Goal: Use online tool/utility: Utilize a website feature to perform a specific function

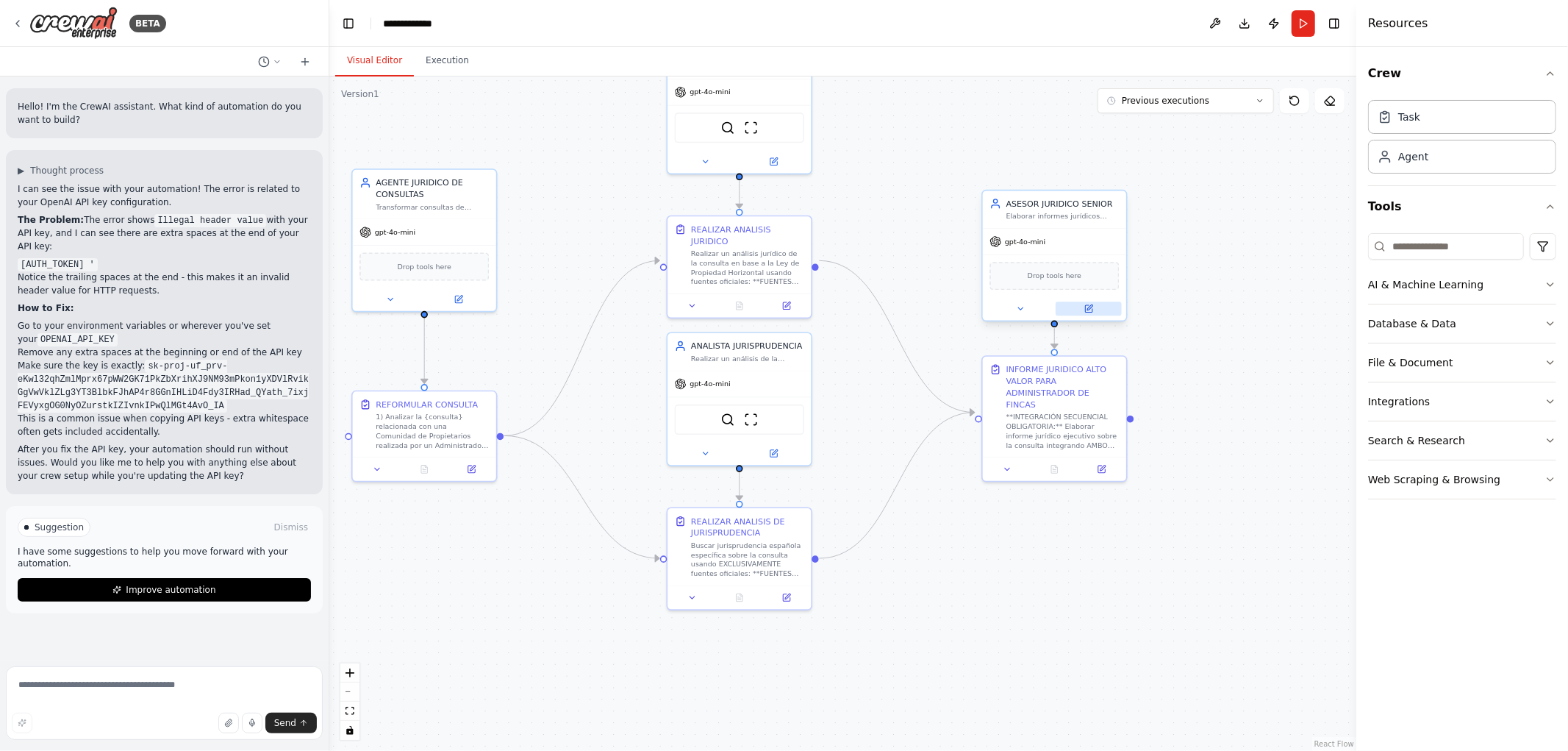
click at [1092, 307] on icon at bounding box center [1089, 308] width 7 height 7
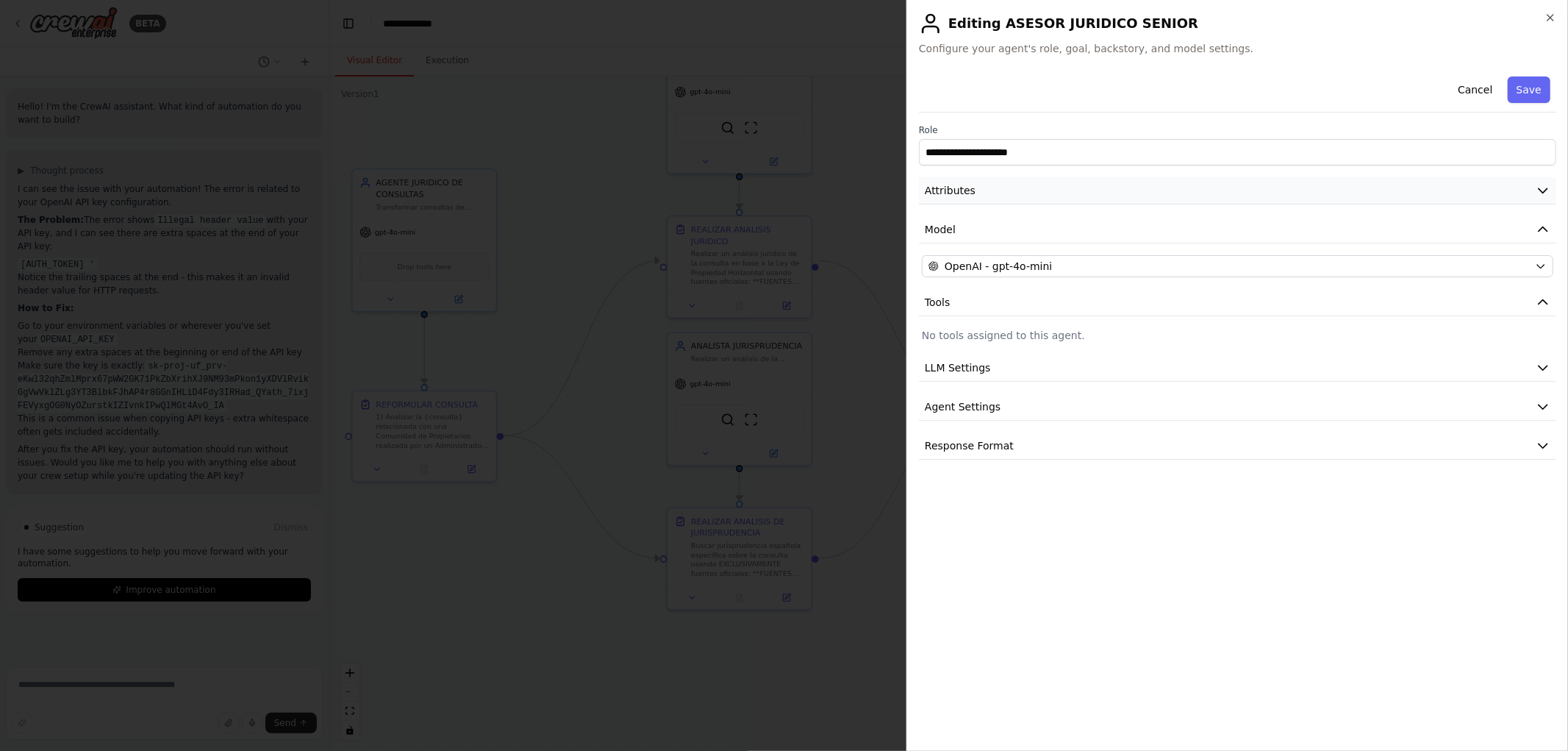
click at [1548, 197] on icon "button" at bounding box center [1543, 191] width 15 height 15
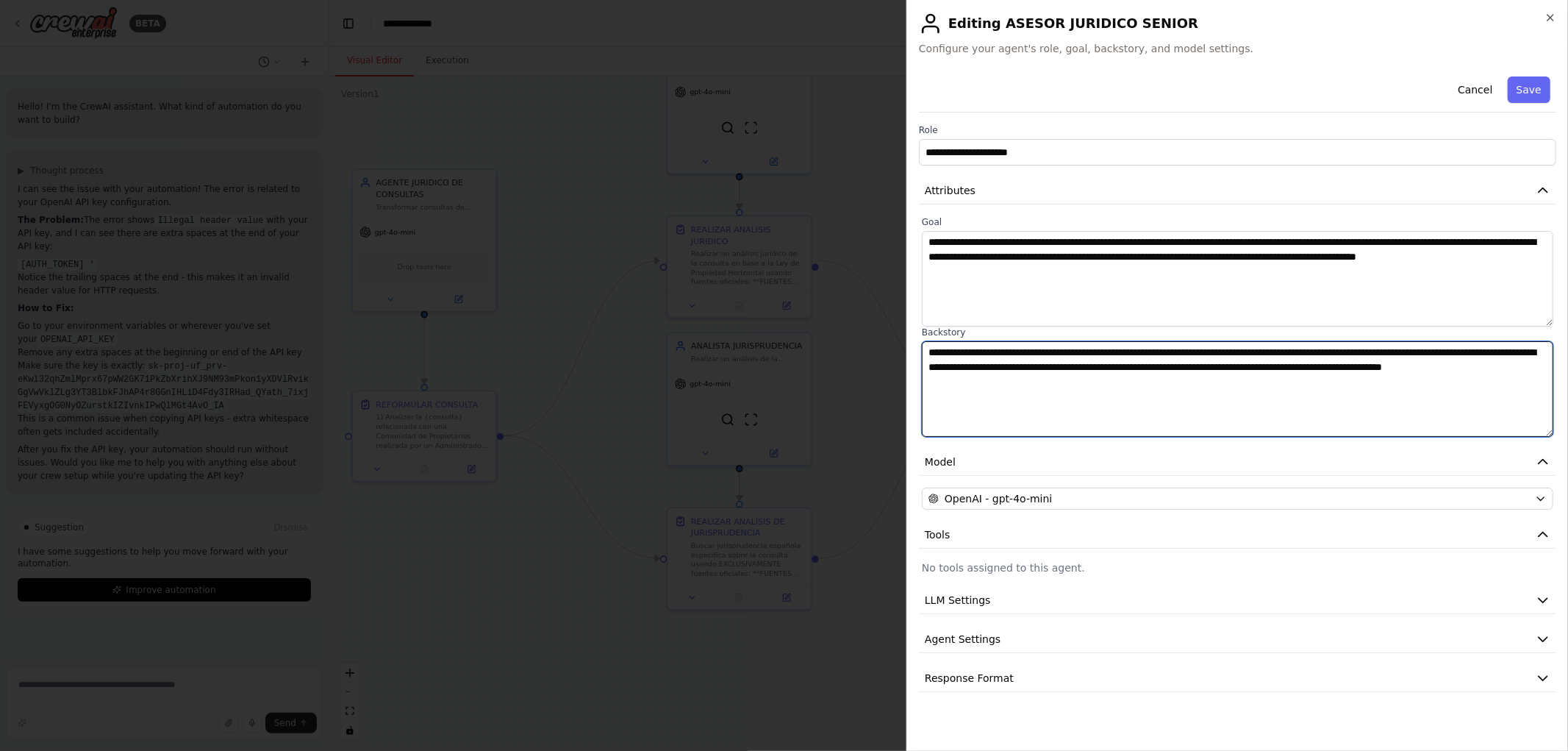
drag, startPoint x: 986, startPoint y: 349, endPoint x: 1277, endPoint y: 368, distance: 291.6
click at [1275, 368] on textarea "**********" at bounding box center [1237, 389] width 631 height 95
click at [1279, 368] on textarea "**********" at bounding box center [1237, 389] width 631 height 95
drag, startPoint x: 966, startPoint y: 358, endPoint x: 1079, endPoint y: 364, distance: 113.2
click at [1076, 364] on textarea "**********" at bounding box center [1237, 389] width 631 height 95
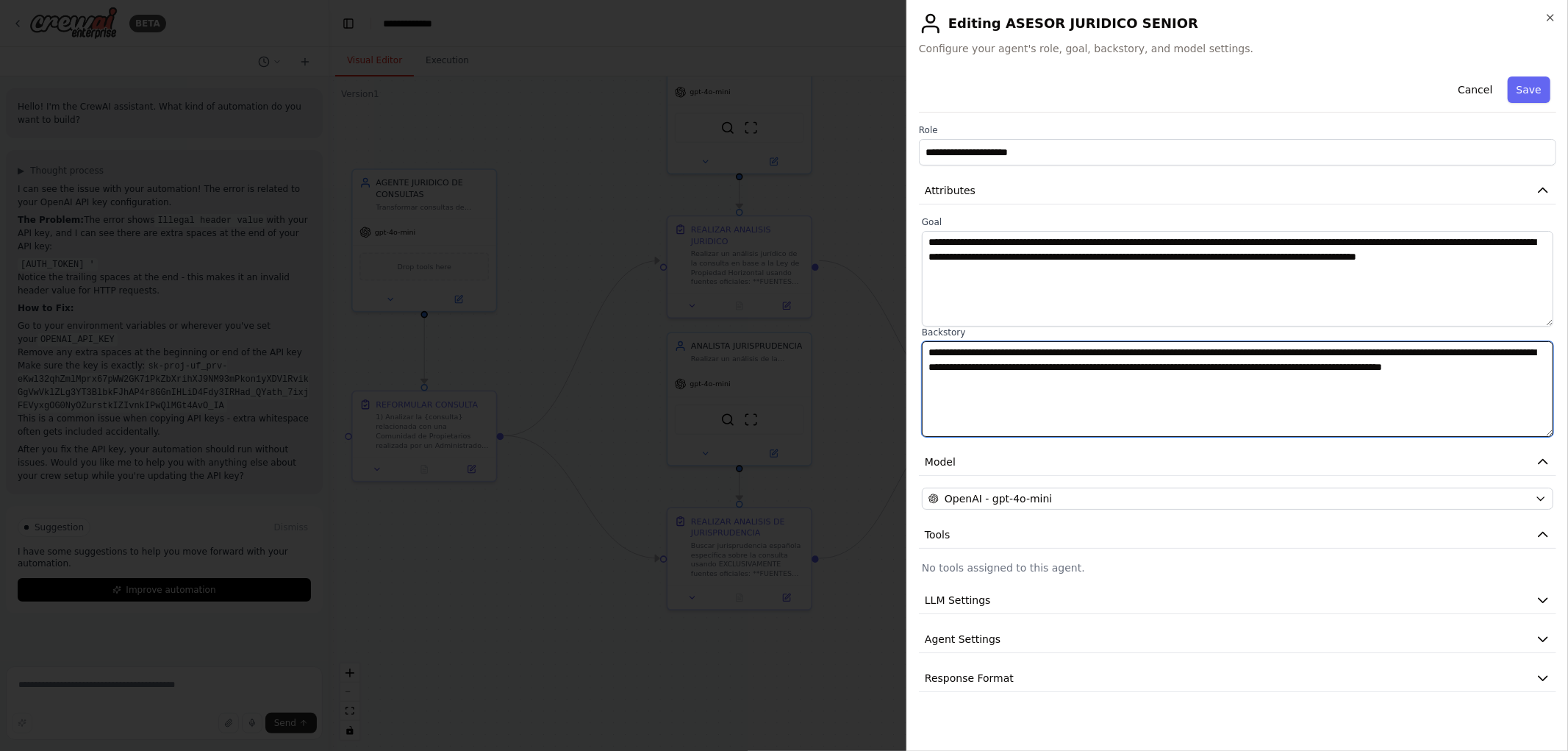
click at [1082, 364] on textarea "**********" at bounding box center [1237, 389] width 631 height 95
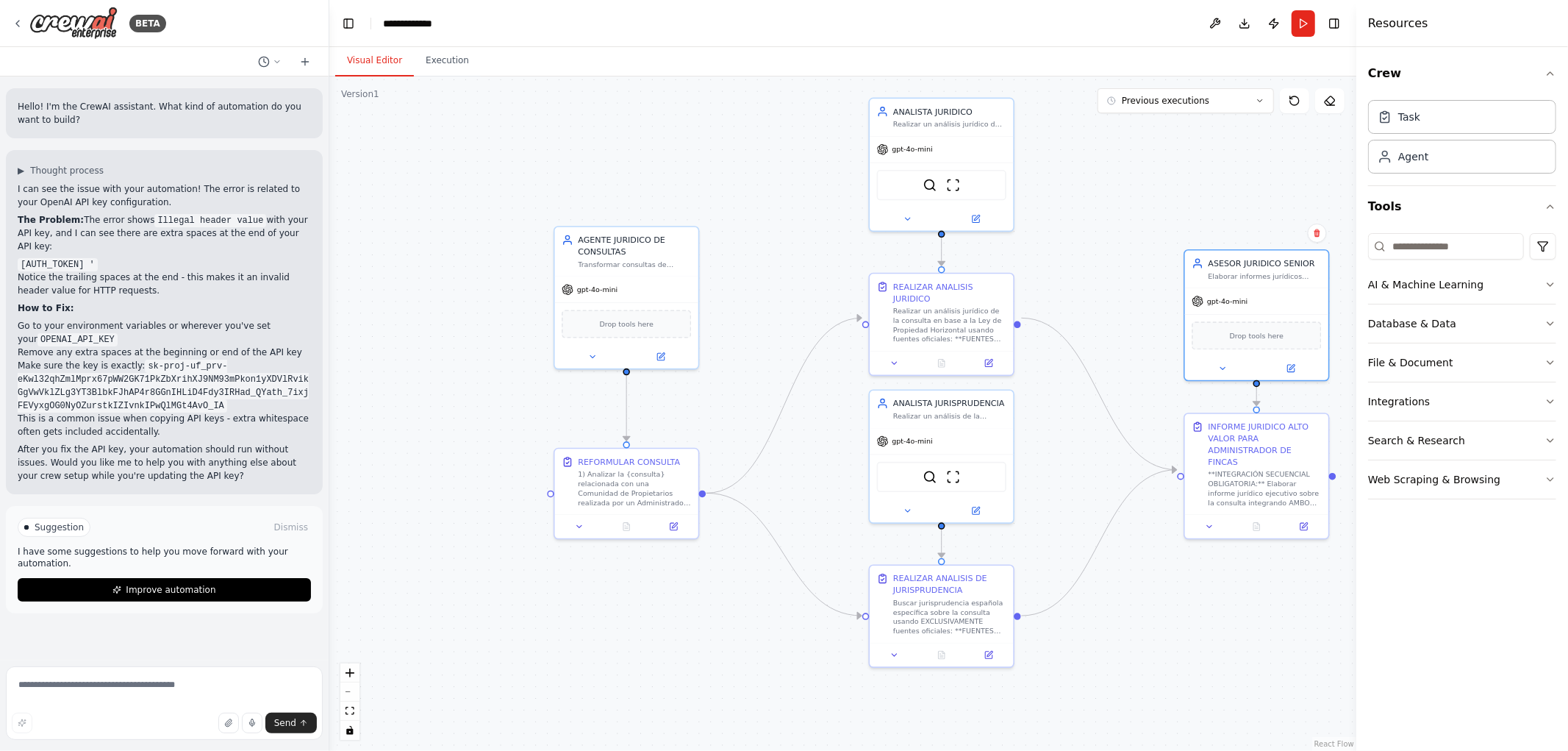
drag, startPoint x: 483, startPoint y: 550, endPoint x: 685, endPoint y: 608, distance: 210.2
click at [685, 608] on div ".deletable-edge-delete-btn { width: 20px; height: 20px; border: 0px solid #ffff…" at bounding box center [843, 414] width 1027 height 675
click at [1297, 26] on button "Run" at bounding box center [1303, 24] width 24 height 26
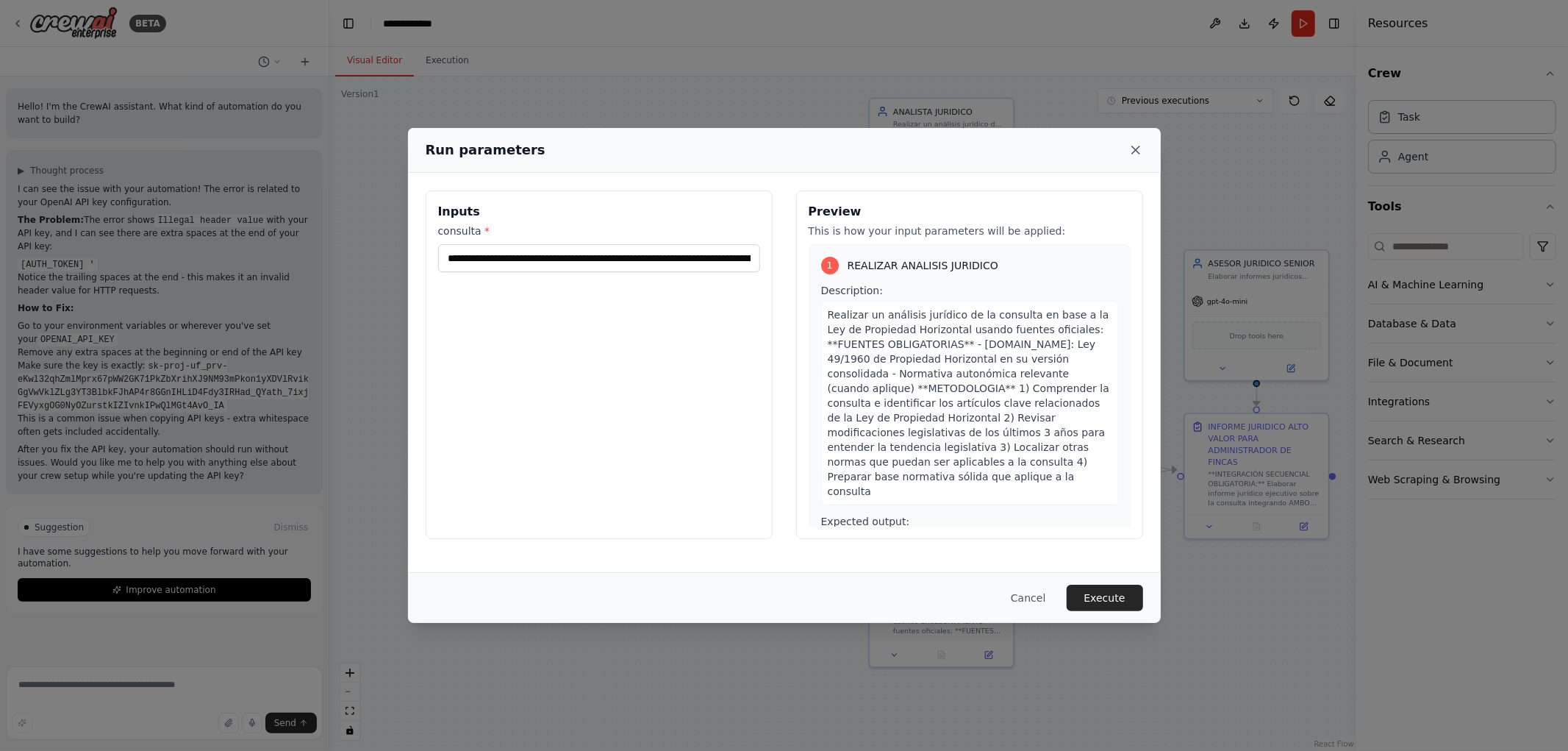
click at [1140, 150] on icon at bounding box center [1136, 150] width 15 height 15
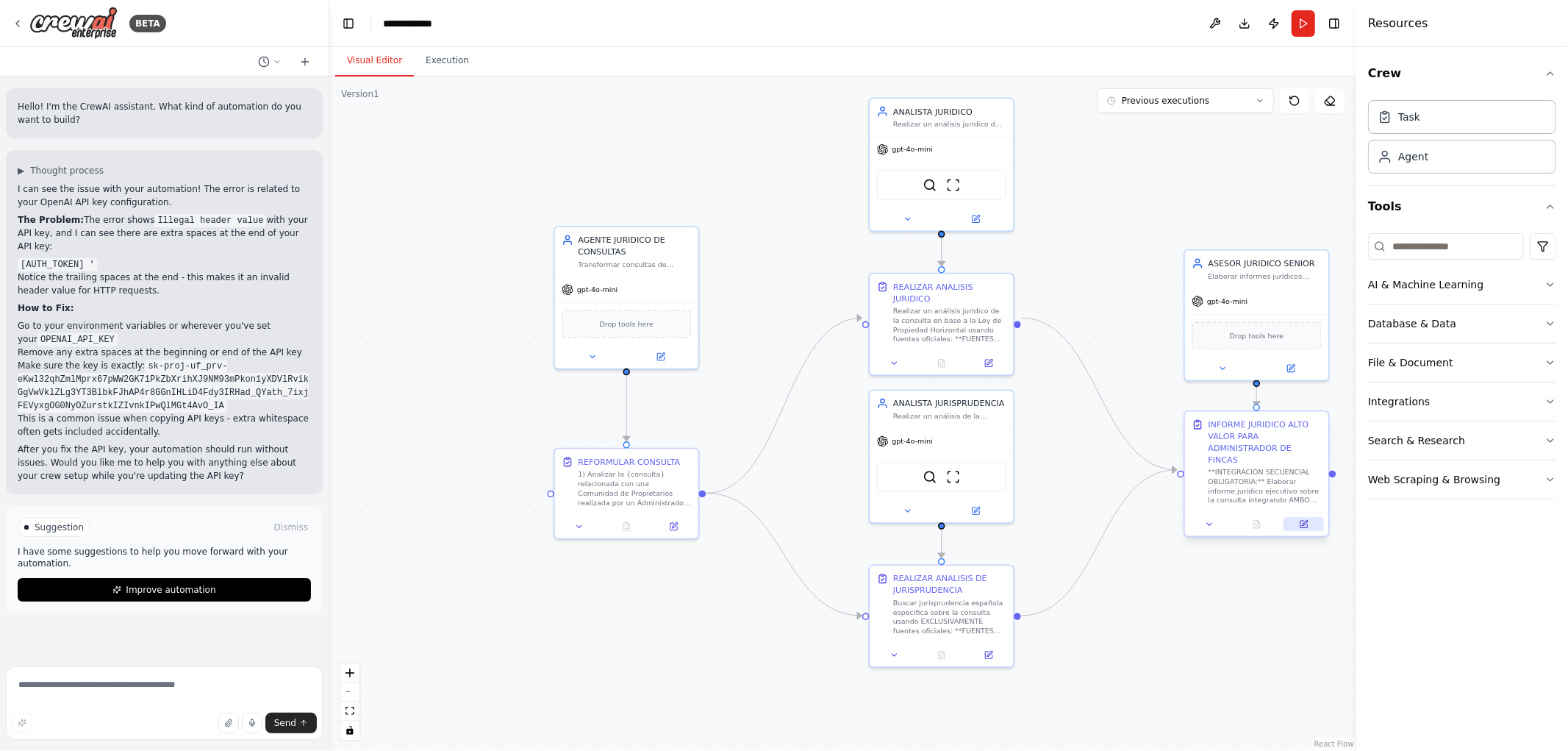
click at [1311, 517] on button at bounding box center [1303, 524] width 40 height 14
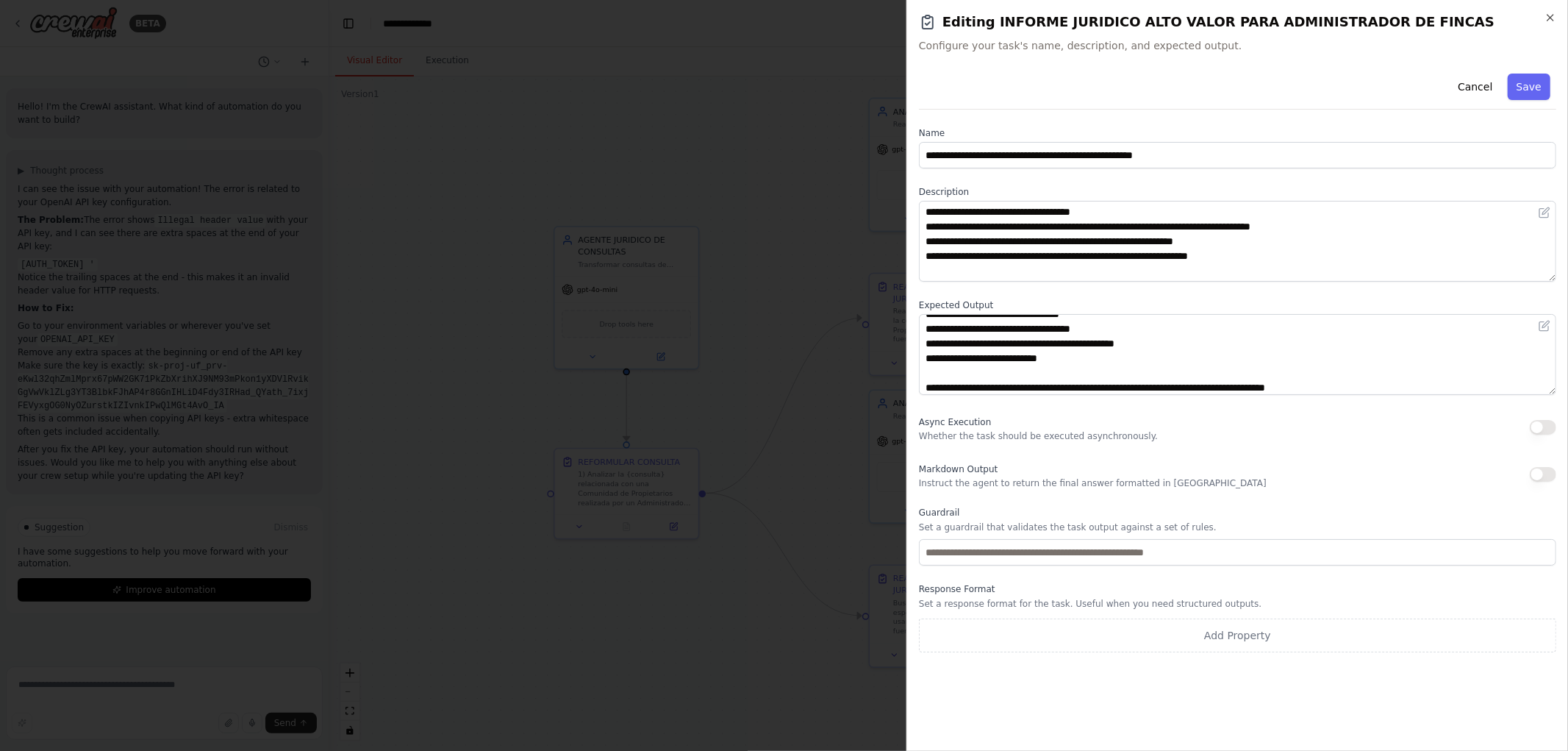
scroll to position [265, 0]
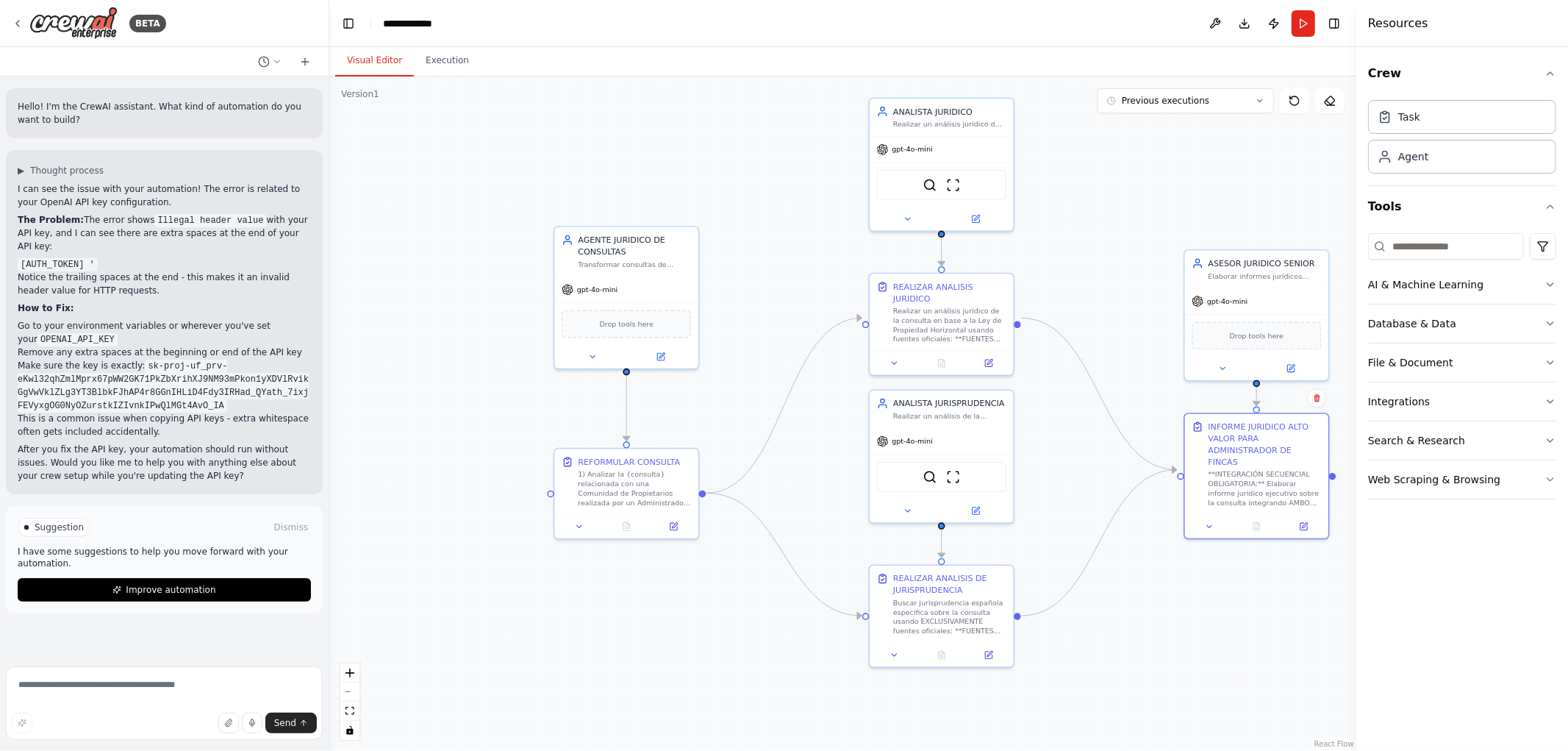
click at [1179, 582] on div ".deletable-edge-delete-btn { width: 20px; height: 20px; border: 0px solid #ffff…" at bounding box center [843, 414] width 1027 height 675
click at [1303, 21] on button "Run" at bounding box center [1303, 24] width 24 height 26
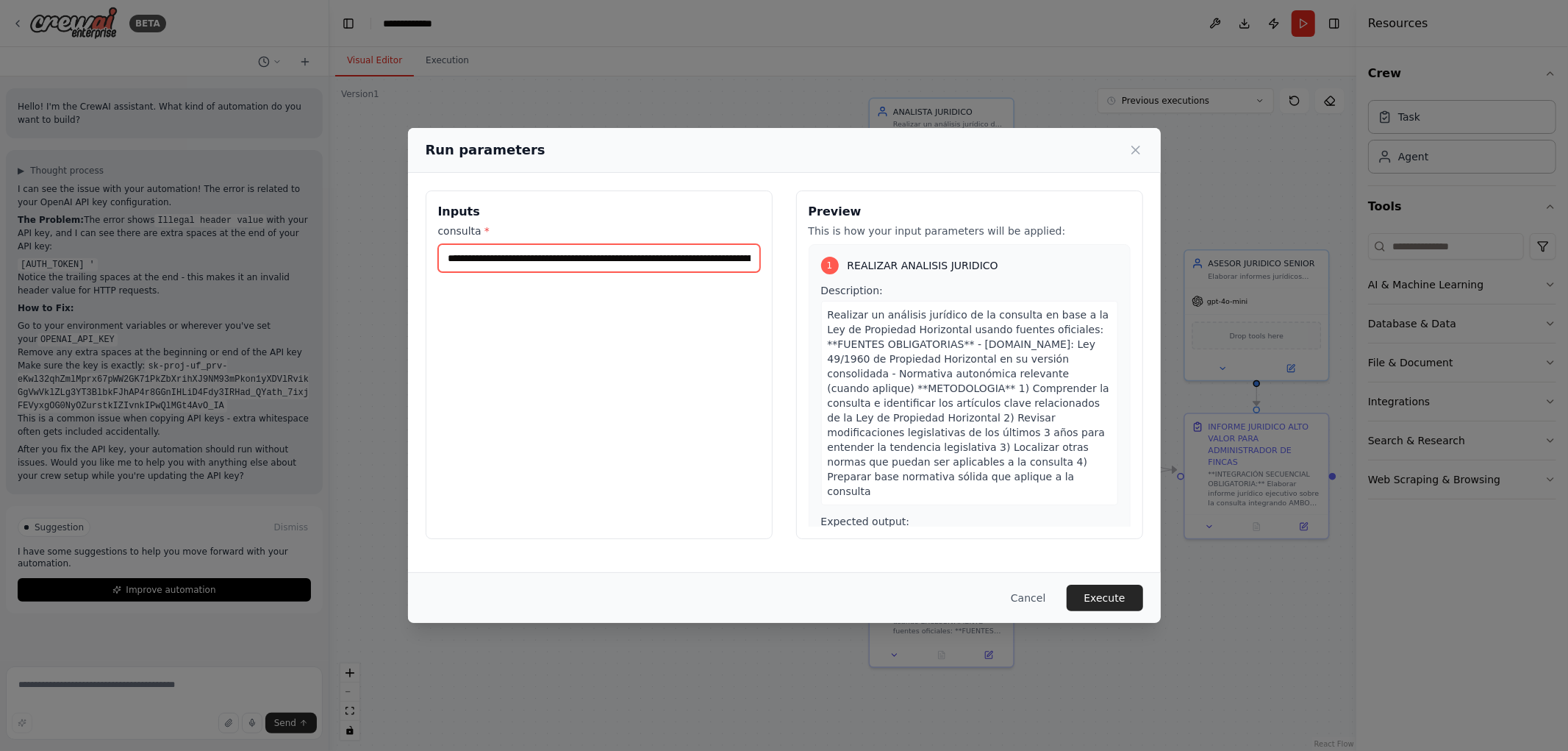
click at [526, 261] on input "**********" at bounding box center [599, 258] width 322 height 28
type input "**********"
click at [1101, 591] on button "Execute" at bounding box center [1104, 598] width 76 height 26
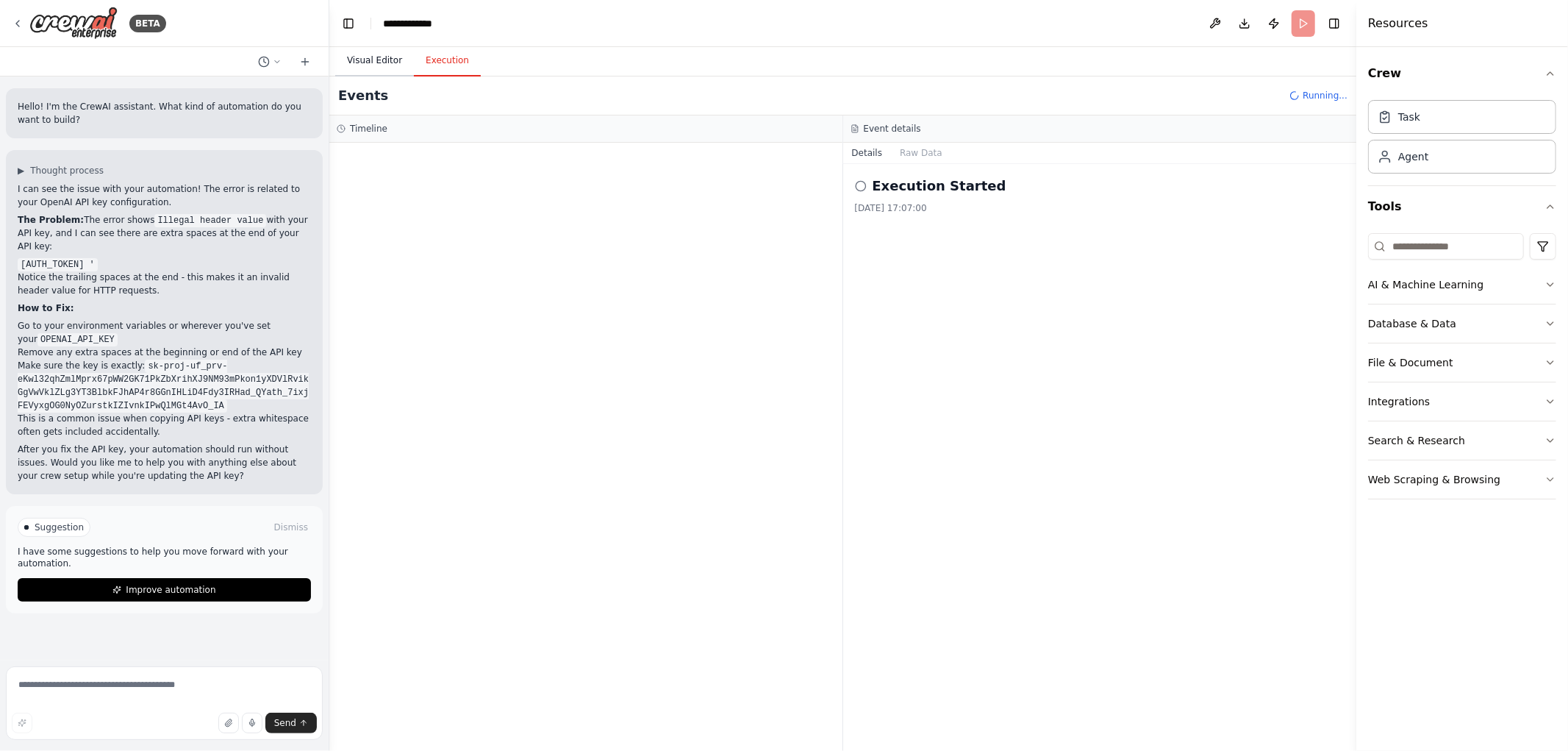
click at [358, 57] on button "Visual Editor" at bounding box center [375, 61] width 79 height 31
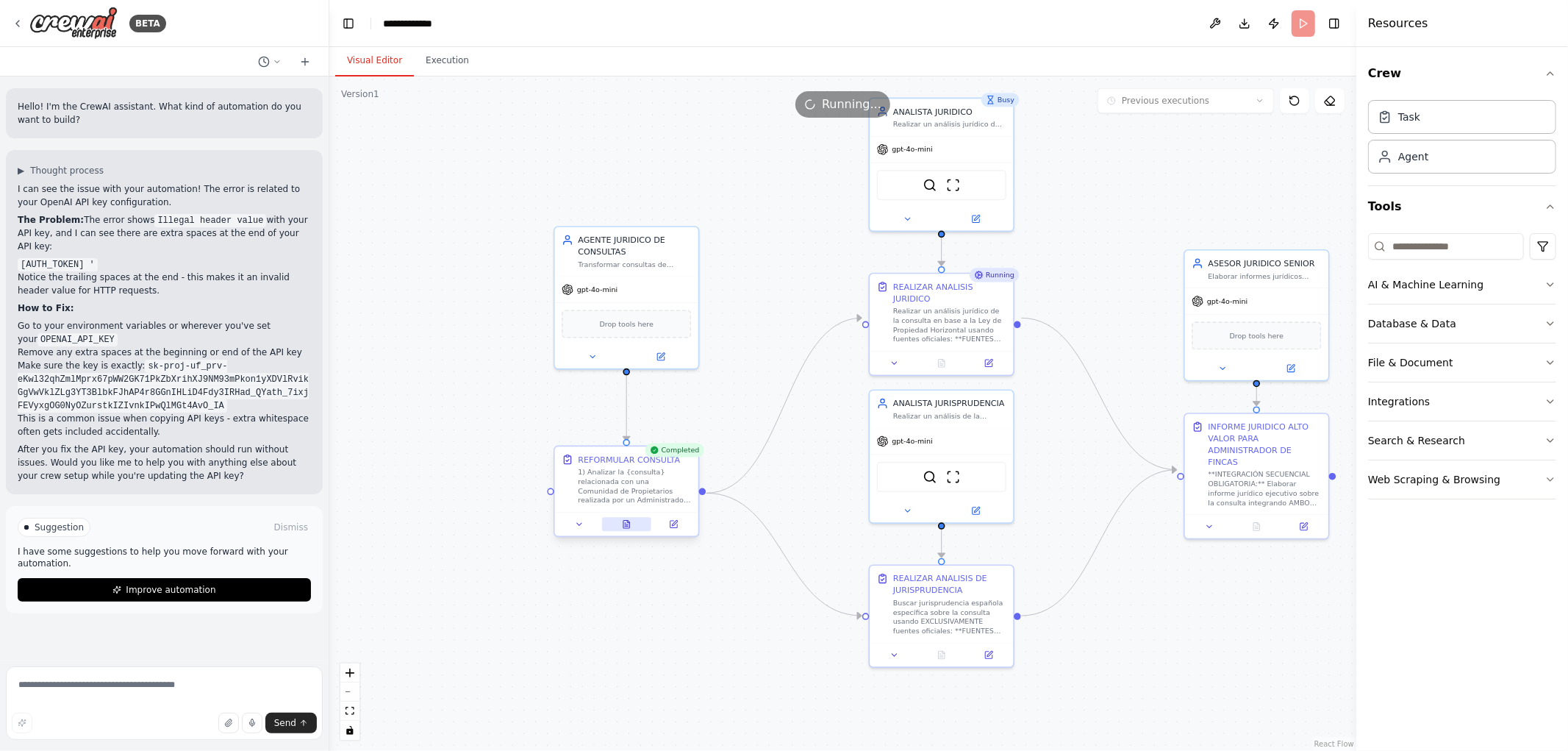
click at [625, 521] on icon at bounding box center [626, 525] width 6 height 8
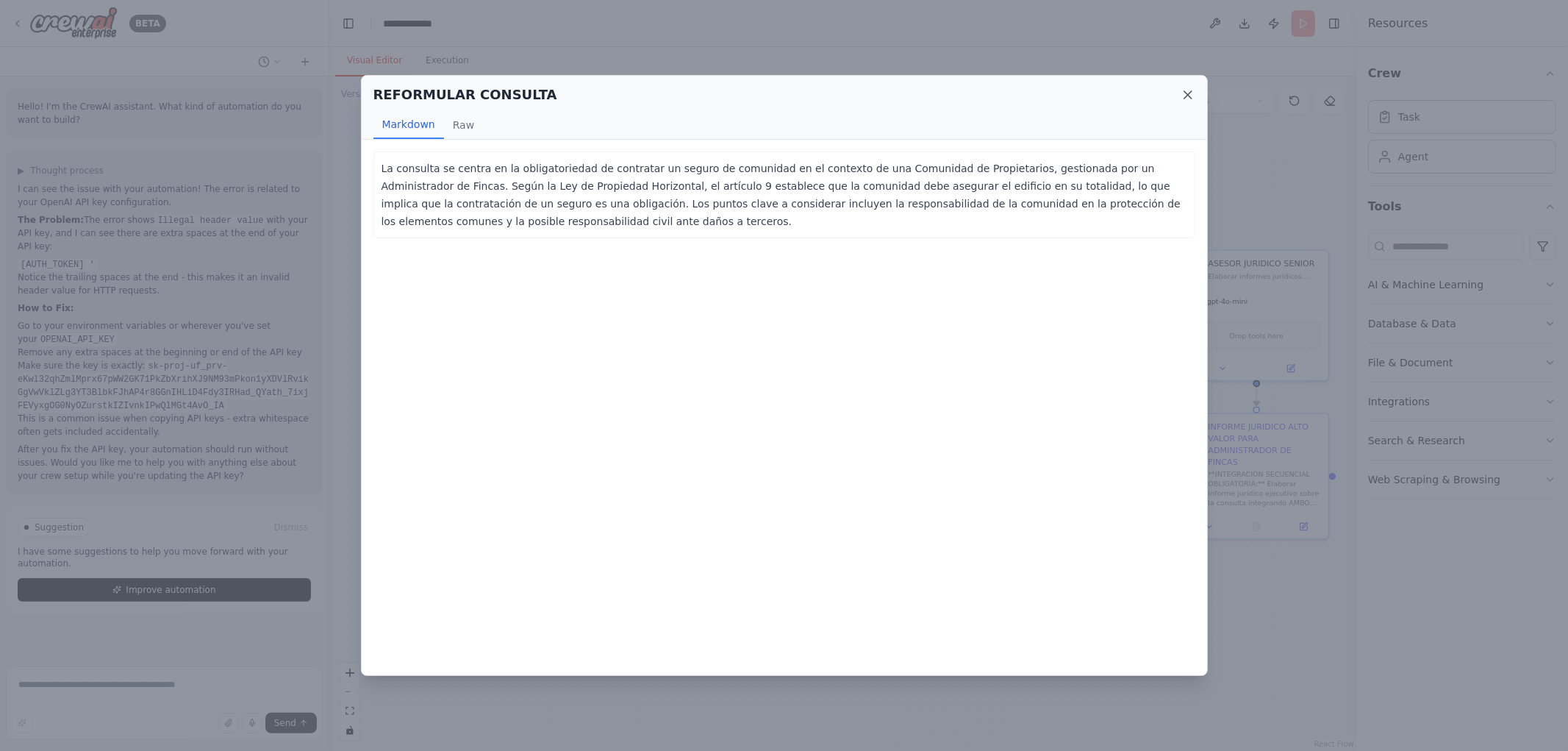
click at [1182, 90] on icon at bounding box center [1188, 95] width 15 height 15
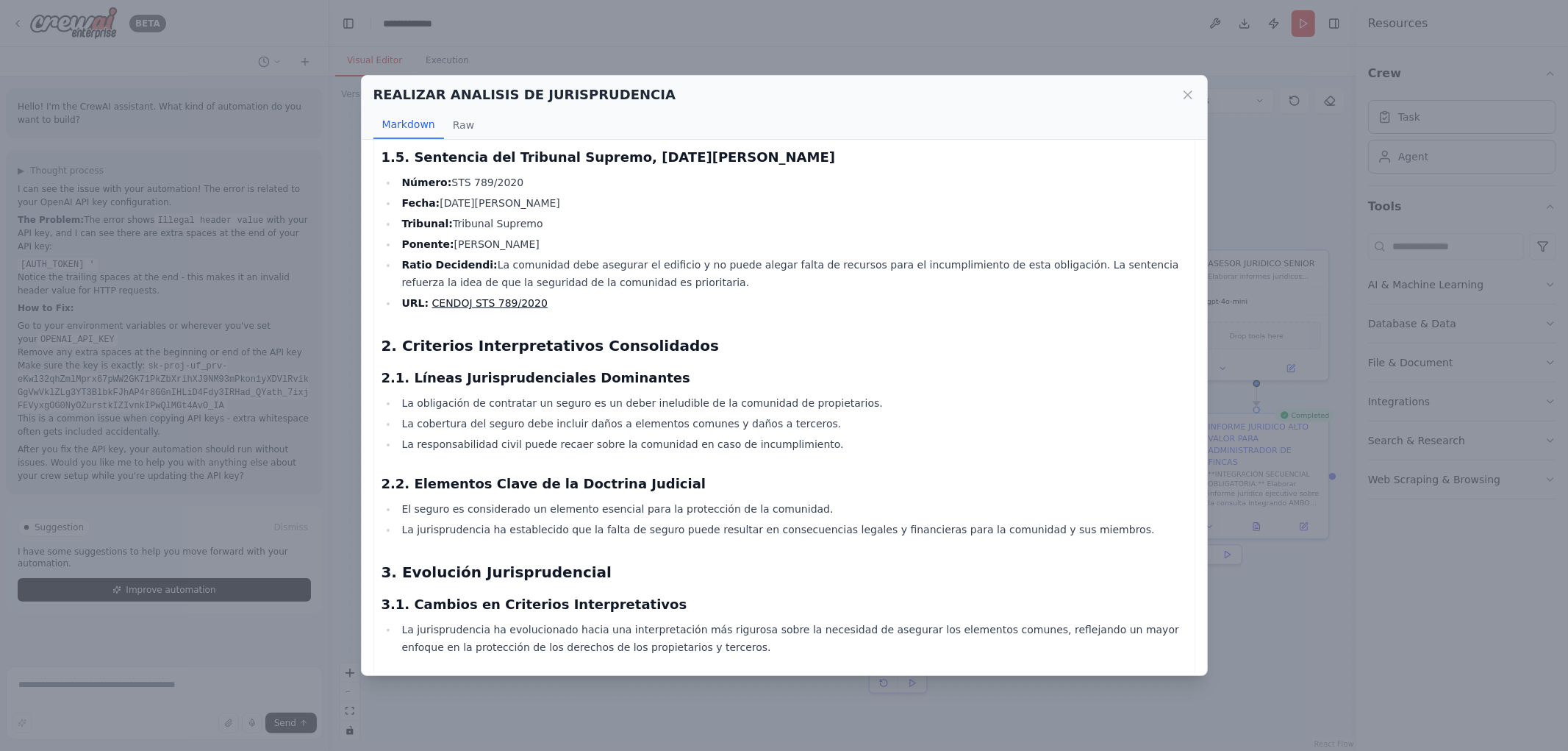
scroll to position [1045, 0]
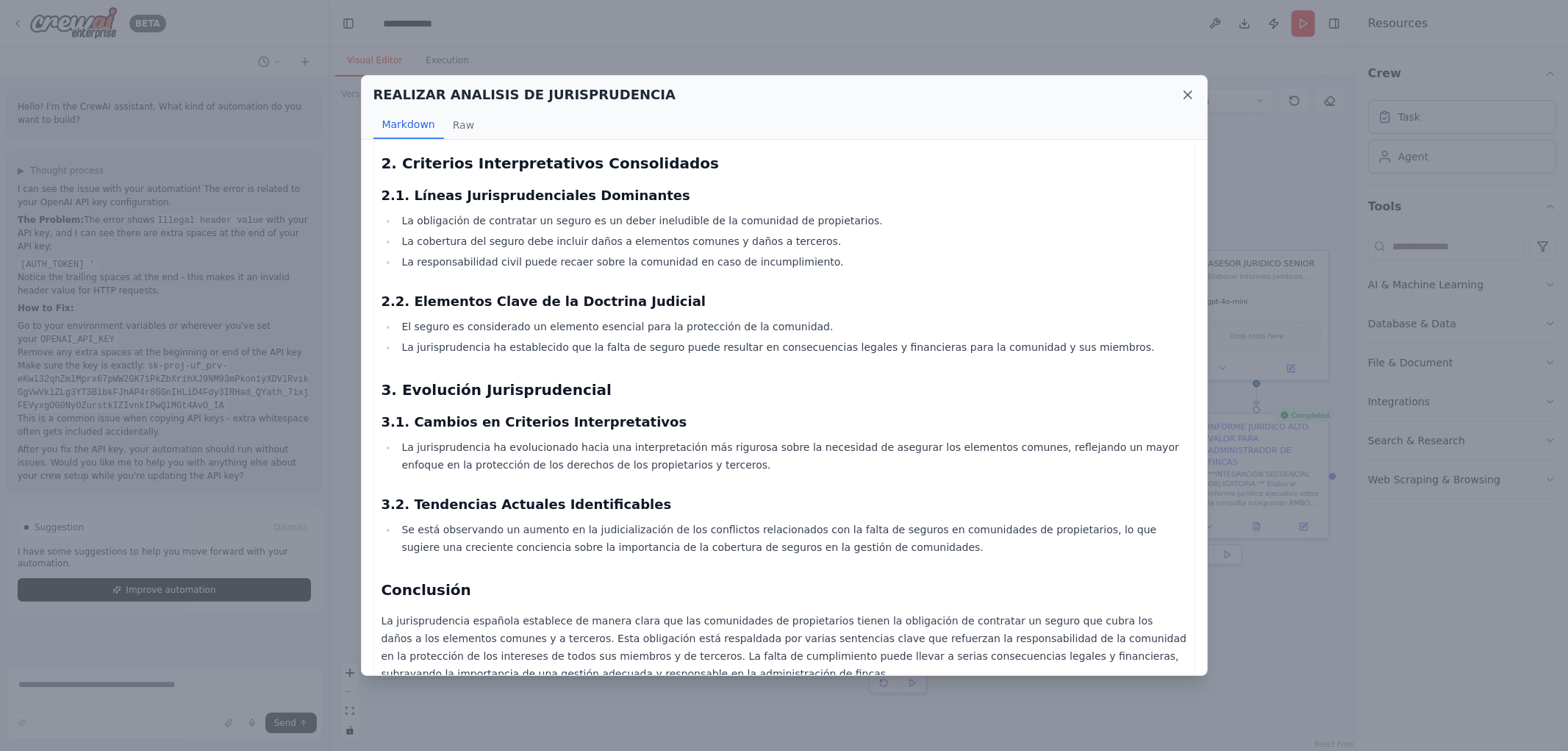
click at [1186, 97] on icon at bounding box center [1188, 95] width 7 height 7
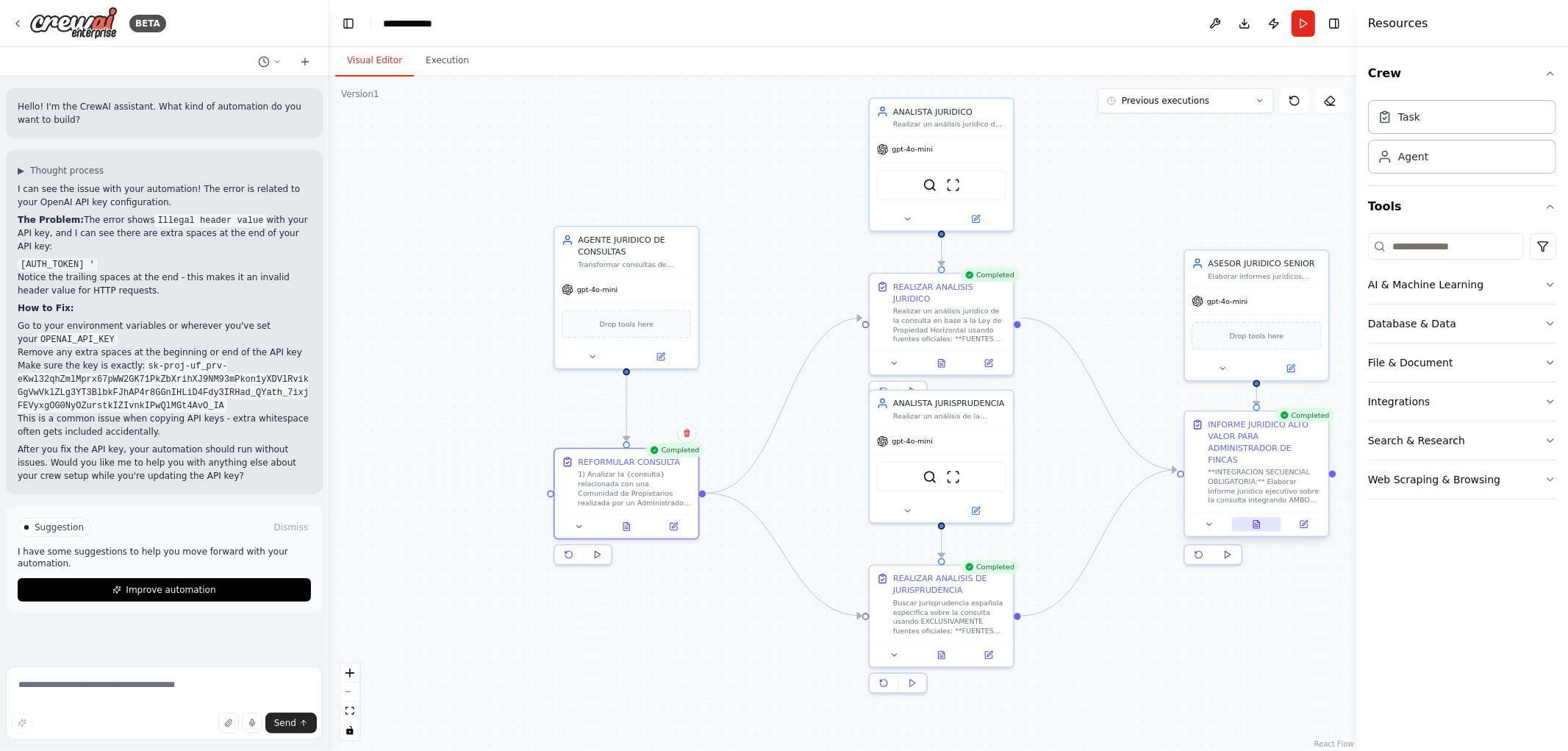
click at [1255, 518] on button at bounding box center [1257, 524] width 49 height 14
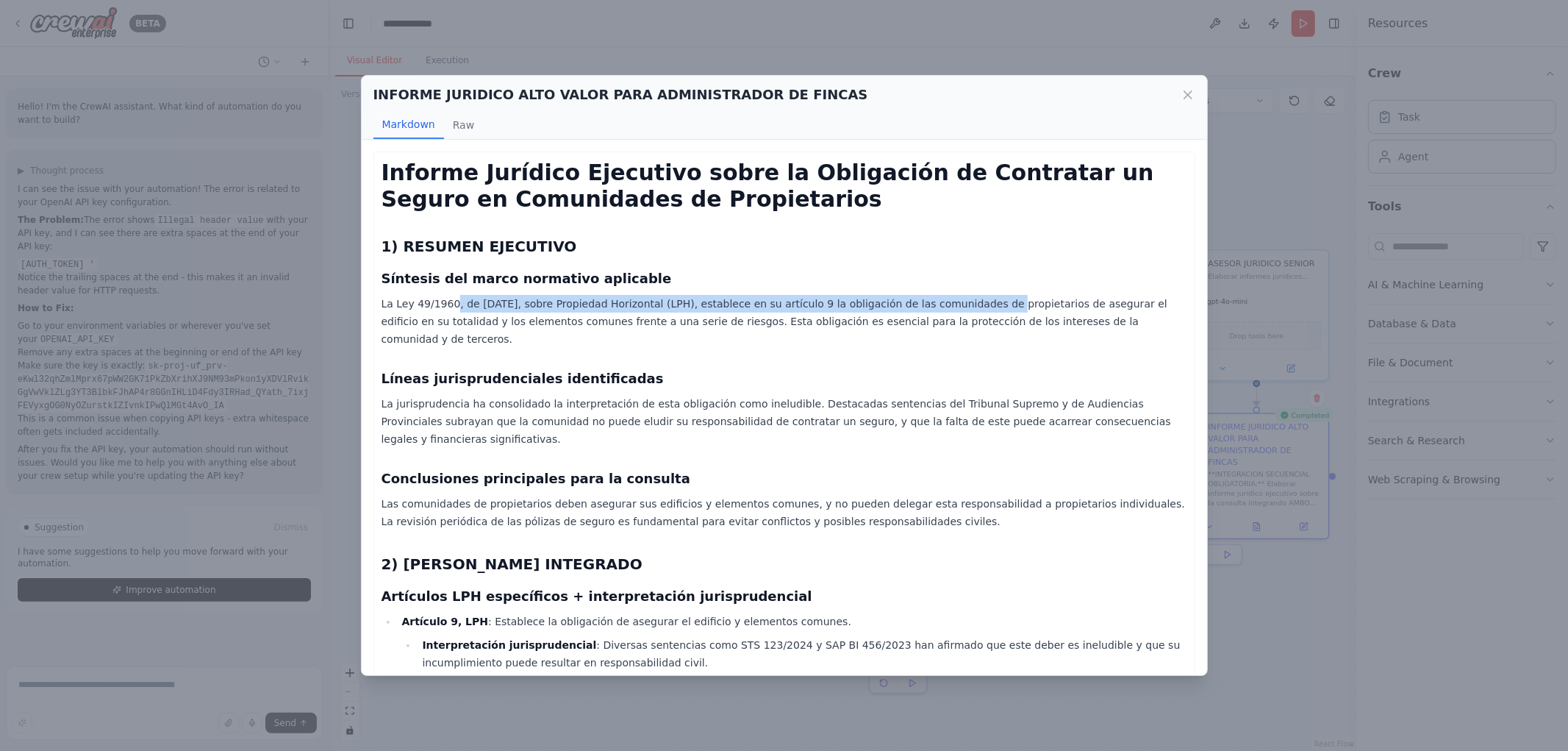
drag, startPoint x: 553, startPoint y: 289, endPoint x: 945, endPoint y: 308, distance: 392.5
click at [945, 308] on p "La Ley 49/1960, de [DATE], sobre Propiedad Horizontal (LPH), establece en su ar…" at bounding box center [784, 322] width 806 height 53
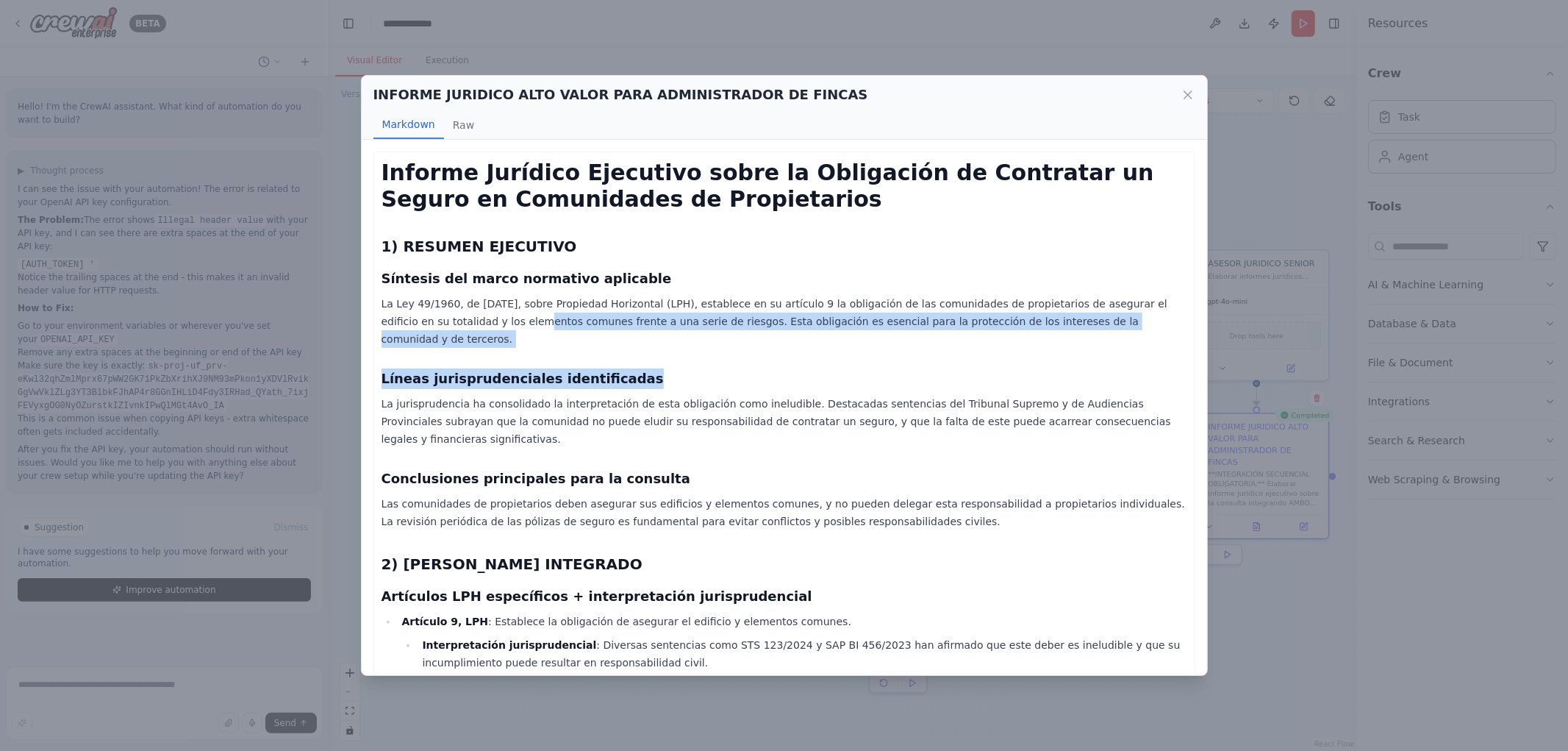
drag, startPoint x: 446, startPoint y: 318, endPoint x: 958, endPoint y: 344, distance: 512.7
click at [796, 369] on h3 "Líneas jurisprudenciales identificadas" at bounding box center [784, 378] width 806 height 21
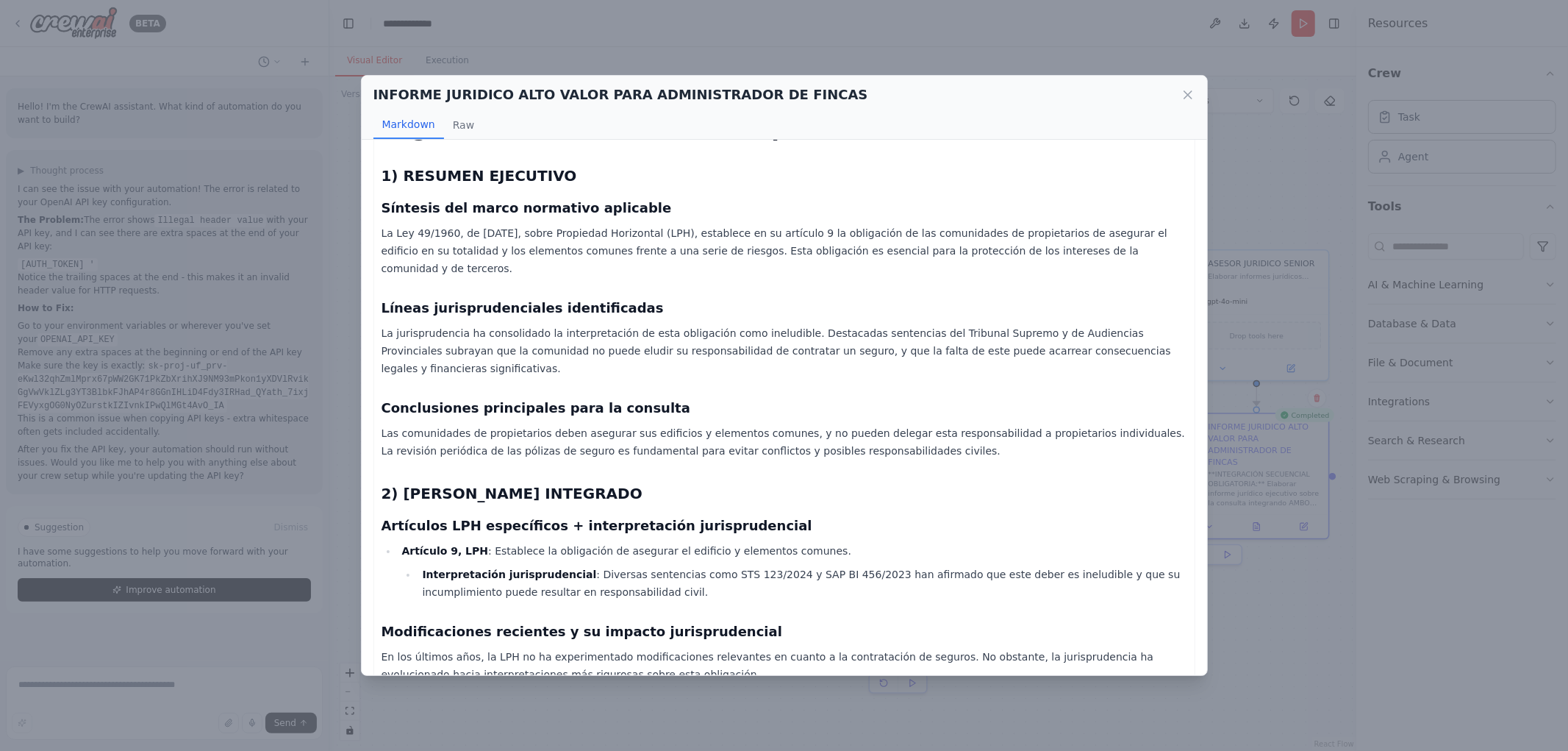
scroll to position [164, 0]
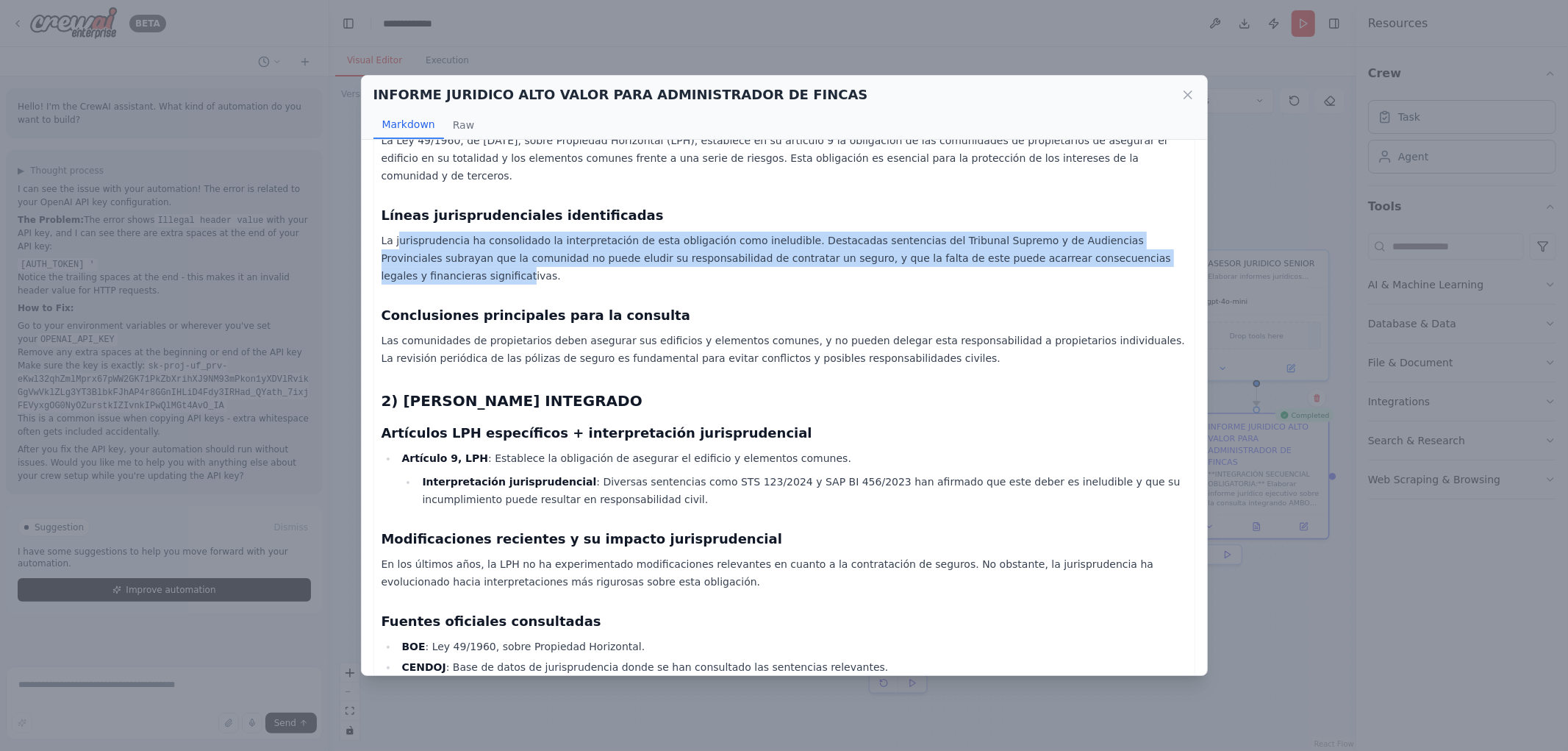
drag, startPoint x: 395, startPoint y: 226, endPoint x: 1085, endPoint y: 233, distance: 690.0
click at [1085, 233] on p "La jurisprudencia ha consolidado la interpretación de esta obligación como inel…" at bounding box center [784, 258] width 806 height 53
click at [714, 235] on p "La jurisprudencia ha consolidado la interpretación de esta obligación como inel…" at bounding box center [784, 258] width 806 height 53
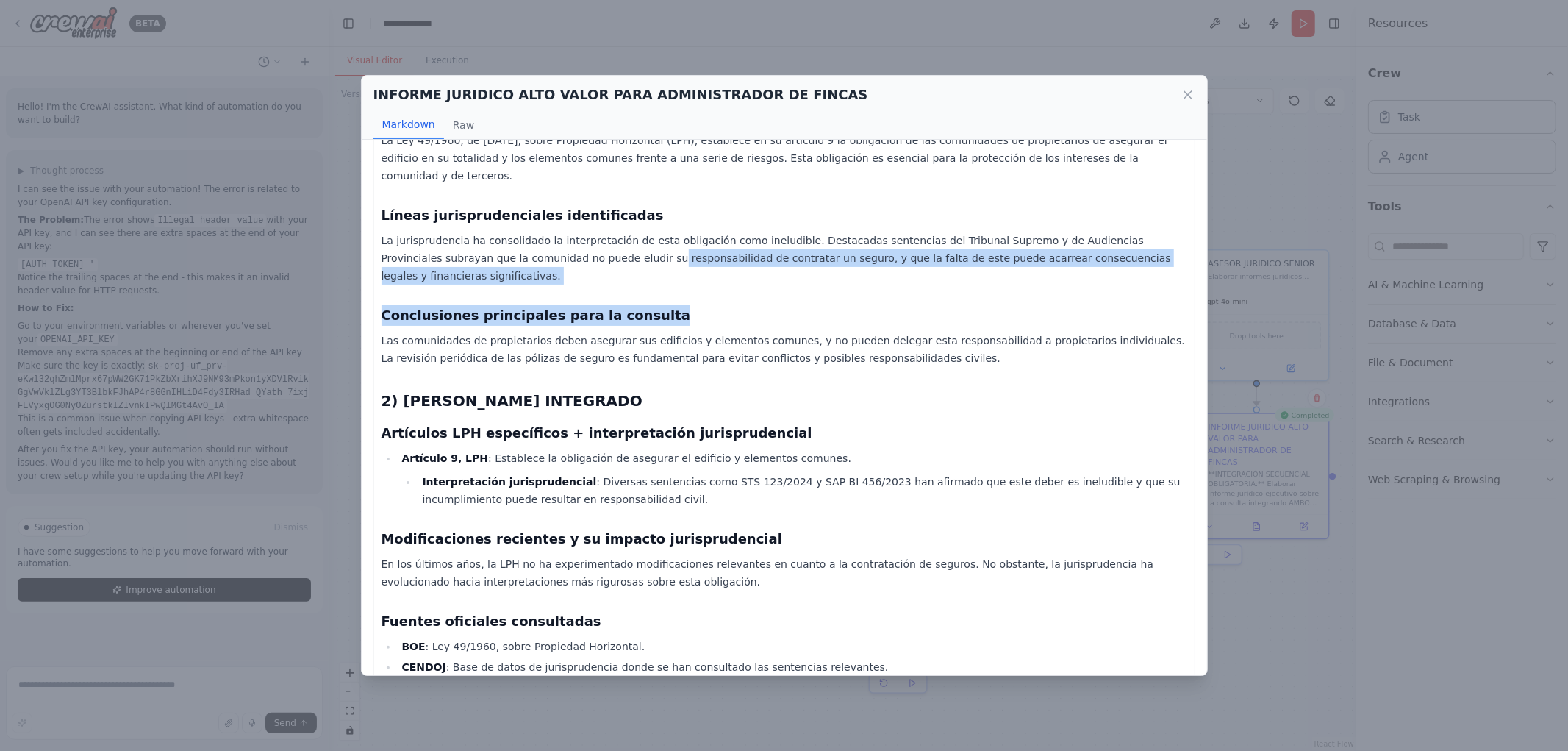
drag, startPoint x: 532, startPoint y: 235, endPoint x: 1098, endPoint y: 253, distance: 566.3
click at [1098, 253] on div "Informe Jurídico Ejecutivo sobre la Obligación de Contratar un Seguro en Comuni…" at bounding box center [784, 704] width 806 height 1416
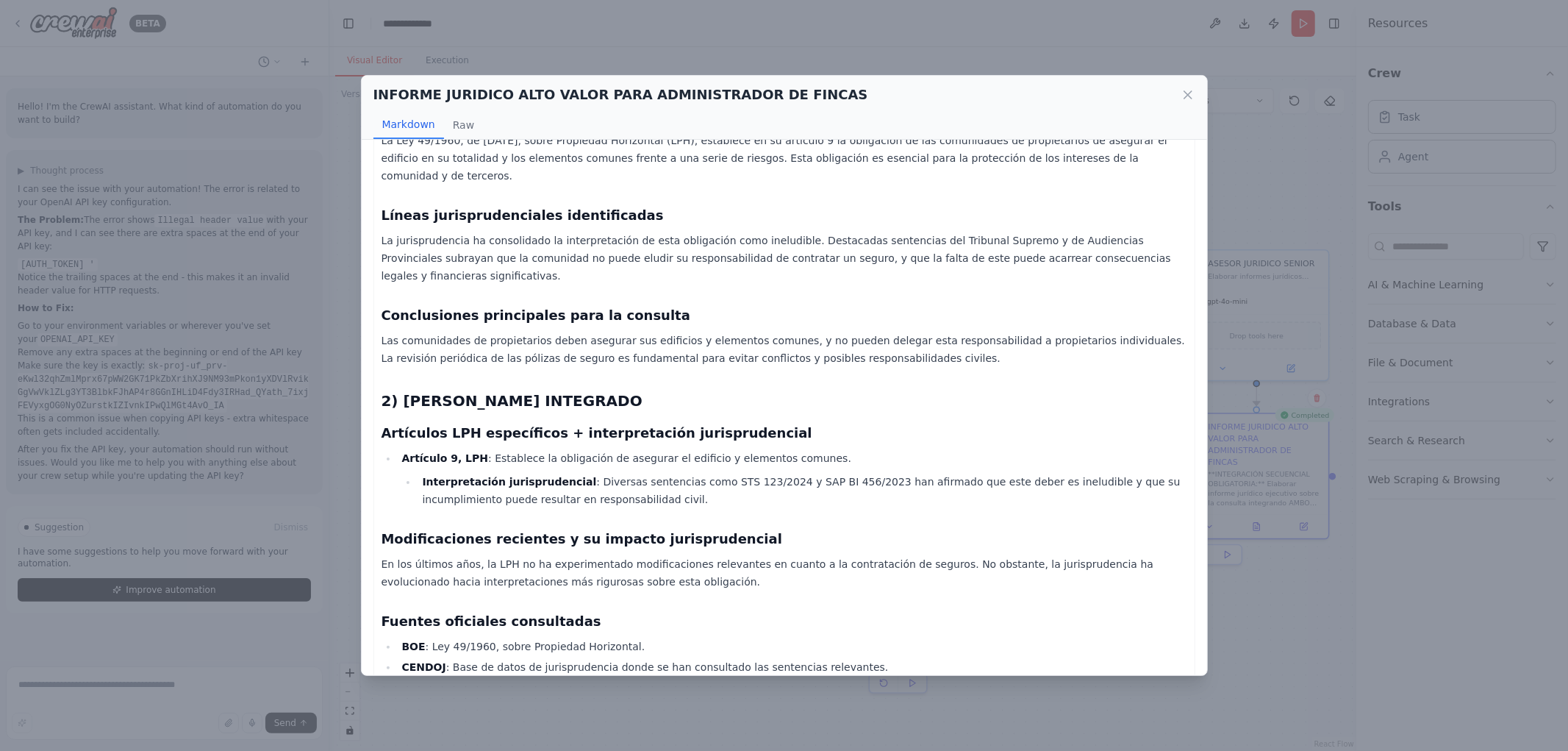
click at [654, 331] on p "Las comunidades de propietarios deben asegurar sus edificios y elementos comune…" at bounding box center [784, 349] width 806 height 35
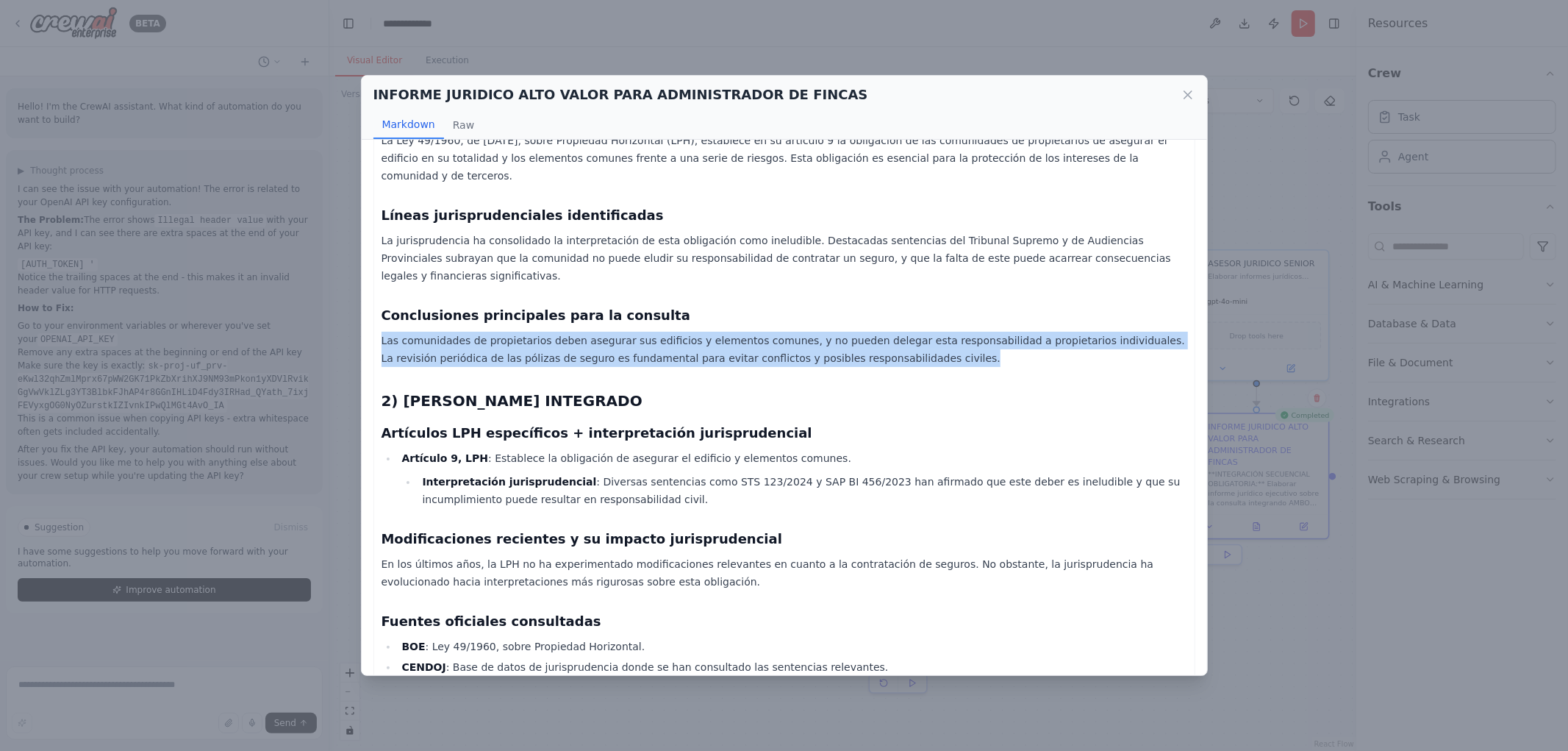
drag, startPoint x: 369, startPoint y: 303, endPoint x: 1025, endPoint y: 315, distance: 656.1
click at [1025, 315] on div "Informe Jurídico Ejecutivo sobre la Obligación de Contratar un Seguro en Comuni…" at bounding box center [784, 407] width 845 height 535
click at [653, 331] on p "Las comunidades de propietarios deben asegurar sus edificios y elementos comune…" at bounding box center [784, 349] width 806 height 35
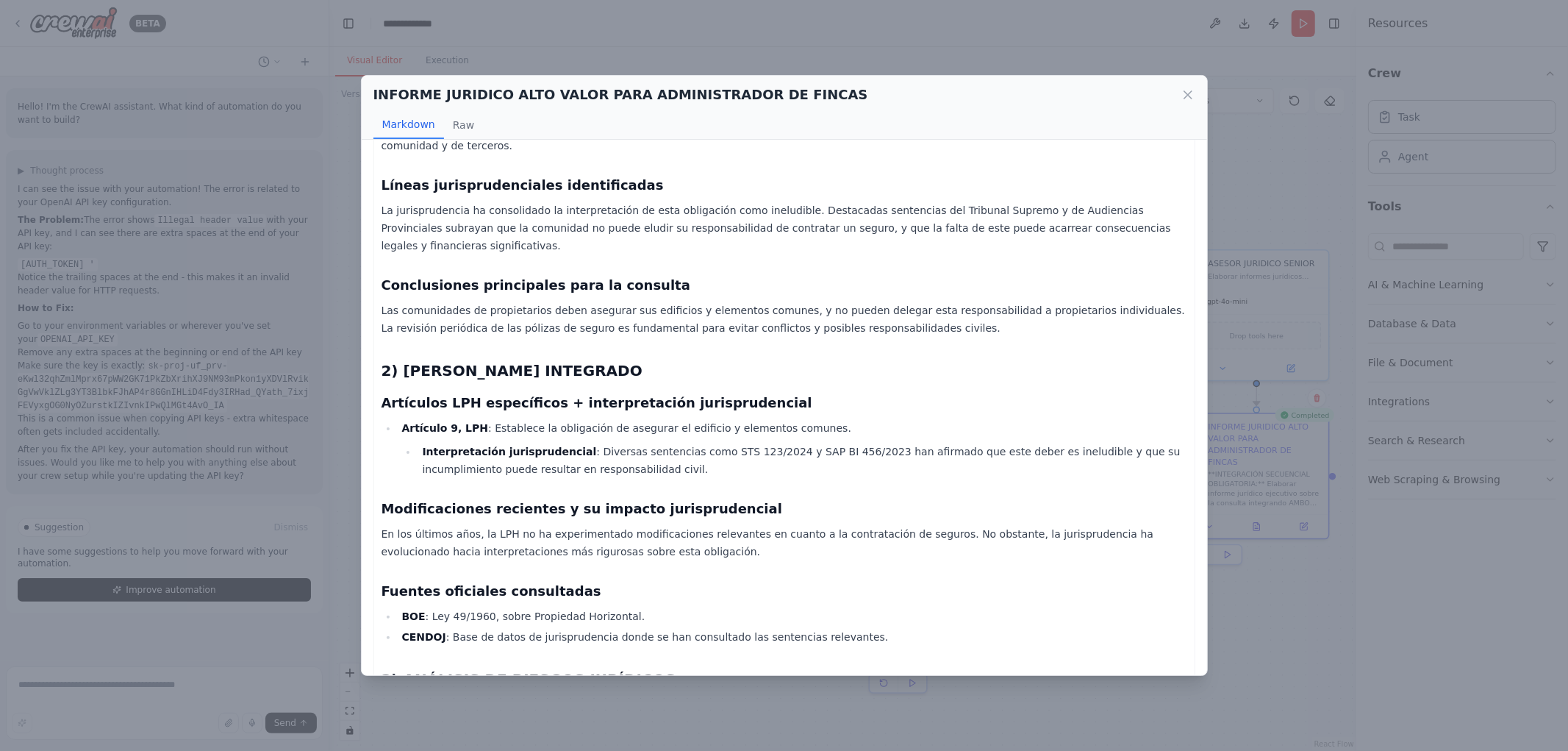
scroll to position [245, 0]
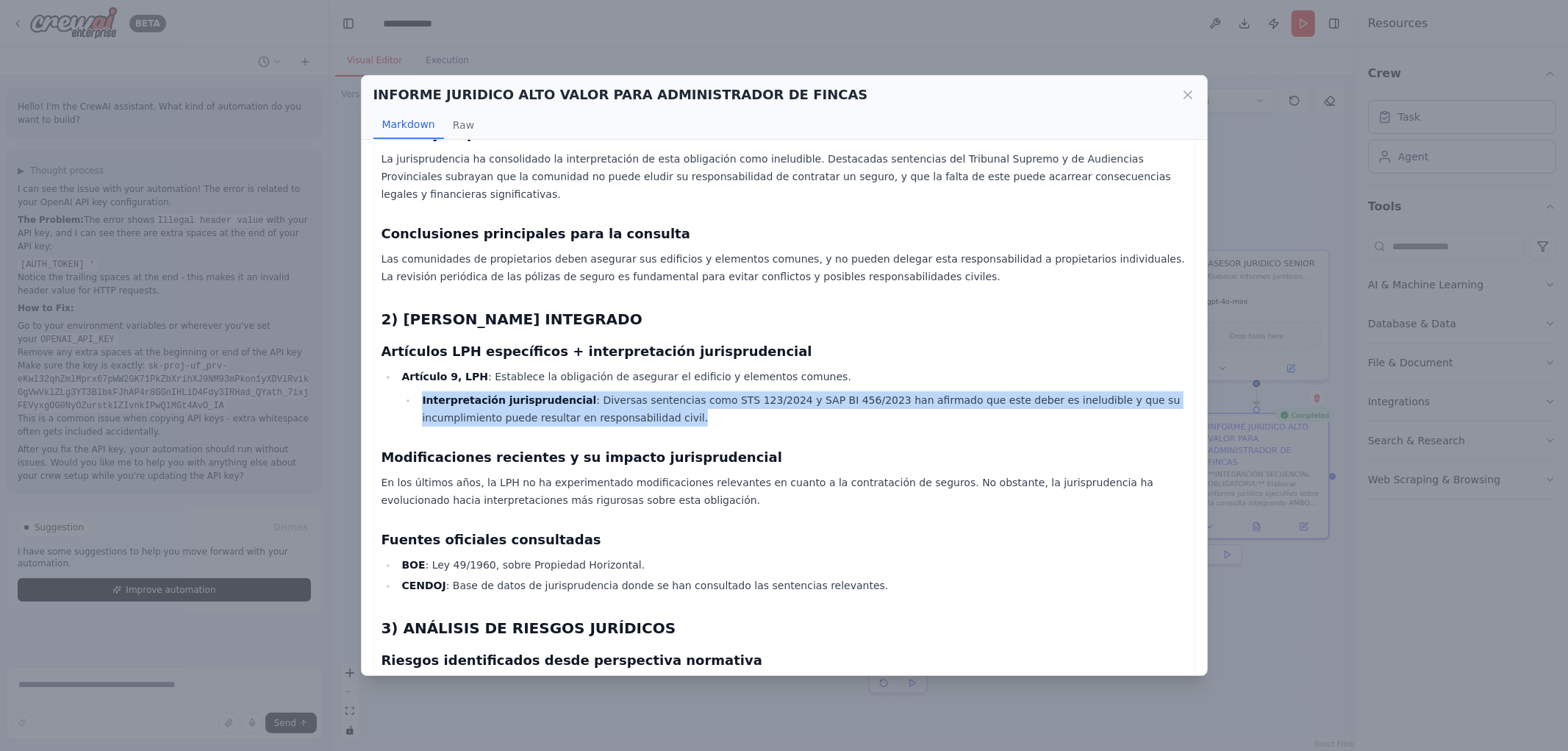
drag, startPoint x: 413, startPoint y: 360, endPoint x: 603, endPoint y: 377, distance: 190.8
click at [603, 392] on ul "Interpretación jurisprudencial : Diversas sentencias como STS 123/2024 y SAP BI…" at bounding box center [793, 409] width 785 height 35
click at [622, 392] on li "Interpretación jurisprudencial : Diversas sentencias como STS 123/2024 y SAP BI…" at bounding box center [802, 409] width 769 height 35
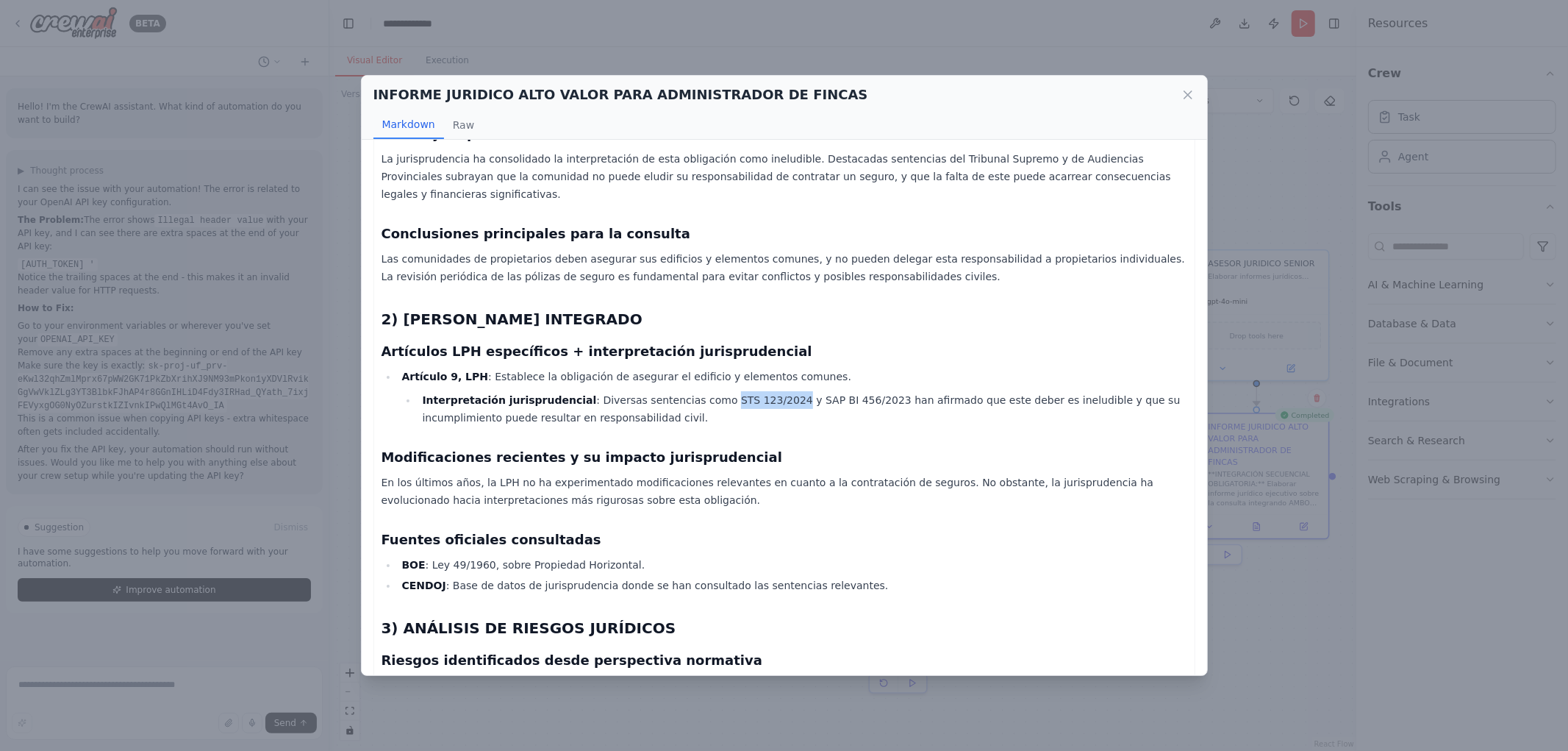
drag, startPoint x: 686, startPoint y: 362, endPoint x: 746, endPoint y: 360, distance: 60.0
click at [746, 392] on li "Interpretación jurisprudencial : Diversas sentencias como STS 123/2024 y SAP BI…" at bounding box center [802, 409] width 769 height 35
copy li "STS 123/2024"
click at [756, 392] on li "Interpretación jurisprudencial : Diversas sentencias como STS 123/2024 y SAP BI…" at bounding box center [802, 409] width 769 height 35
drag, startPoint x: 757, startPoint y: 362, endPoint x: 829, endPoint y: 362, distance: 72.0
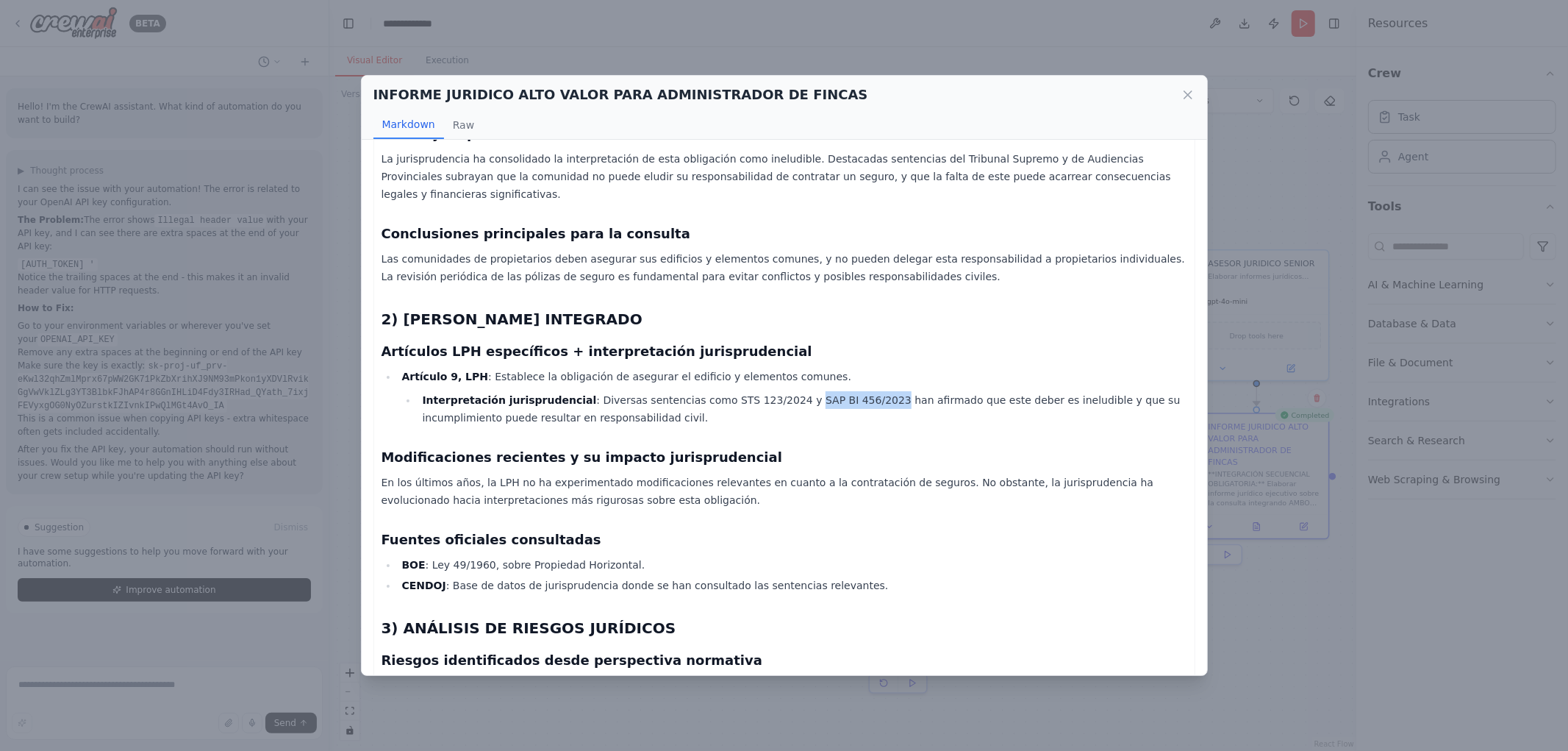
click at [829, 392] on li "Interpretación jurisprudencial : Diversas sentencias como STS 123/2024 y SAP BI…" at bounding box center [802, 409] width 769 height 35
copy li "SAP BI 456/2023"
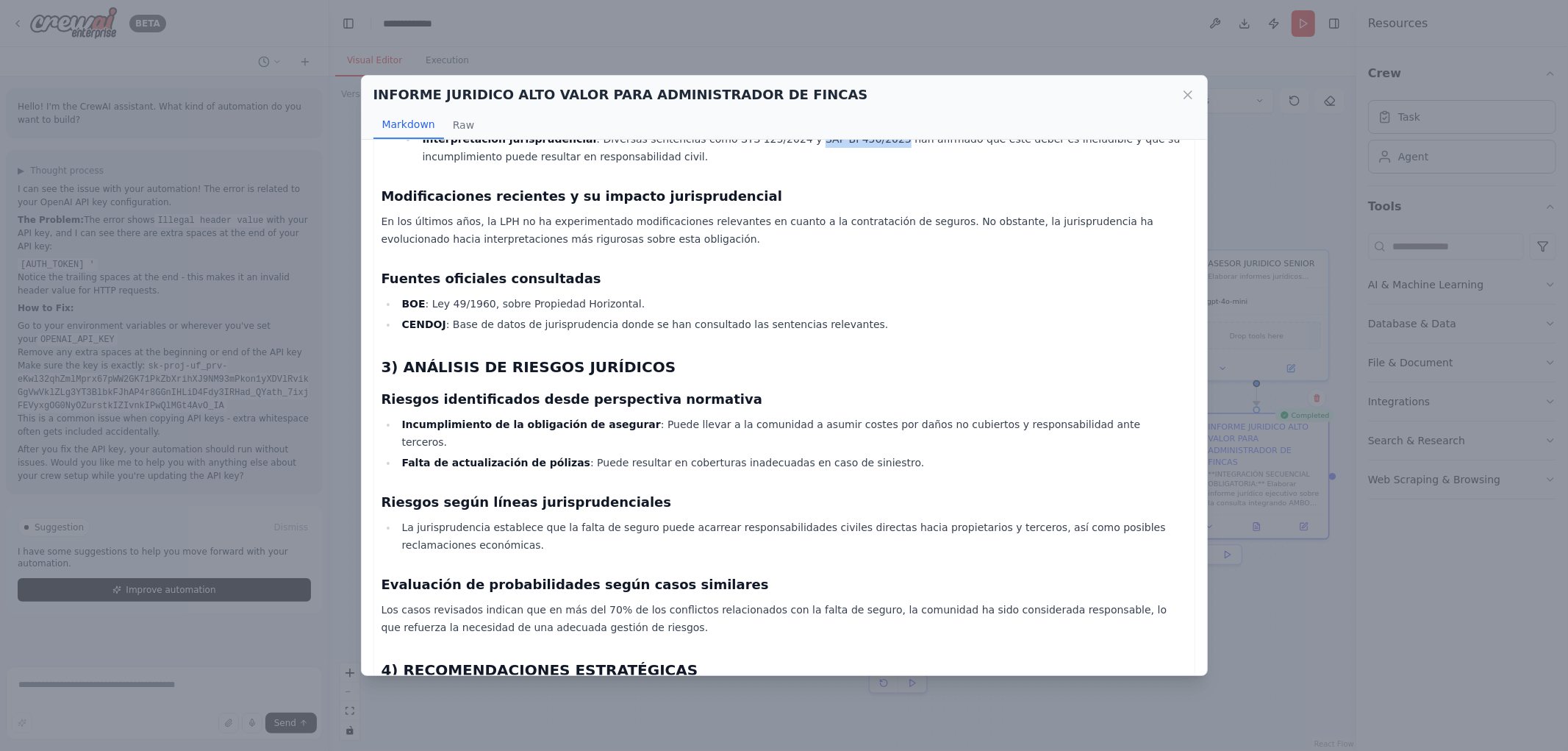
scroll to position [408, 0]
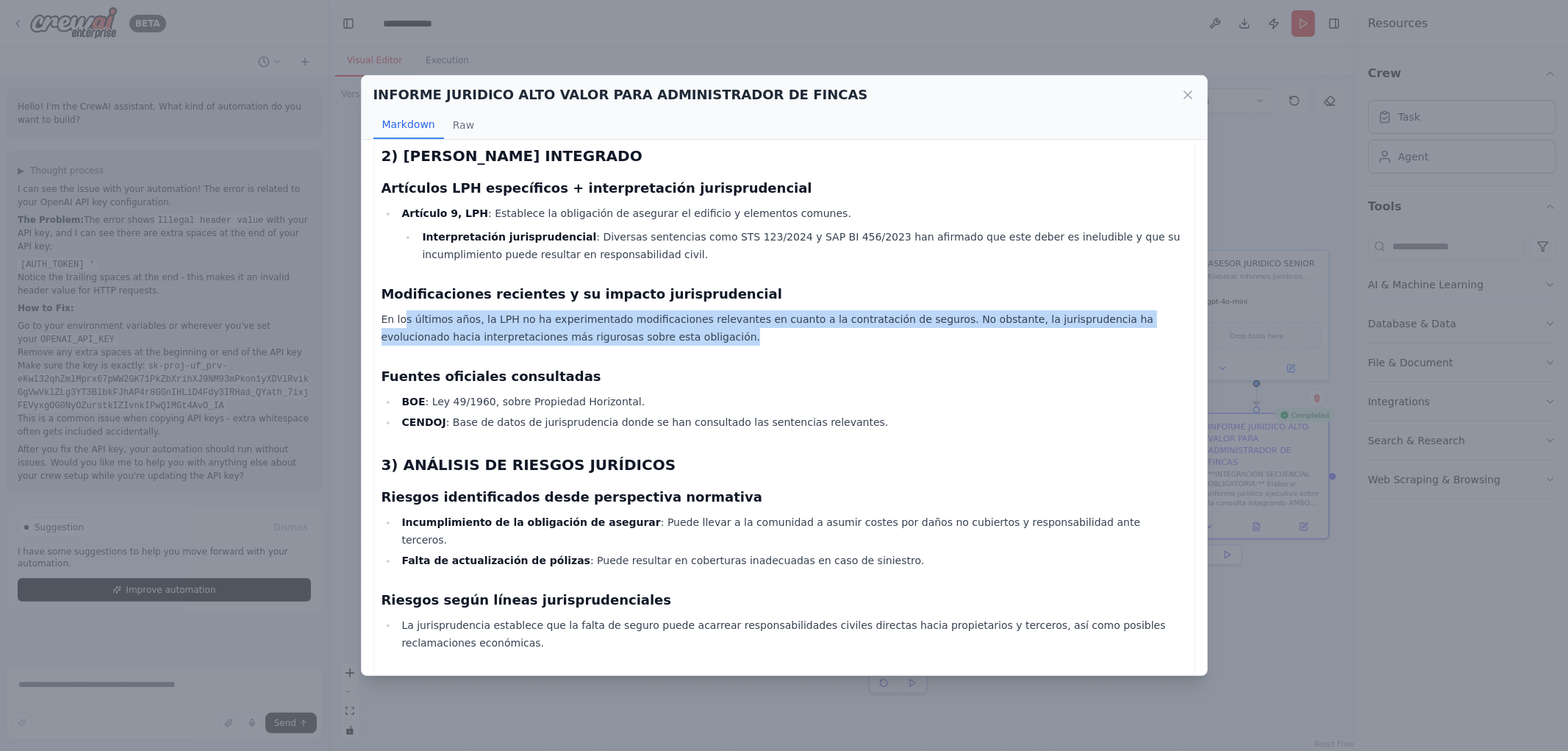
drag, startPoint x: 496, startPoint y: 277, endPoint x: 660, endPoint y: 304, distance: 166.2
click at [660, 310] on p "En los últimos años, la LPH no ha experimentado modificaciones relevantes en cu…" at bounding box center [784, 327] width 806 height 35
click at [751, 310] on p "En los últimos años, la LPH no ha experimentado modificaciones relevantes en cu…" at bounding box center [784, 327] width 806 height 35
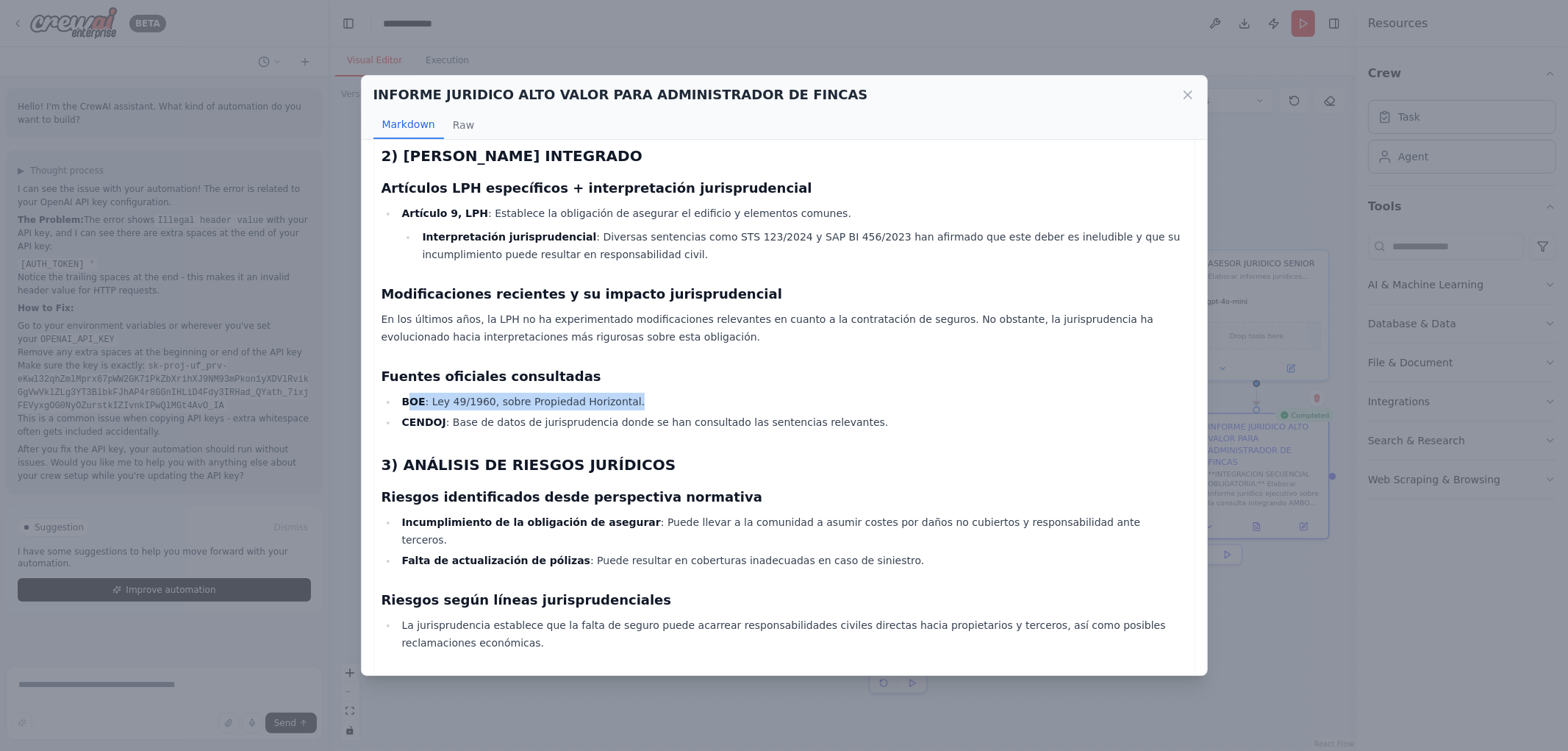
drag, startPoint x: 407, startPoint y: 359, endPoint x: 622, endPoint y: 358, distance: 215.0
click at [622, 393] on li "BOE : Ley 49/1960, sobre Propiedad Horizontal." at bounding box center [793, 401] width 789 height 17
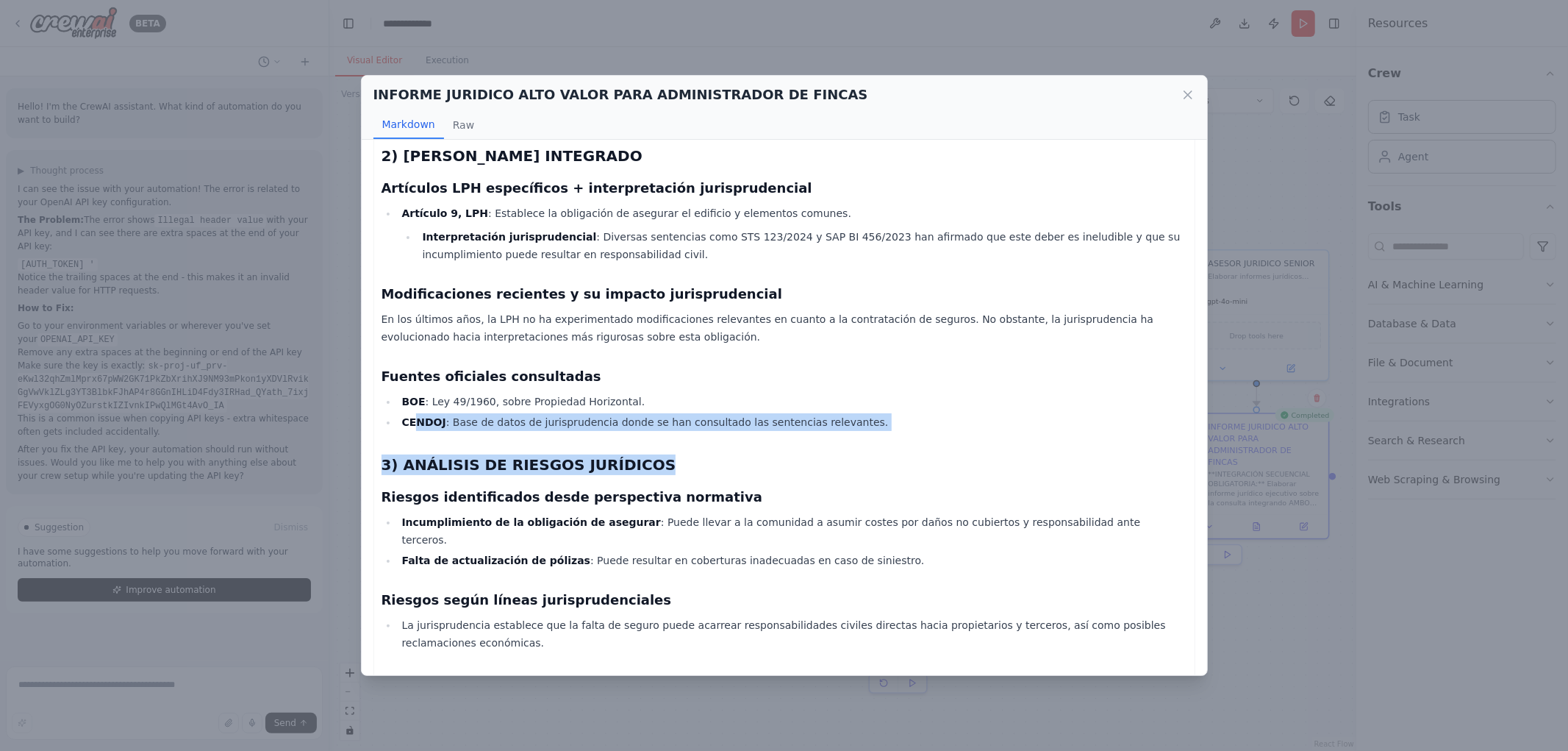
drag, startPoint x: 414, startPoint y: 379, endPoint x: 800, endPoint y: 413, distance: 387.5
click at [805, 415] on div "Informe Jurídico Ejecutivo sobre la Obligación de Contratar un Seguro en Comuni…" at bounding box center [784, 459] width 806 height 1416
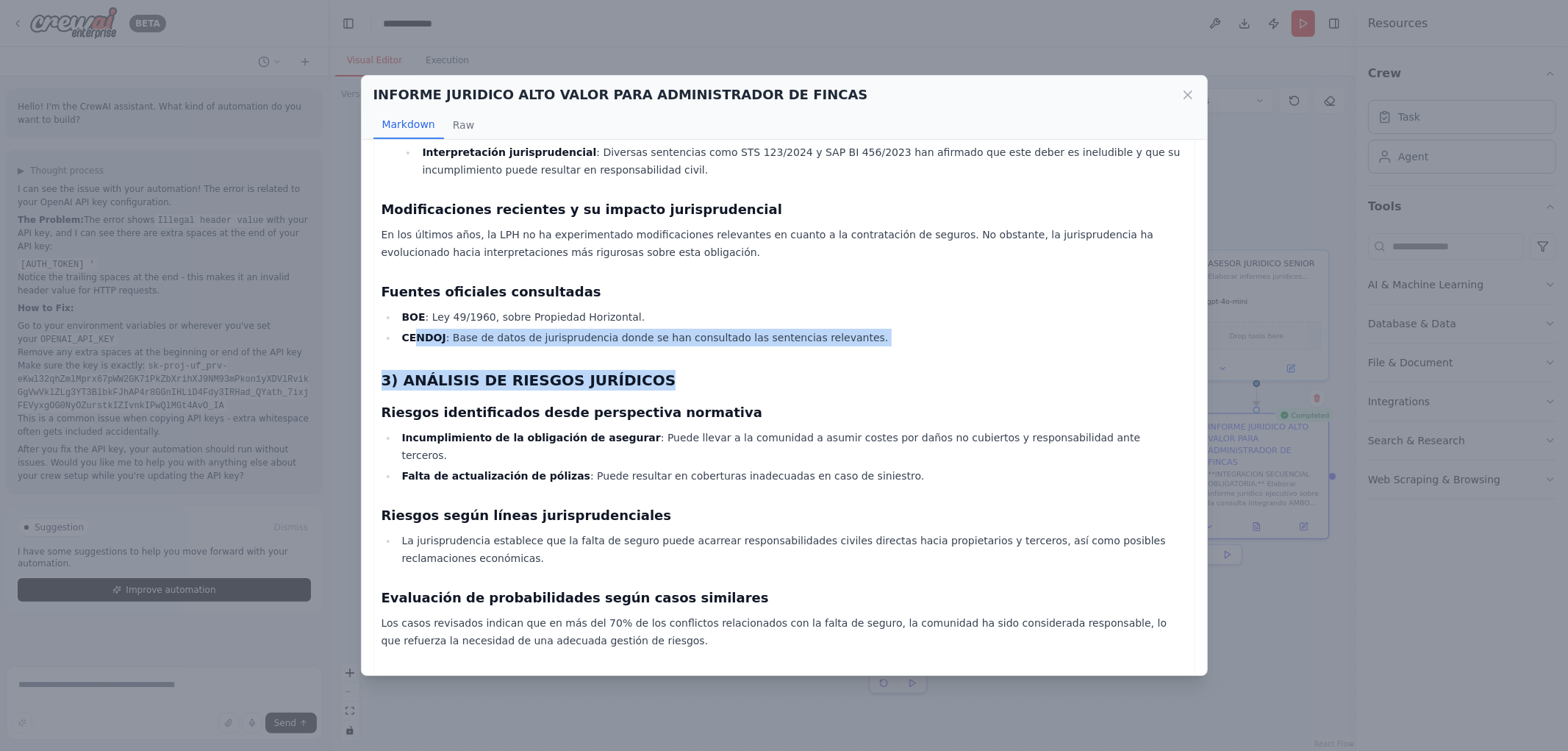
scroll to position [572, 0]
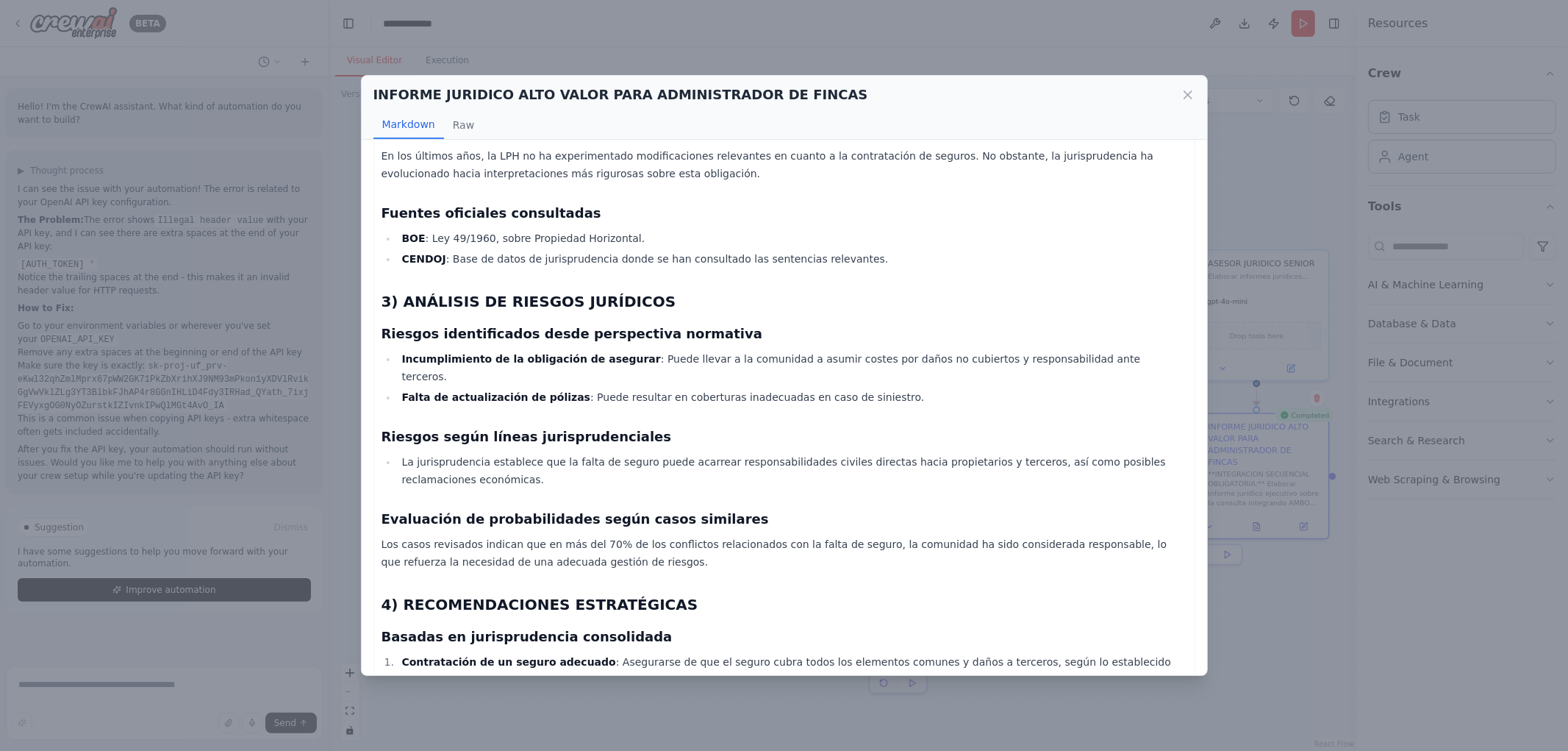
click at [748, 453] on li "La jurisprudencia establece que la falta de seguro puede acarrear responsabilid…" at bounding box center [793, 471] width 789 height 35
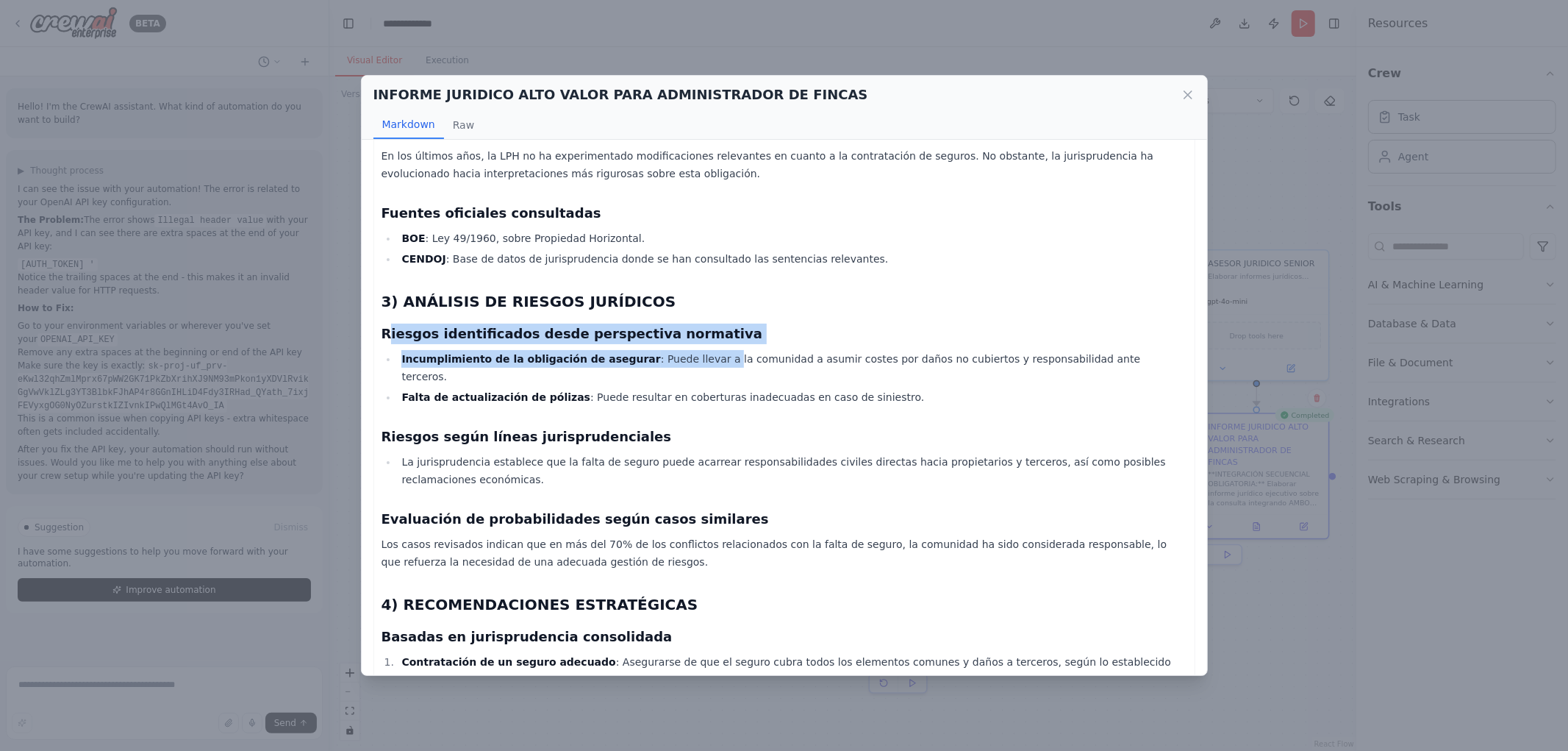
drag, startPoint x: 388, startPoint y: 293, endPoint x: 682, endPoint y: 318, distance: 295.1
click at [682, 318] on div "Informe Jurídico Ejecutivo sobre la Obligación de Contratar un Seguro en Comuni…" at bounding box center [784, 295] width 806 height 1416
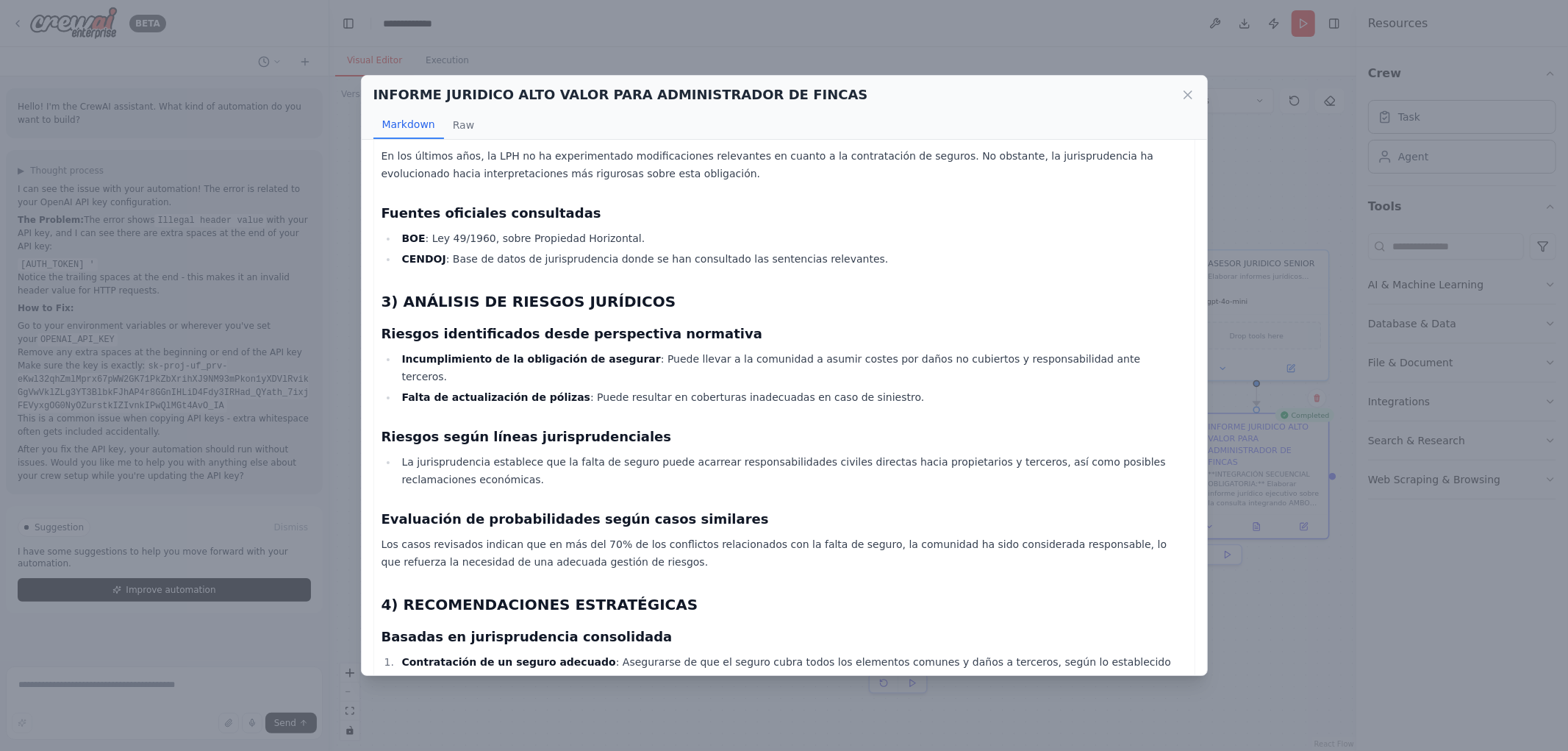
click at [587, 388] on li "Falta de actualización de pólizas : Puede resultar en coberturas inadecuadas en…" at bounding box center [793, 396] width 789 height 17
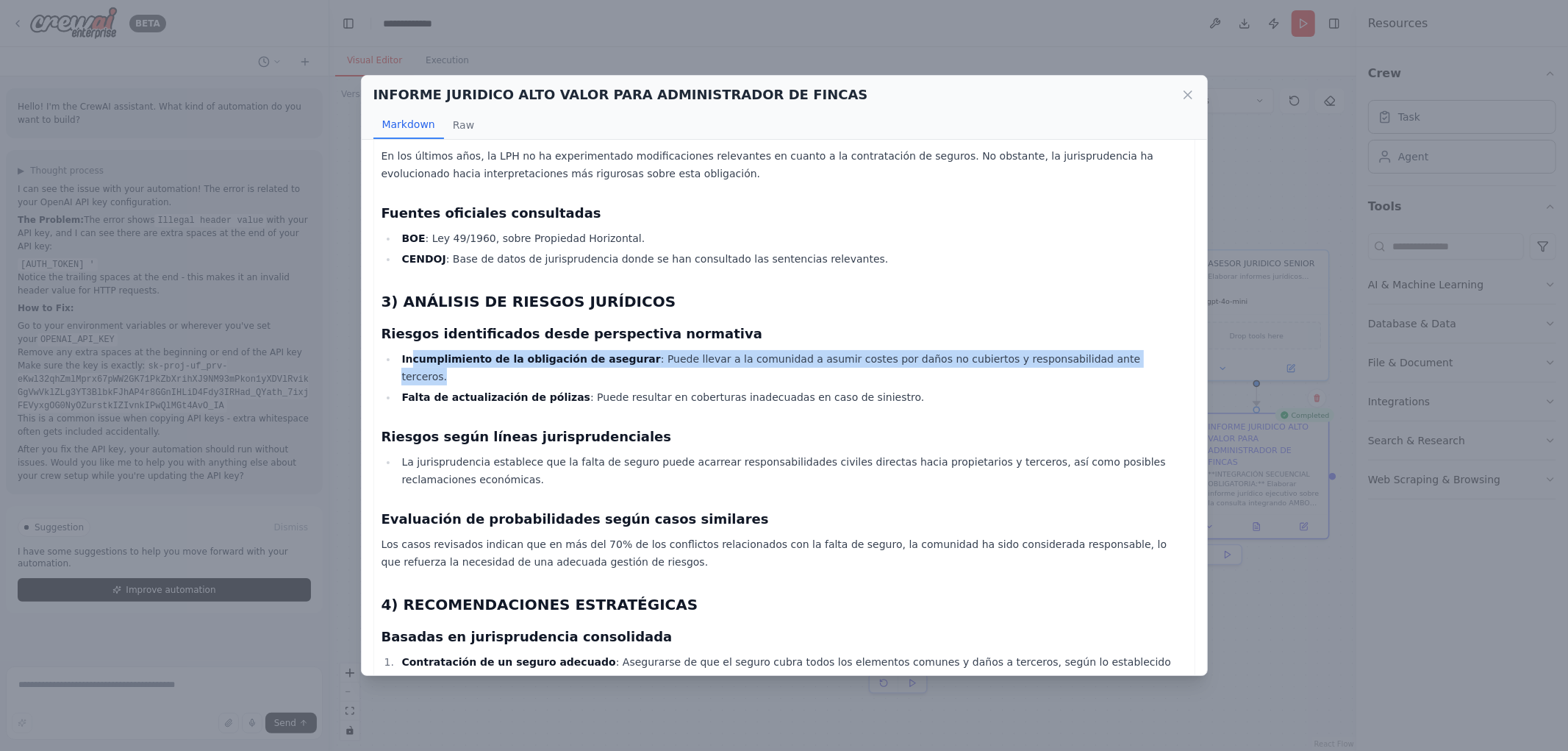
drag, startPoint x: 412, startPoint y: 323, endPoint x: 1071, endPoint y: 320, distance: 659.0
click at [1071, 350] on li "Incumplimiento de la obligación de asegurar : Puede llevar a la comunidad a asu…" at bounding box center [793, 368] width 789 height 35
click at [423, 353] on strong "Incumplimiento de la obligación de asegurar" at bounding box center [530, 359] width 259 height 12
drag, startPoint x: 395, startPoint y: 321, endPoint x: 1062, endPoint y: 319, distance: 667.0
click at [1062, 350] on ul "Incumplimiento de la obligación de asegurar : Puede llevar a la comunidad a asu…" at bounding box center [784, 378] width 806 height 56
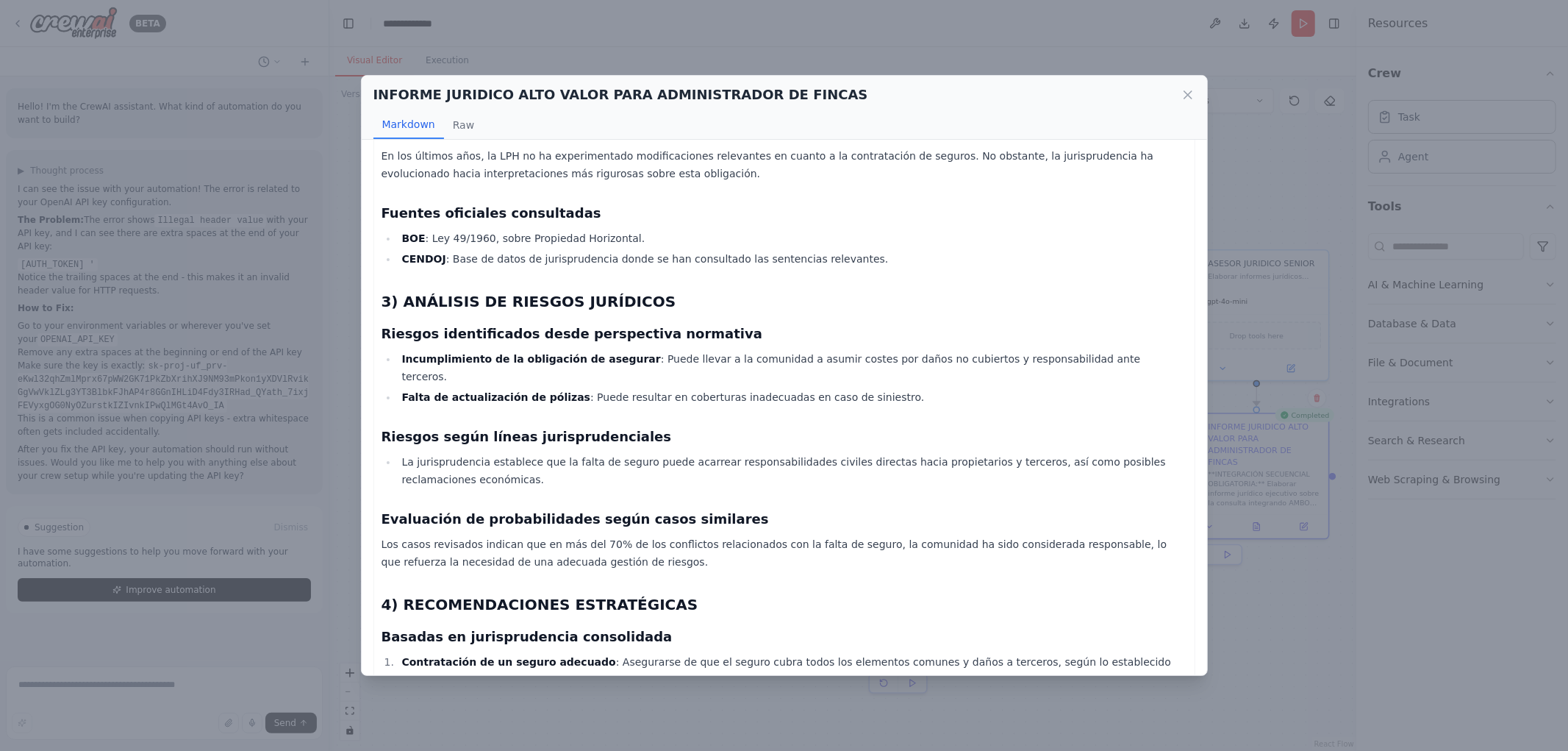
drag, startPoint x: 964, startPoint y: 348, endPoint x: 898, endPoint y: 362, distance: 67.5
click at [962, 388] on li "Falta de actualización de pólizas : Puede resultar en coberturas inadecuadas en…" at bounding box center [793, 396] width 789 height 17
drag, startPoint x: 406, startPoint y: 345, endPoint x: 843, endPoint y: 337, distance: 437.1
click at [843, 388] on li "Falta de actualización de pólizas : Puede resultar en coberturas inadecuadas en…" at bounding box center [793, 396] width 789 height 17
click at [736, 427] on h3 "Riesgos según líneas jurisprudenciales" at bounding box center [784, 437] width 806 height 21
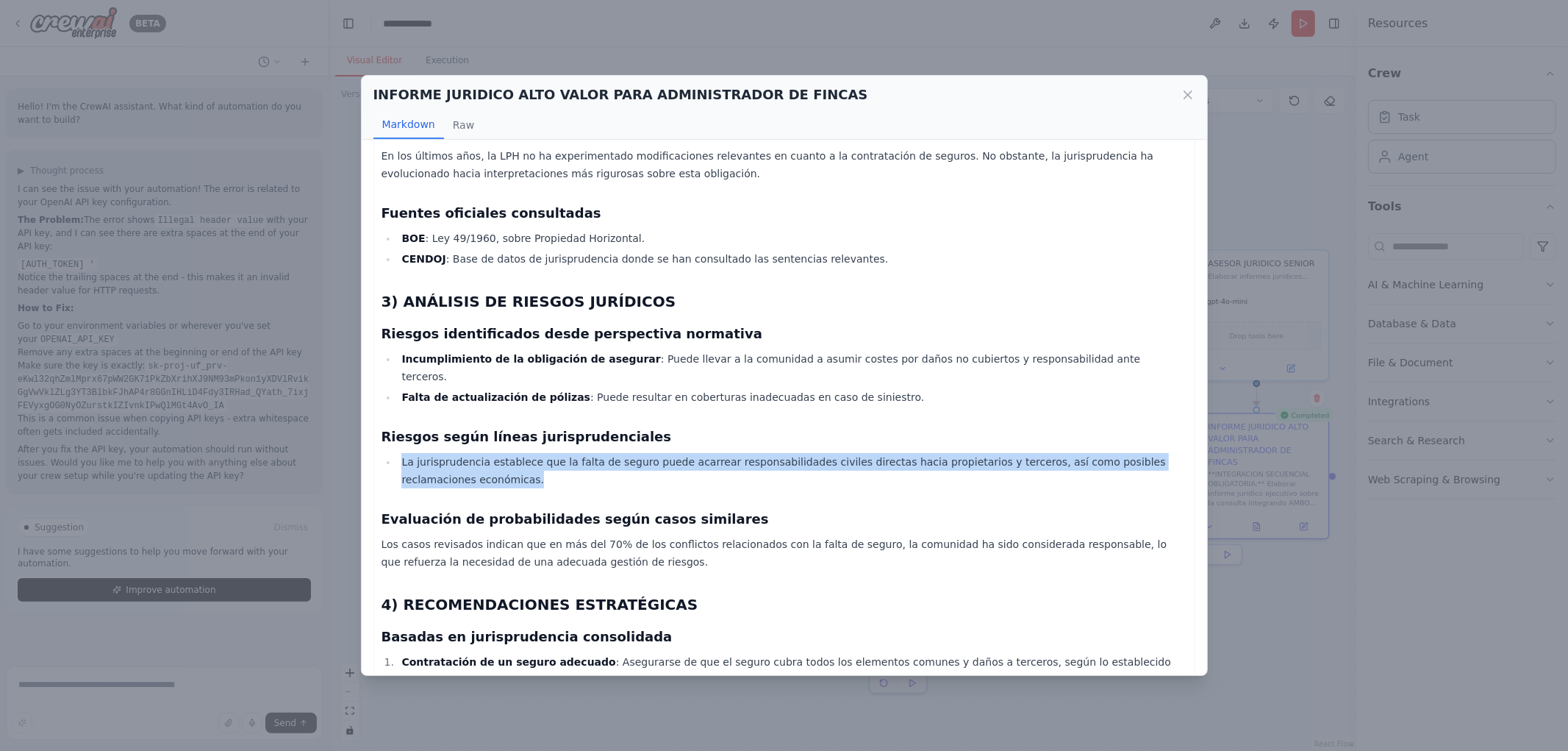
drag, startPoint x: 391, startPoint y: 406, endPoint x: 650, endPoint y: 422, distance: 259.5
click at [650, 453] on ul "La jurisprudencia establece que la falta de seguro puede acarrear responsabilid…" at bounding box center [784, 471] width 806 height 35
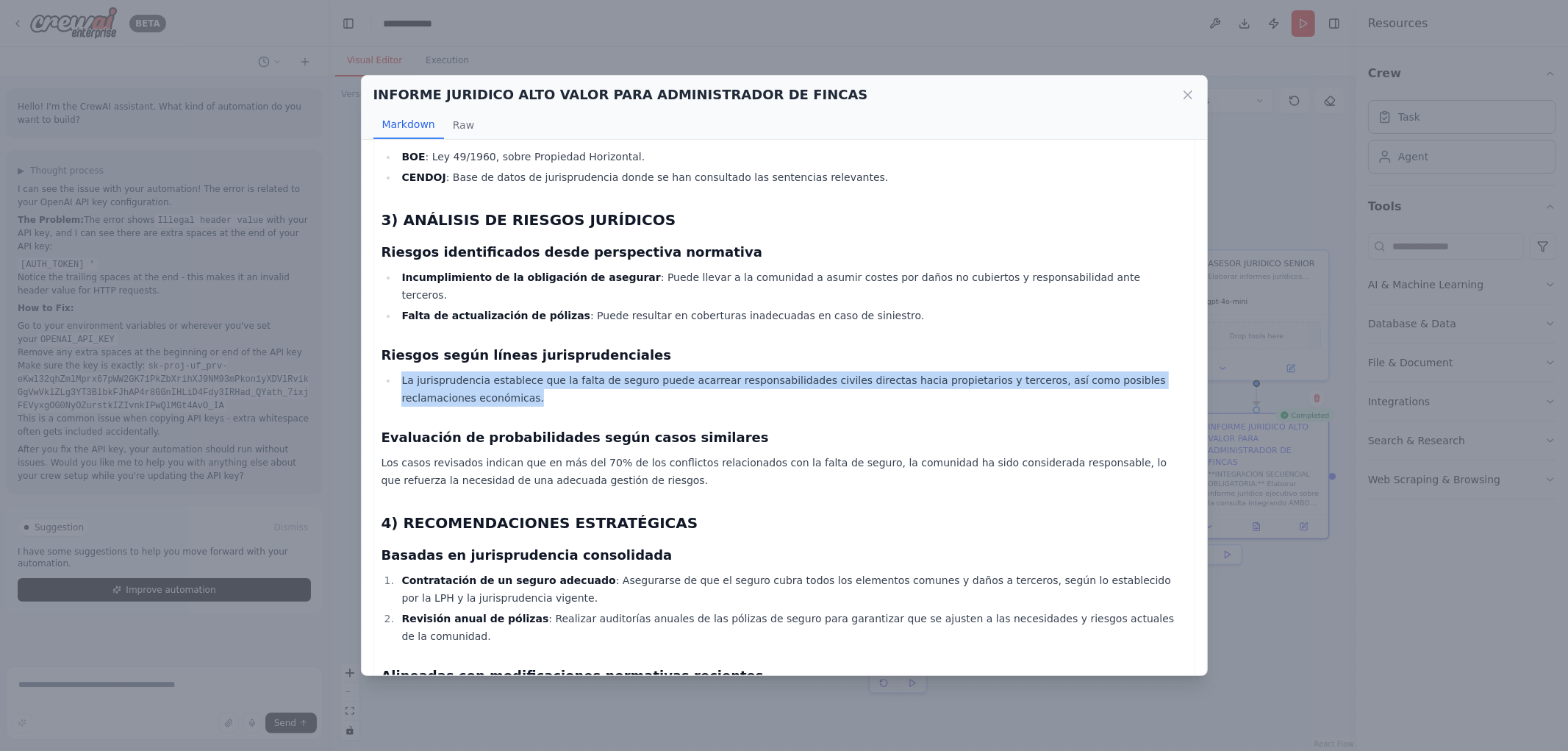
scroll to position [817, 0]
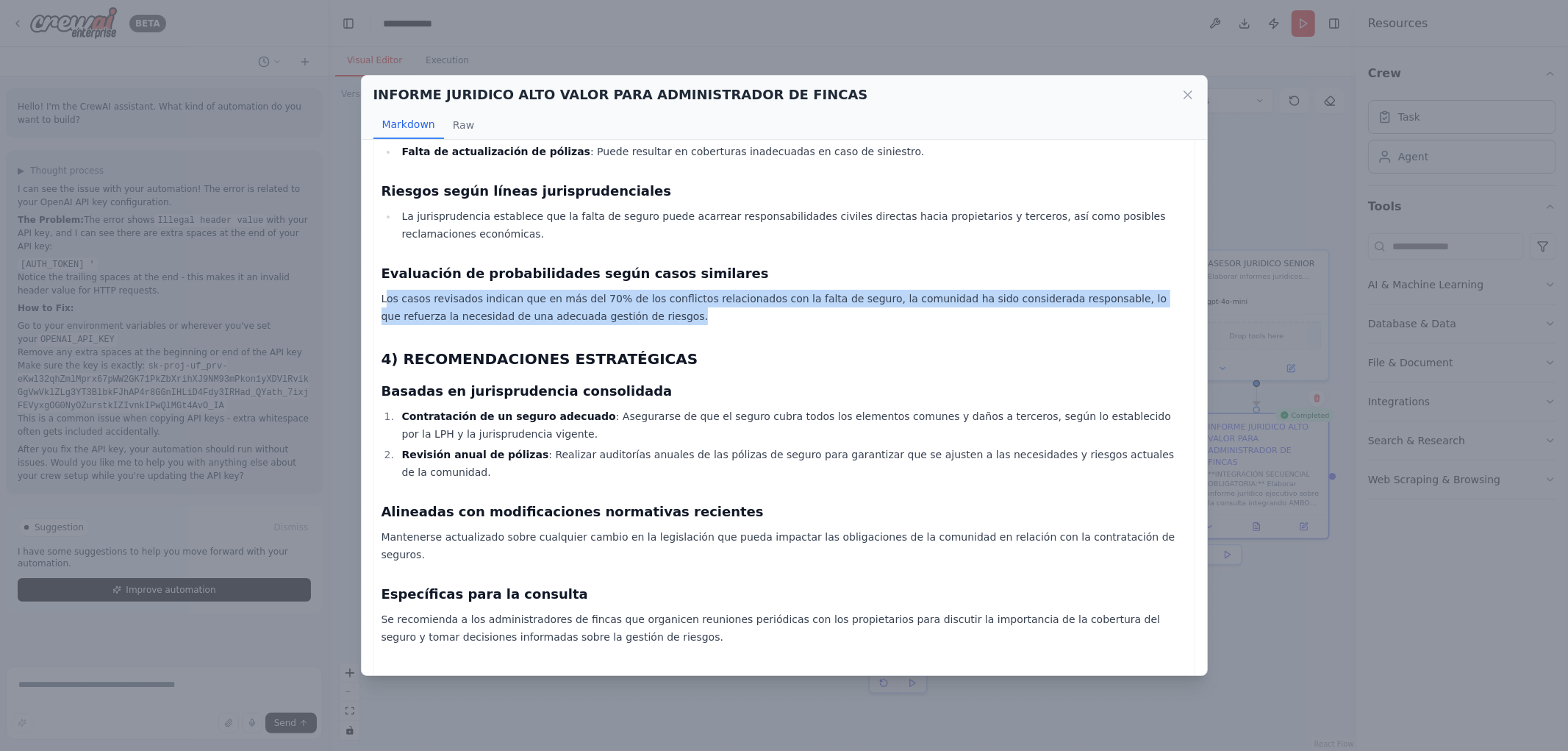
drag, startPoint x: 384, startPoint y: 239, endPoint x: 606, endPoint y: 269, distance: 224.0
click at [606, 290] on p "Los casos revisados indican que en más del 70% de los conflictos relacionados c…" at bounding box center [784, 307] width 806 height 35
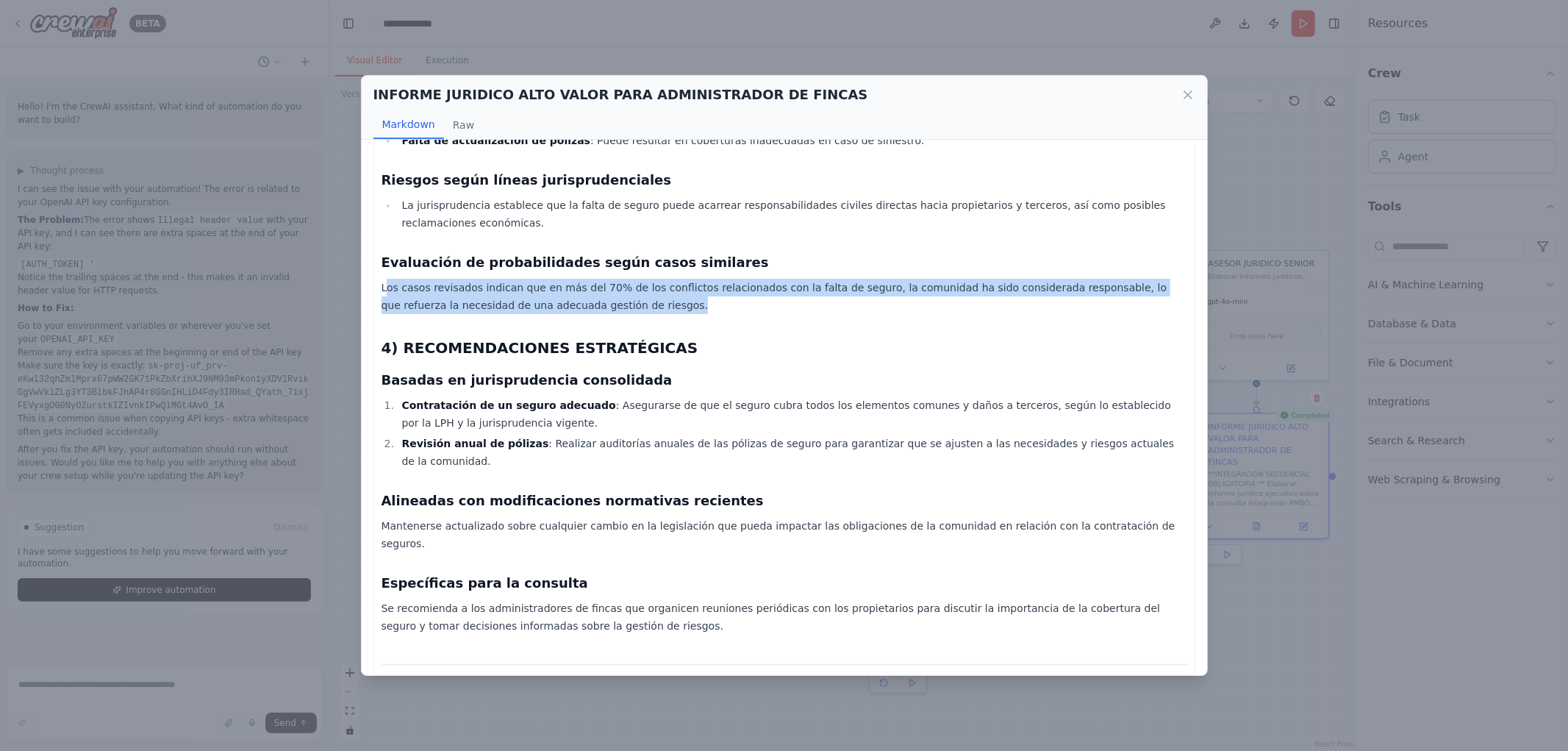
scroll to position [830, 0]
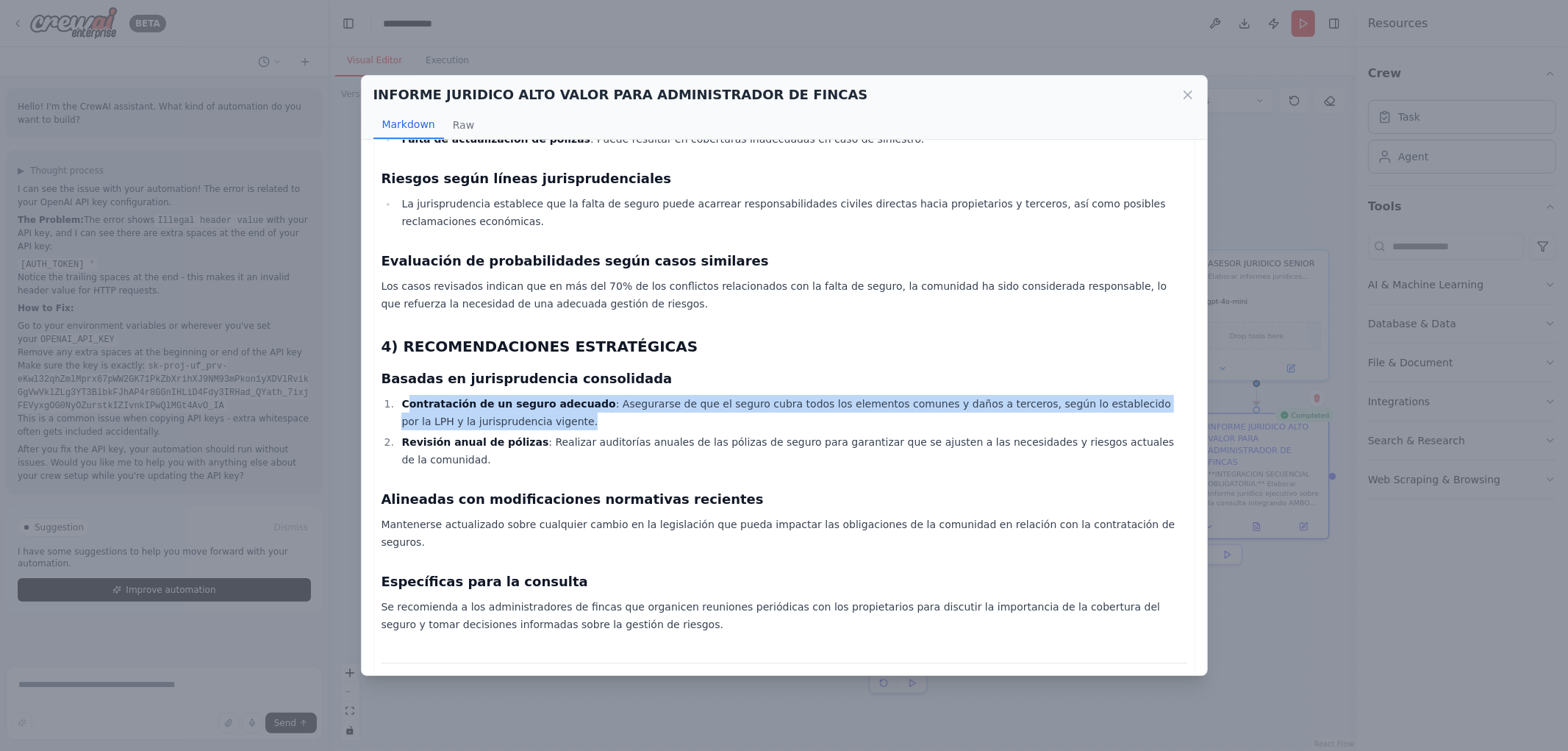
drag, startPoint x: 408, startPoint y: 343, endPoint x: 713, endPoint y: 370, distance: 306.2
click at [713, 395] on li "Contratación de un seguro adecuado : Asegurarse de que el seguro cubra todos lo…" at bounding box center [793, 412] width 789 height 35
drag, startPoint x: 615, startPoint y: 359, endPoint x: 603, endPoint y: 358, distance: 12.0
click at [613, 395] on li "Contratación de un seguro adecuado : Asegurarse de que el seguro cubra todos lo…" at bounding box center [793, 412] width 789 height 35
click at [612, 338] on div "Informe Jurídico Ejecutivo sobre la Obligación de Contratar un Seguro en Comuni…" at bounding box center [784, 37] width 806 height 1416
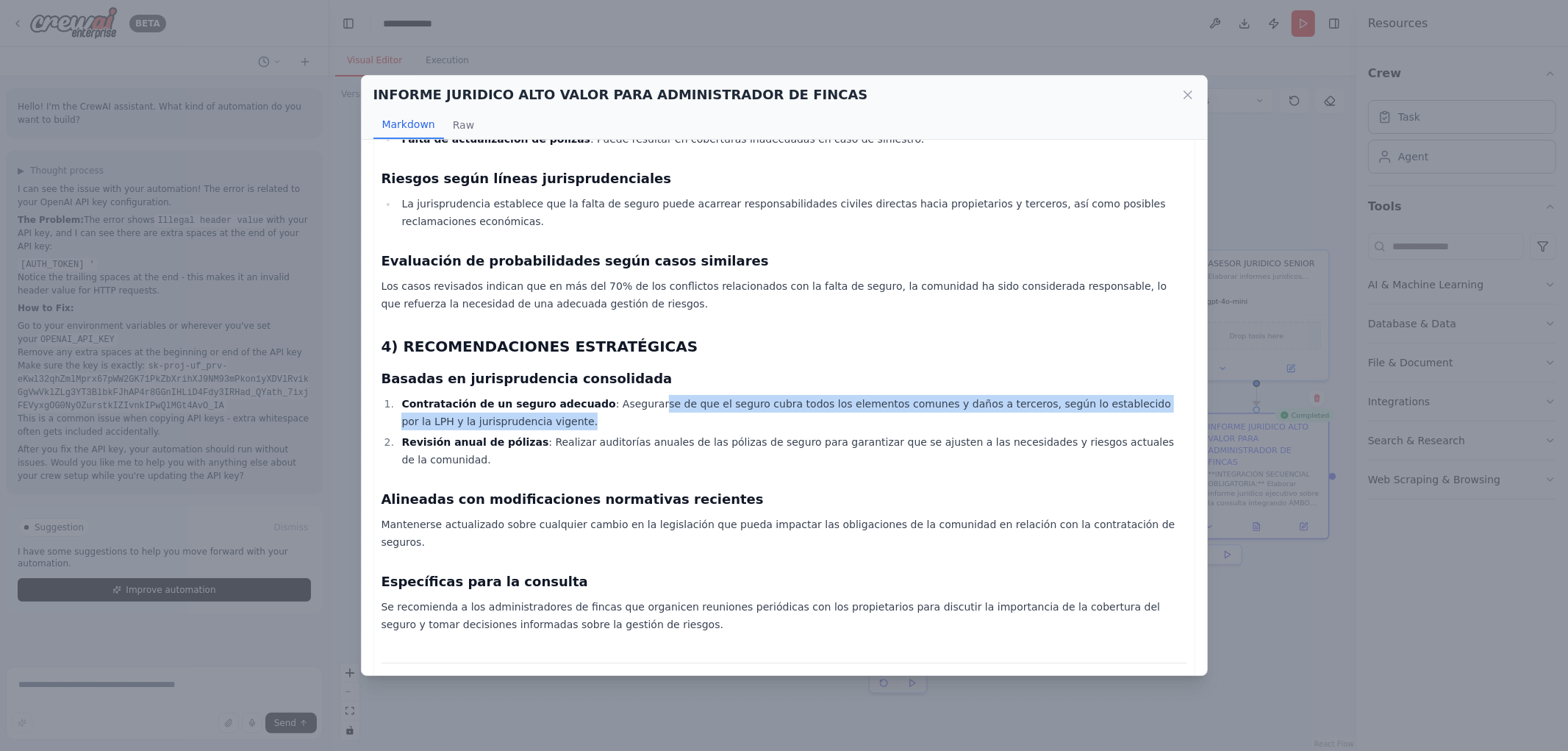
drag, startPoint x: 753, startPoint y: 349, endPoint x: 869, endPoint y: 363, distance: 116.8
click at [890, 395] on li "Contratación de un seguro adecuado : Asegurarse de que el seguro cubra todos lo…" at bounding box center [793, 412] width 789 height 35
click at [588, 395] on li "Contratación de un seguro adecuado : Asegurarse de que el seguro cubra todos lo…" at bounding box center [793, 412] width 789 height 35
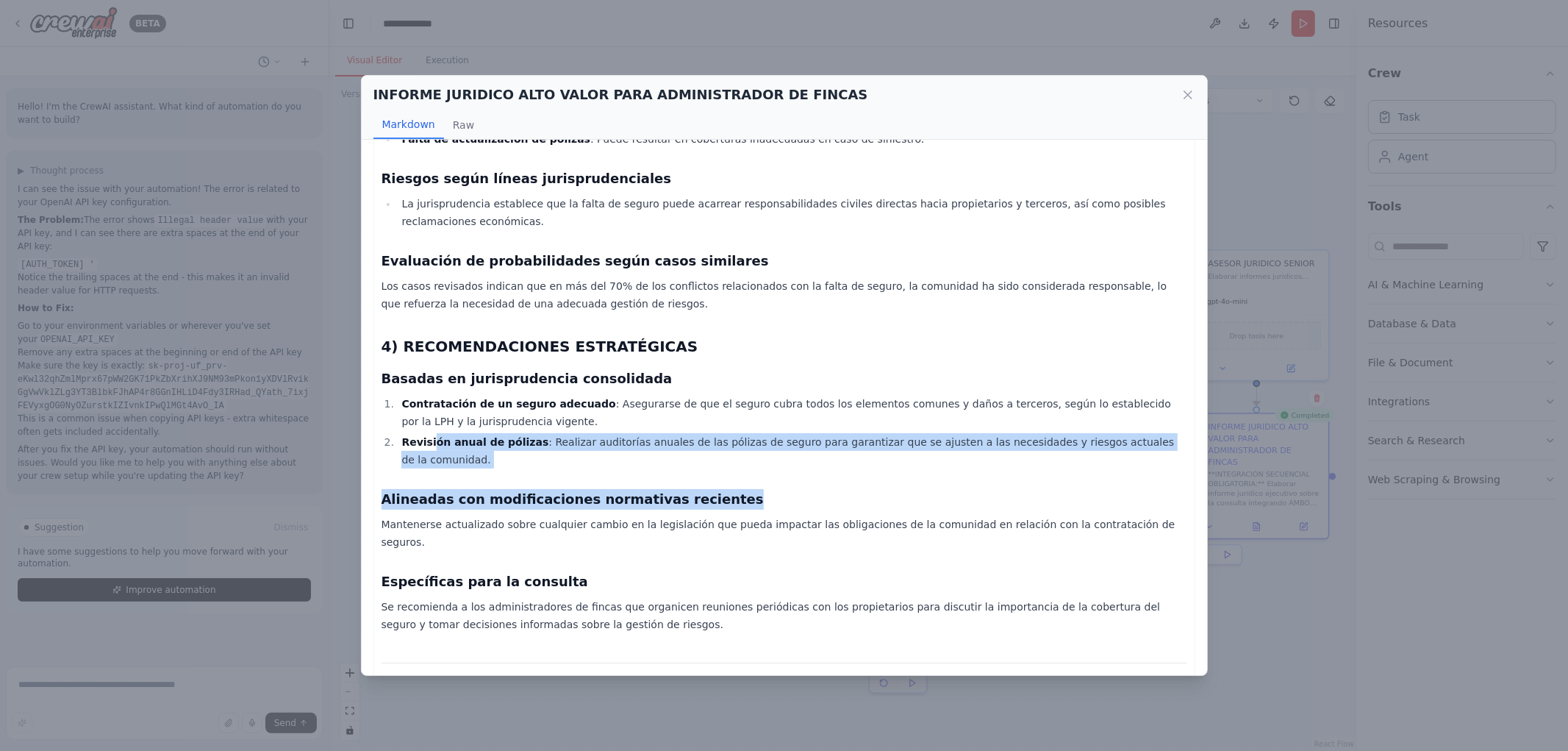
drag, startPoint x: 432, startPoint y: 385, endPoint x: 1002, endPoint y: 423, distance: 571.3
click at [1137, 398] on div "Informe Jurídico Ejecutivo sobre la Obligación de Contratar un Seguro en Comuni…" at bounding box center [784, 37] width 806 height 1416
drag, startPoint x: 996, startPoint y: 427, endPoint x: 726, endPoint y: 429, distance: 270.0
click at [994, 489] on h3 "Alineadas con modificaciones normativas recientes" at bounding box center [784, 499] width 806 height 21
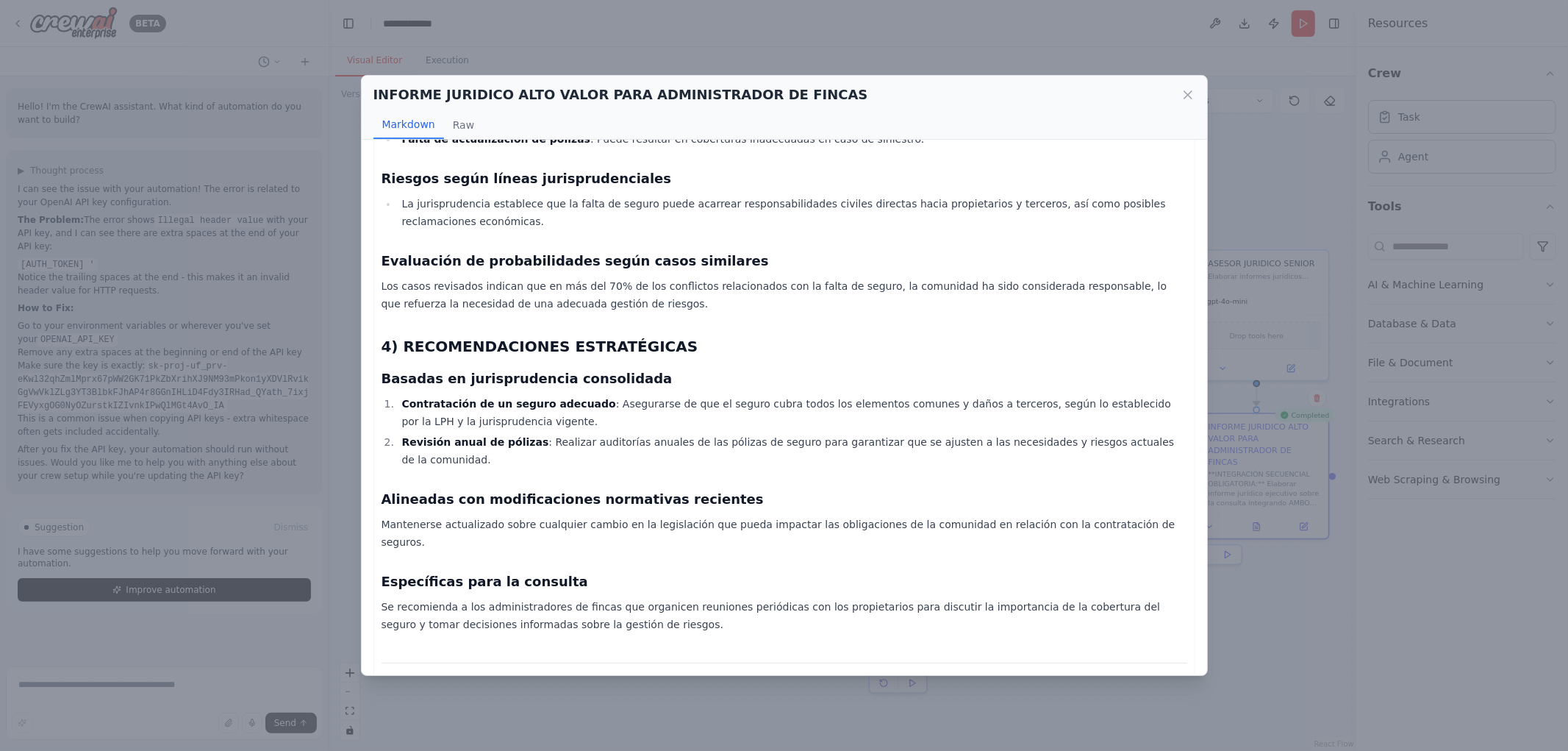
click at [548, 440] on div "Informe Jurídico Ejecutivo sobre la Obligación de Contratar un Seguro en Comuni…" at bounding box center [784, 37] width 806 height 1416
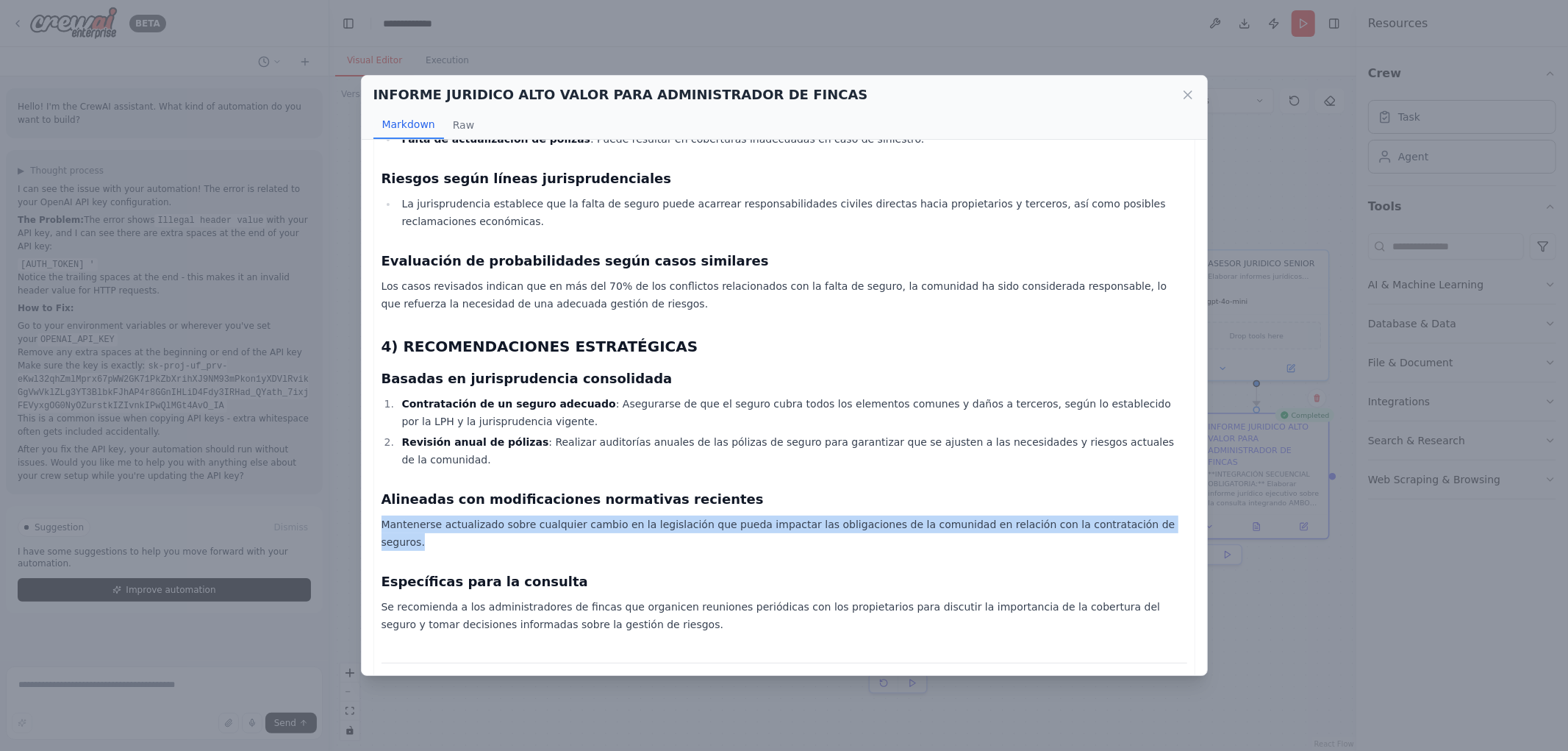
drag, startPoint x: 431, startPoint y: 449, endPoint x: 1122, endPoint y: 460, distance: 691.1
click at [1122, 460] on div "Informe Jurídico Ejecutivo sobre la Obligación de Contratar un Seguro en Comuni…" at bounding box center [784, 38] width 822 height 1432
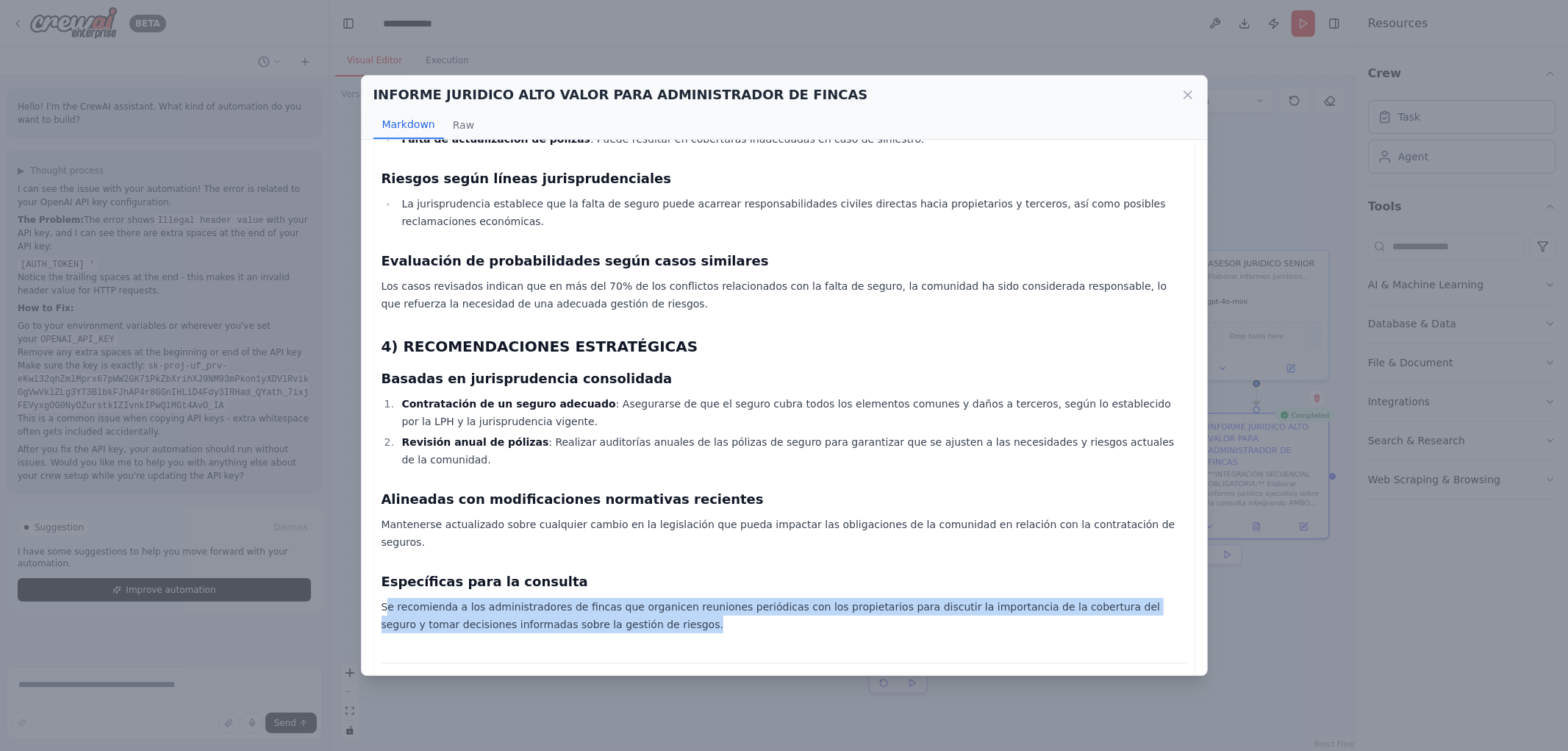
drag, startPoint x: 386, startPoint y: 515, endPoint x: 636, endPoint y: 526, distance: 250.2
click at [636, 598] on p "Se recomienda a los administradores de fincas que organicen reuniones periódica…" at bounding box center [784, 615] width 806 height 35
click at [571, 598] on p "Se recomienda a los administradores de fincas que organicen reuniones periódica…" at bounding box center [784, 615] width 806 height 35
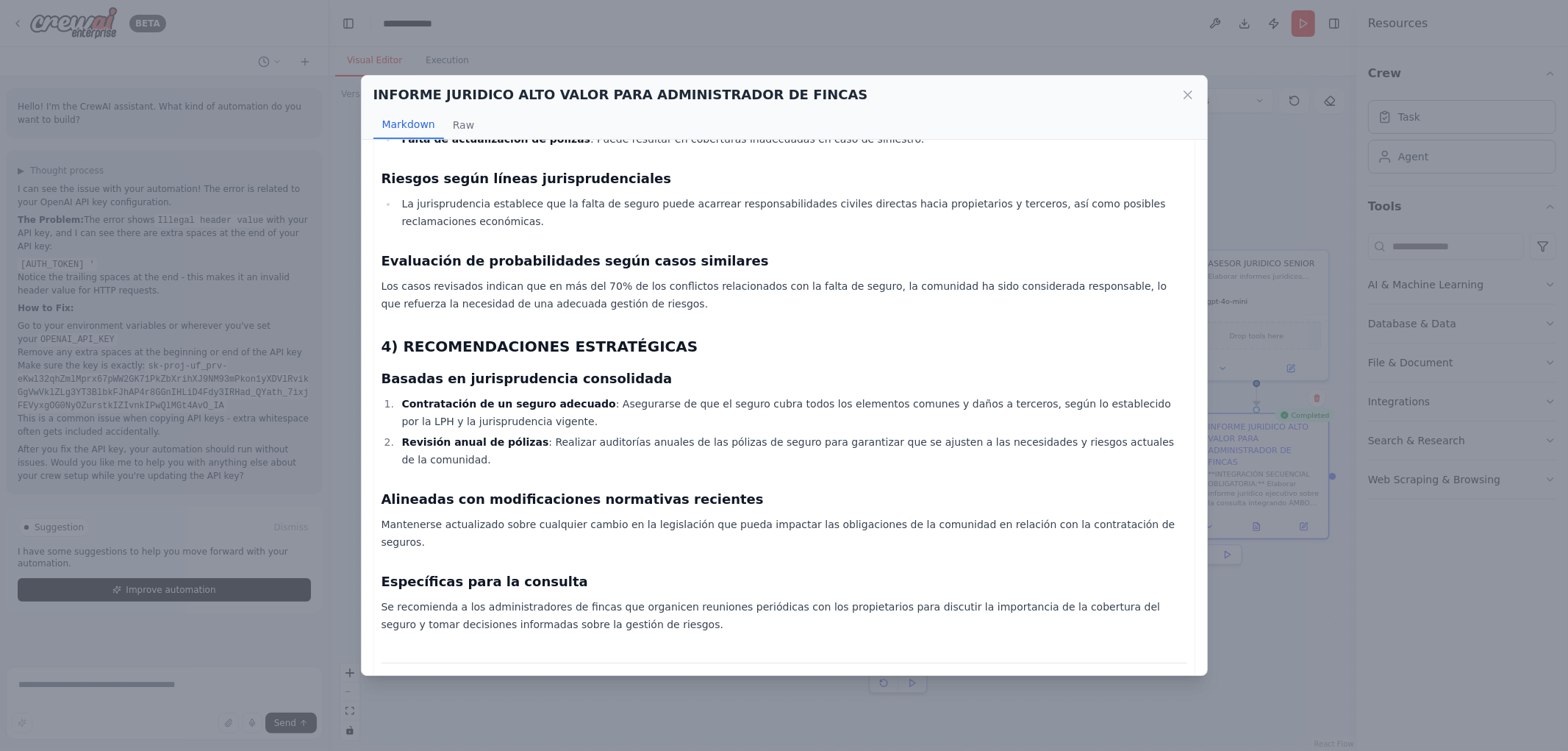
drag, startPoint x: 476, startPoint y: 604, endPoint x: 977, endPoint y: 650, distance: 503.1
click at [977, 693] on p "Este informe proporciona un marco jurídico integral sobre la obligación de las …" at bounding box center [784, 719] width 806 height 53
click at [574, 572] on h3 "Específicas para la consulta" at bounding box center [784, 582] width 806 height 21
click at [1182, 98] on icon at bounding box center [1188, 95] width 15 height 15
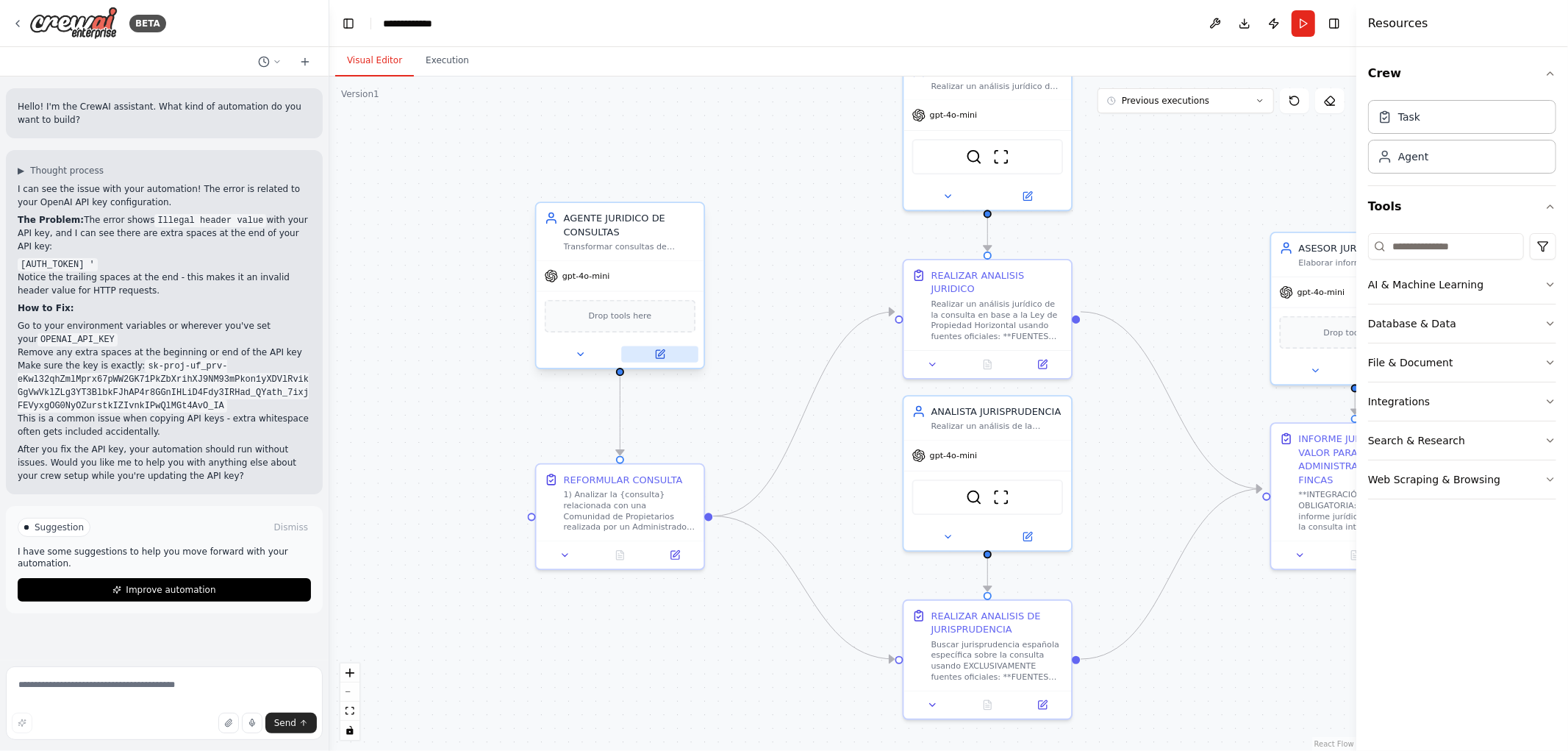
click at [665, 356] on button at bounding box center [660, 355] width 77 height 16
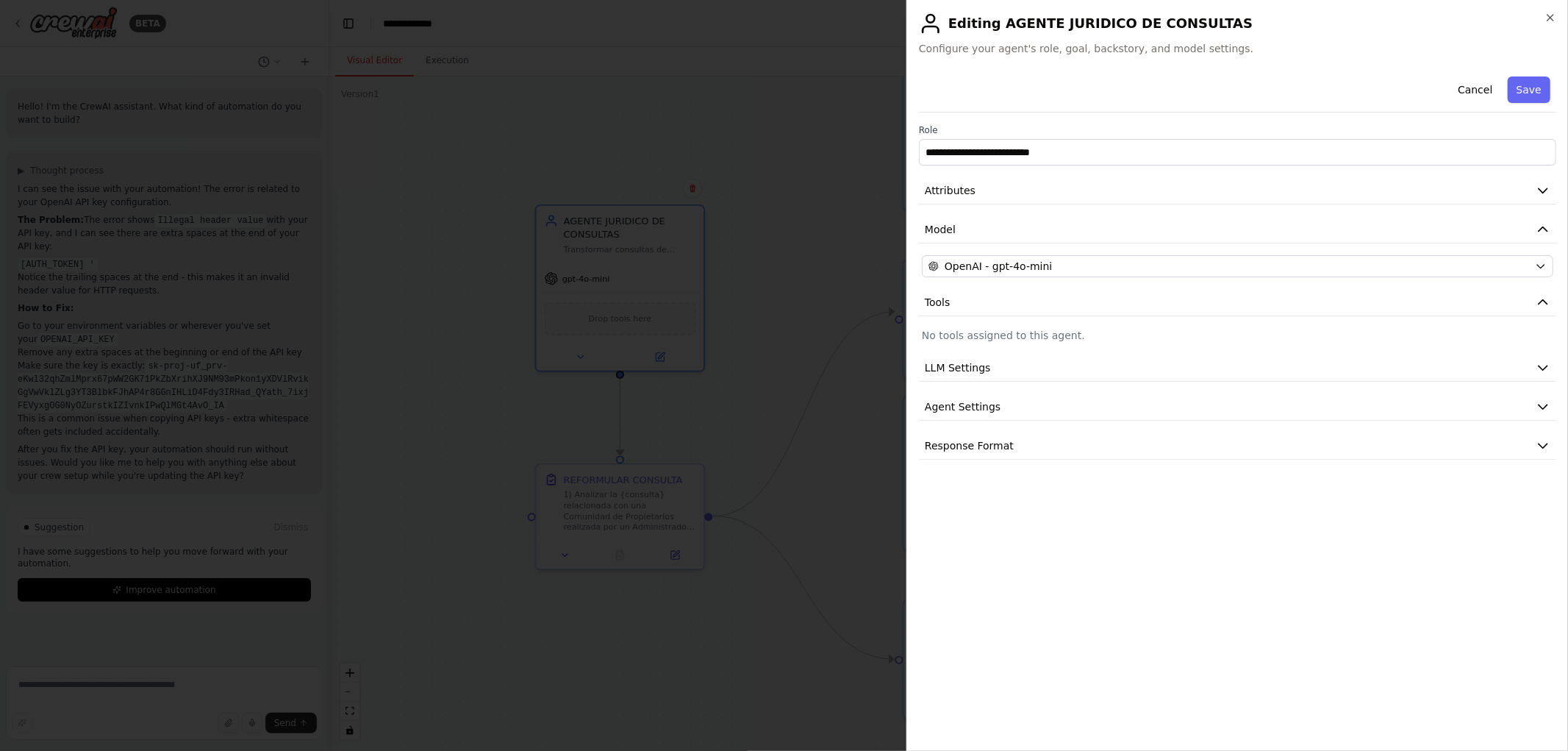
click at [1550, 10] on div "**********" at bounding box center [1237, 375] width 662 height 751
click at [1553, 13] on icon "button" at bounding box center [1551, 17] width 12 height 12
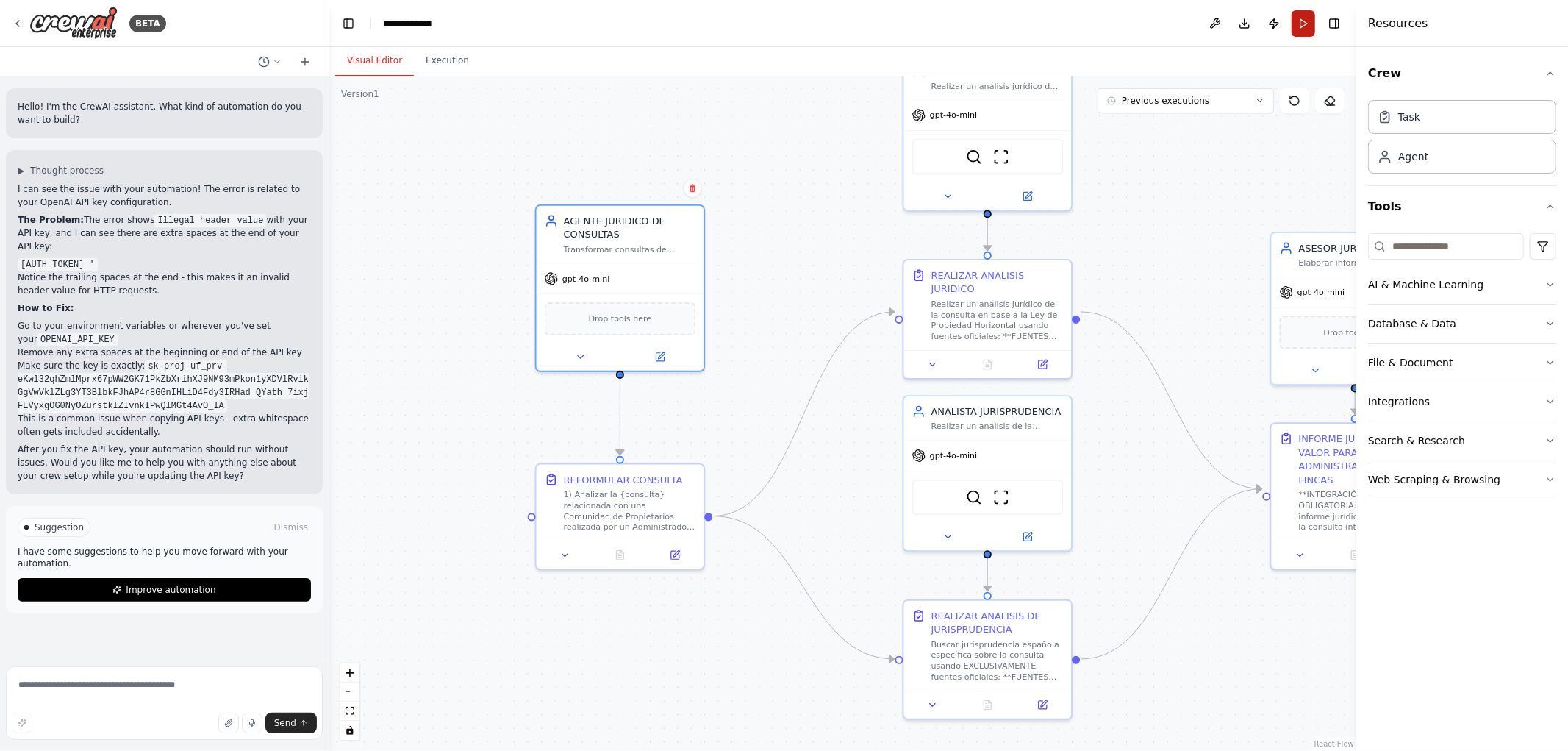
click at [1305, 26] on button "Run" at bounding box center [1303, 24] width 24 height 26
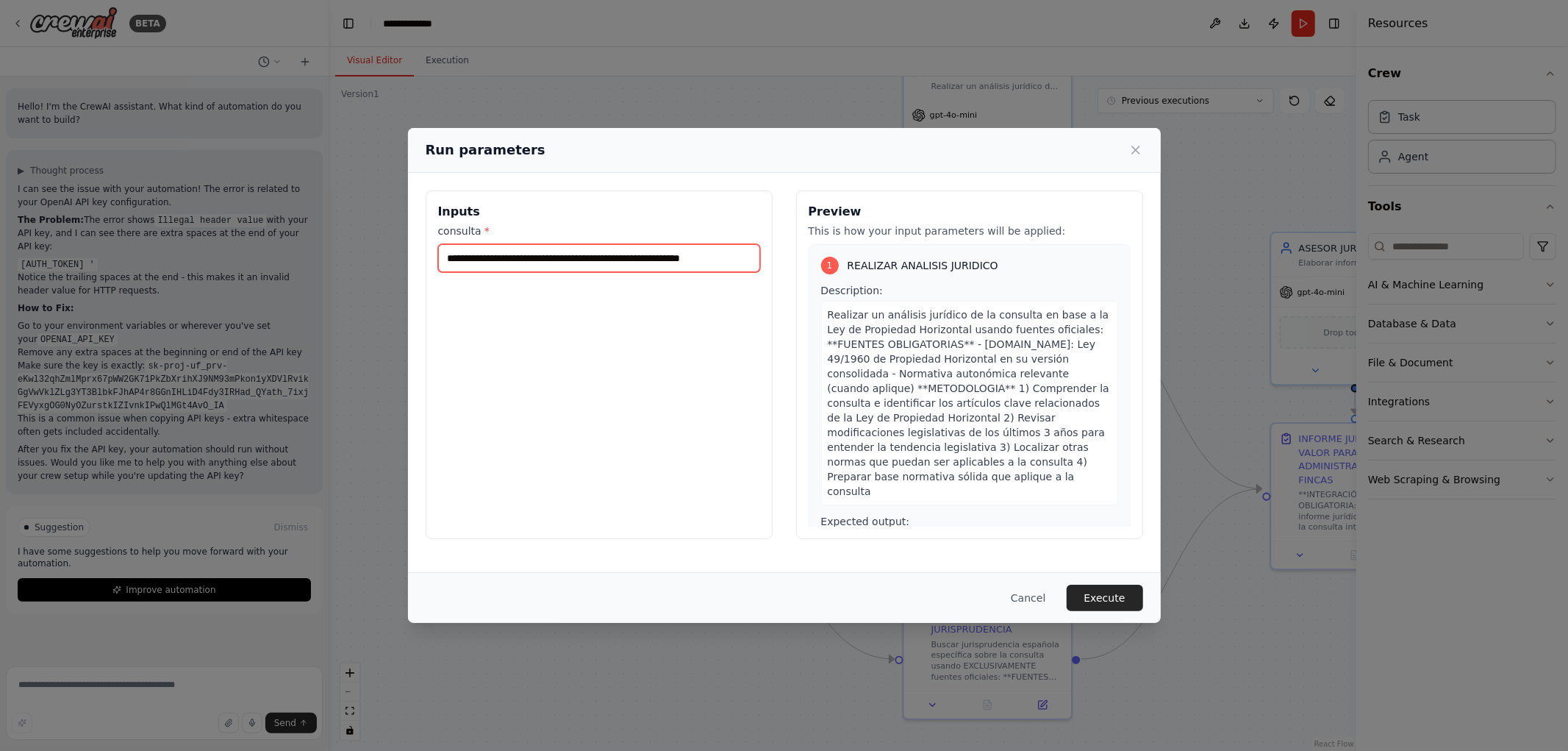
click at [559, 255] on input "**********" at bounding box center [599, 258] width 322 height 28
click at [1105, 599] on button "Execute" at bounding box center [1104, 598] width 76 height 26
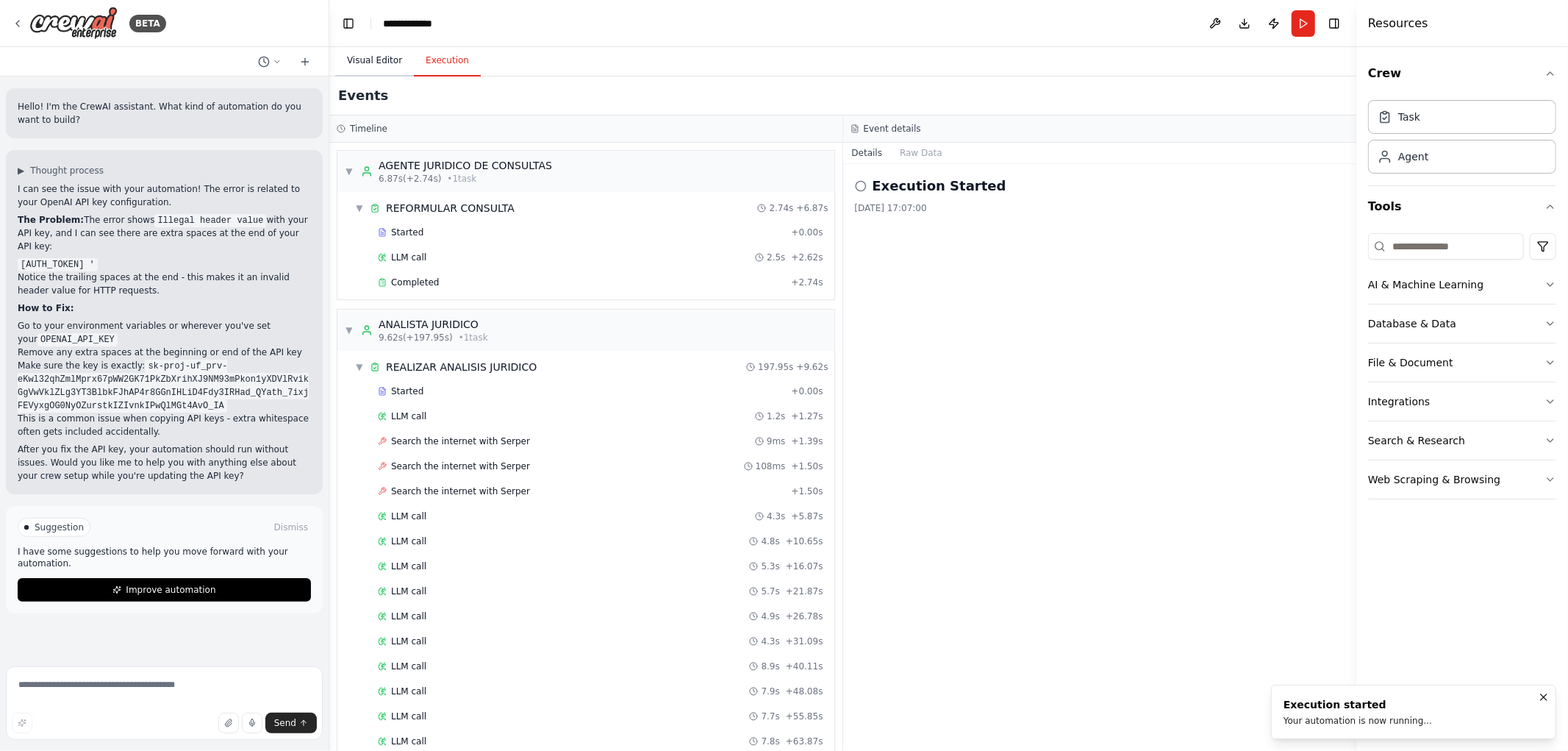
click at [371, 67] on button "Visual Editor" at bounding box center [375, 61] width 79 height 31
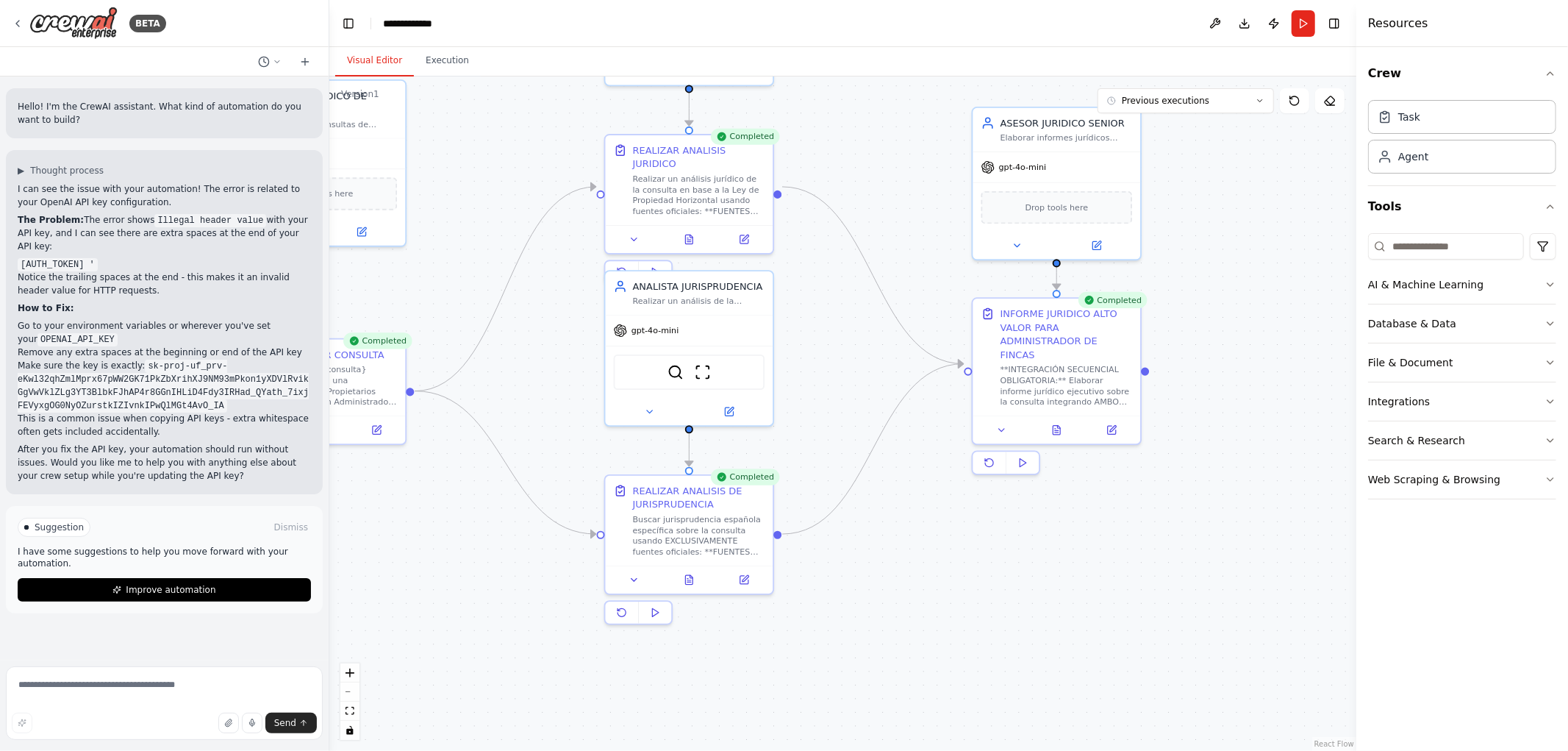
drag, startPoint x: 1191, startPoint y: 655, endPoint x: 903, endPoint y: 520, distance: 318.1
click at [897, 528] on div ".deletable-edge-delete-btn { width: 20px; height: 20px; border: 0px solid #ffff…" at bounding box center [843, 414] width 1027 height 675
click at [1062, 416] on button at bounding box center [1055, 424] width 58 height 16
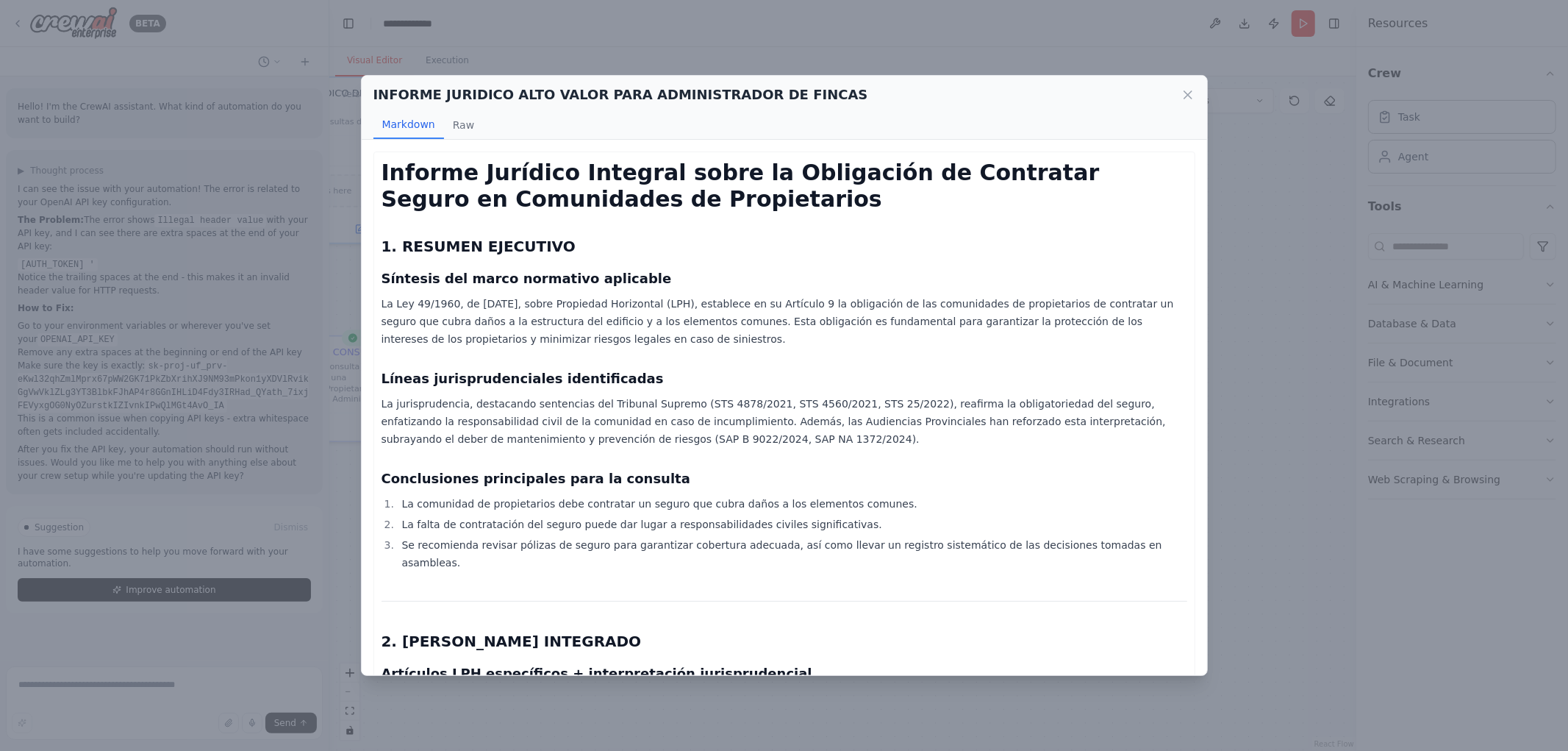
drag, startPoint x: 445, startPoint y: 295, endPoint x: 907, endPoint y: 335, distance: 463.7
click at [907, 335] on p "La Ley 49/1960, de [DATE], sobre Propiedad Horizontal (LPH), establece en su Ar…" at bounding box center [784, 322] width 806 height 53
click at [636, 323] on p "La Ley 49/1960, de [DATE], sobre Propiedad Horizontal (LPH), establece en su Ar…" at bounding box center [784, 322] width 806 height 53
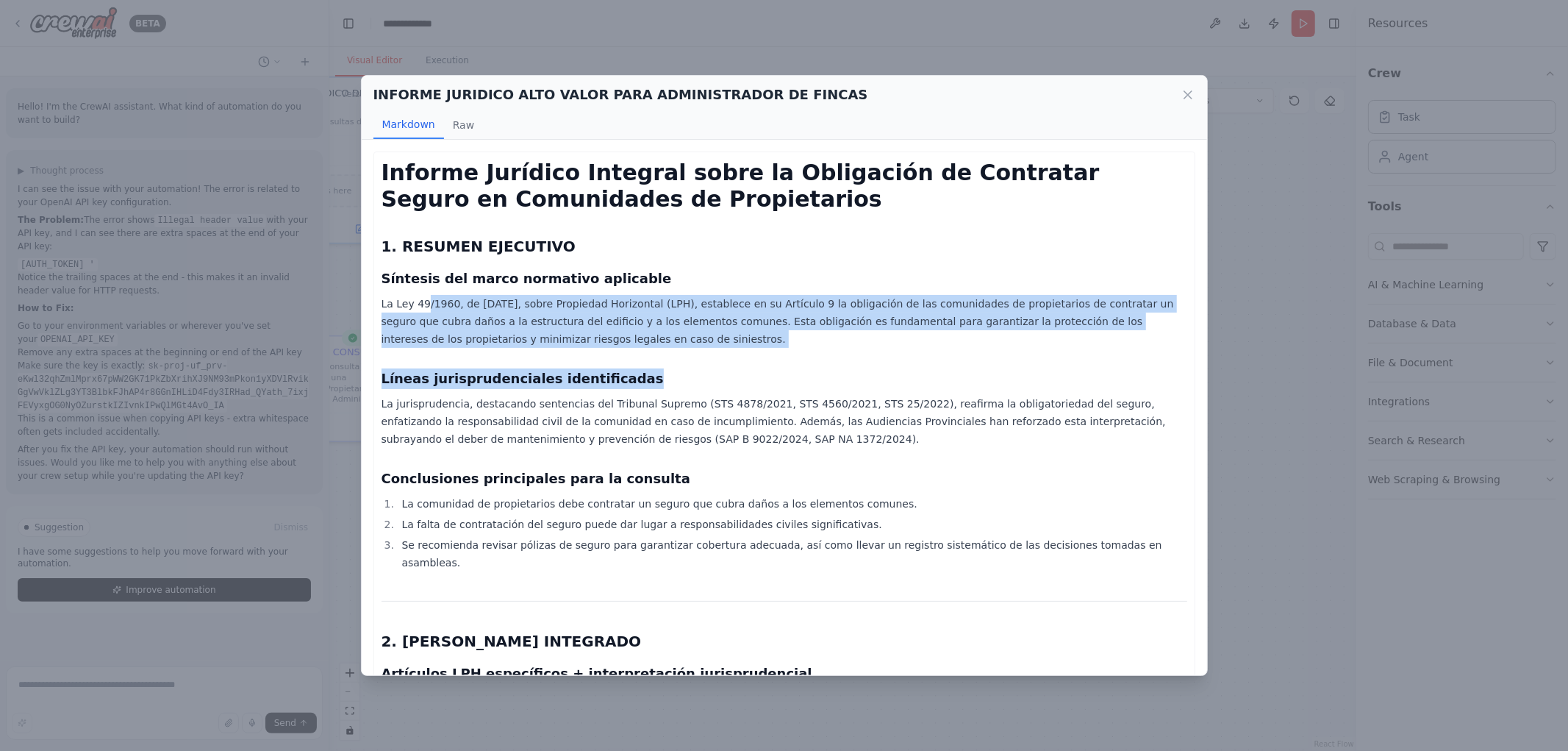
drag, startPoint x: 421, startPoint y: 308, endPoint x: 956, endPoint y: 365, distance: 538.0
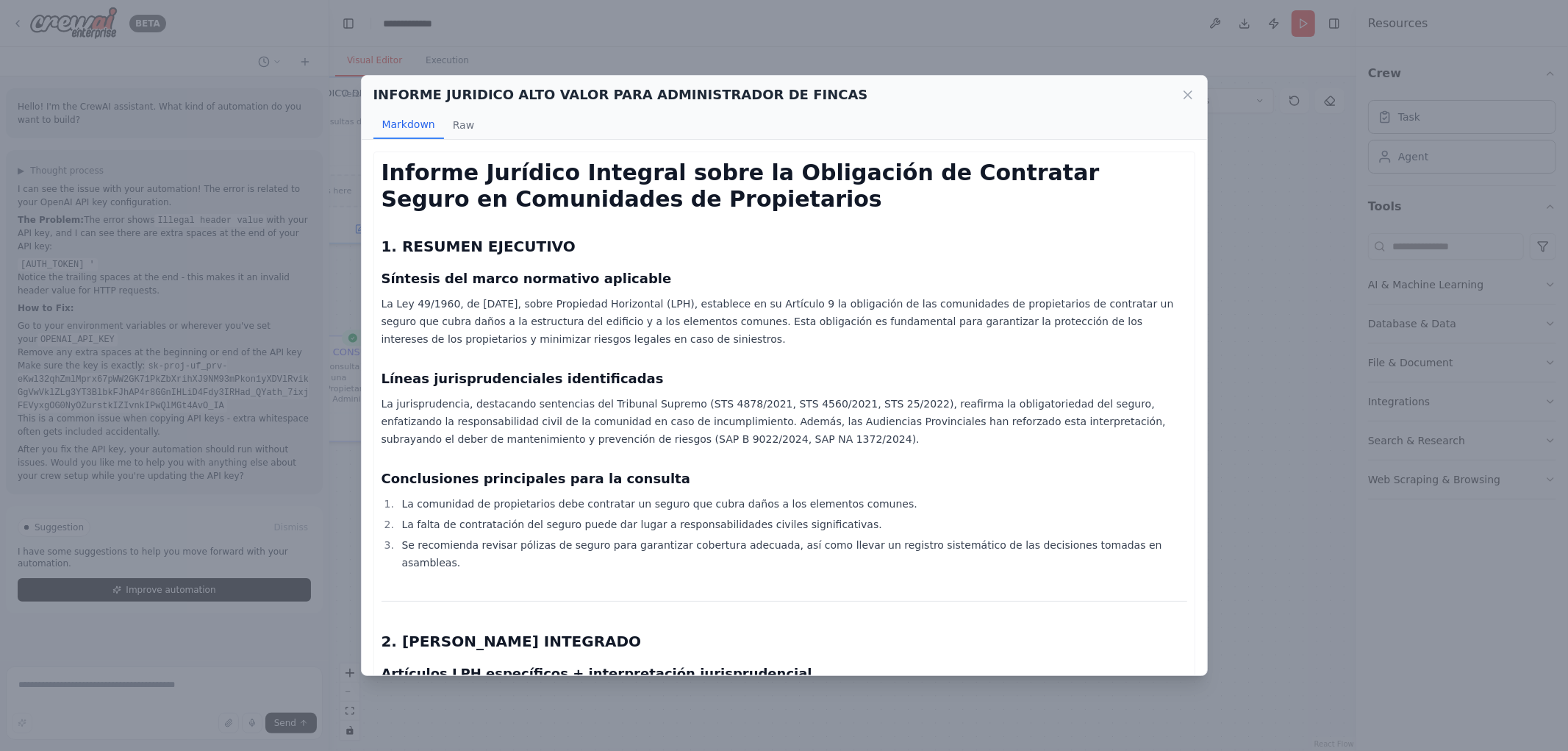
scroll to position [81, 0]
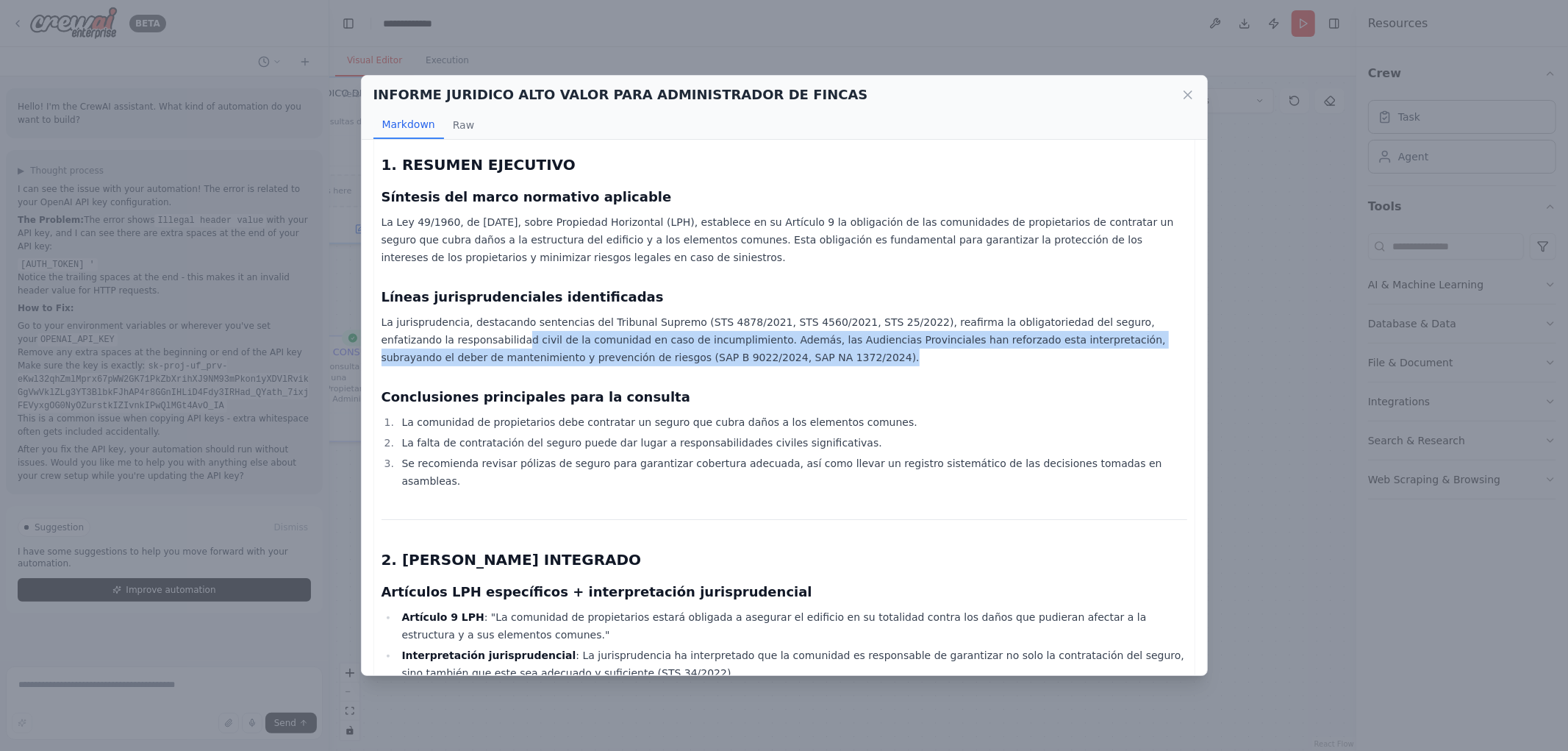
drag, startPoint x: 448, startPoint y: 331, endPoint x: 779, endPoint y: 354, distance: 331.8
click at [779, 354] on p "La jurisprudencia, destacando sentencias del Tribunal Supremo (STS 4878/2021, S…" at bounding box center [784, 340] width 806 height 53
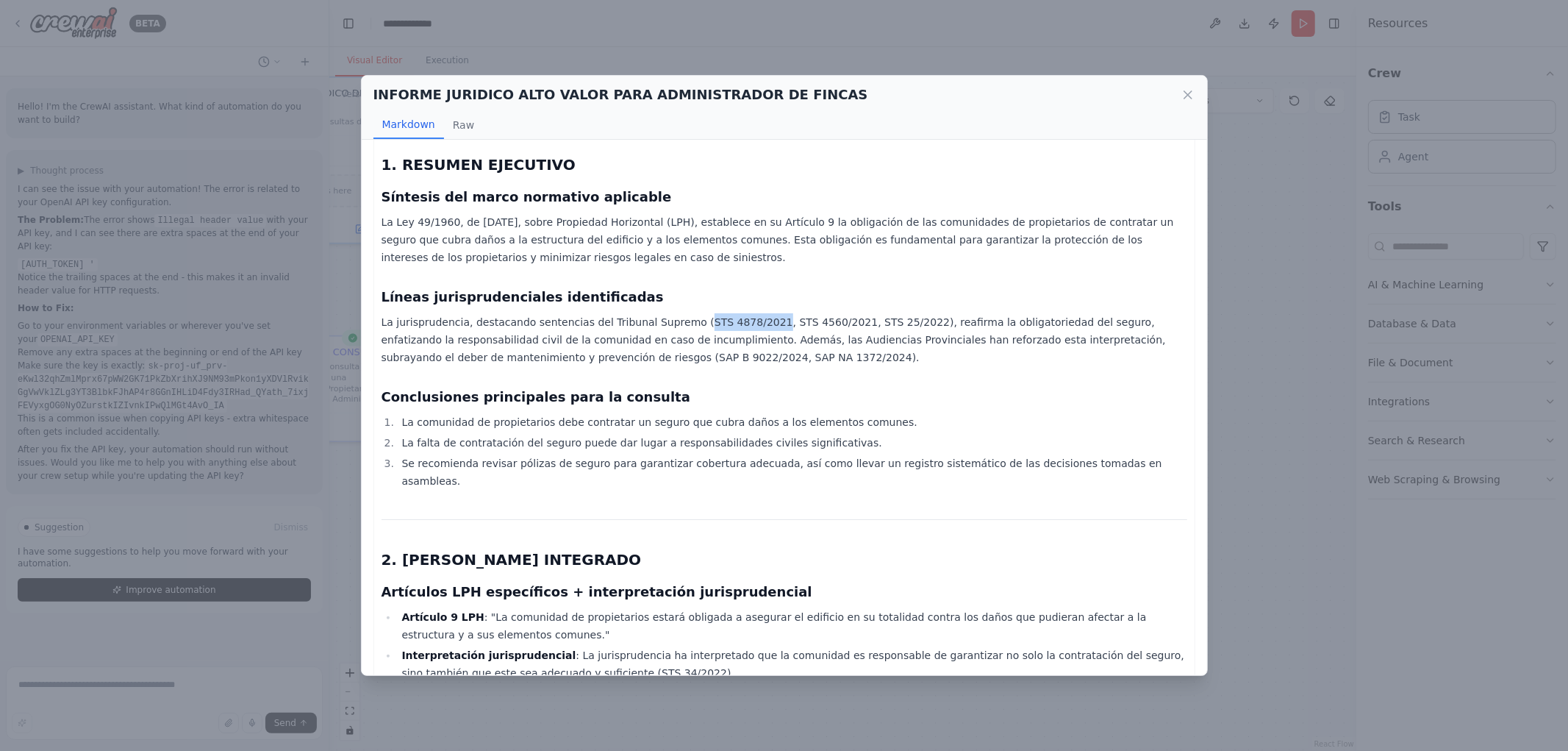
drag, startPoint x: 673, startPoint y: 322, endPoint x: 738, endPoint y: 323, distance: 65.0
click at [738, 323] on p "La jurisprudencia, destacando sentencias del Tribunal Supremo (STS 4878/2021, S…" at bounding box center [784, 340] width 806 height 53
copy p "STS 4878/2021"
click at [1186, 99] on icon at bounding box center [1188, 95] width 15 height 15
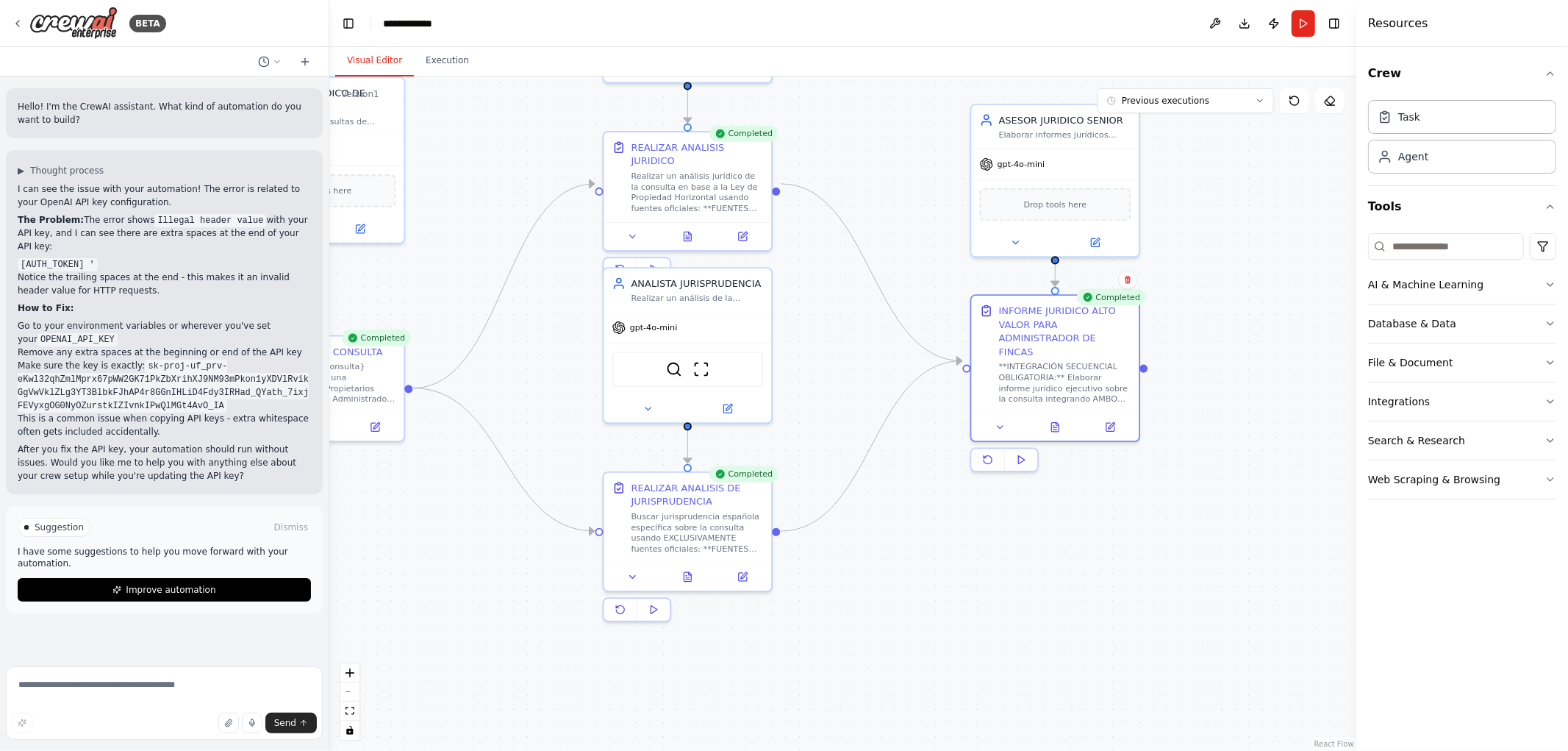
click at [1136, 609] on div ".deletable-edge-delete-btn { width: 20px; height: 20px; border: 0px solid #ffff…" at bounding box center [843, 414] width 1027 height 675
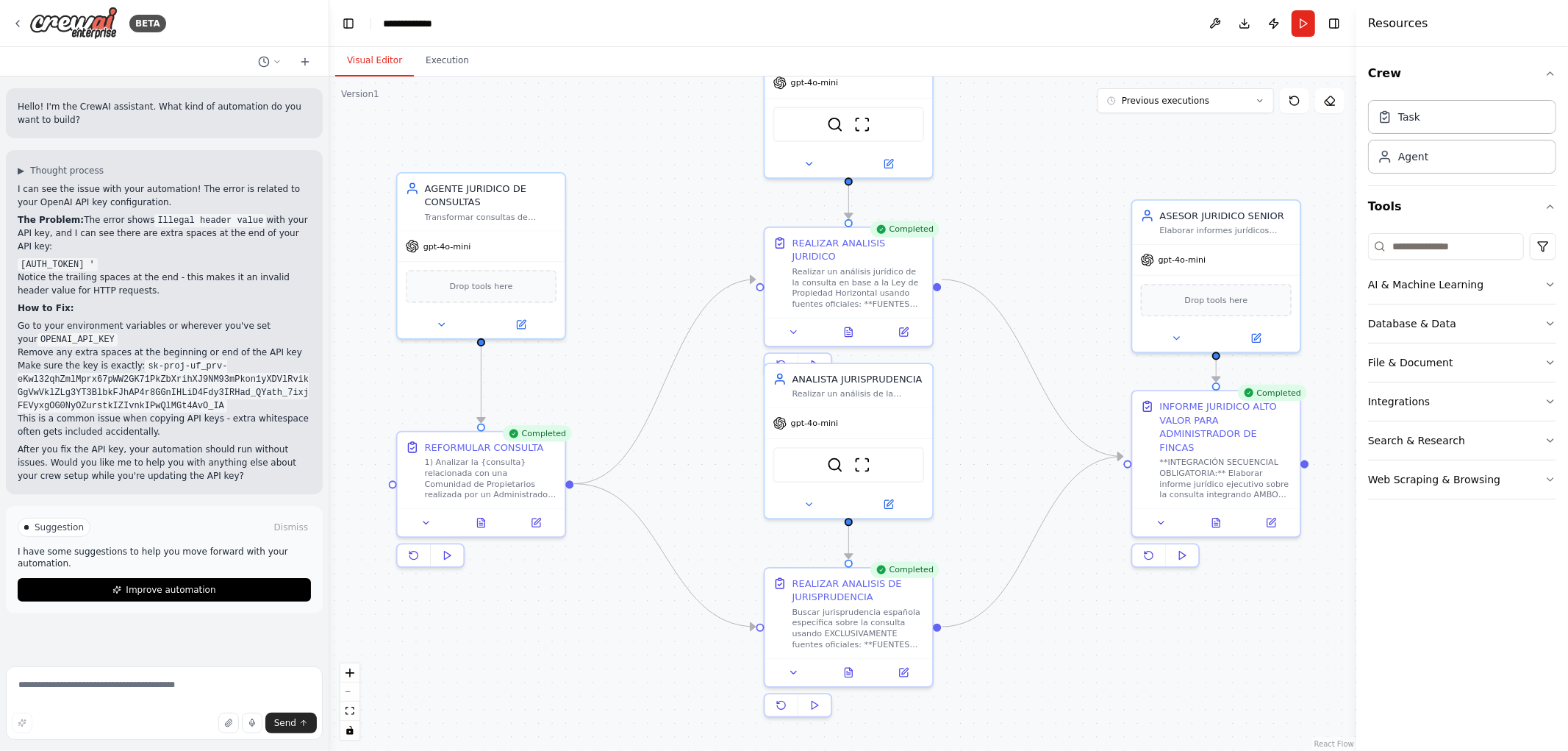
drag, startPoint x: 1054, startPoint y: 582, endPoint x: 1220, endPoint y: 675, distance: 190.3
click at [1220, 675] on div ".deletable-edge-delete-btn { width: 20px; height: 20px; border: 0px solid #ffff…" at bounding box center [843, 414] width 1027 height 675
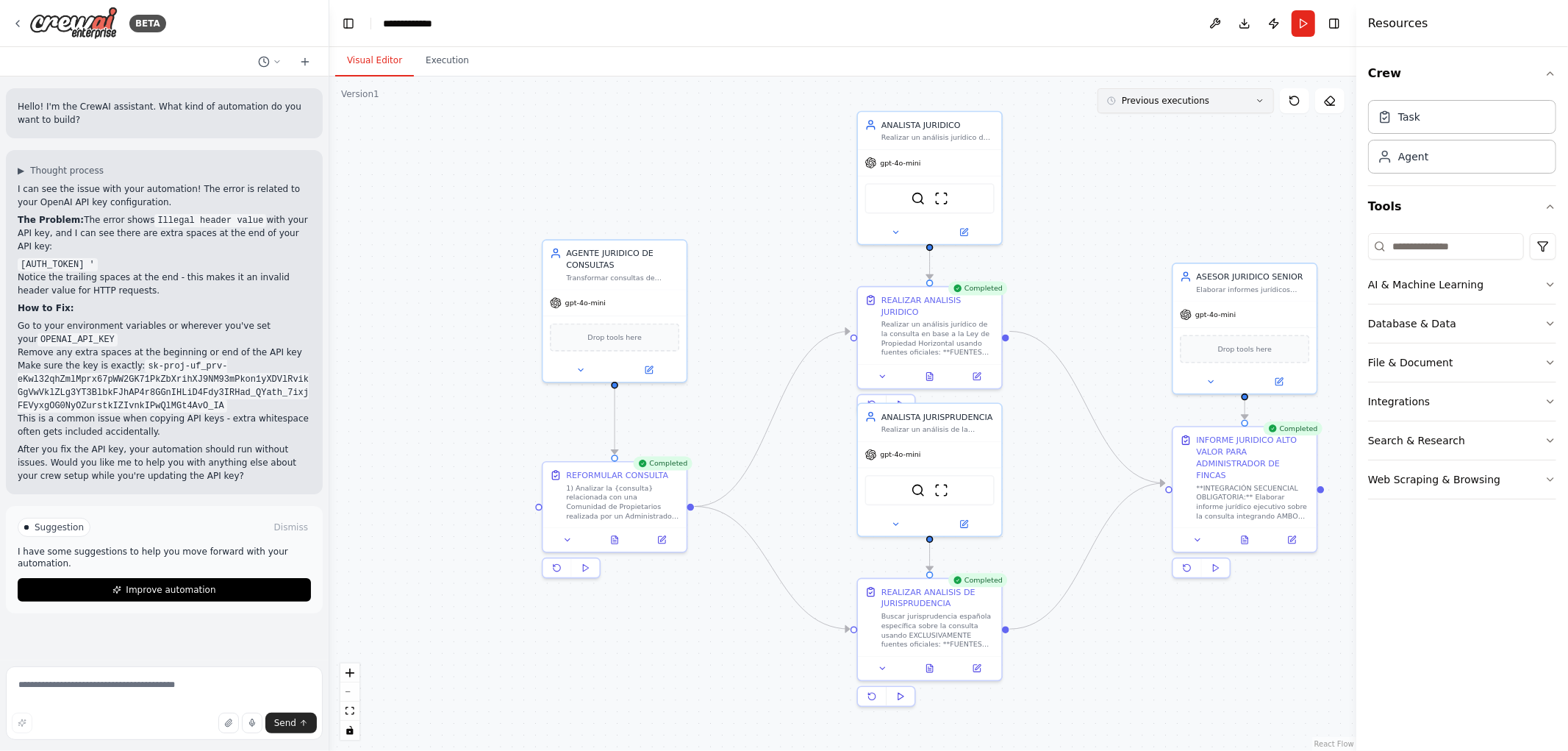
click at [1265, 103] on button "Previous executions" at bounding box center [1186, 100] width 177 height 25
click at [1179, 173] on div "3h 10m ago" at bounding box center [1195, 176] width 147 height 12
click at [1243, 534] on icon at bounding box center [1244, 538] width 6 height 8
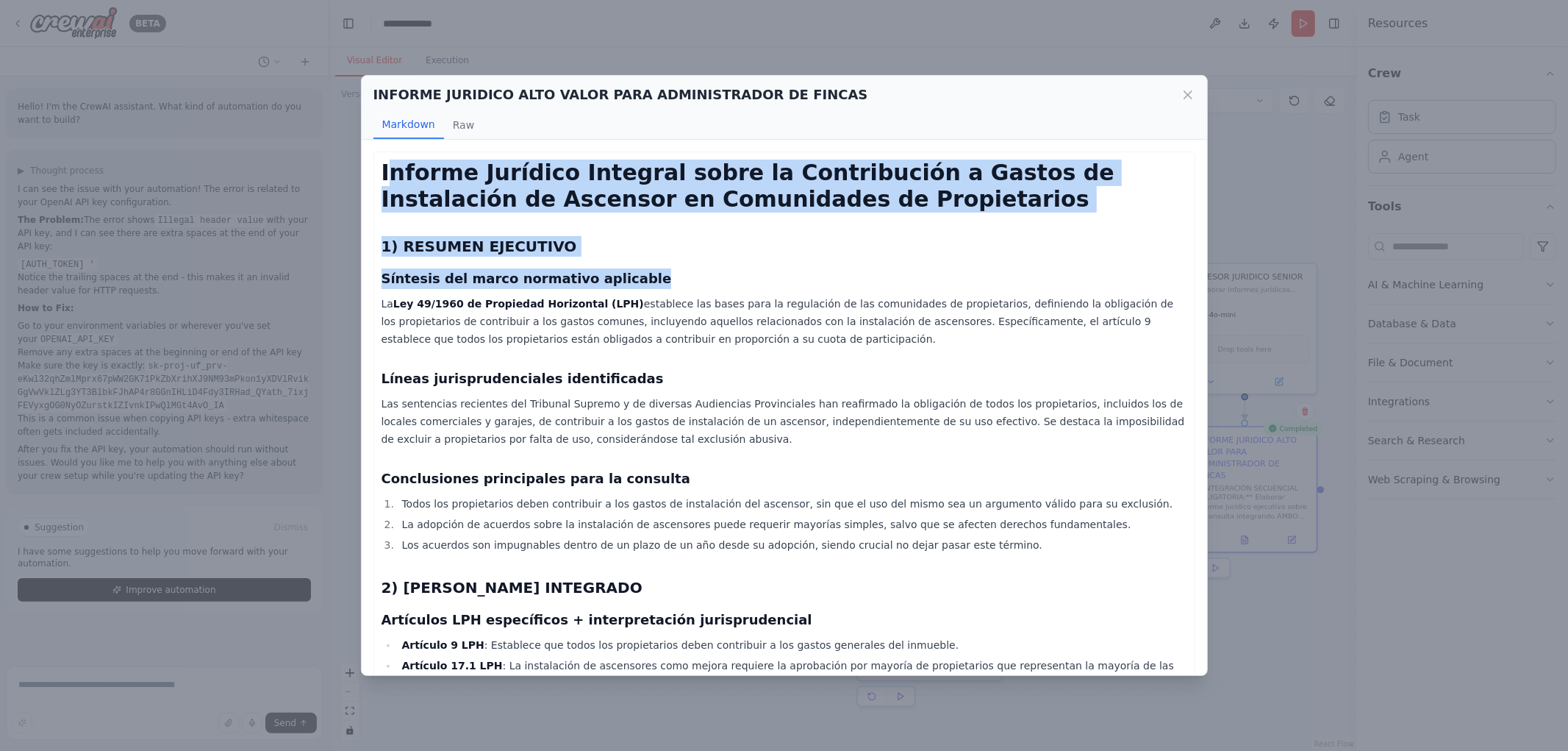
drag, startPoint x: 390, startPoint y: 158, endPoint x: 864, endPoint y: 267, distance: 486.4
click at [918, 252] on h2 "1) RESUMEN EJECUTIVO" at bounding box center [784, 246] width 806 height 21
click at [851, 248] on h2 "1) RESUMEN EJECUTIVO" at bounding box center [784, 246] width 806 height 21
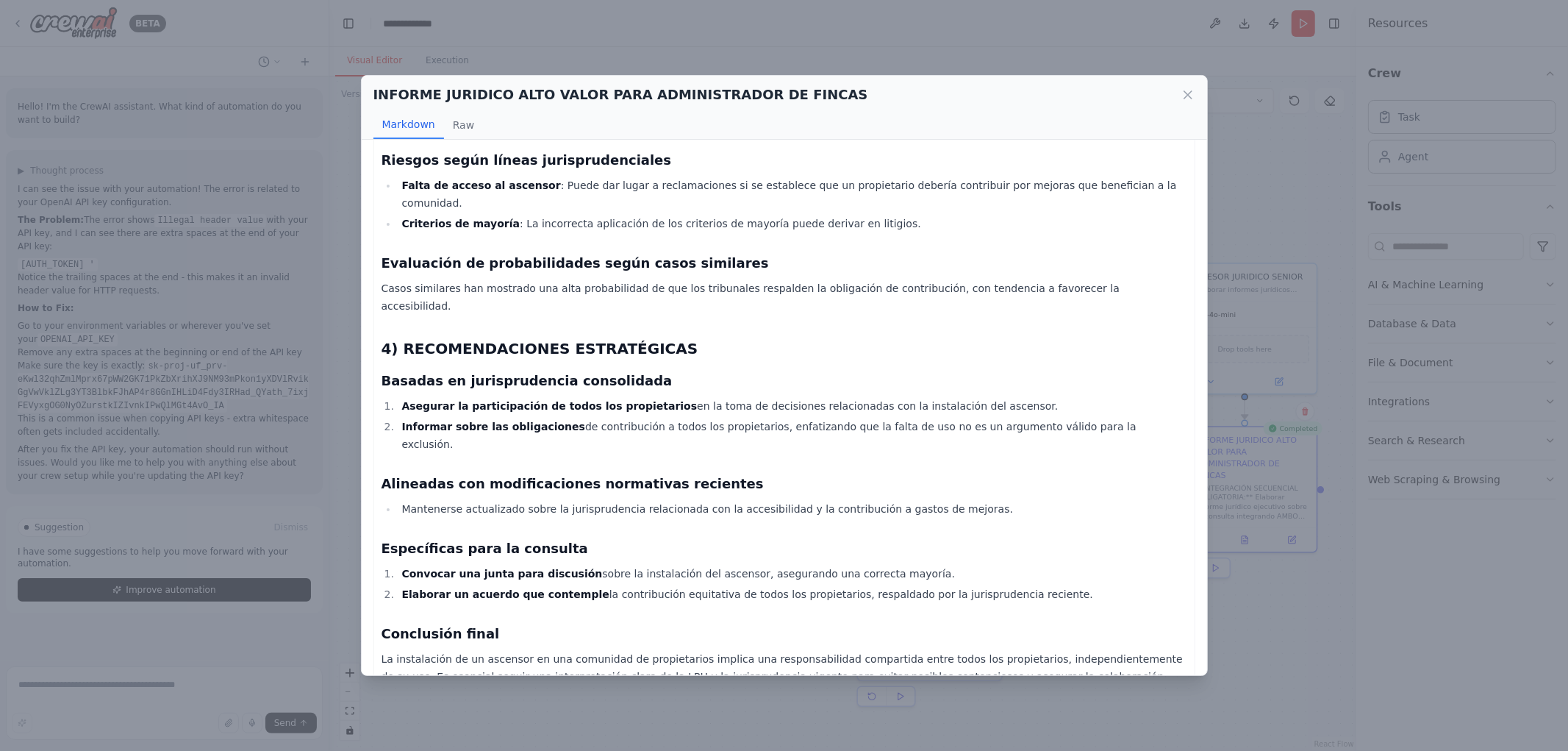
scroll to position [942, 0]
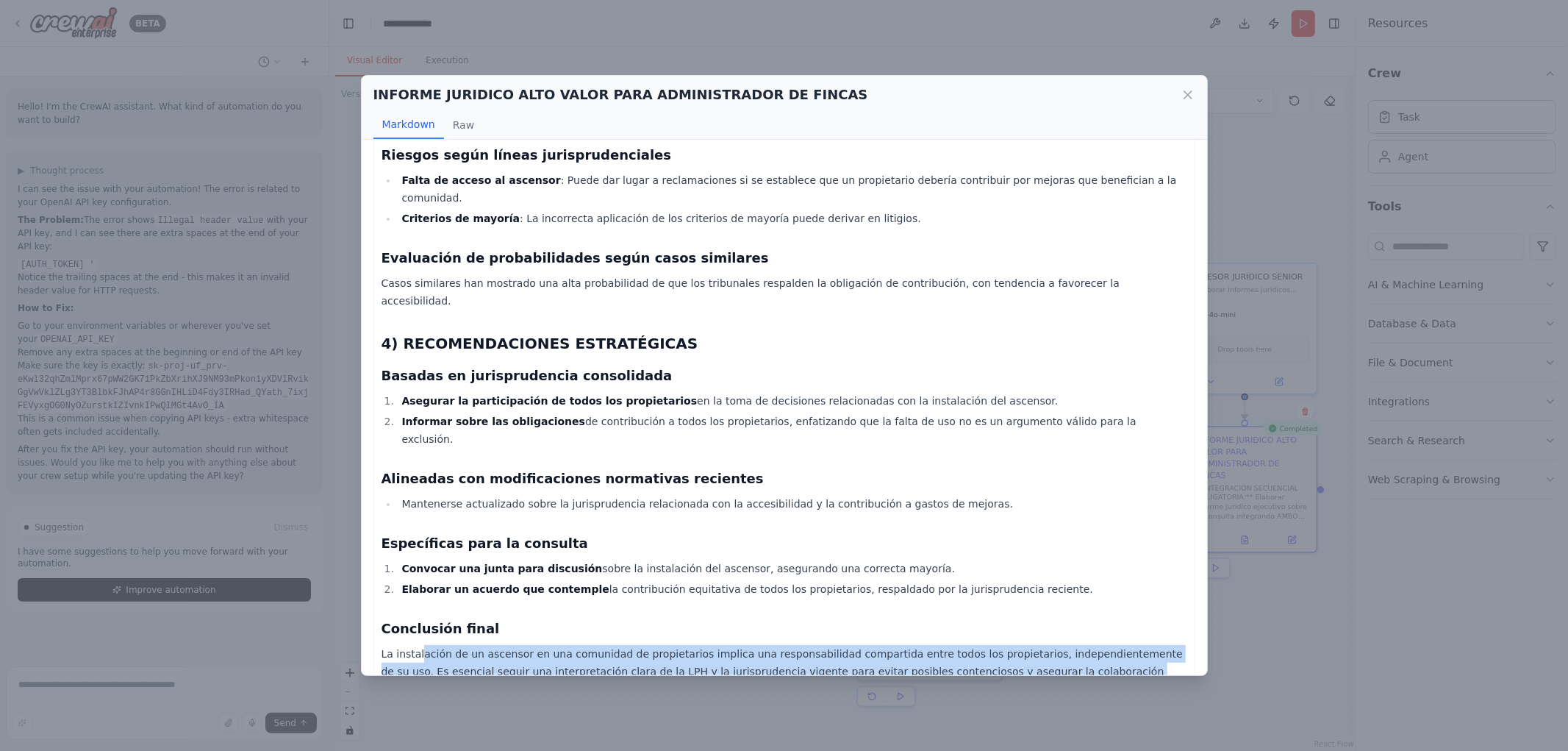
drag, startPoint x: 419, startPoint y: 575, endPoint x: 1164, endPoint y: 637, distance: 747.6
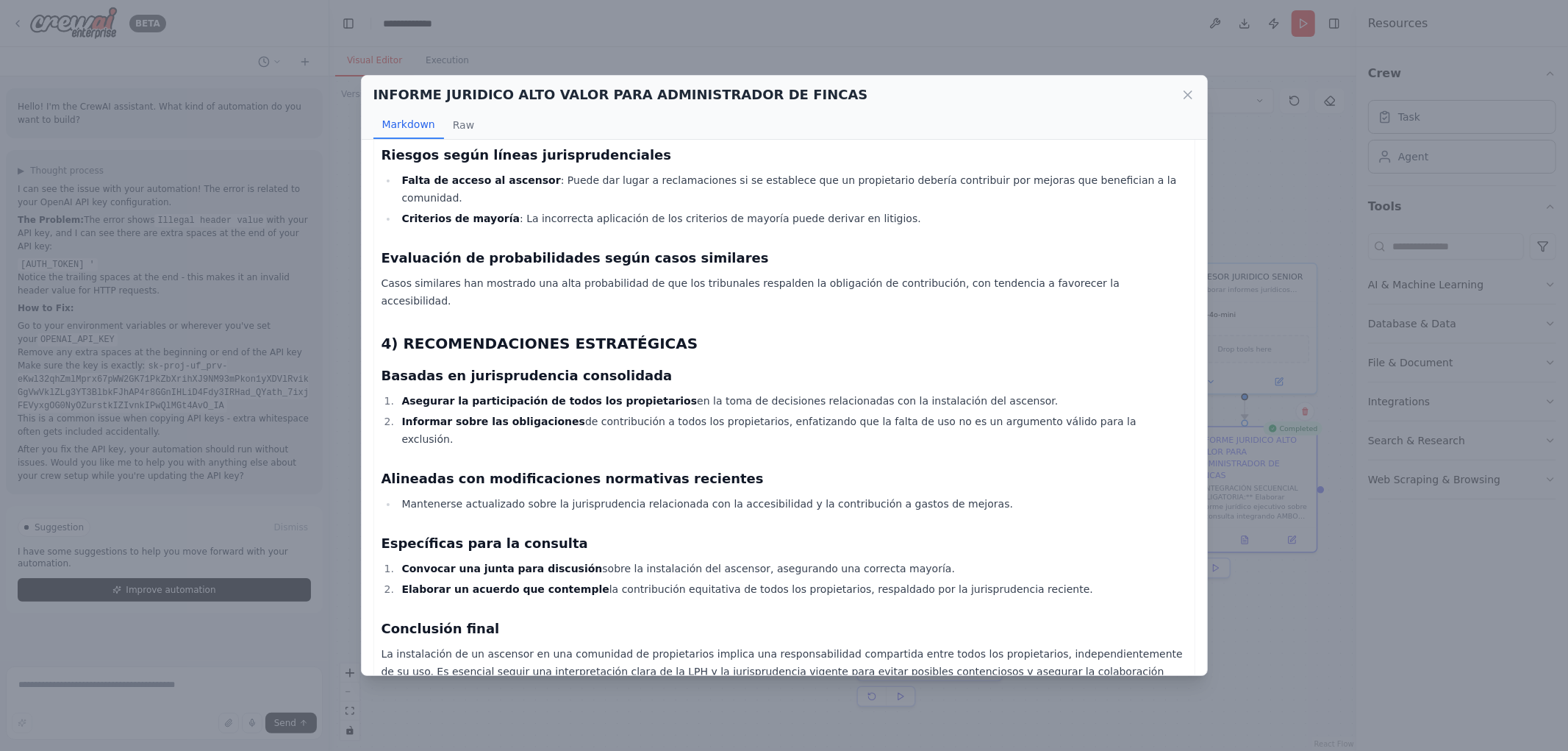
click at [1195, 94] on div "INFORME JURIDICO ALTO VALOR PARA ADMINISTRADOR DE FINCAS Markdown Raw" at bounding box center [784, 108] width 845 height 64
drag, startPoint x: 1190, startPoint y: 89, endPoint x: 1195, endPoint y: 113, distance: 24.5
click at [1191, 89] on icon at bounding box center [1188, 95] width 15 height 15
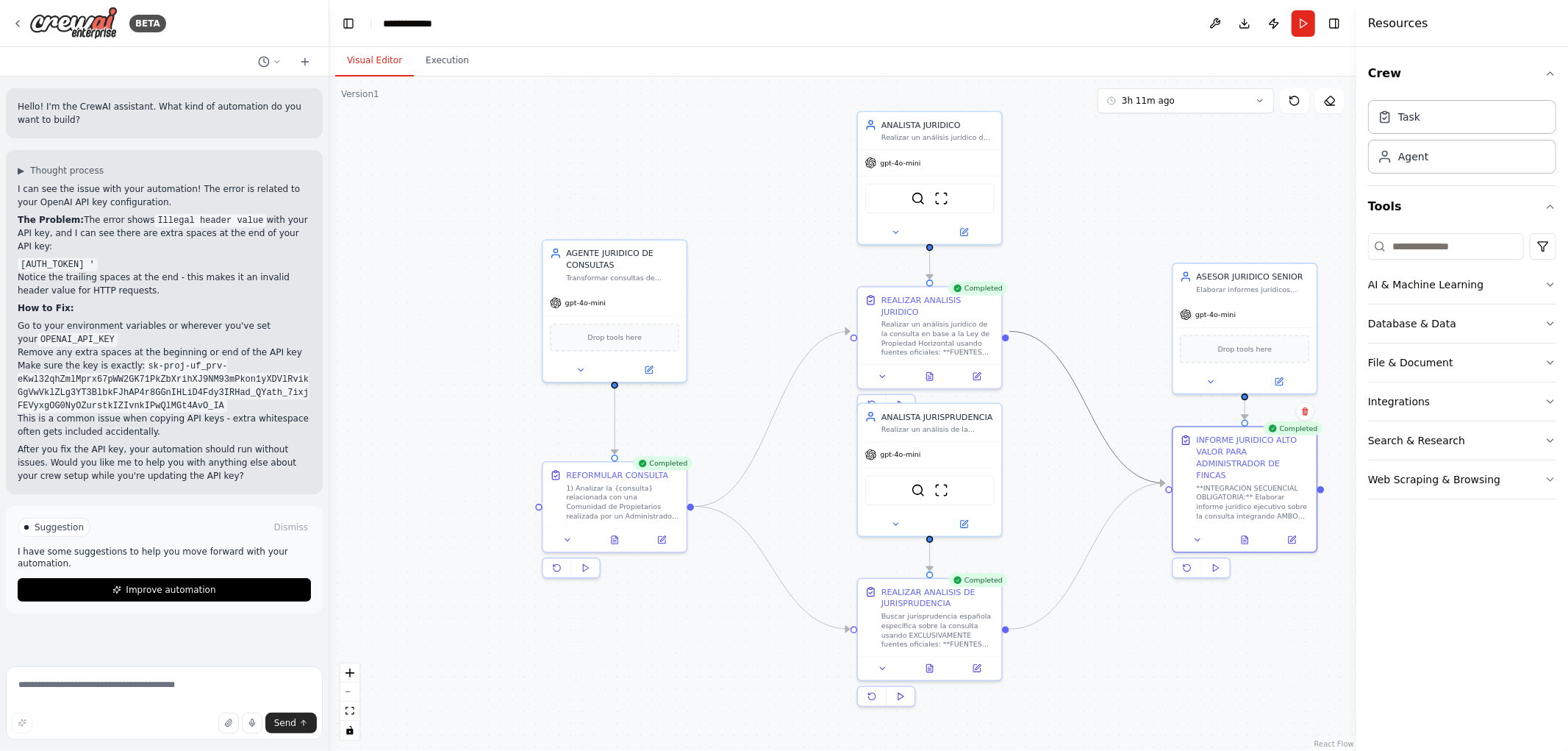
drag, startPoint x: 1103, startPoint y: 305, endPoint x: 1088, endPoint y: 295, distance: 18.0
click at [1094, 295] on div ".deletable-edge-delete-btn { width: 20px; height: 20px; border: 0px solid #ffff…" at bounding box center [843, 414] width 1027 height 675
click at [1246, 108] on button "3h 13m ago" at bounding box center [1186, 100] width 177 height 25
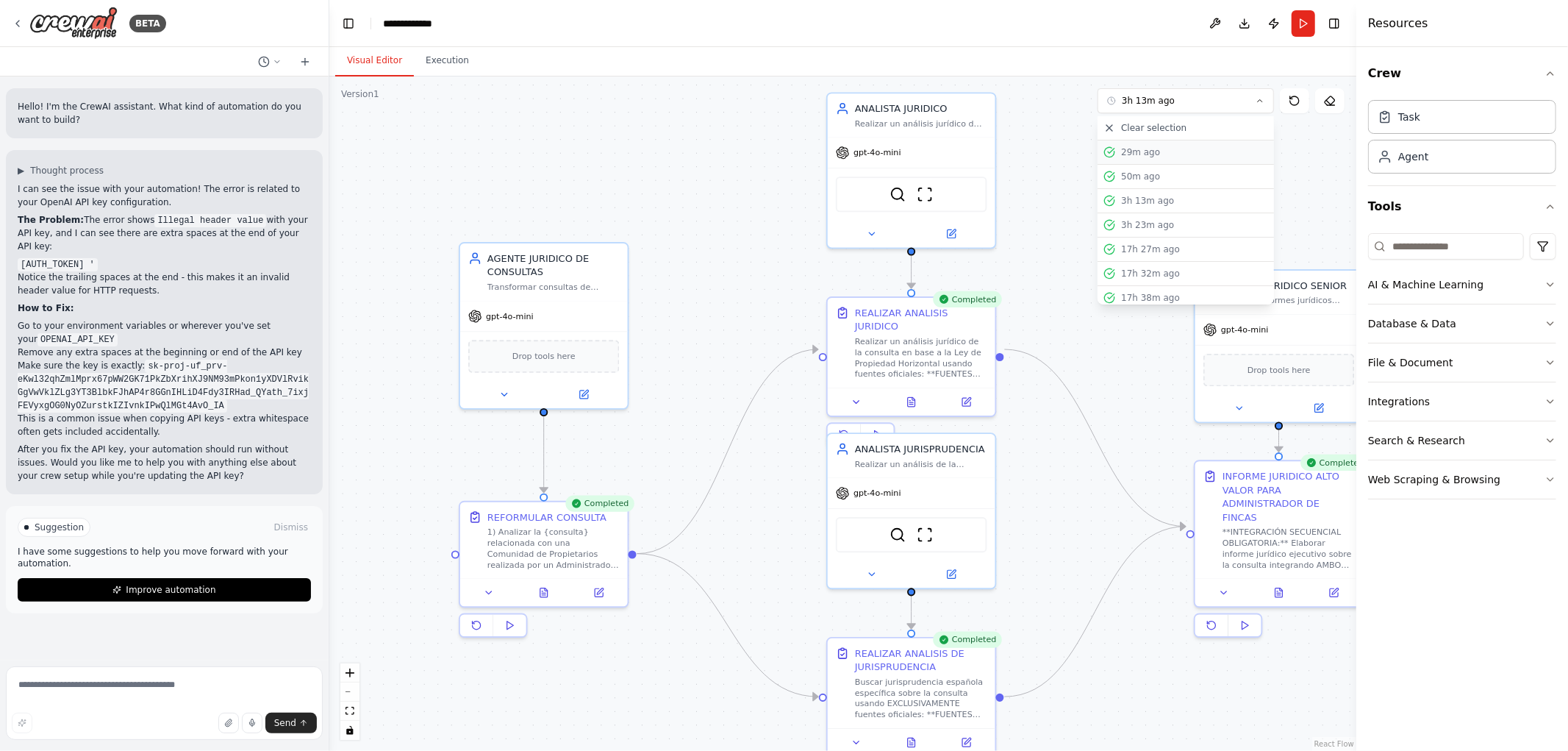
click at [1155, 152] on div "29m ago" at bounding box center [1195, 152] width 147 height 12
click at [1100, 539] on div ".deletable-edge-delete-btn { width: 20px; height: 20px; border: 0px solid #ffff…" at bounding box center [843, 414] width 1027 height 675
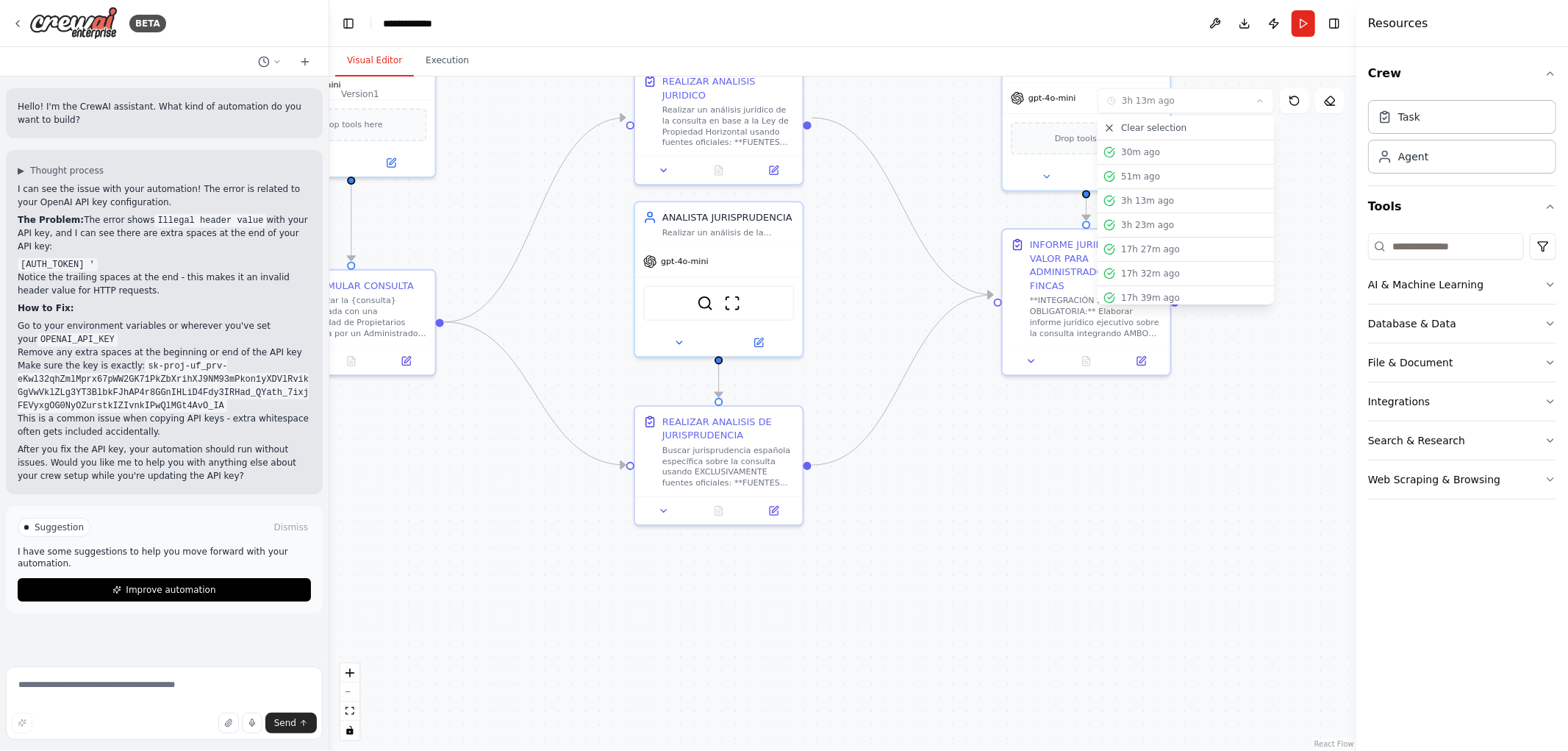
drag, startPoint x: 1200, startPoint y: 678, endPoint x: 985, endPoint y: 402, distance: 349.9
click at [995, 421] on div ".deletable-edge-delete-btn { width: 20px; height: 20px; border: 0px solid #ffff…" at bounding box center [843, 414] width 1027 height 675
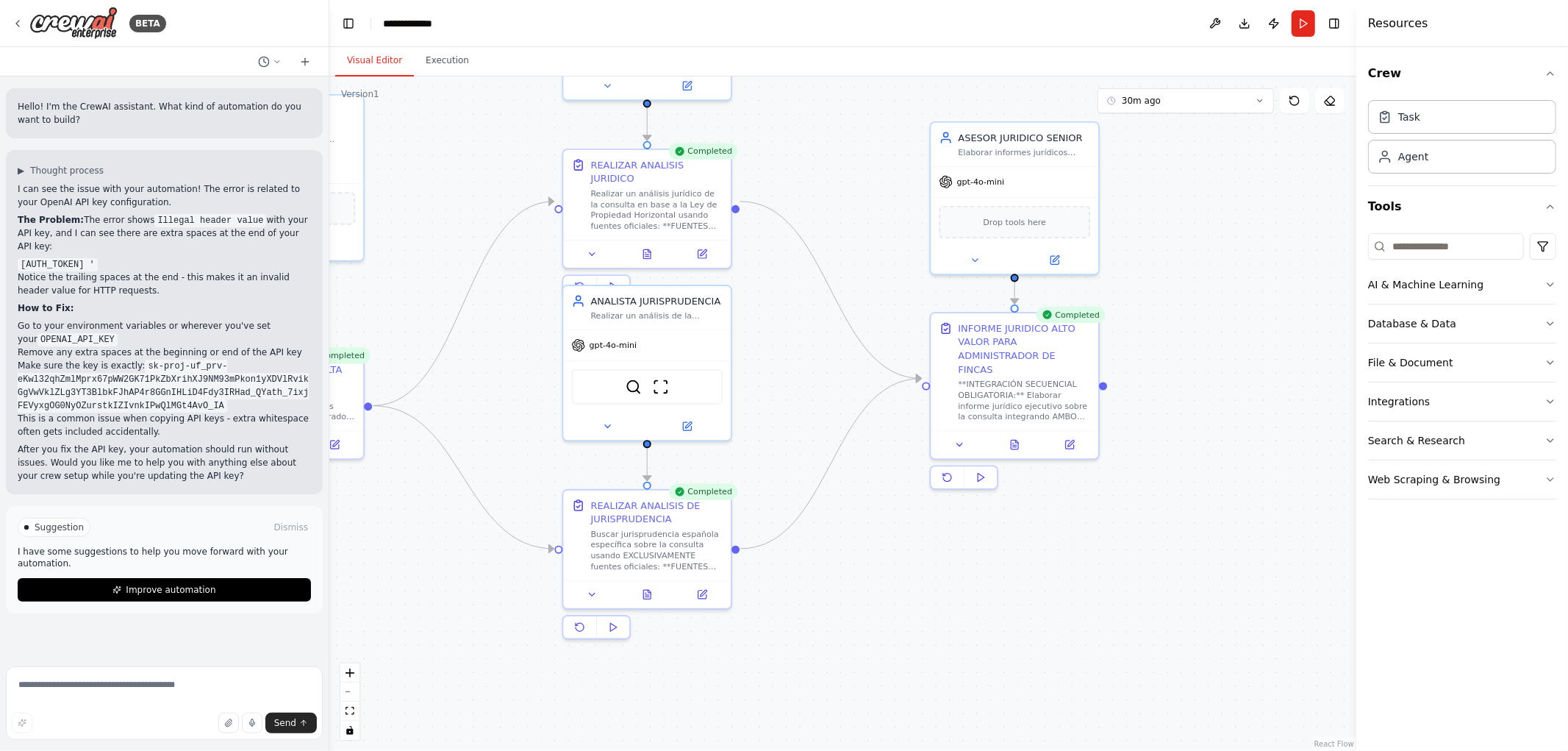
drag, startPoint x: 1188, startPoint y: 299, endPoint x: 1209, endPoint y: 422, distance: 124.8
click at [1209, 422] on div ".deletable-edge-delete-btn { width: 20px; height: 20px; border: 0px solid #ffff…" at bounding box center [843, 414] width 1027 height 675
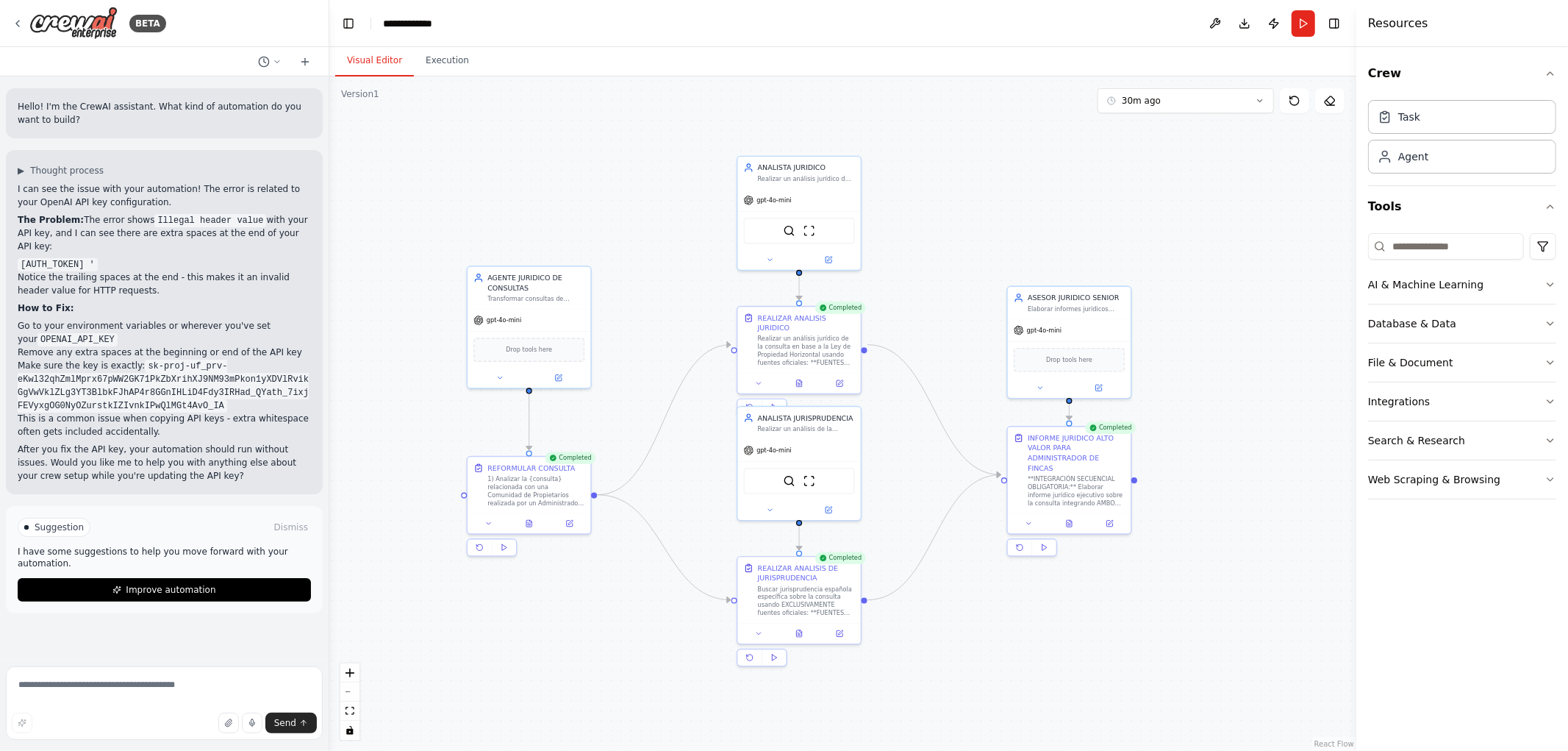
drag, startPoint x: 1199, startPoint y: 508, endPoint x: 1209, endPoint y: 630, distance: 122.4
click at [1209, 630] on div ".deletable-edge-delete-btn { width: 20px; height: 20px; border: 0px solid #ffff…" at bounding box center [843, 414] width 1027 height 675
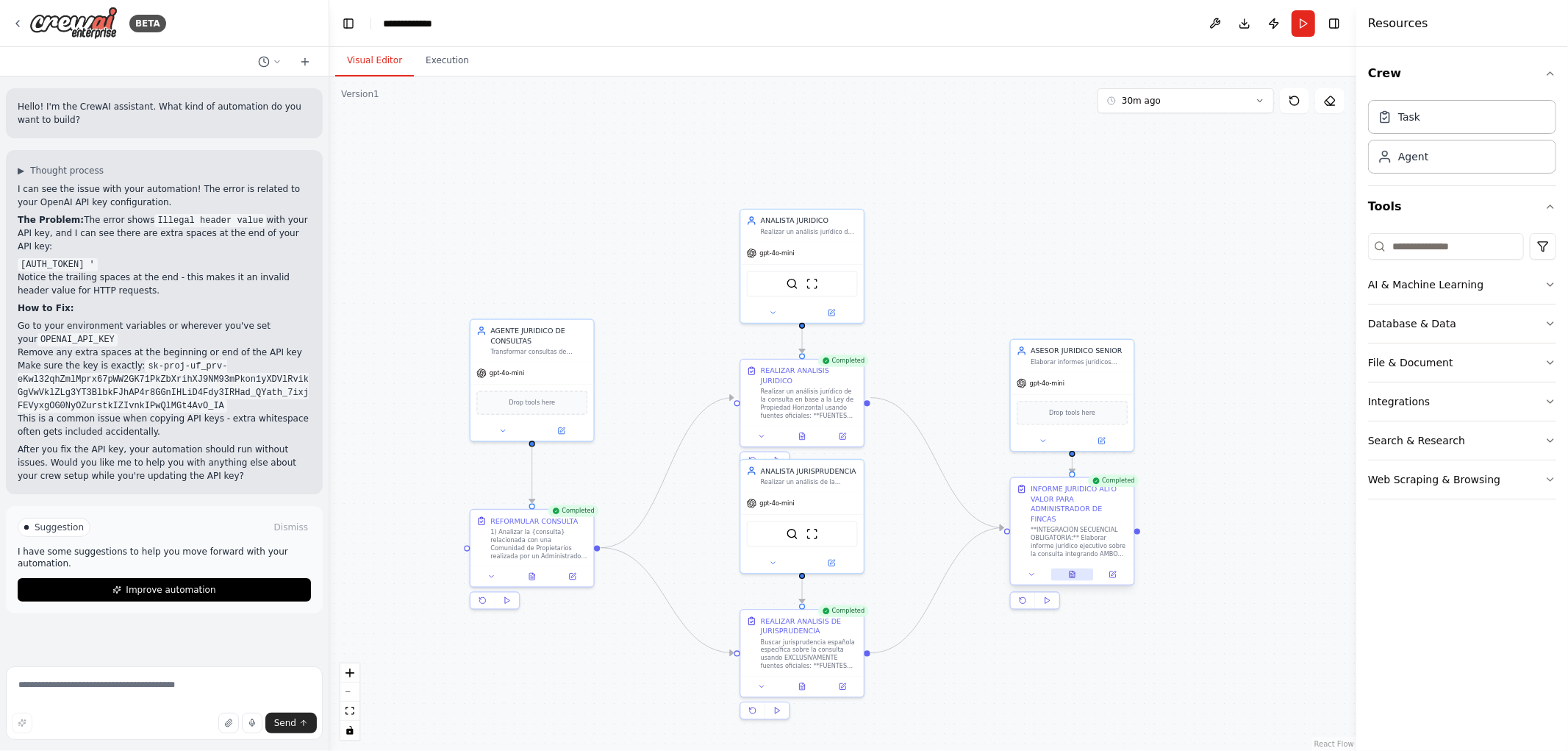
click at [1075, 571] on icon at bounding box center [1072, 575] width 8 height 8
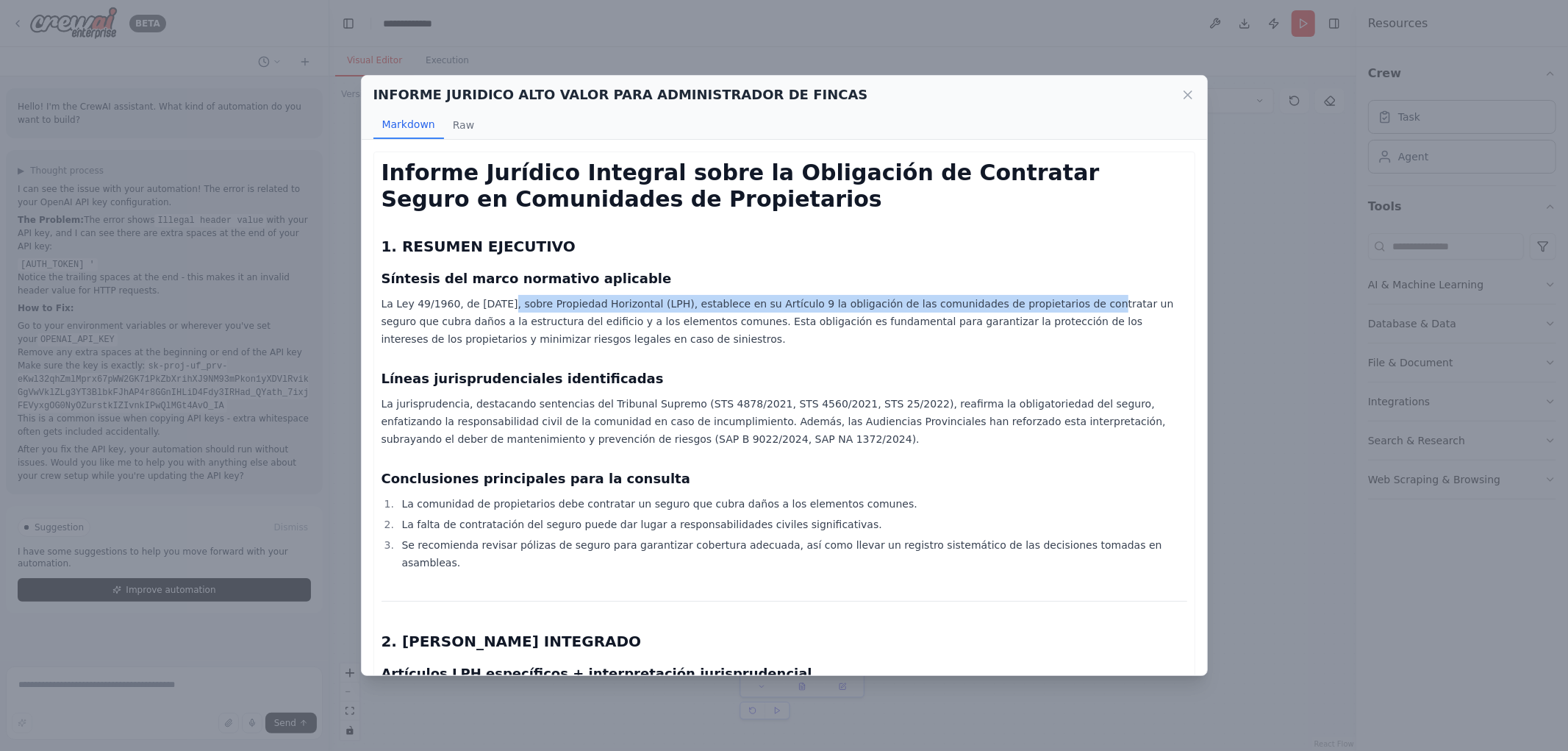
drag, startPoint x: 520, startPoint y: 308, endPoint x: 1025, endPoint y: 303, distance: 505.0
click at [1025, 303] on p "La Ley 49/1960, de [DATE], sobre Propiedad Horizontal (LPH), establece en su Ar…" at bounding box center [784, 322] width 806 height 53
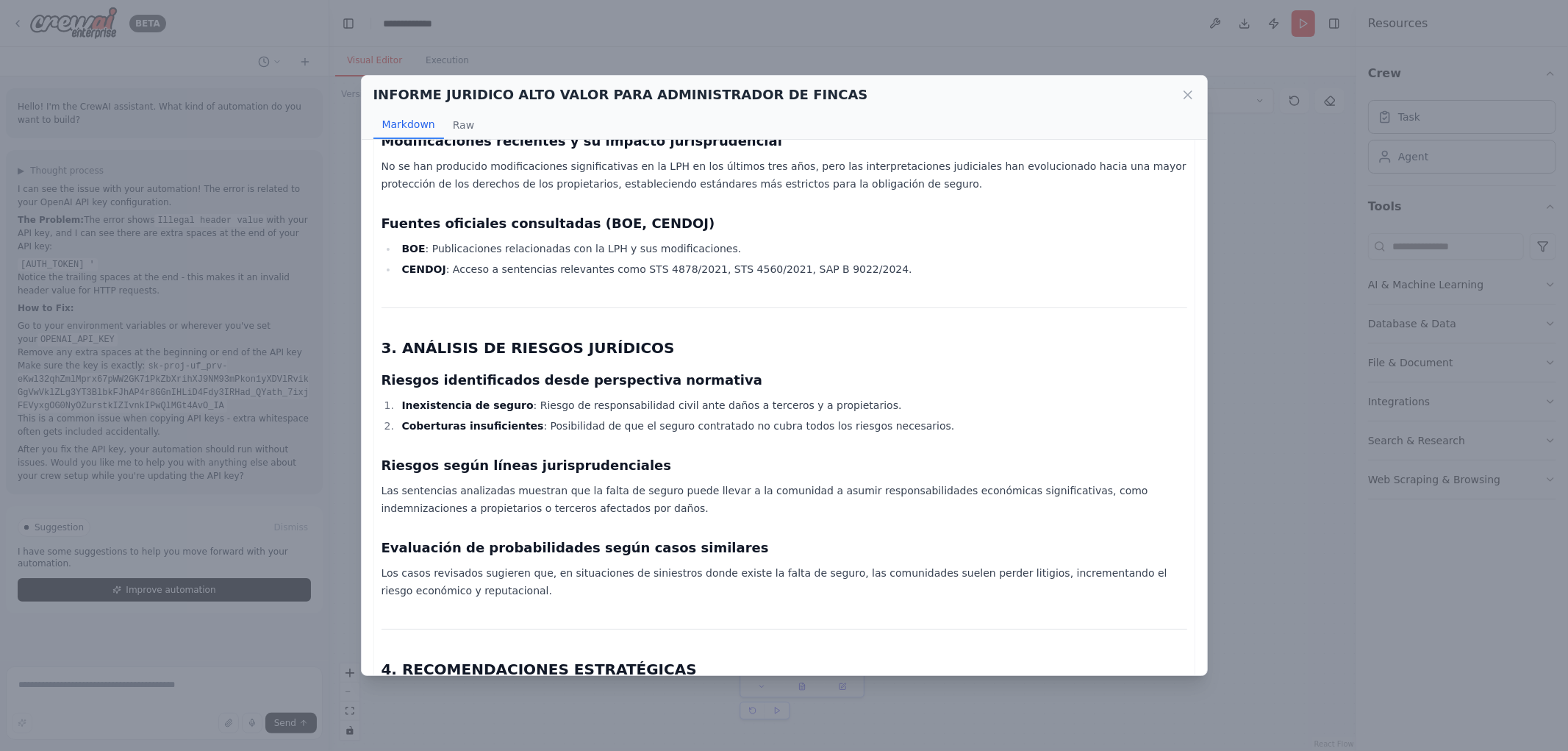
scroll to position [408, 0]
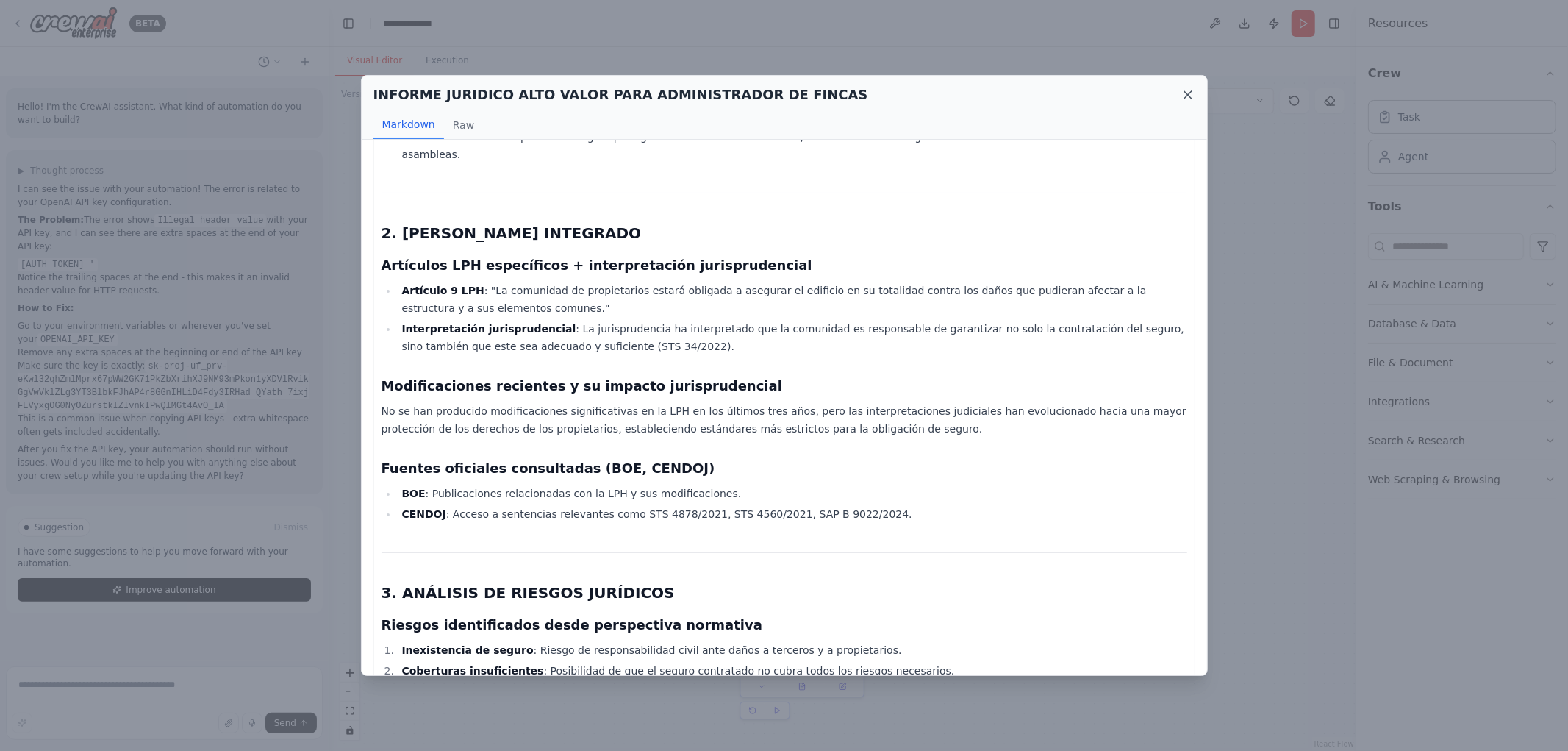
click at [1182, 91] on icon at bounding box center [1188, 95] width 15 height 15
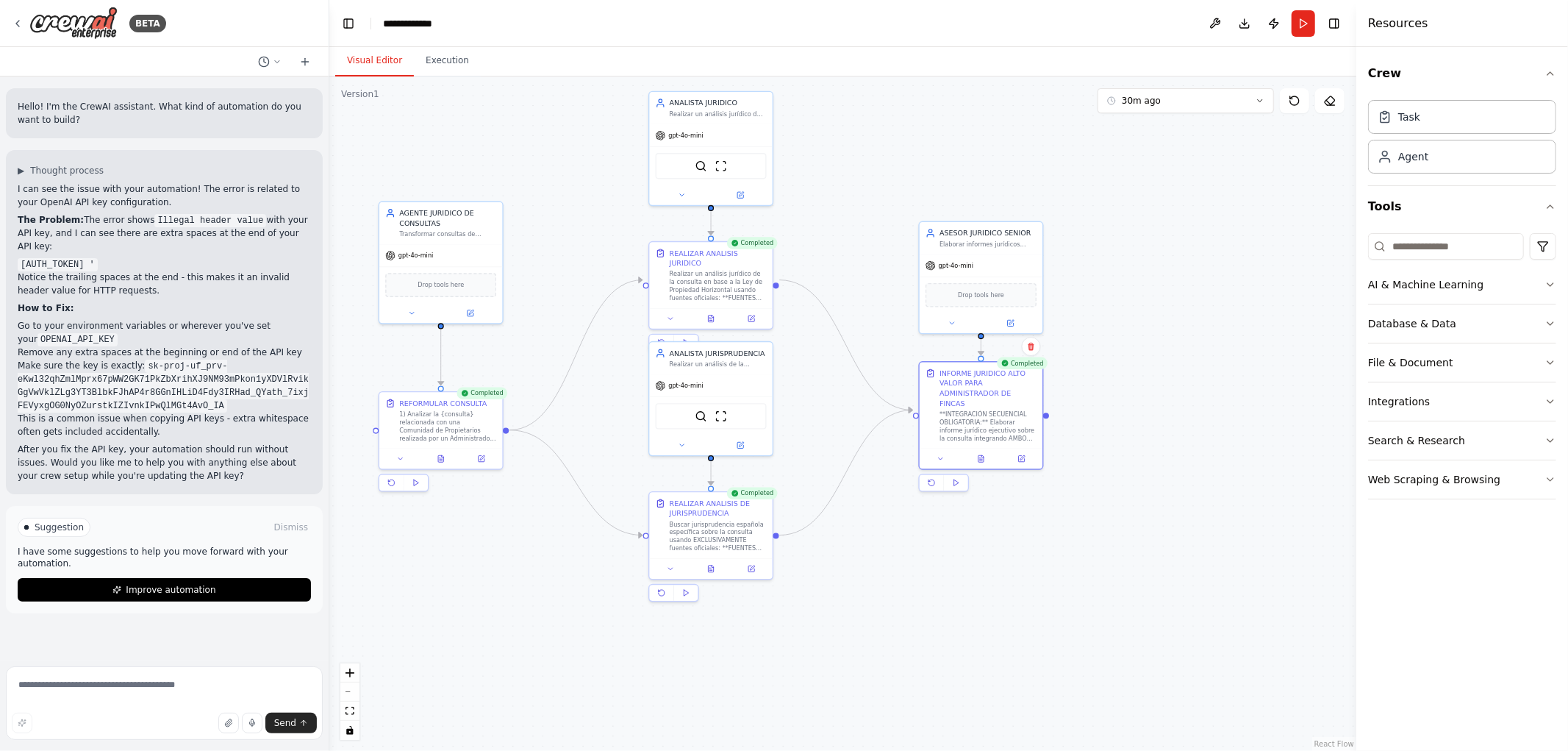
drag, startPoint x: 958, startPoint y: 251, endPoint x: 853, endPoint y: 164, distance: 136.4
click at [853, 164] on div ".deletable-edge-delete-btn { width: 20px; height: 20px; border: 0px solid #ffff…" at bounding box center [843, 414] width 1027 height 675
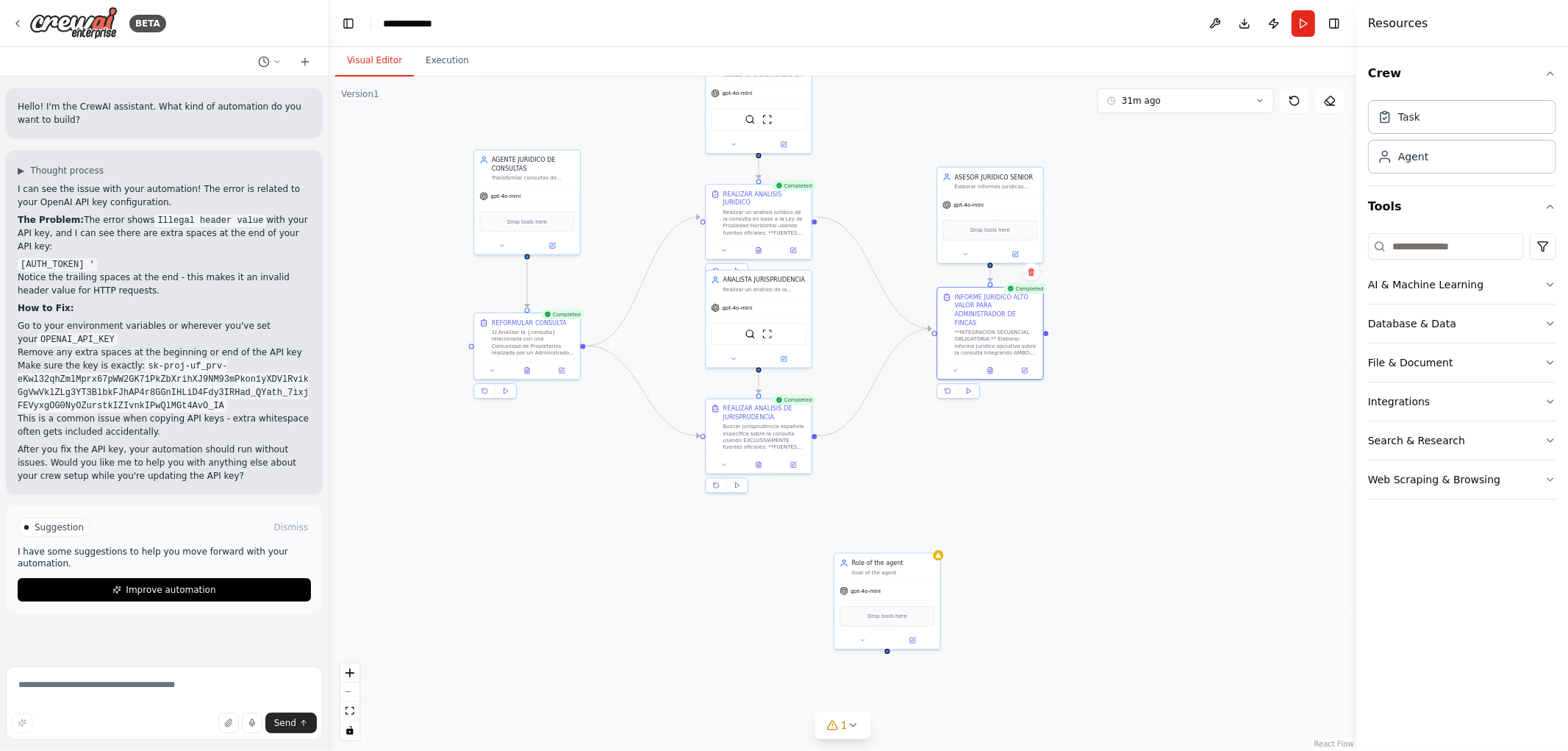
drag, startPoint x: 1053, startPoint y: 619, endPoint x: 1133, endPoint y: 434, distance: 201.6
click at [1133, 434] on div ".deletable-edge-delete-btn { width: 20px; height: 20px; border: 0px solid #ffff…" at bounding box center [843, 414] width 1027 height 675
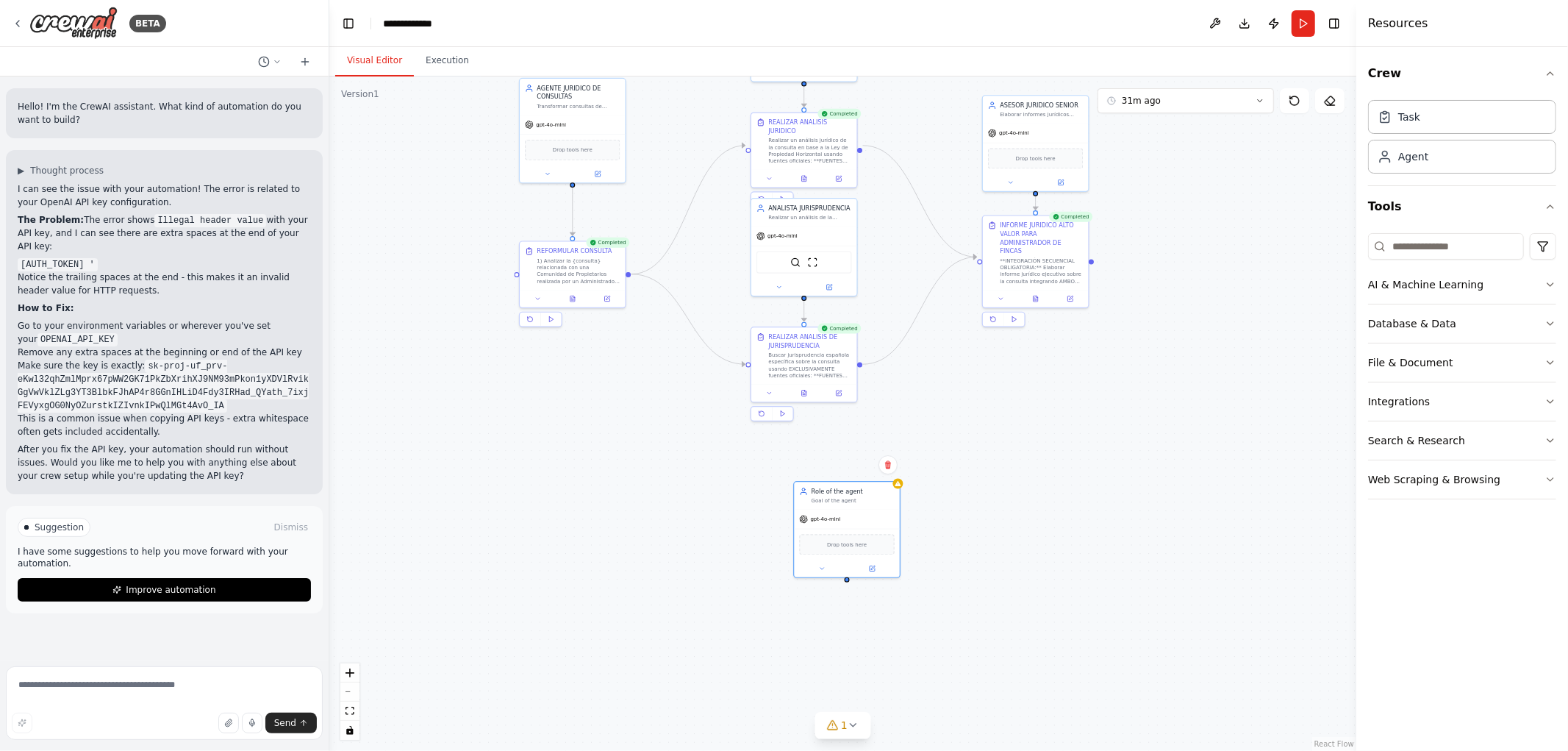
drag, startPoint x: 929, startPoint y: 511, endPoint x: 905, endPoint y: 510, distance: 24.0
click at [835, 504] on div "Role of the agent Goal of the agent gpt-4o-mini Drop tools here" at bounding box center [847, 530] width 108 height 97
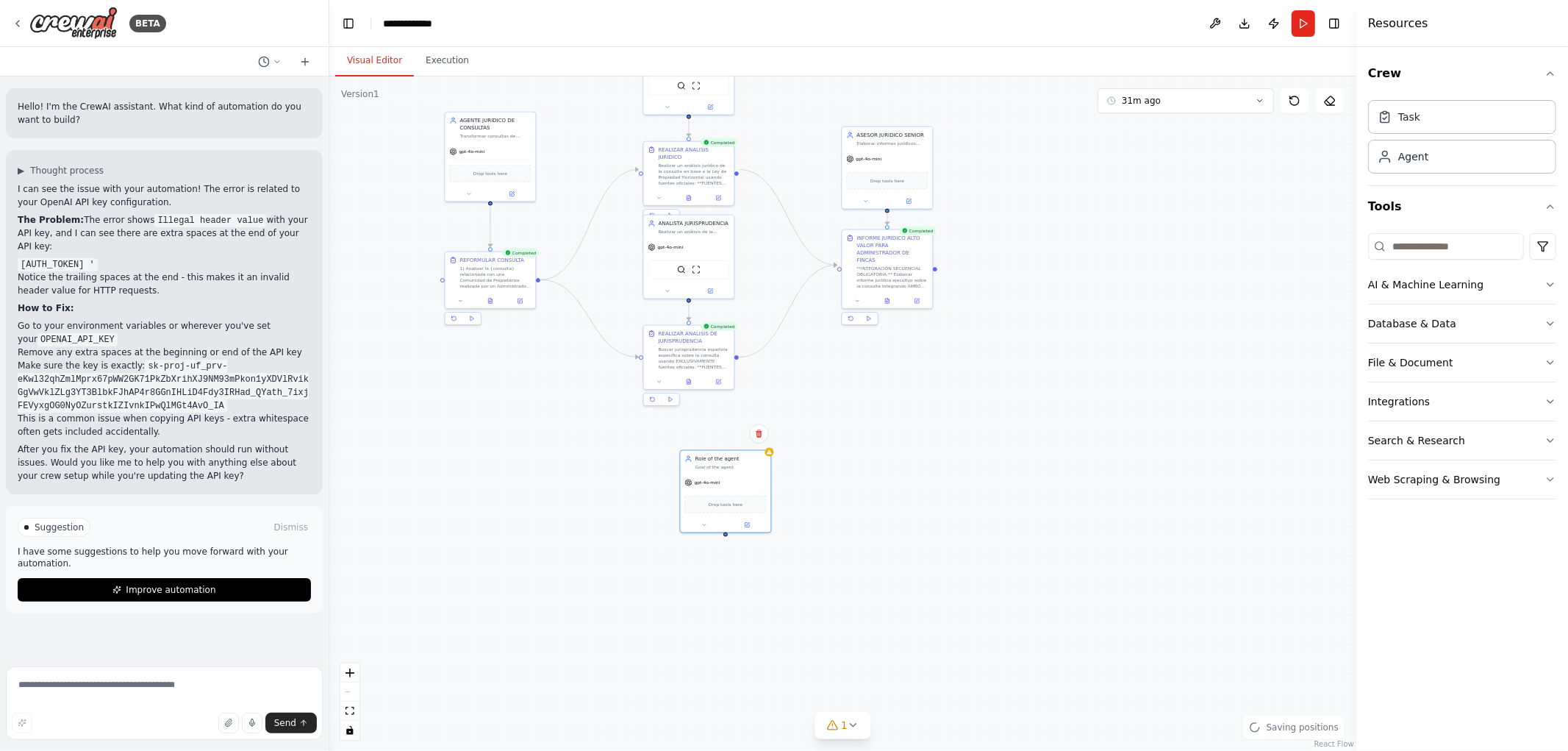
drag, startPoint x: 533, startPoint y: 405, endPoint x: 709, endPoint y: 526, distance: 213.6
click at [750, 535] on div ".deletable-edge-delete-btn { width: 20px; height: 20px; border: 0px solid #ffff…" at bounding box center [843, 414] width 1027 height 675
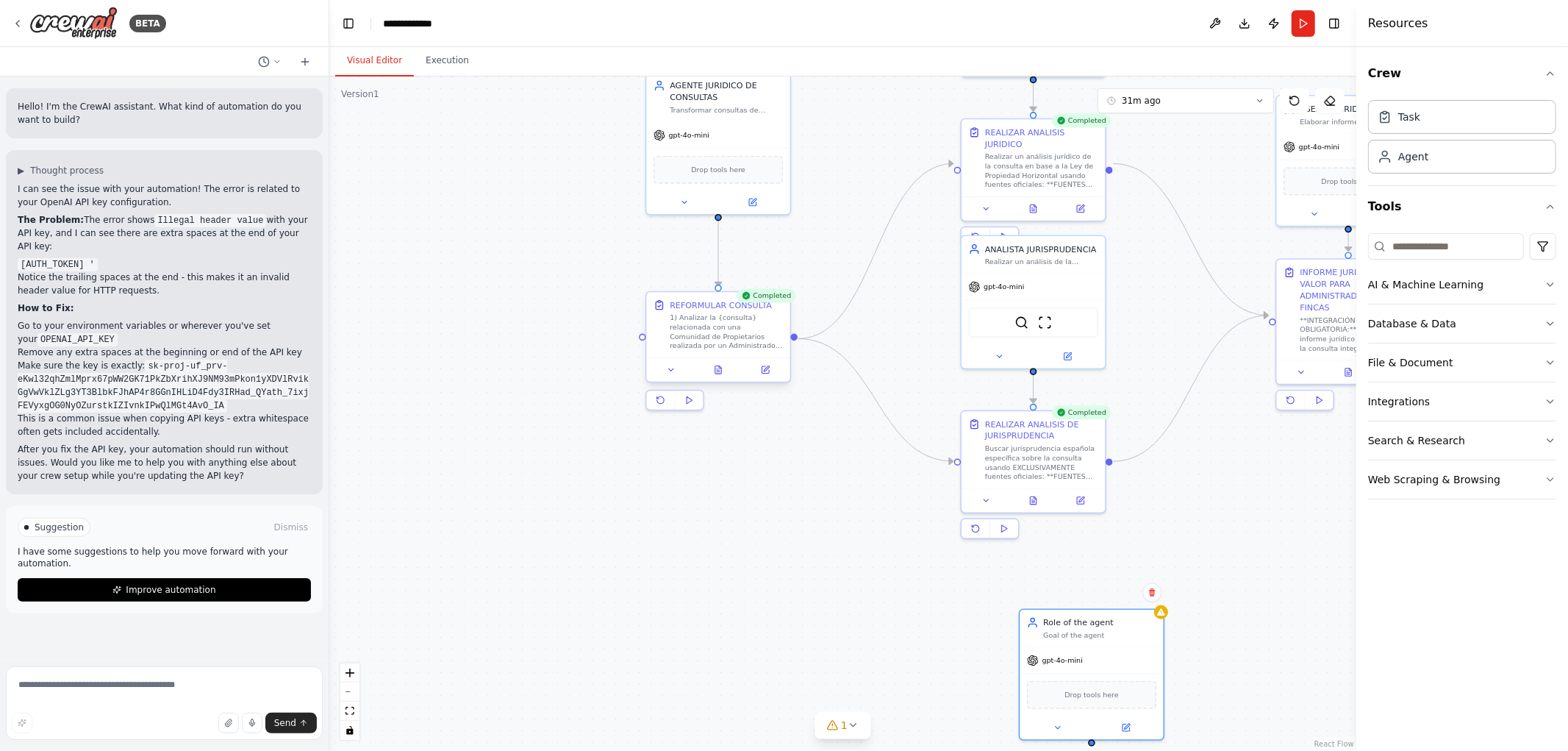
click at [717, 336] on div "1) Analizar la {consulta} relacionada con una Comunidad de Propietarios realiza…" at bounding box center [727, 332] width 113 height 38
drag, startPoint x: 1074, startPoint y: 628, endPoint x: 650, endPoint y: 552, distance: 430.8
click at [650, 552] on div "Role of the agent Goal of the agent" at bounding box center [668, 556] width 113 height 24
drag, startPoint x: 654, startPoint y: 568, endPoint x: 701, endPoint y: 576, distance: 47.7
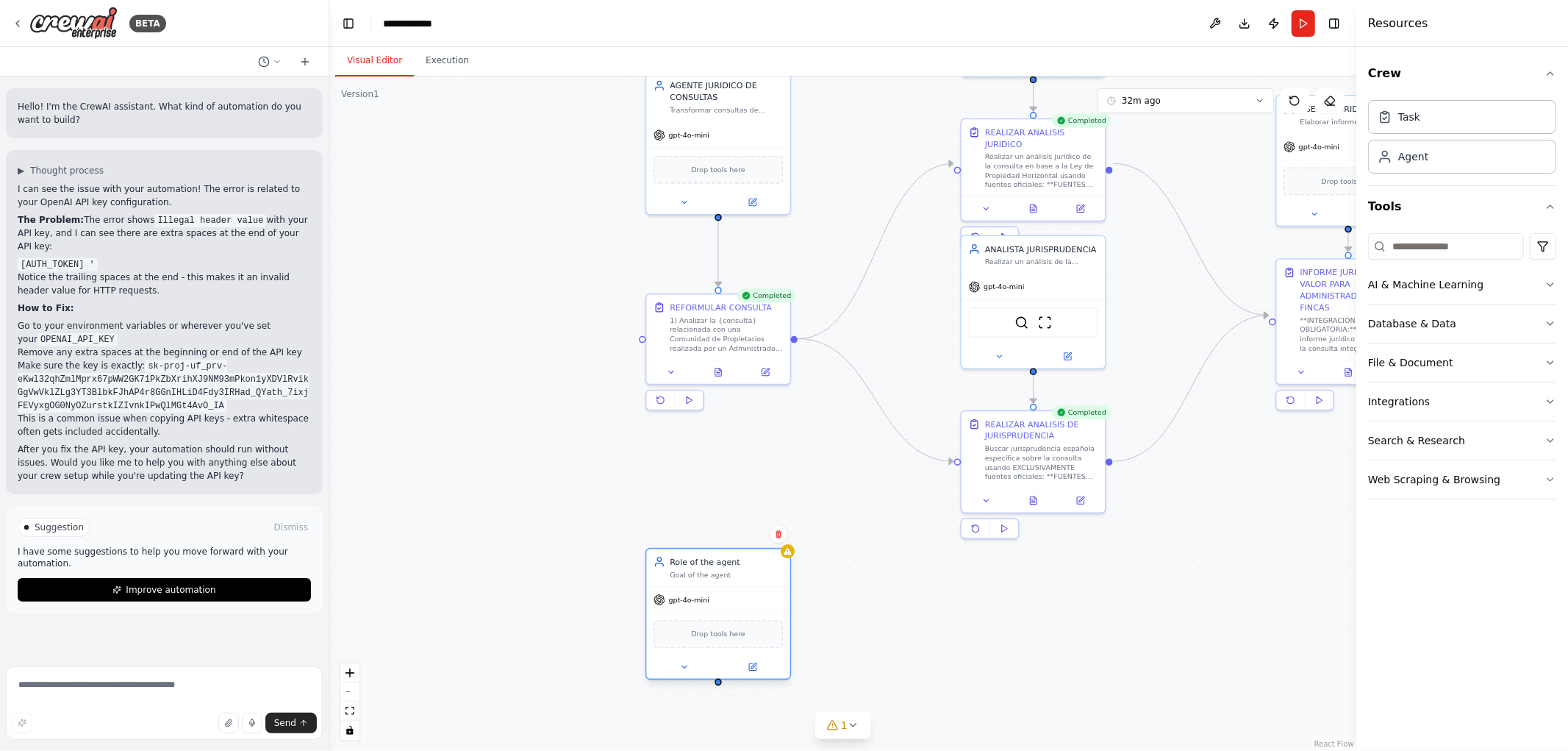
click at [701, 576] on div "Role of the agent Goal of the agent" at bounding box center [719, 568] width 143 height 38
click at [885, 540] on div ".deletable-edge-delete-btn { width: 20px; height: 20px; border: 0px solid #ffff…" at bounding box center [843, 414] width 1027 height 675
drag, startPoint x: 1094, startPoint y: 592, endPoint x: 1018, endPoint y: 592, distance: 76.0
click at [1018, 592] on div "Role of the agent" at bounding box center [1042, 597] width 113 height 12
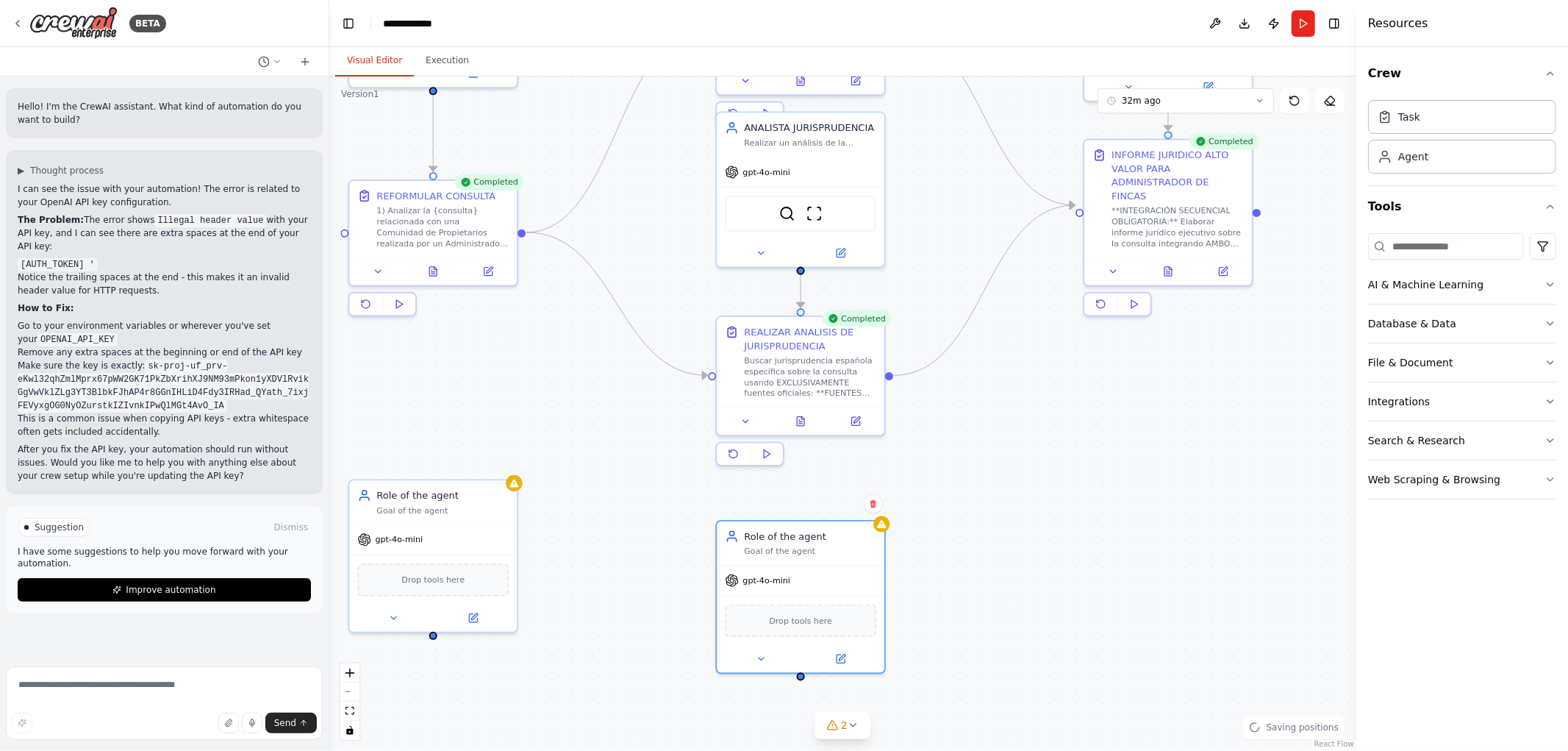
drag, startPoint x: 1262, startPoint y: 597, endPoint x: 1020, endPoint y: 523, distance: 253.1
click at [1020, 525] on div ".deletable-edge-delete-btn { width: 20px; height: 20px; border: 0px solid #ffff…" at bounding box center [843, 414] width 1027 height 675
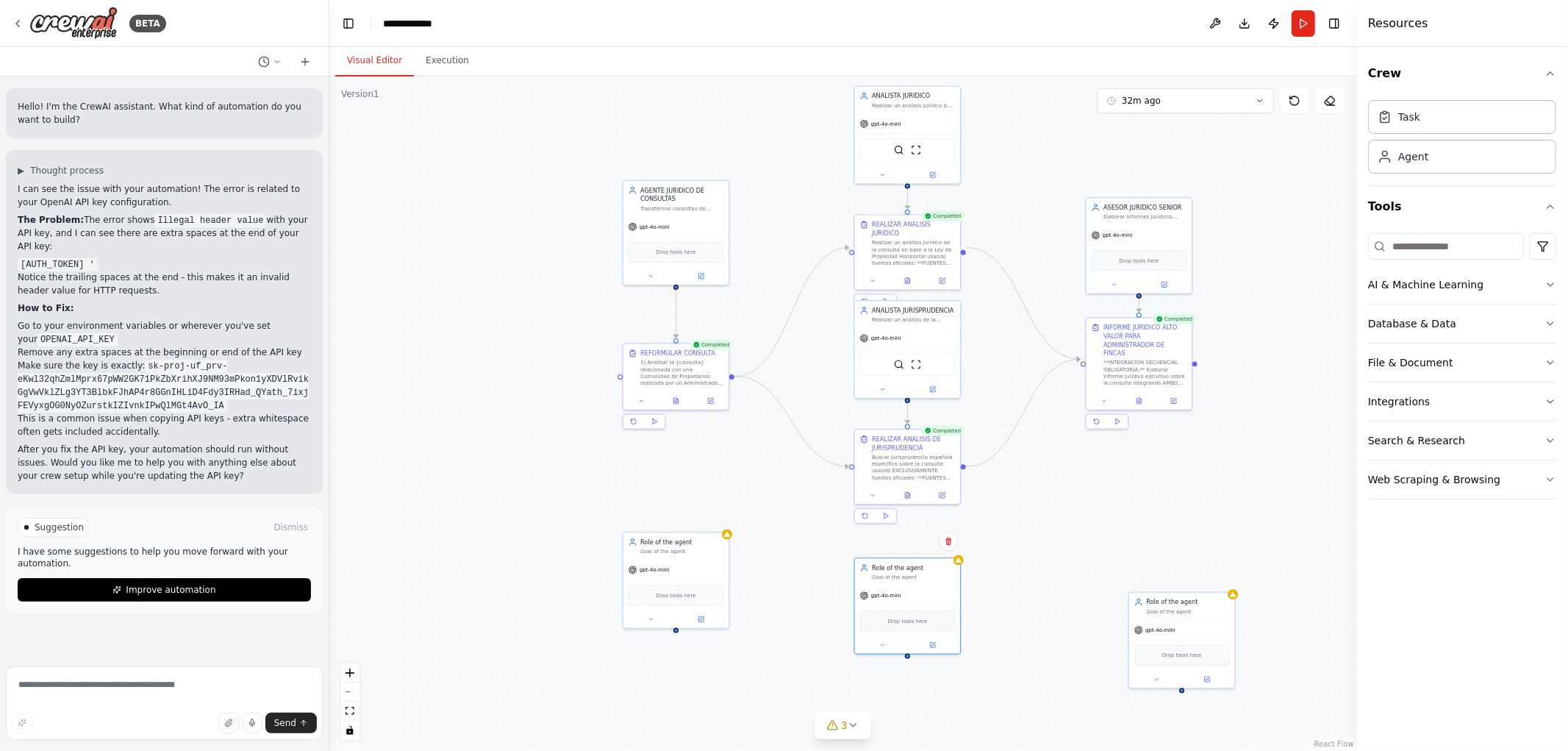
drag, startPoint x: 1029, startPoint y: 443, endPoint x: 1075, endPoint y: 503, distance: 75.6
click at [1078, 503] on div ".deletable-edge-delete-btn { width: 20px; height: 20px; border: 0px solid #ffff…" at bounding box center [843, 414] width 1027 height 675
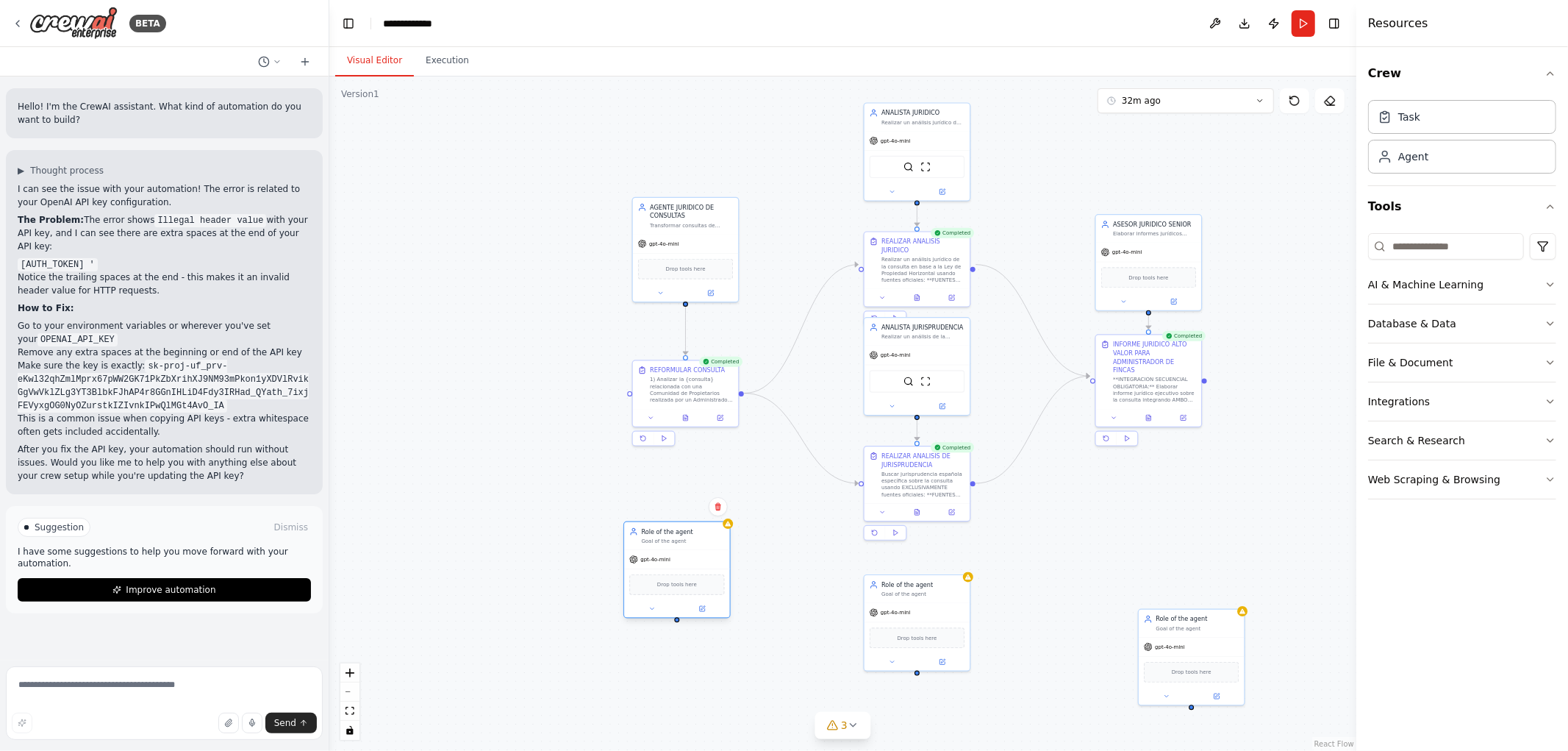
drag, startPoint x: 705, startPoint y: 563, endPoint x: 695, endPoint y: 537, distance: 27.9
click at [695, 538] on div "Goal of the agent" at bounding box center [683, 541] width 83 height 7
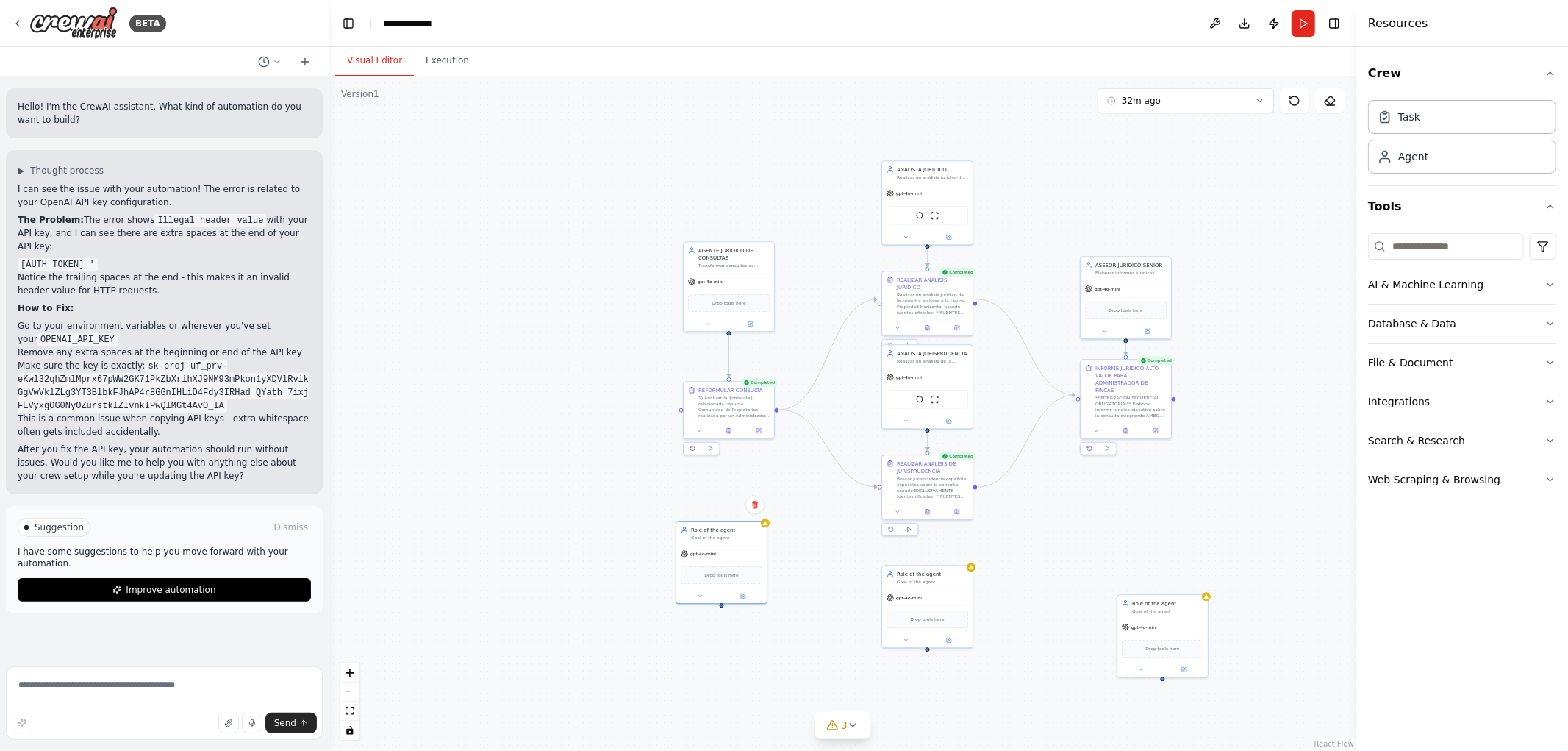
drag, startPoint x: 1090, startPoint y: 490, endPoint x: 1094, endPoint y: 457, distance: 33.2
click at [1094, 458] on div ".deletable-edge-delete-btn { width: 20px; height: 20px; border: 0px solid #ffff…" at bounding box center [843, 414] width 1027 height 675
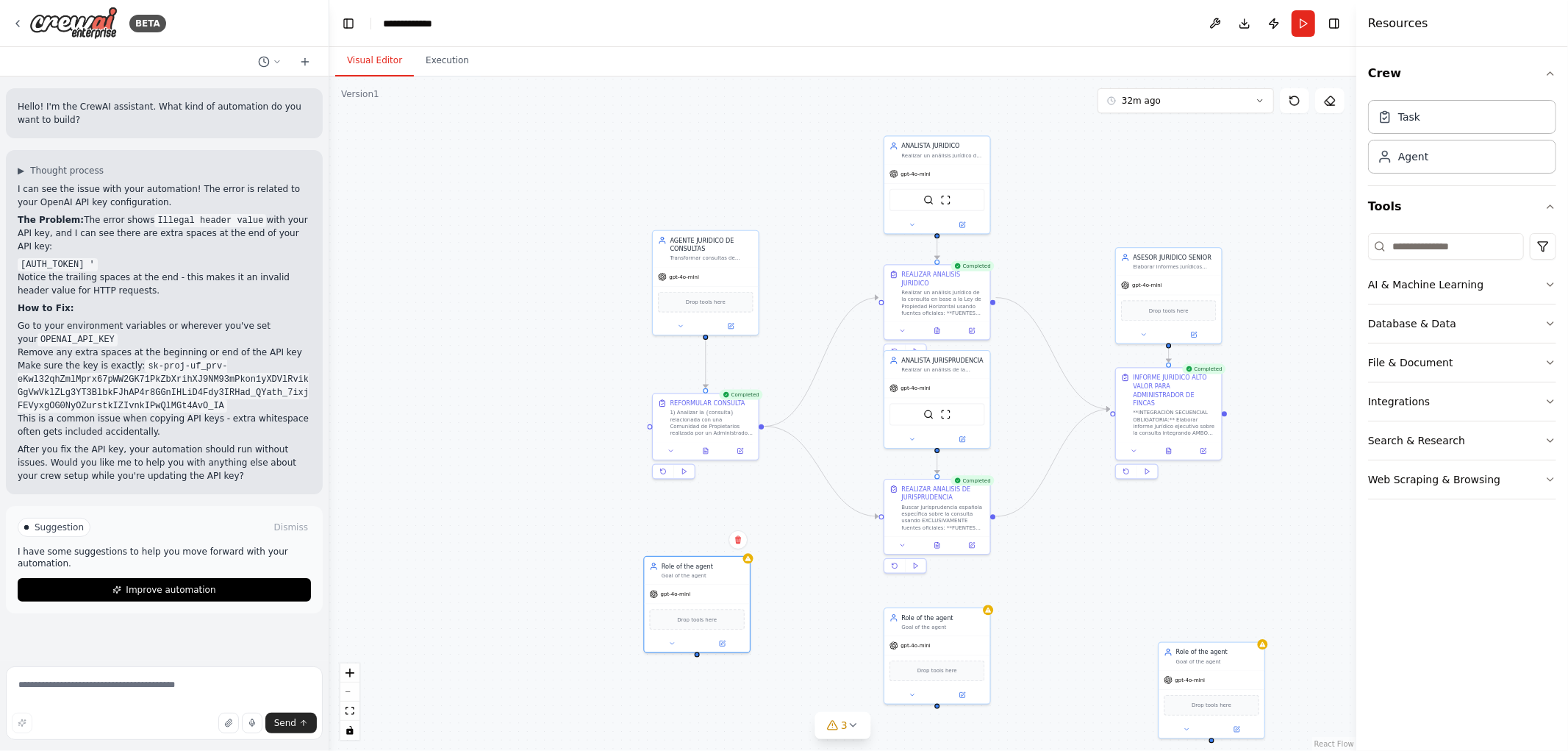
drag, startPoint x: 554, startPoint y: 313, endPoint x: 576, endPoint y: 442, distance: 130.9
click at [582, 444] on div ".deletable-edge-delete-btn { width: 20px; height: 20px; border: 0px solid #ffff…" at bounding box center [843, 414] width 1027 height 675
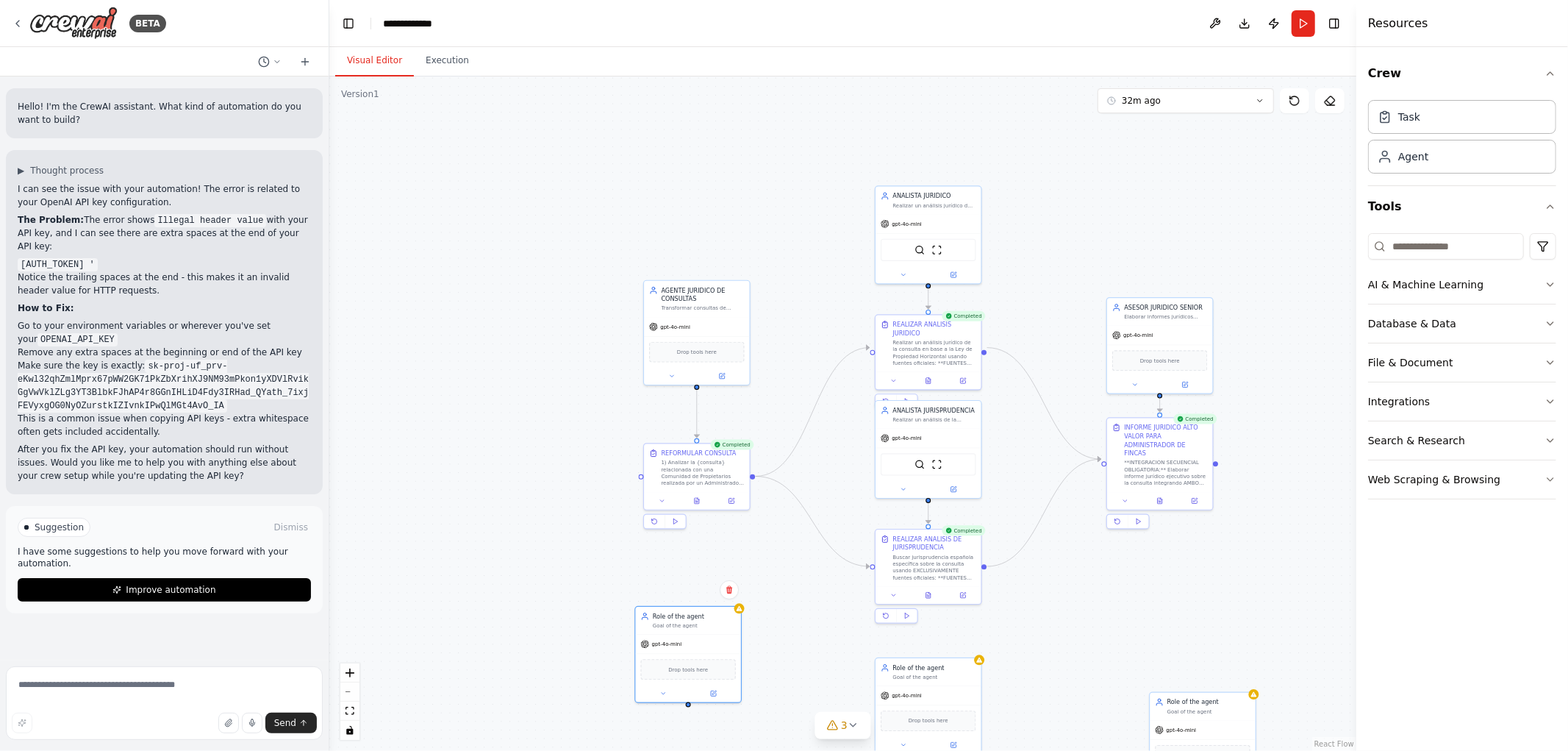
drag, startPoint x: 845, startPoint y: 123, endPoint x: 834, endPoint y: 166, distance: 44.4
click at [834, 166] on div ".deletable-edge-delete-btn { width: 20px; height: 20px; border: 0px solid #ffff…" at bounding box center [843, 414] width 1027 height 675
drag, startPoint x: 910, startPoint y: 211, endPoint x: 954, endPoint y: 240, distance: 52.7
click at [913, 211] on div "ANALISTA JURIDICO Realizar un análisis jurídico de la consulta, teniendo en cue…" at bounding box center [925, 199] width 105 height 27
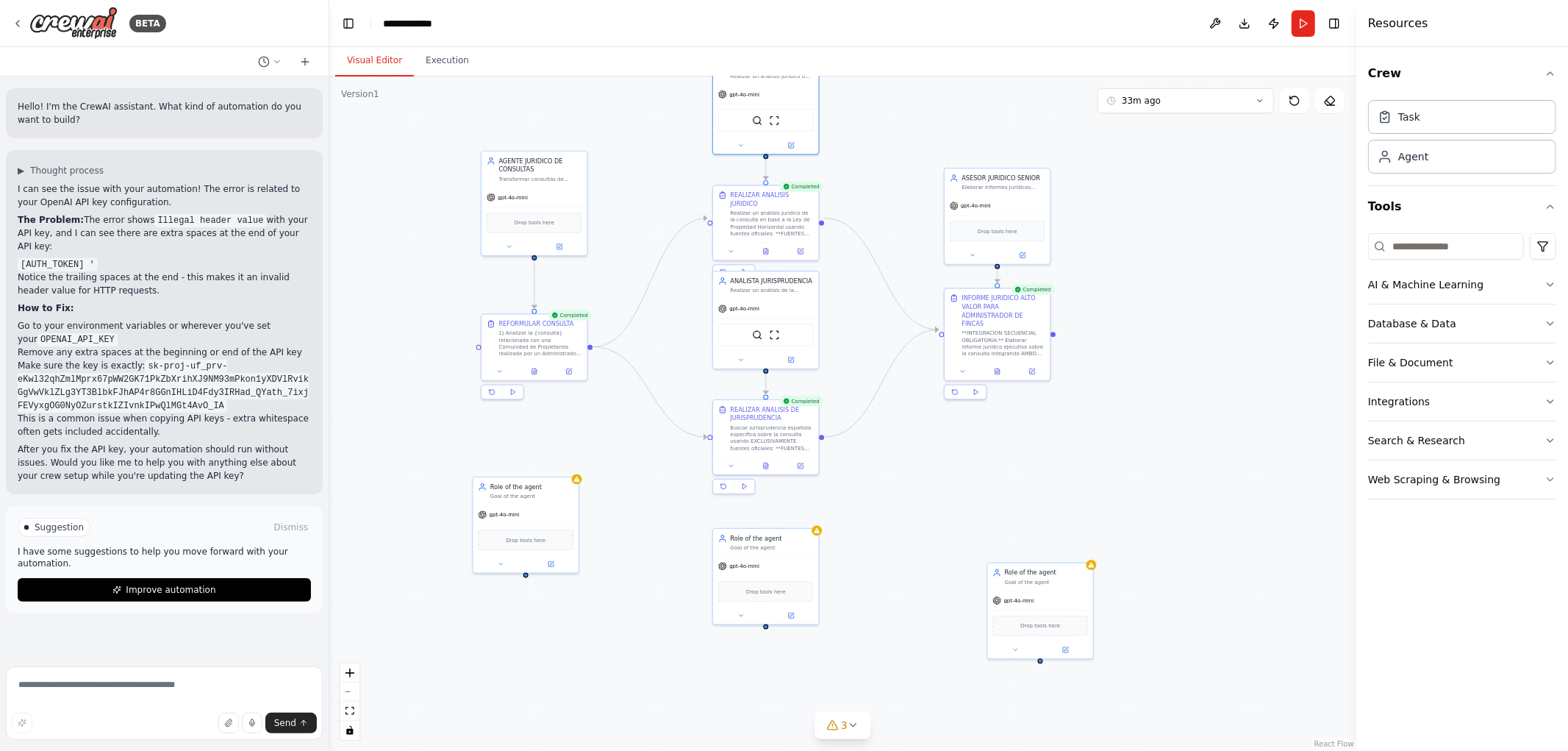
drag, startPoint x: 1095, startPoint y: 243, endPoint x: 936, endPoint y: 112, distance: 206.0
click at [936, 112] on div ".deletable-edge-delete-btn { width: 20px; height: 20px; border: 0px solid #ffff…" at bounding box center [843, 414] width 1027 height 675
drag, startPoint x: 964, startPoint y: 450, endPoint x: 1011, endPoint y: 344, distance: 116.0
click at [1032, 344] on div ".deletable-edge-delete-btn { width: 20px; height: 20px; border: 0px solid #ffff…" at bounding box center [843, 414] width 1027 height 675
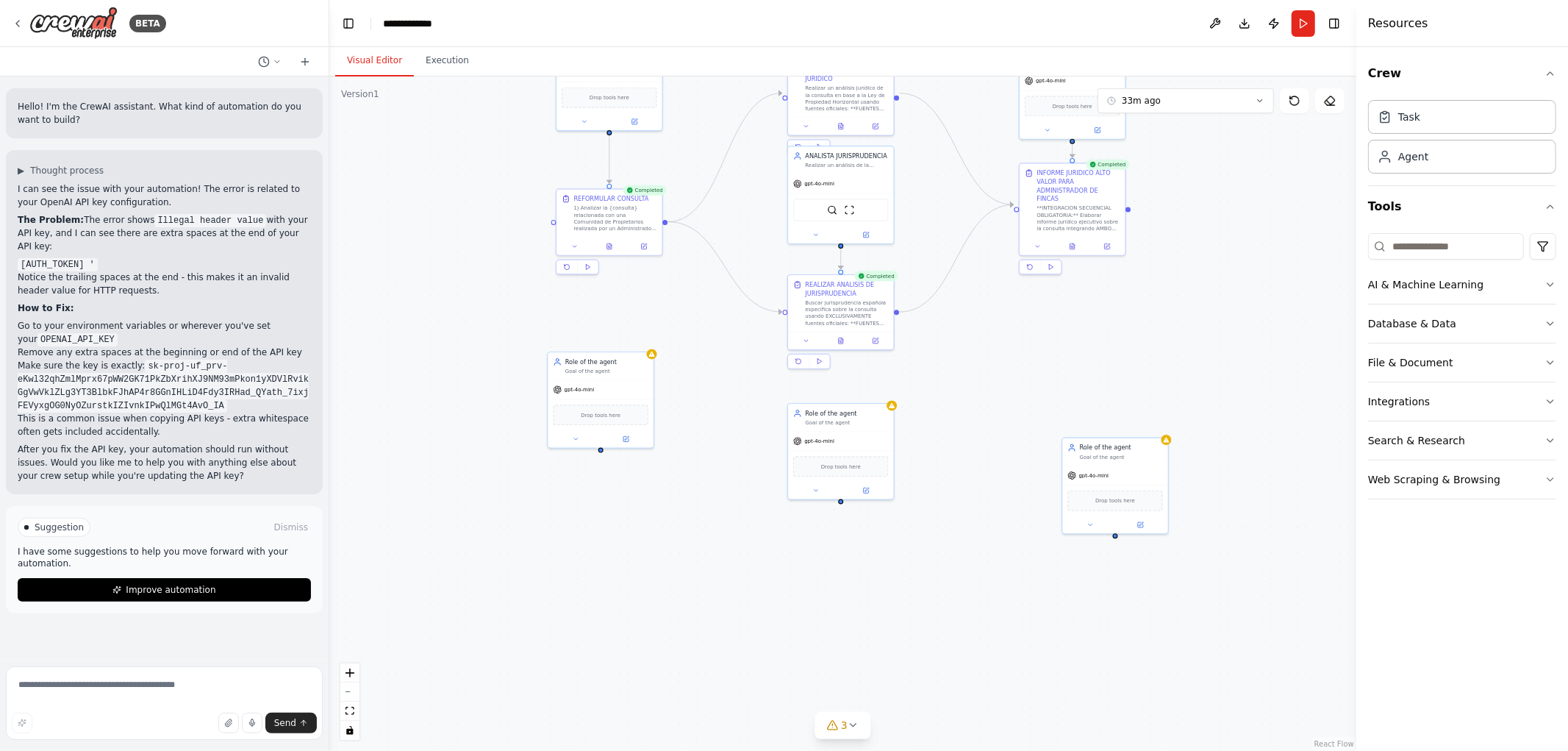
drag, startPoint x: 1000, startPoint y: 393, endPoint x: 1003, endPoint y: 326, distance: 67.1
click at [1003, 326] on div ".deletable-edge-delete-btn { width: 20px; height: 20px; border: 0px solid #ffff…" at bounding box center [843, 414] width 1027 height 675
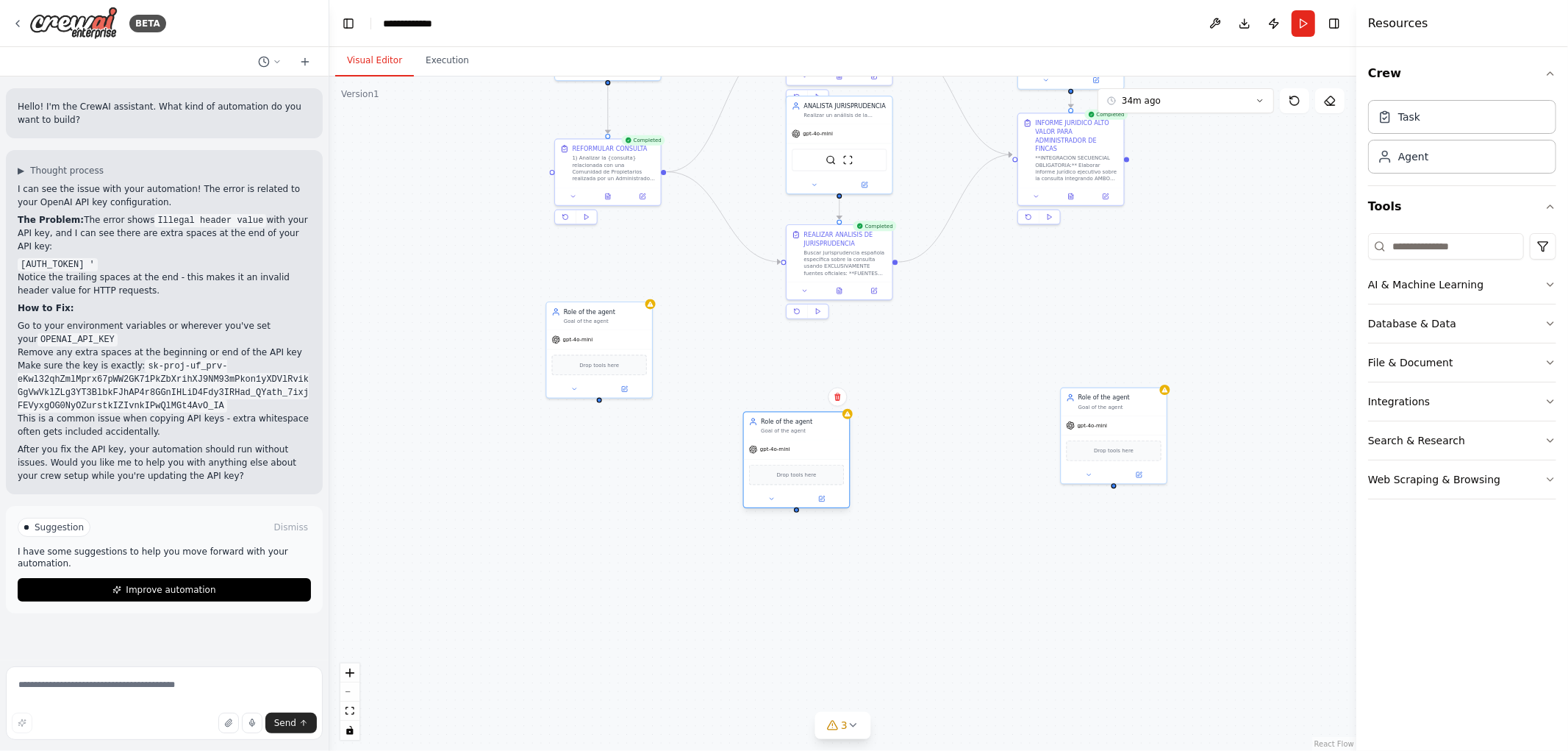
drag, startPoint x: 807, startPoint y: 430, endPoint x: 817, endPoint y: 435, distance: 11.2
click at [817, 438] on div "Role of the agent Goal of the agent gpt-4o-mini Drop tools here" at bounding box center [797, 460] width 108 height 97
drag, startPoint x: 903, startPoint y: 442, endPoint x: 840, endPoint y: 455, distance: 64.3
click at [840, 455] on div "gpt-4o-mini" at bounding box center [830, 449] width 105 height 19
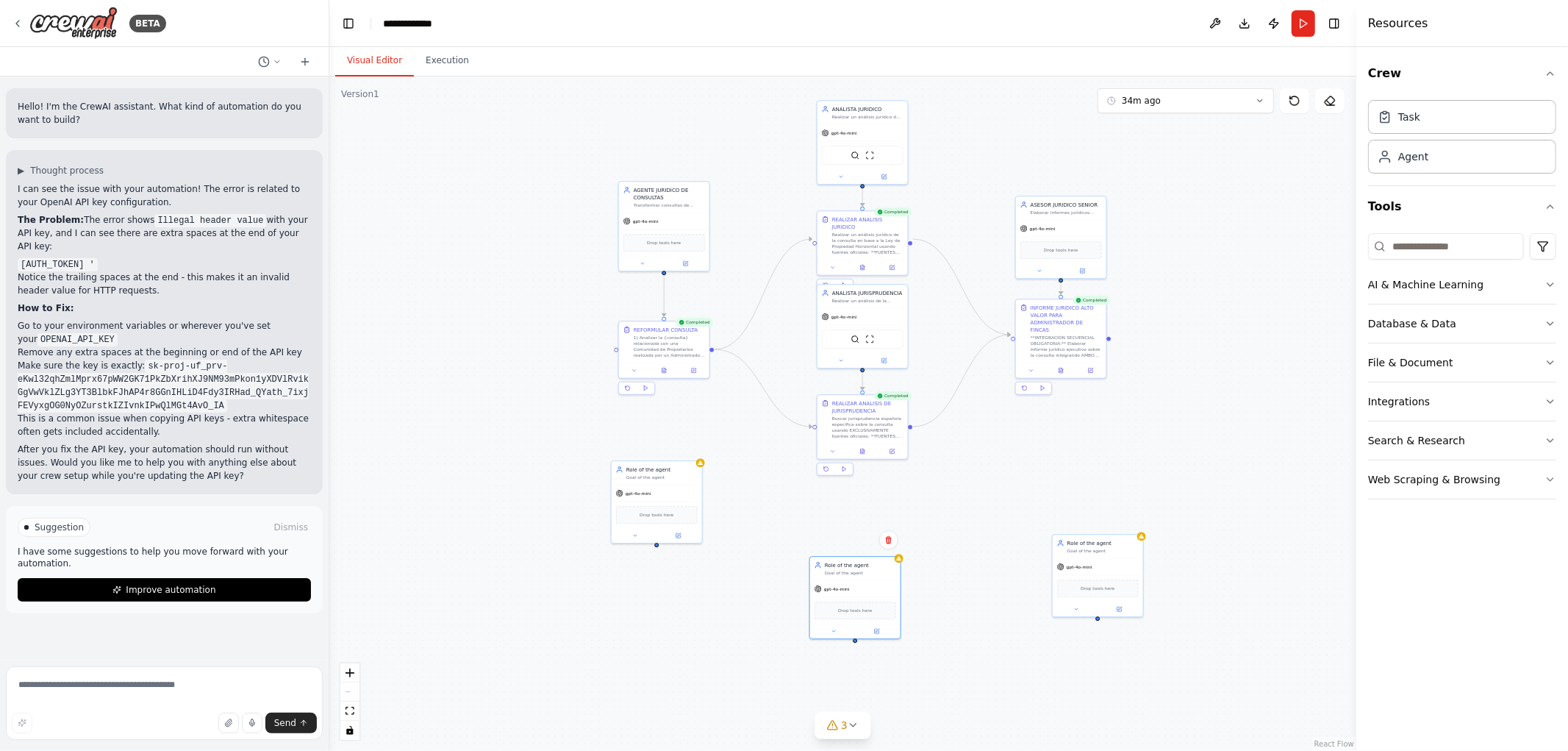
drag, startPoint x: 1016, startPoint y: 339, endPoint x: 1028, endPoint y: 490, distance: 151.5
click at [1028, 490] on div ".deletable-edge-delete-btn { width: 20px; height: 20px; border: 0px solid #ffff…" at bounding box center [843, 414] width 1027 height 675
click at [1001, 447] on div ".deletable-edge-delete-btn { width: 20px; height: 20px; border: 0px solid #ffff…" at bounding box center [843, 414] width 1027 height 675
click at [851, 120] on div "Realizar un análisis jurídico de la consulta, teniendo en cuenta la Ley de Prop…" at bounding box center [867, 117] width 72 height 6
click at [989, 145] on div ".deletable-edge-delete-btn { width: 20px; height: 20px; border: 0px solid #ffff…" at bounding box center [843, 414] width 1027 height 675
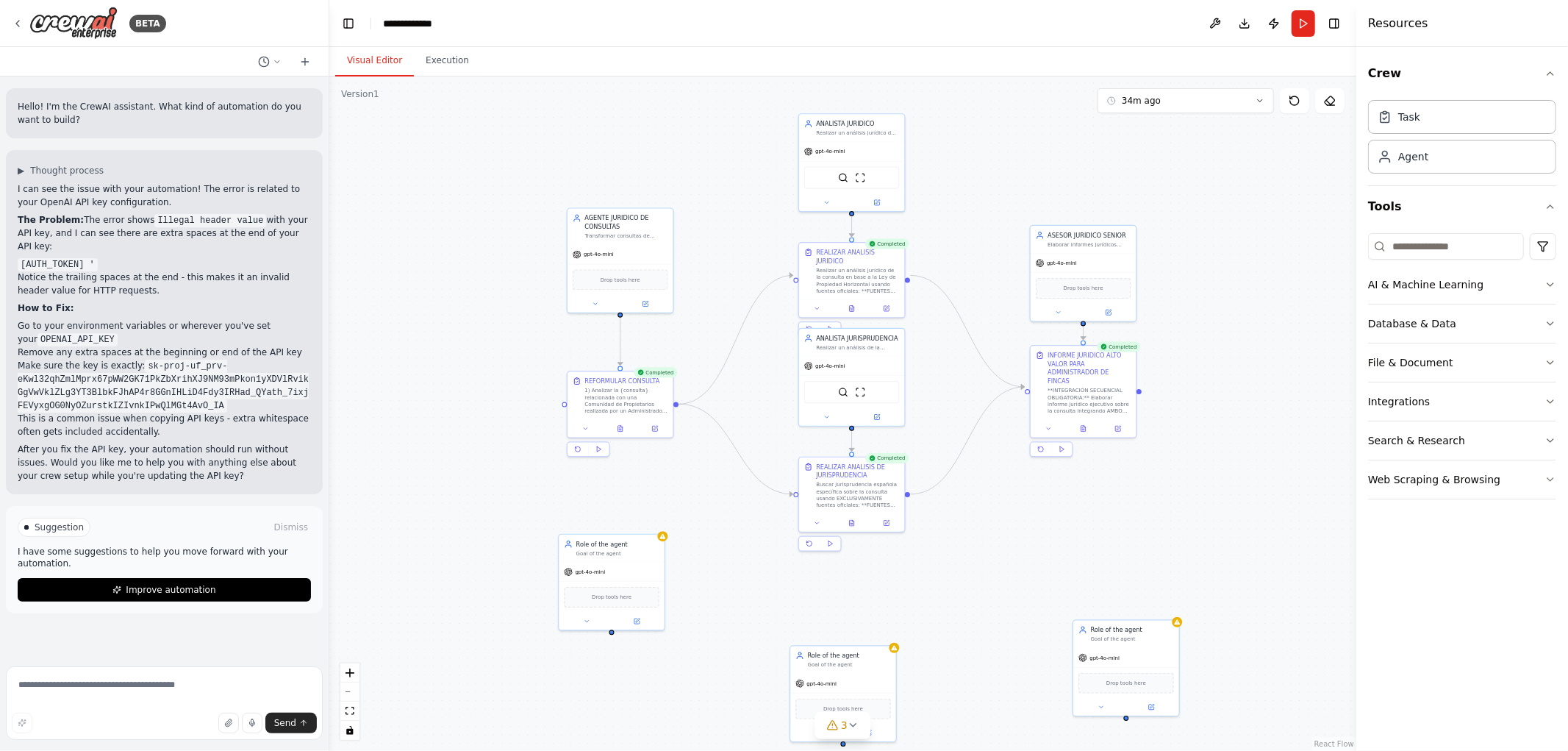
drag, startPoint x: 992, startPoint y: 141, endPoint x: 1011, endPoint y: 179, distance: 42.5
click at [1011, 179] on div ".deletable-edge-delete-btn { width: 20px; height: 20px; border: 0px solid #ffff…" at bounding box center [843, 414] width 1027 height 675
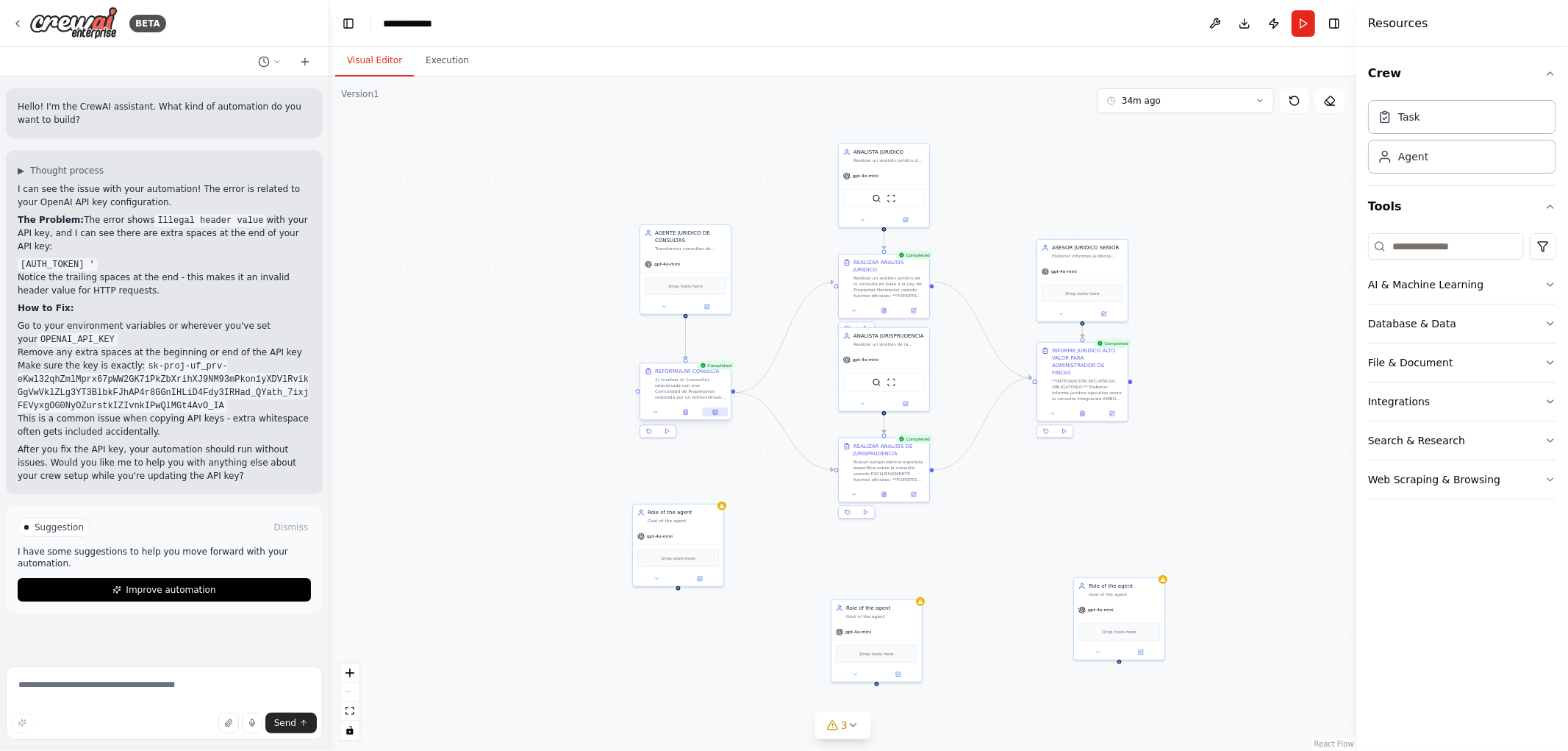
click at [716, 413] on icon at bounding box center [715, 411] width 4 height 4
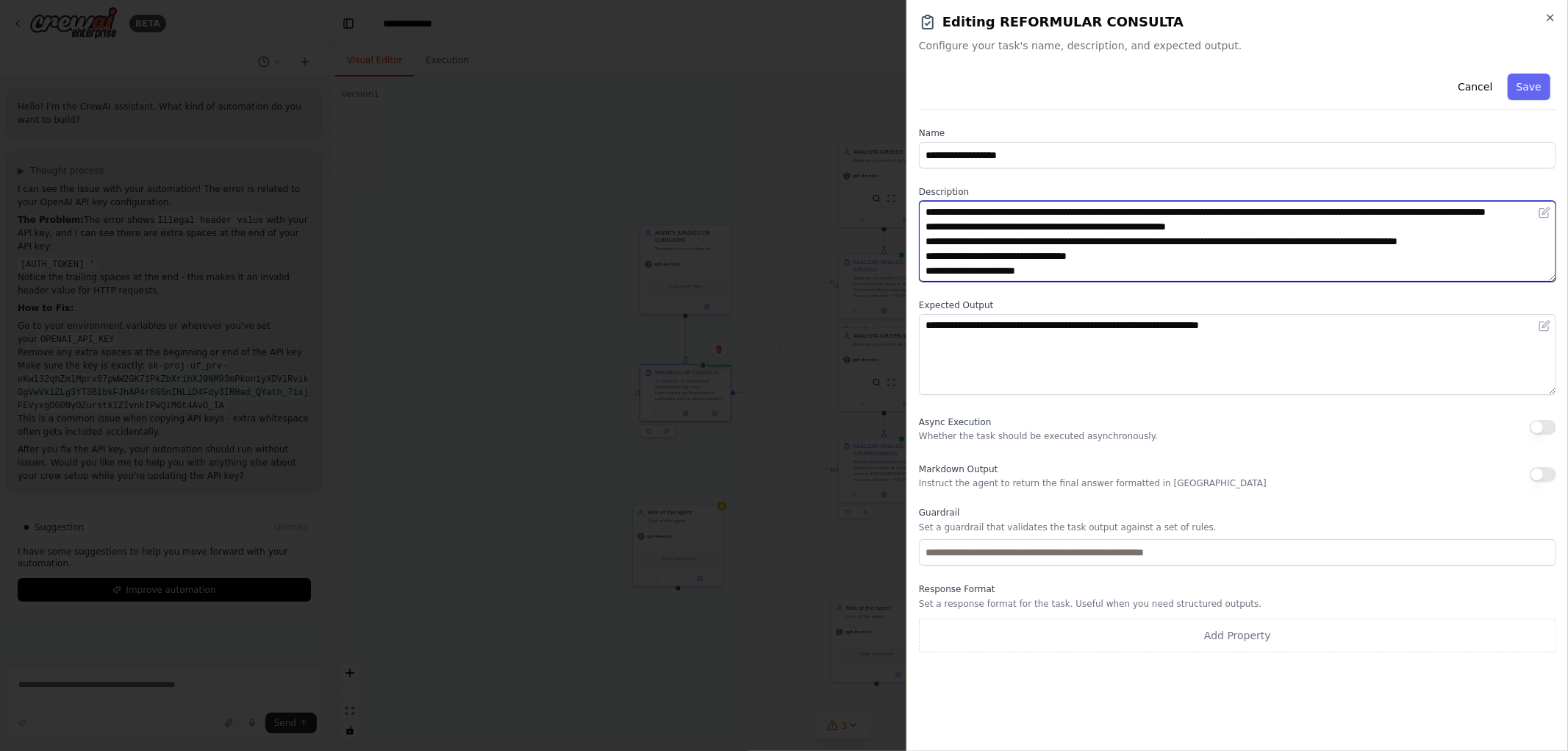
drag, startPoint x: 985, startPoint y: 213, endPoint x: 1031, endPoint y: 211, distance: 46.0
click at [1031, 211] on textarea "**********" at bounding box center [1237, 241] width 637 height 81
drag, startPoint x: 1090, startPoint y: 221, endPoint x: 1103, endPoint y: 219, distance: 13.2
click at [1092, 221] on textarea "**********" at bounding box center [1237, 241] width 637 height 81
drag, startPoint x: 1247, startPoint y: 200, endPoint x: 1477, endPoint y: 213, distance: 230.4
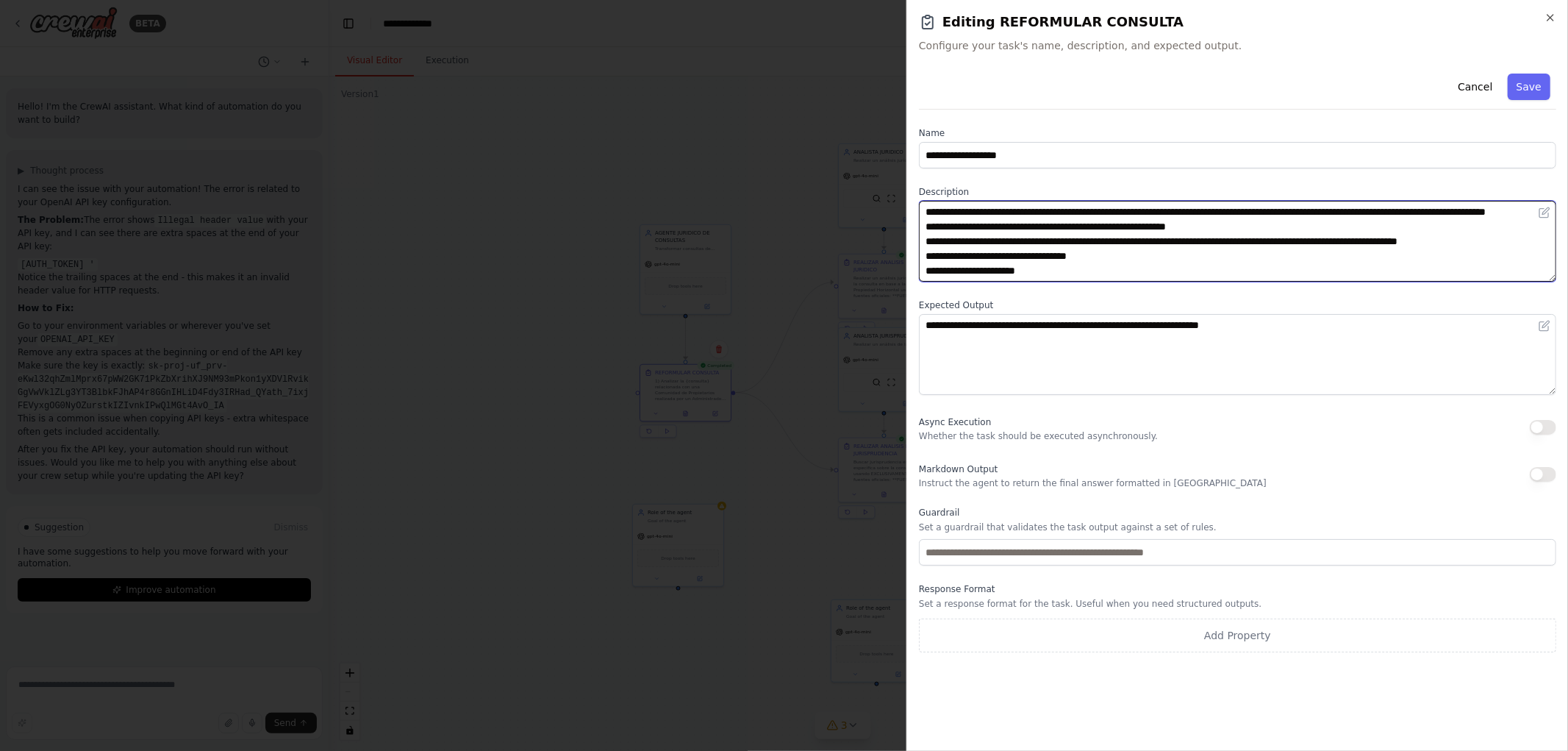
click at [1477, 213] on textarea "**********" at bounding box center [1237, 241] width 637 height 81
click at [1477, 215] on textarea "**********" at bounding box center [1237, 241] width 637 height 81
drag, startPoint x: 947, startPoint y: 231, endPoint x: 1033, endPoint y: 232, distance: 86.0
click at [1033, 232] on textarea "**********" at bounding box center [1237, 241] width 637 height 81
click at [1018, 244] on textarea "**********" at bounding box center [1237, 241] width 637 height 81
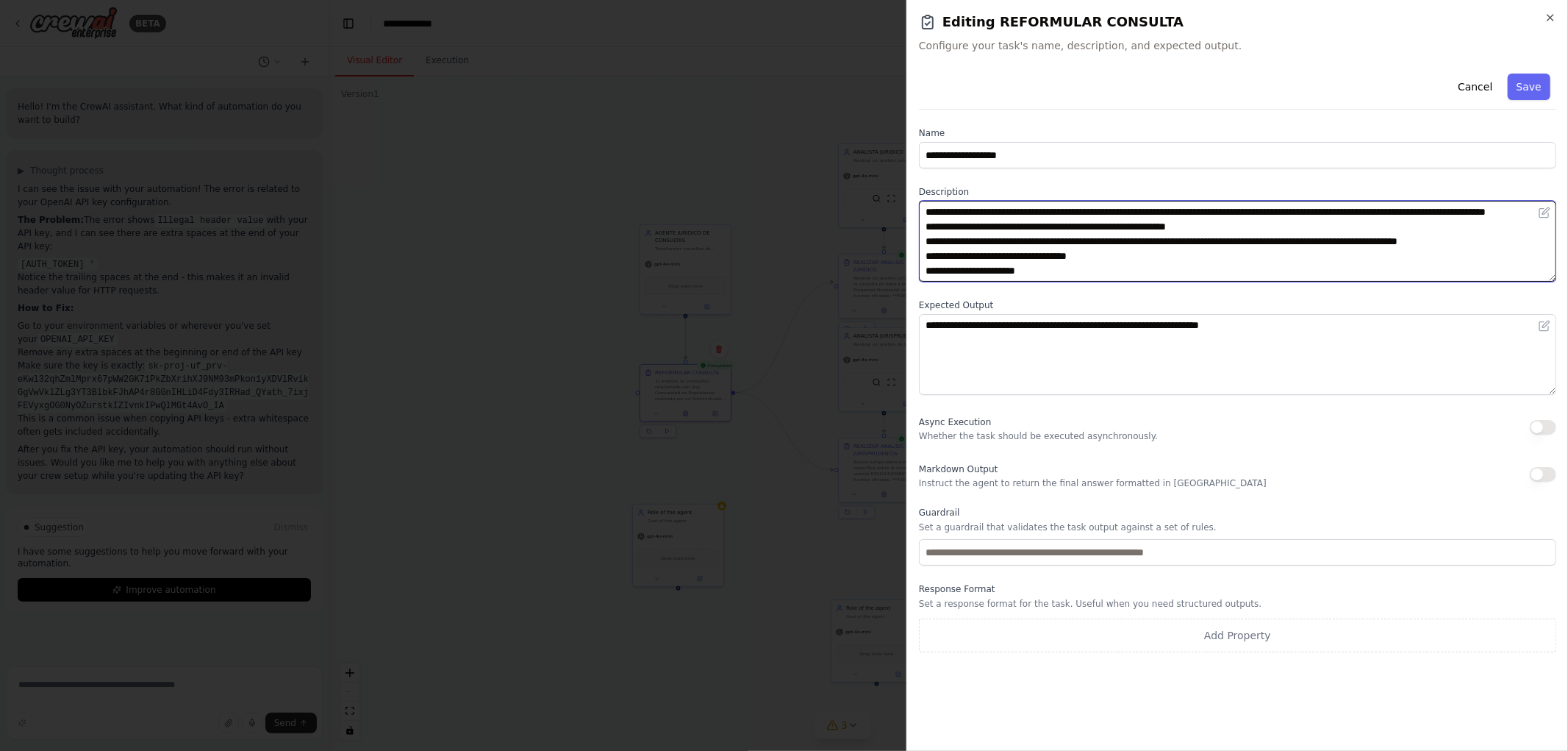
scroll to position [39, 0]
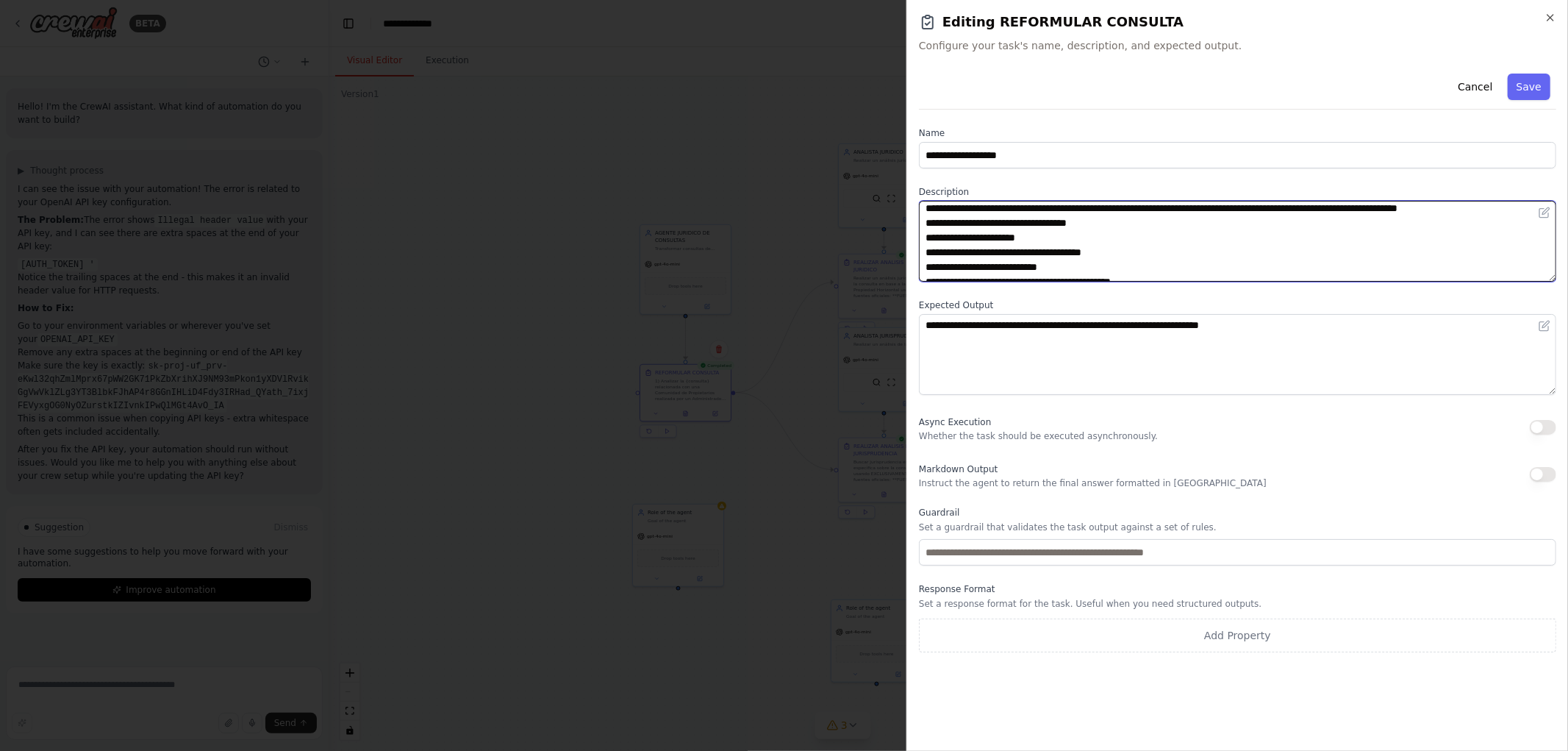
drag, startPoint x: 1197, startPoint y: 259, endPoint x: 1344, endPoint y: 267, distance: 147.2
click at [1344, 267] on textarea "**********" at bounding box center [1237, 241] width 637 height 81
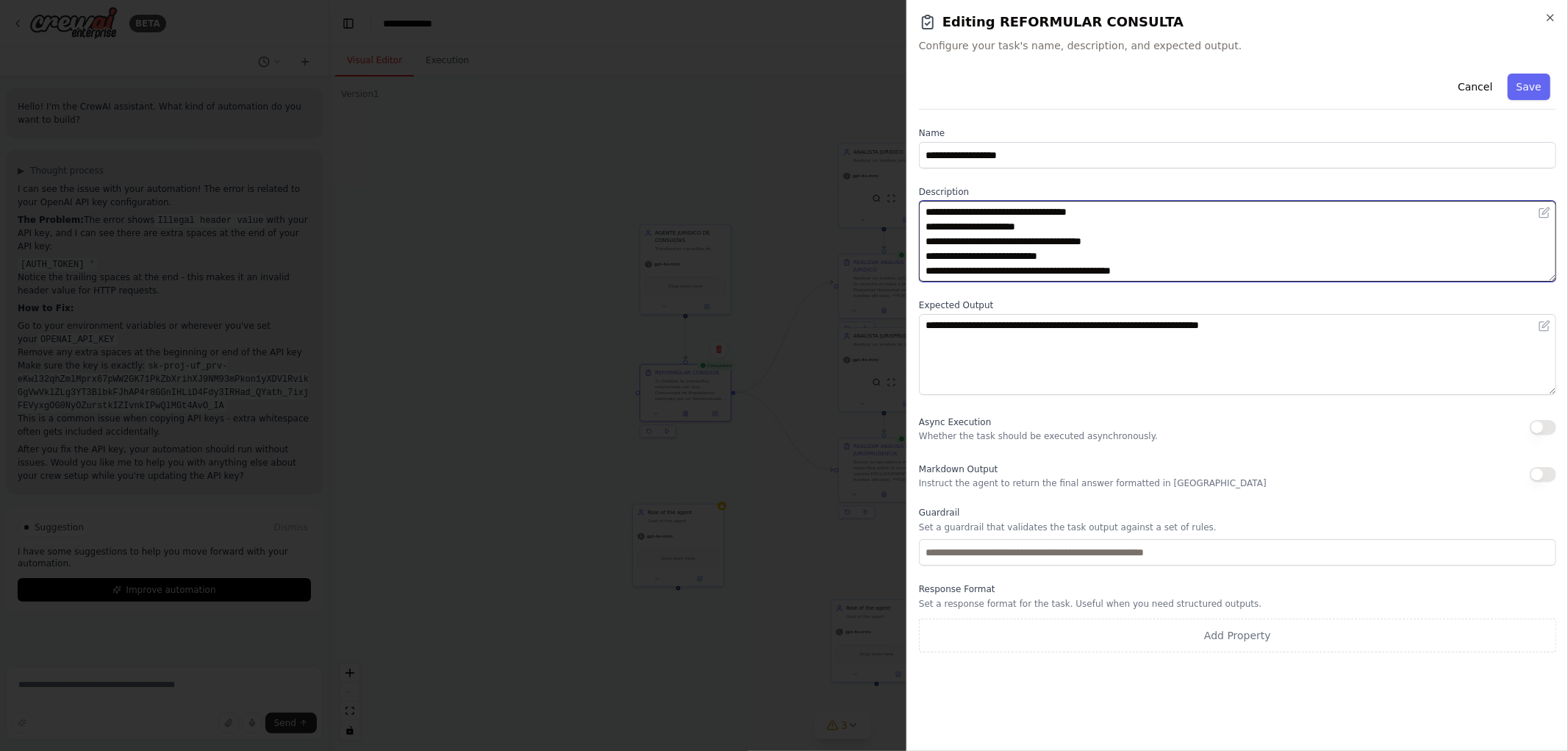
scroll to position [59, 0]
click at [1092, 239] on textarea "**********" at bounding box center [1237, 241] width 637 height 81
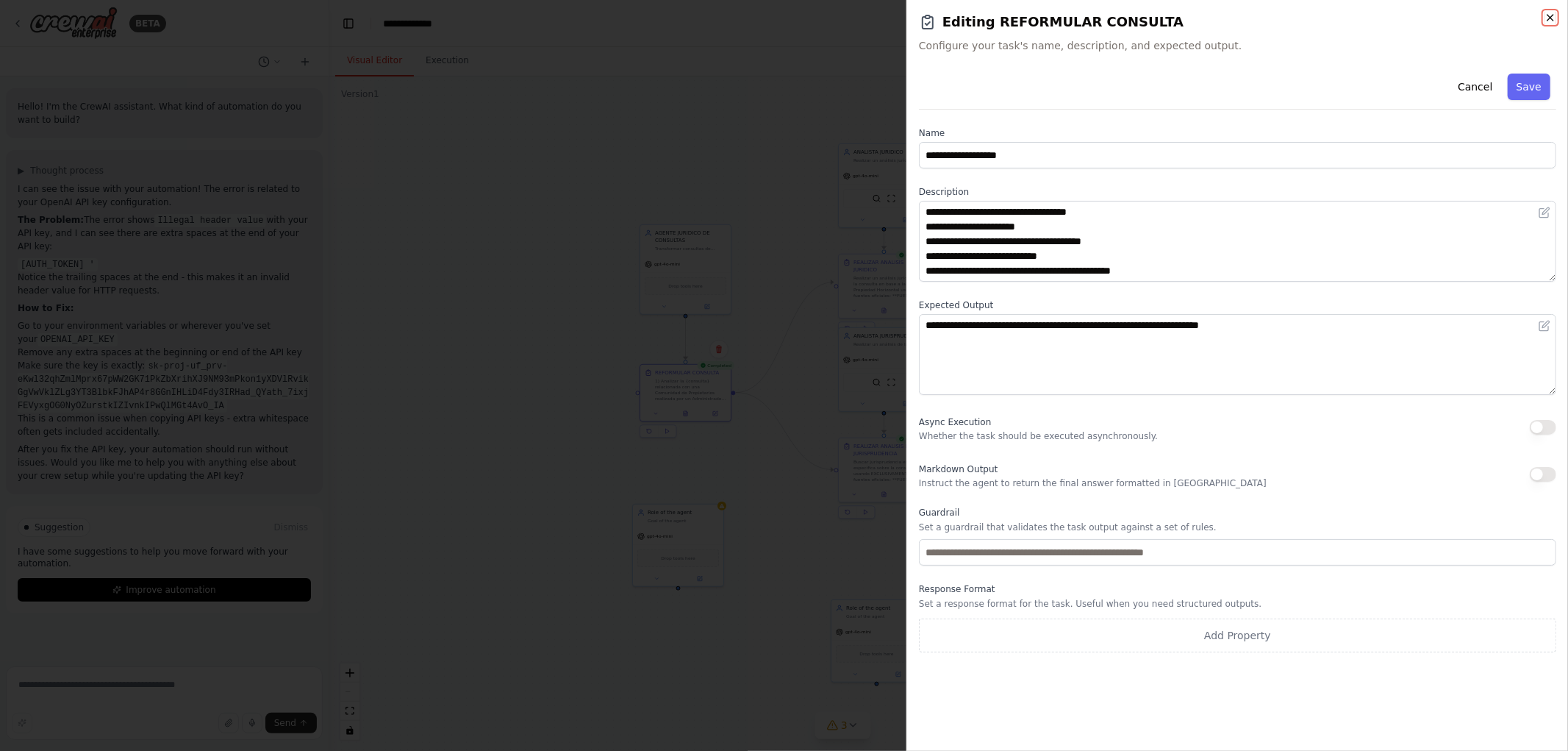
click at [1553, 13] on icon "button" at bounding box center [1551, 17] width 12 height 12
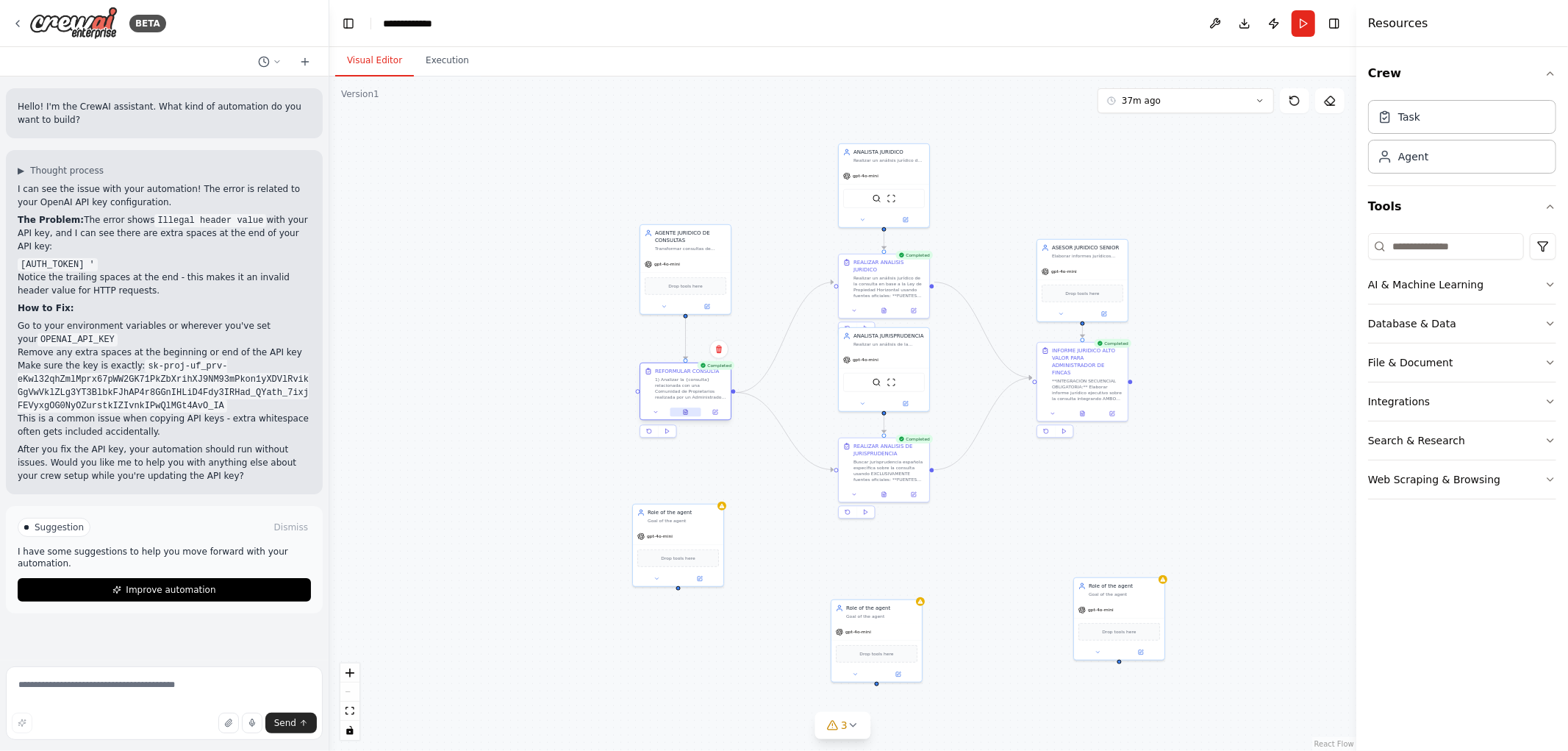
click at [685, 414] on icon at bounding box center [686, 412] width 3 height 5
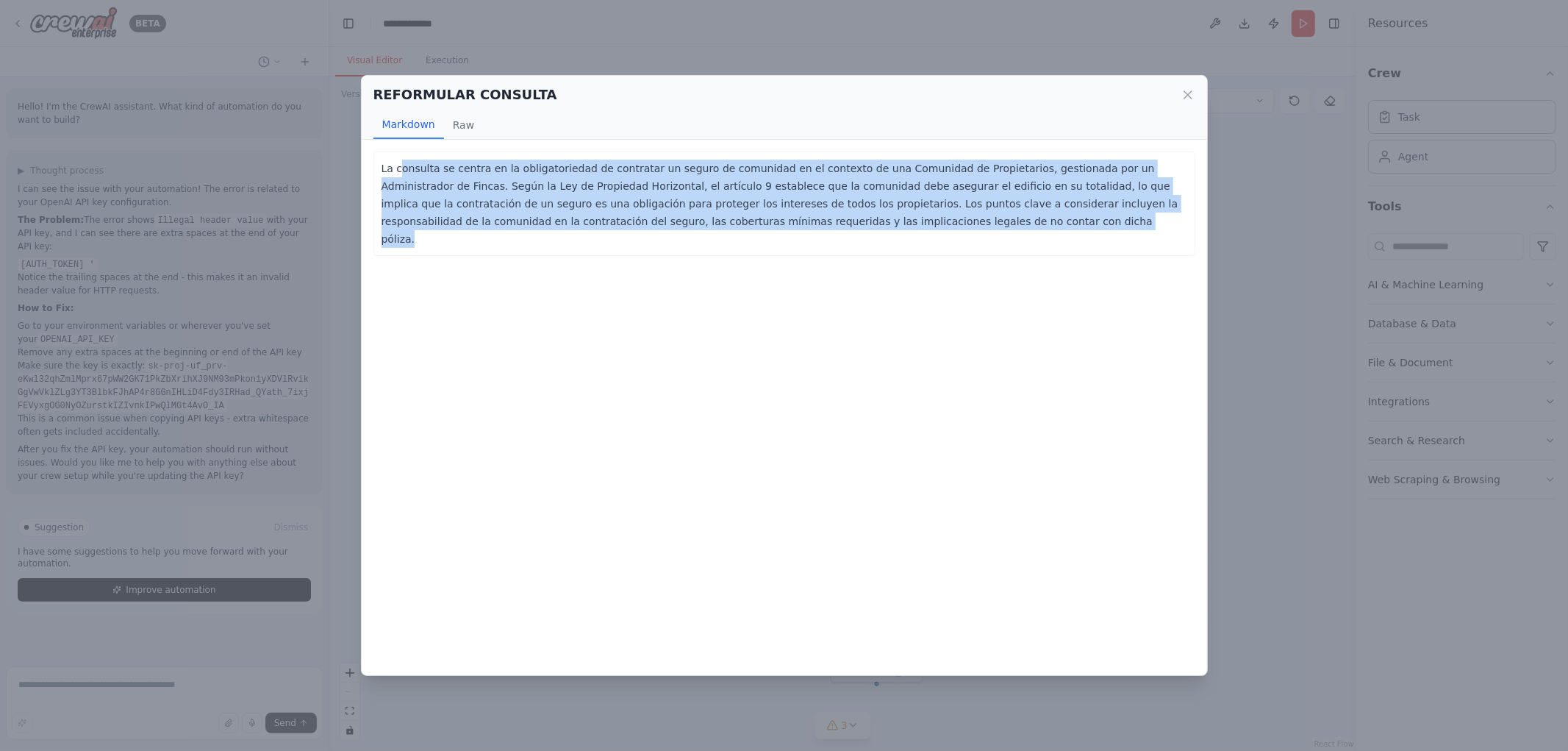
drag, startPoint x: 400, startPoint y: 164, endPoint x: 883, endPoint y: 247, distance: 490.1
click at [883, 247] on div "La consulta se centra en la obligatoriedad de contratar un seguro de comunidad …" at bounding box center [784, 407] width 845 height 535
click at [497, 236] on div "La consulta se centra en la obligatoriedad de contratar un seguro de comunidad …" at bounding box center [784, 203] width 822 height 104
click at [424, 198] on p "La consulta se centra en la obligatoriedad de contratar un seguro de comunidad …" at bounding box center [784, 203] width 806 height 88
click at [431, 191] on p "La consulta se centra en la obligatoriedad de contratar un seguro de comunidad …" at bounding box center [784, 203] width 806 height 88
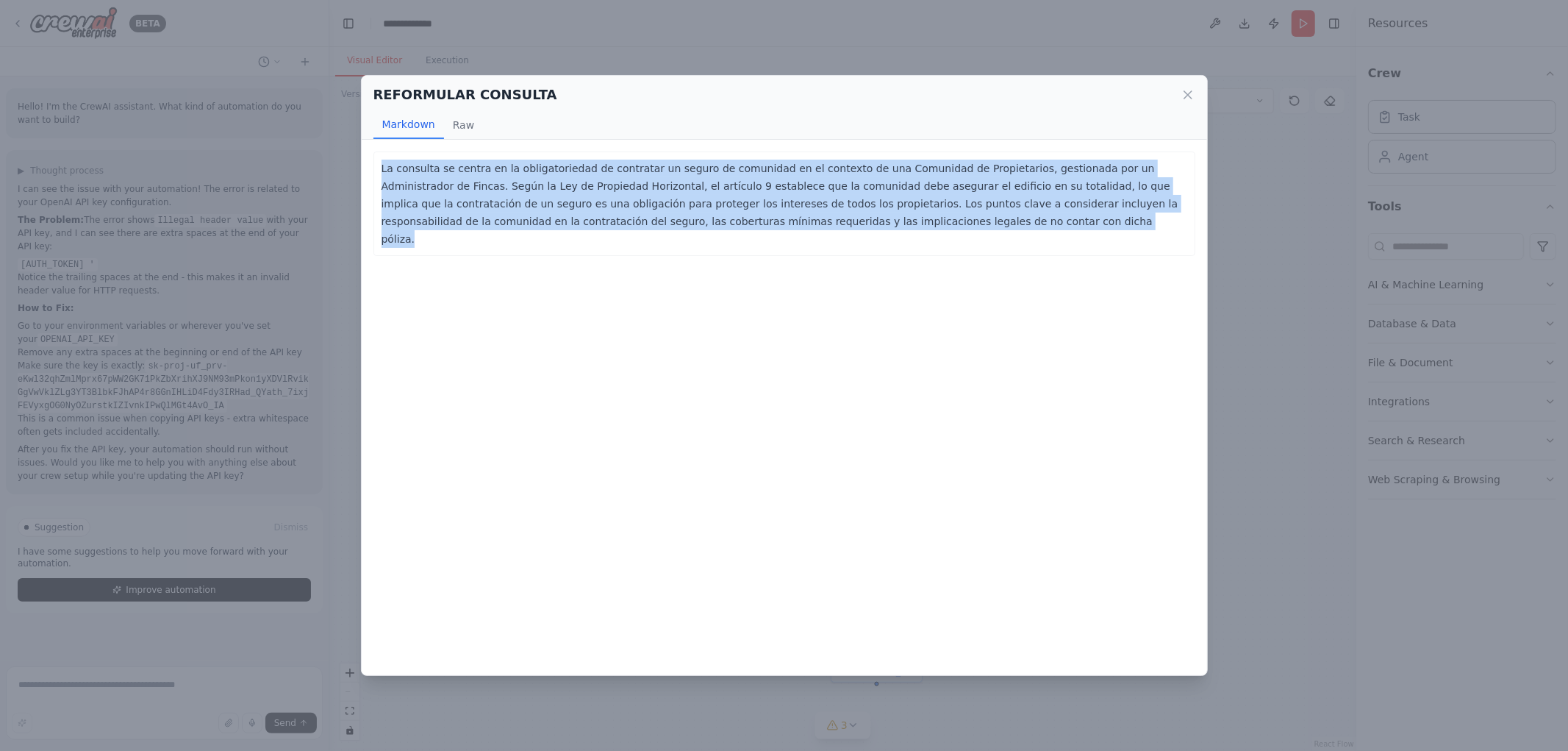
drag, startPoint x: 395, startPoint y: 164, endPoint x: 835, endPoint y: 219, distance: 443.4
click at [840, 219] on div "La consulta se centra en la obligatoriedad de contratar un seguro de comunidad …" at bounding box center [784, 203] width 822 height 104
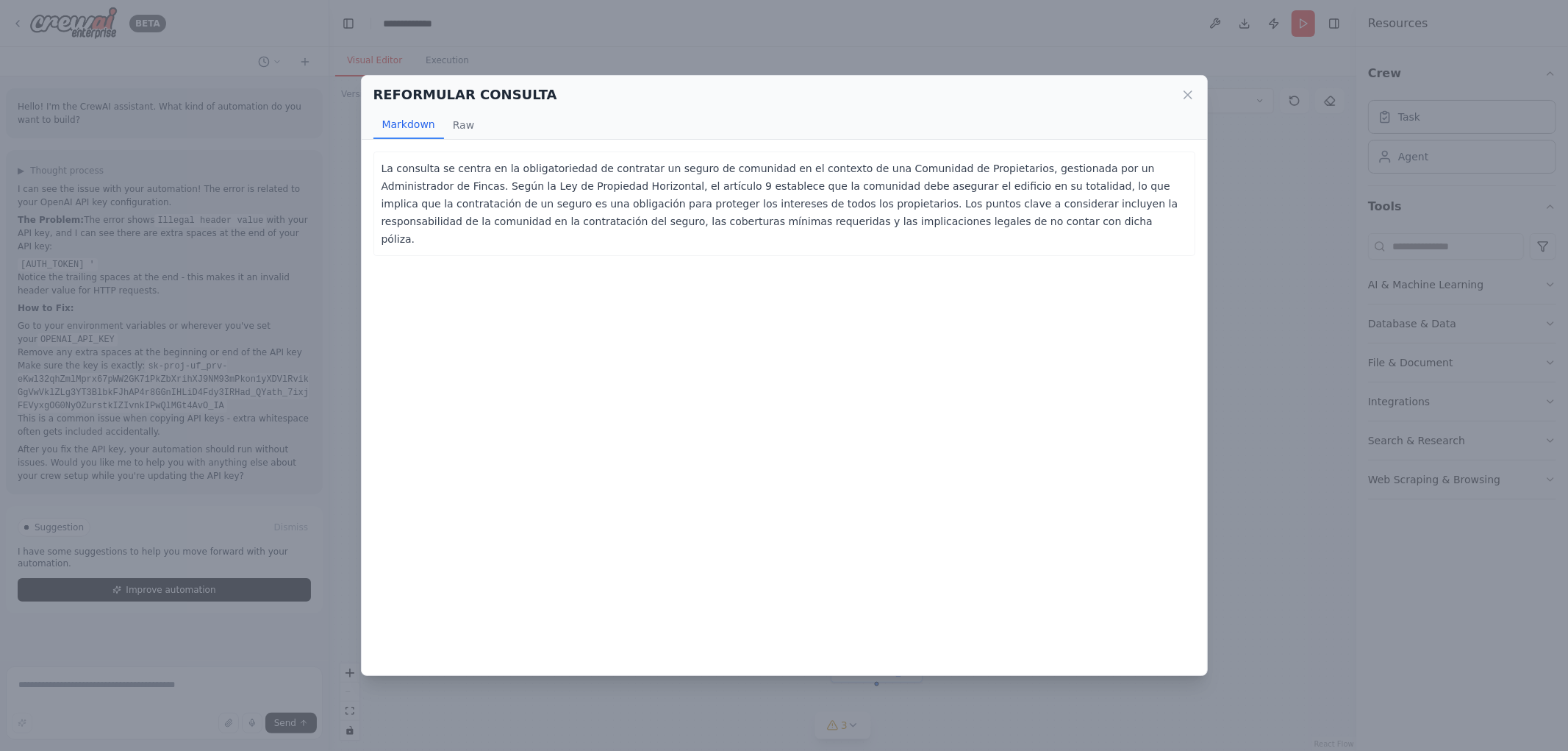
click at [1182, 86] on div "REFORMULAR CONSULTA" at bounding box center [784, 95] width 822 height 21
click at [1199, 90] on div "REFORMULAR CONSULTA Markdown Raw" at bounding box center [784, 108] width 845 height 64
drag, startPoint x: 1199, startPoint y: 91, endPoint x: 1189, endPoint y: 93, distance: 10.2
click at [1195, 91] on div "REFORMULAR CONSULTA Markdown Raw" at bounding box center [784, 108] width 845 height 64
click at [1188, 94] on icon at bounding box center [1188, 95] width 7 height 7
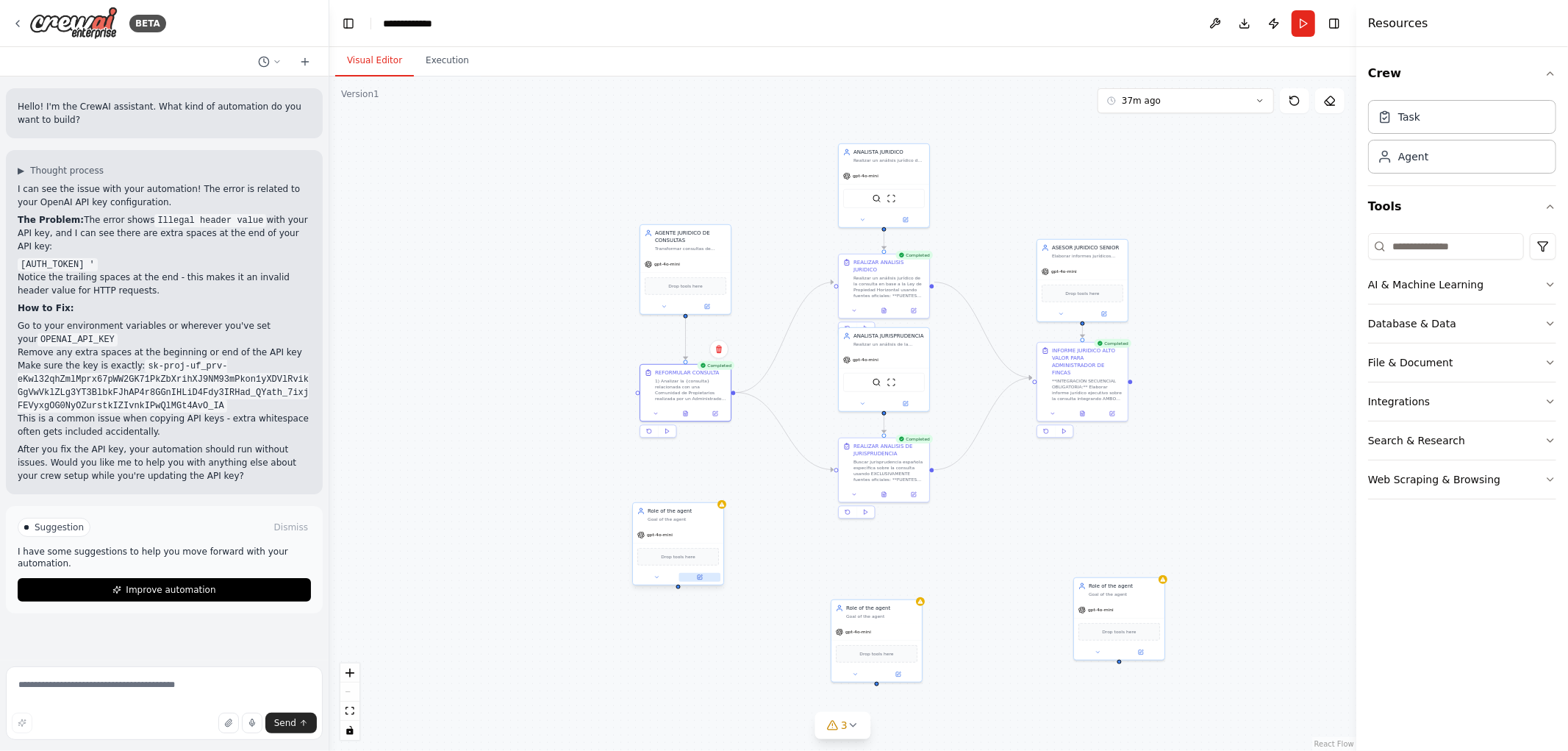
click at [699, 576] on icon at bounding box center [701, 577] width 3 height 3
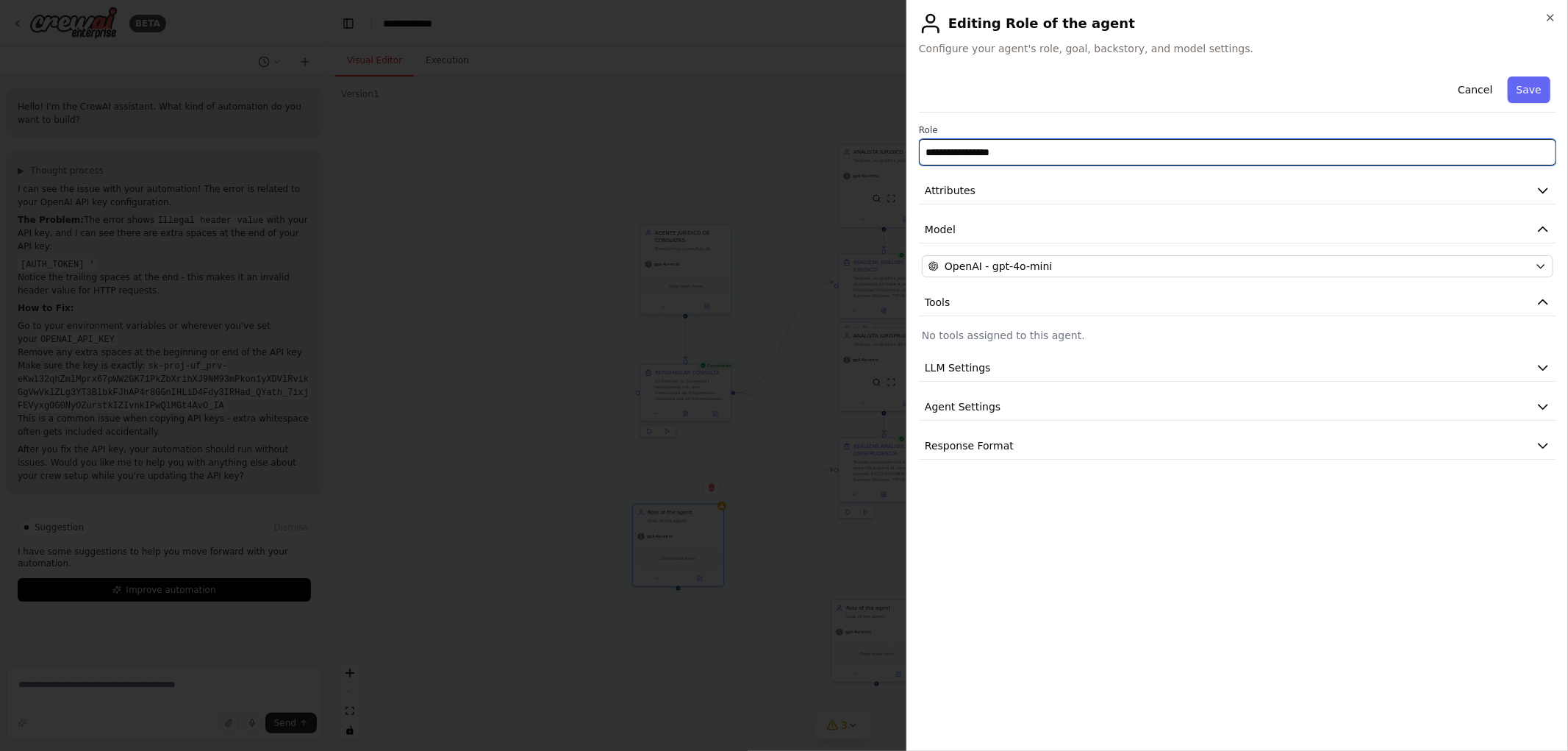
drag, startPoint x: 1061, startPoint y: 149, endPoint x: 696, endPoint y: 128, distance: 365.6
click at [957, 151] on input "**********" at bounding box center [1237, 152] width 637 height 26
click at [1030, 147] on input "**********" at bounding box center [1237, 152] width 637 height 26
click at [1032, 144] on input "**********" at bounding box center [1237, 152] width 637 height 26
click at [997, 152] on input "**********" at bounding box center [1237, 152] width 637 height 26
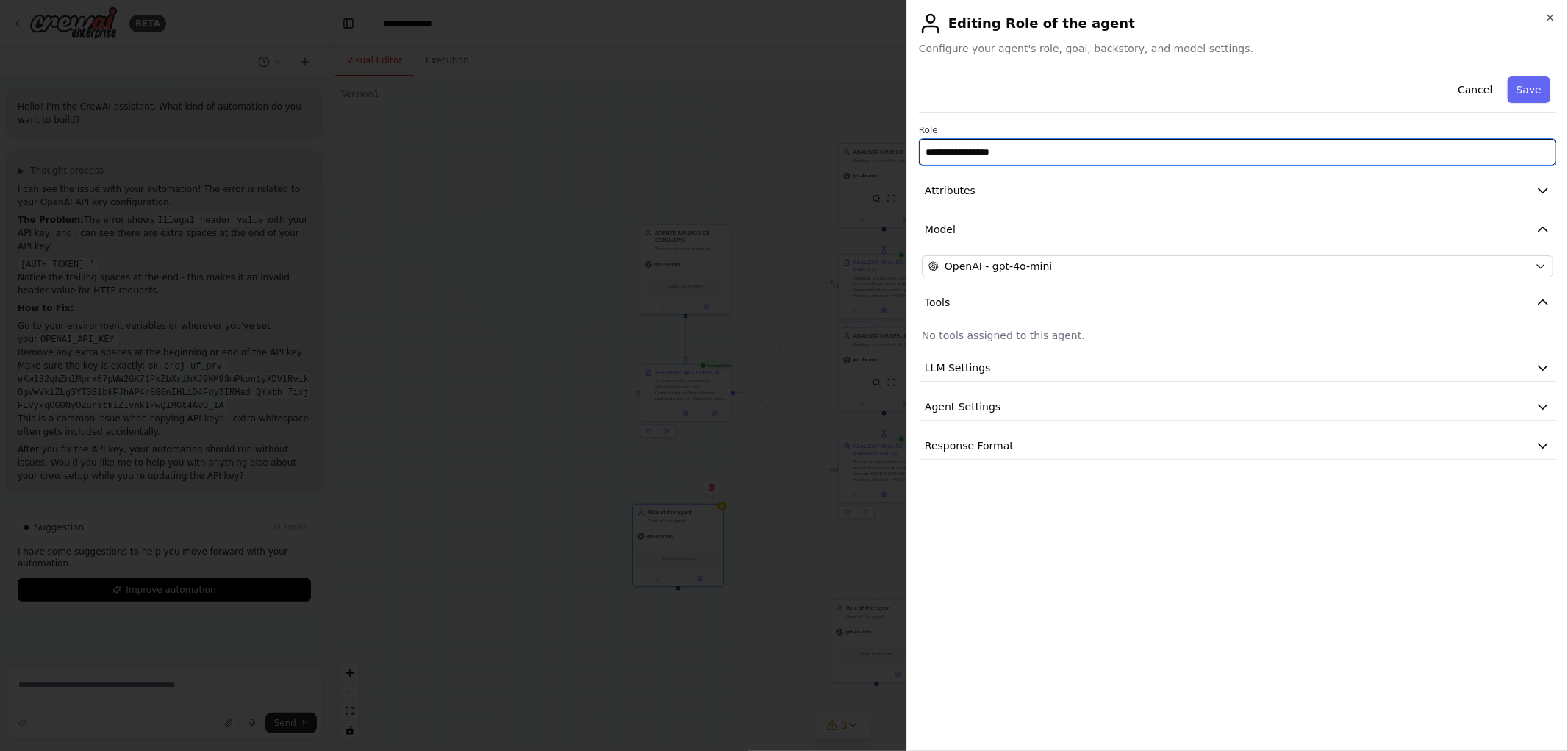
click at [1045, 152] on input "**********" at bounding box center [1237, 152] width 637 height 26
click at [1034, 149] on input "**********" at bounding box center [1237, 152] width 637 height 26
click at [1032, 150] on input "**********" at bounding box center [1237, 152] width 637 height 26
drag, startPoint x: 1038, startPoint y: 151, endPoint x: 846, endPoint y: 137, distance: 192.5
click at [846, 137] on body "BETA Hello! I'm the CrewAI assistant. What kind of automation do you want to bu…" at bounding box center [784, 375] width 1568 height 751
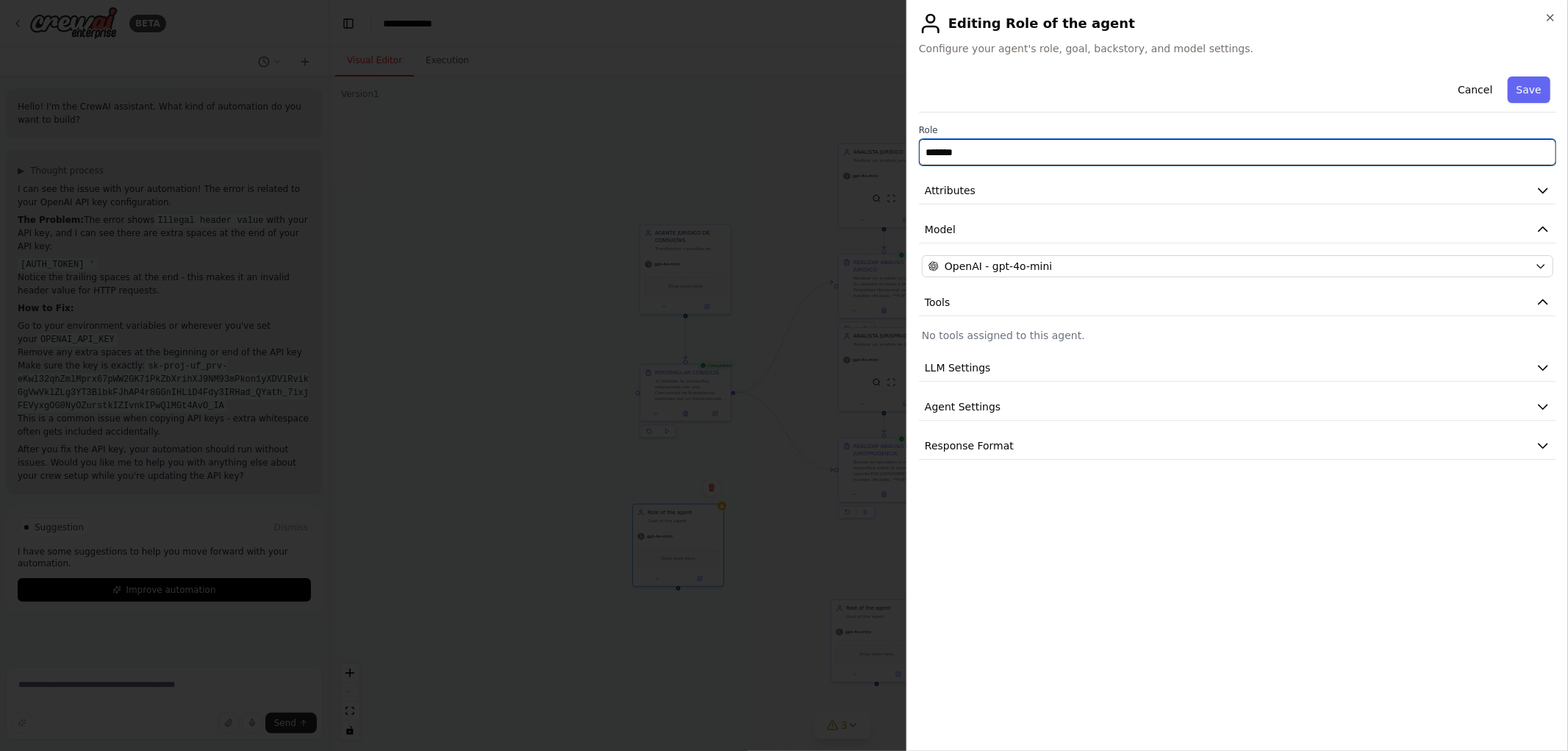
type input "******"
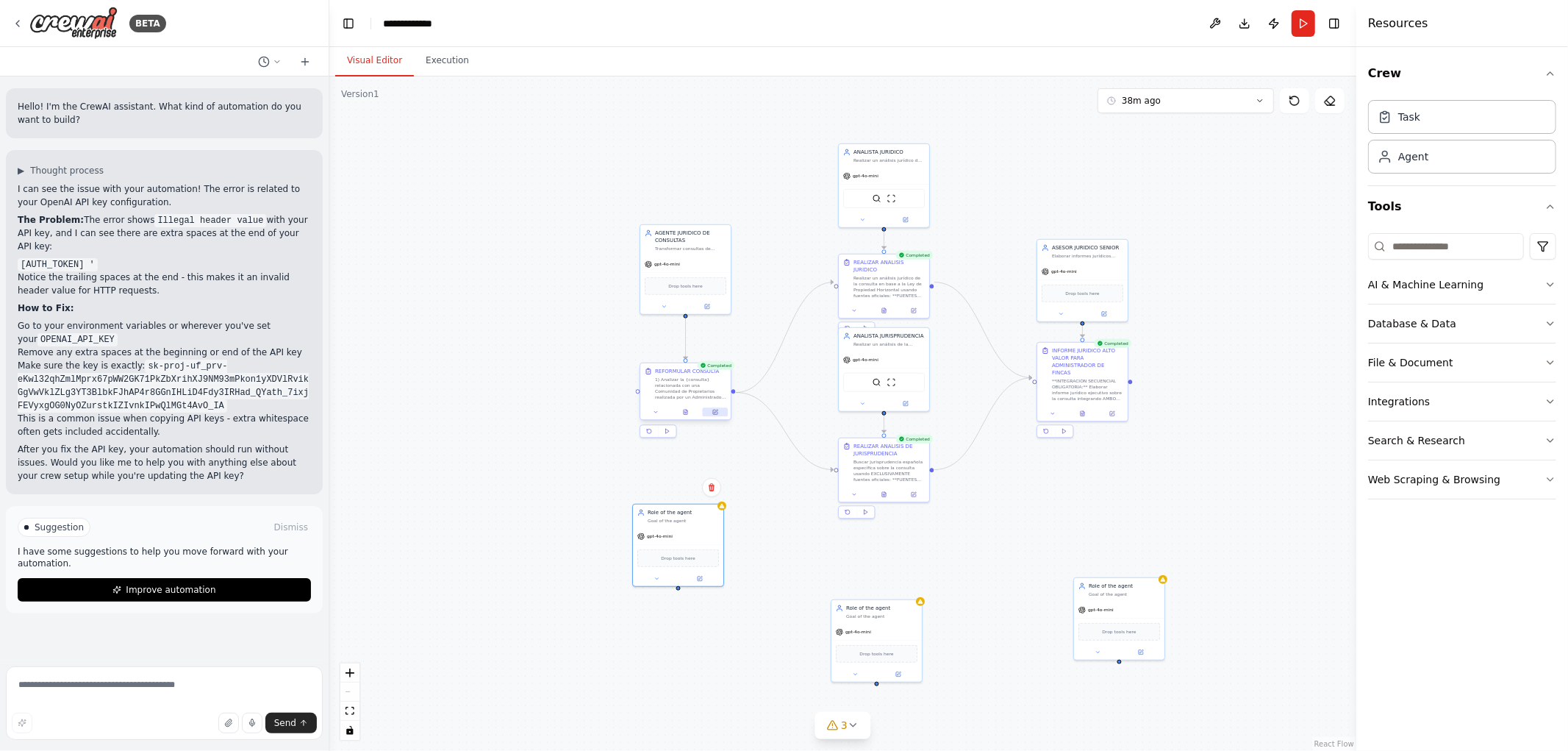
click at [715, 415] on button at bounding box center [715, 411] width 25 height 9
click at [710, 304] on icon at bounding box center [707, 305] width 6 height 6
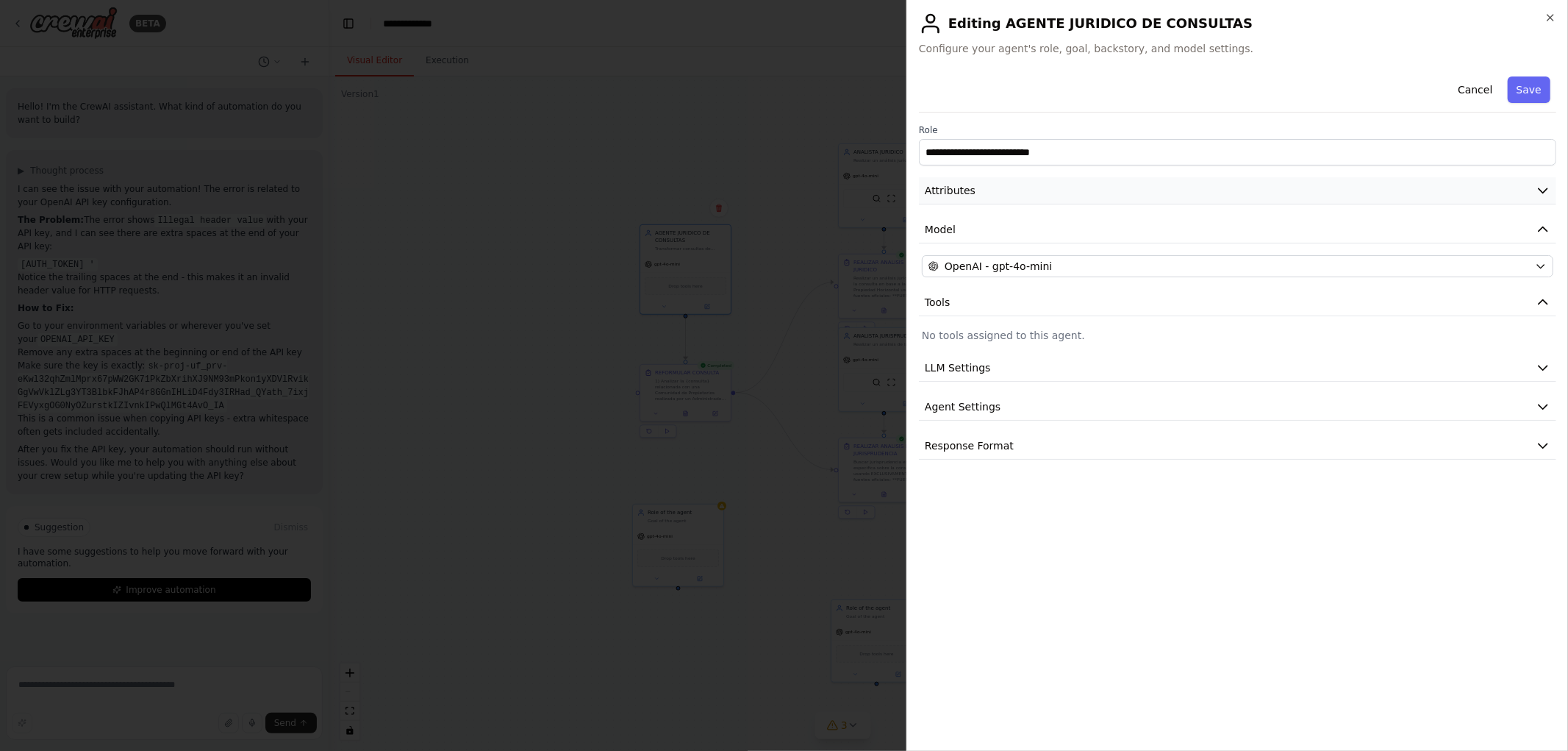
click at [1548, 179] on button "Attributes" at bounding box center [1237, 191] width 637 height 27
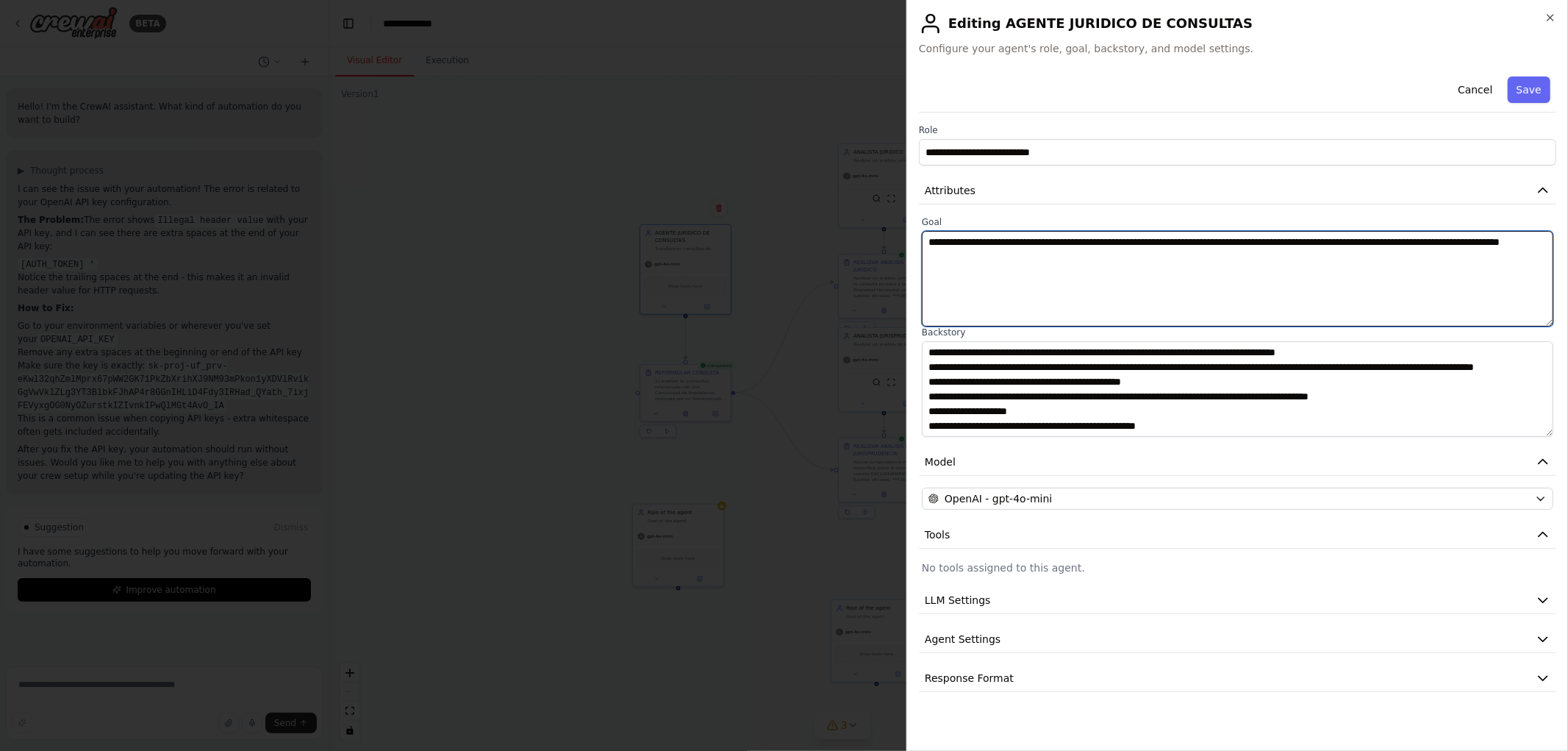
drag, startPoint x: 985, startPoint y: 230, endPoint x: 1210, endPoint y: 262, distance: 227.3
click at [1210, 262] on textarea "**********" at bounding box center [1237, 279] width 631 height 95
click at [1205, 262] on textarea "**********" at bounding box center [1237, 279] width 631 height 95
click at [1235, 248] on textarea "**********" at bounding box center [1237, 279] width 631 height 95
click at [1307, 243] on textarea "**********" at bounding box center [1237, 279] width 631 height 95
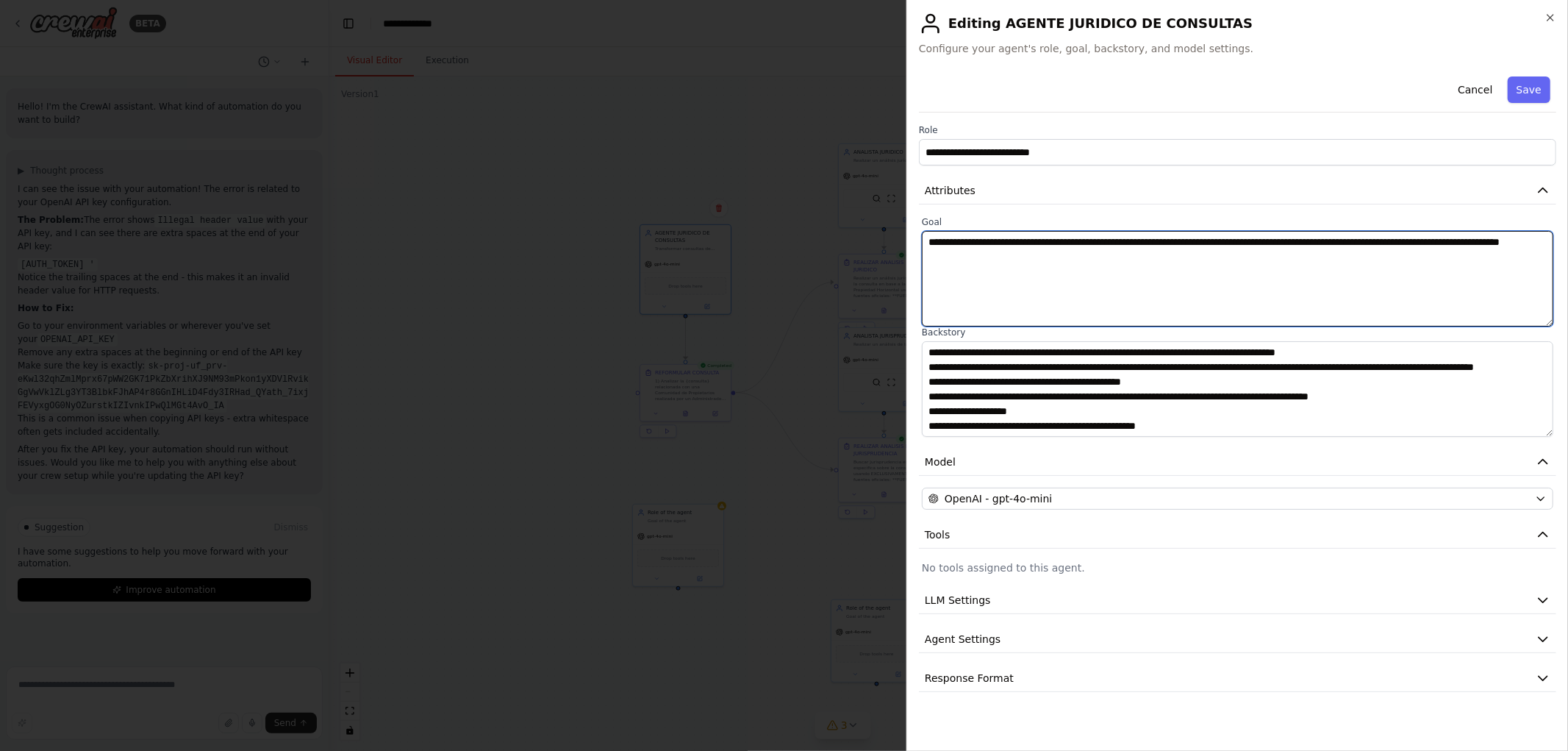
scroll to position [0, 0]
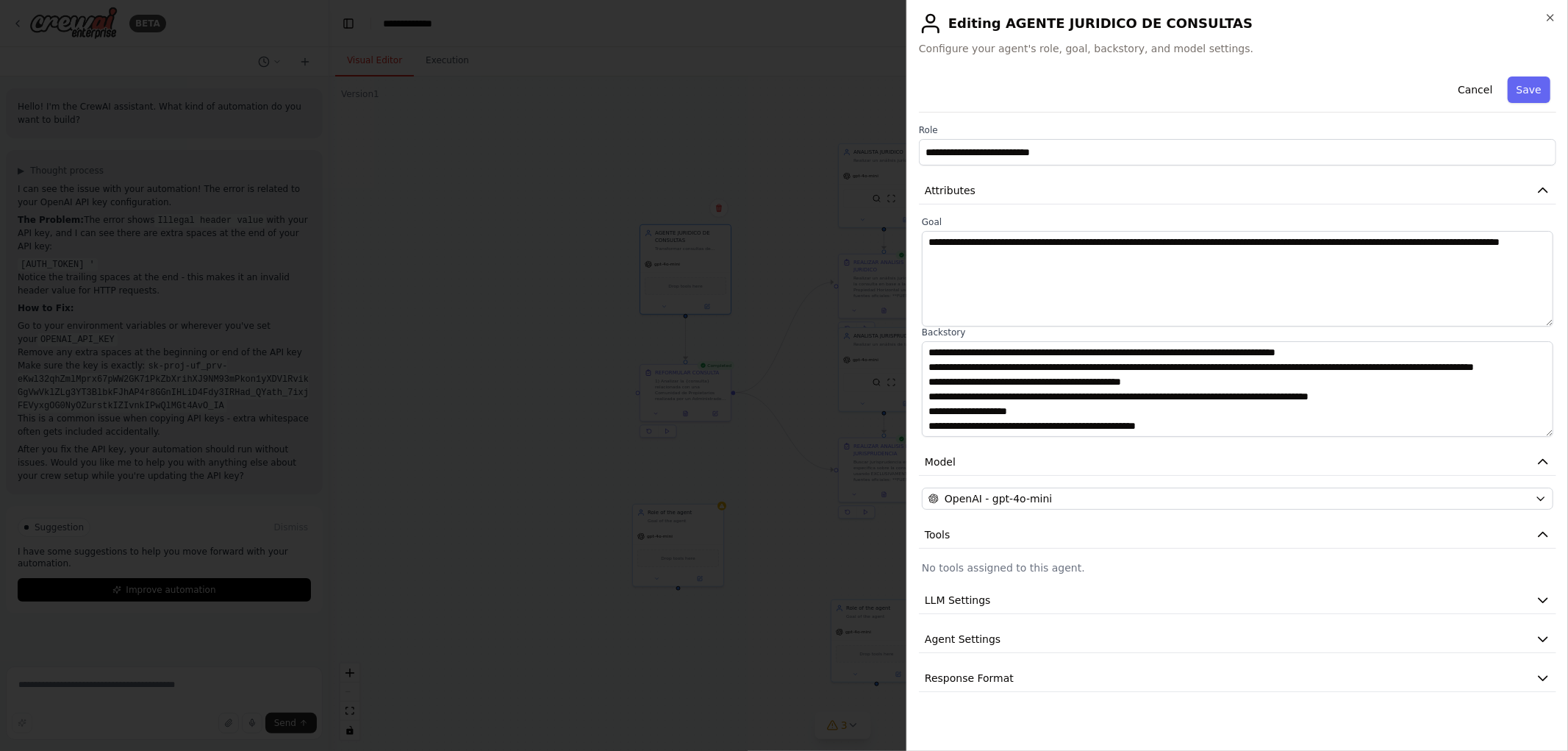
drag, startPoint x: 539, startPoint y: 207, endPoint x: 530, endPoint y: 204, distance: 9.5
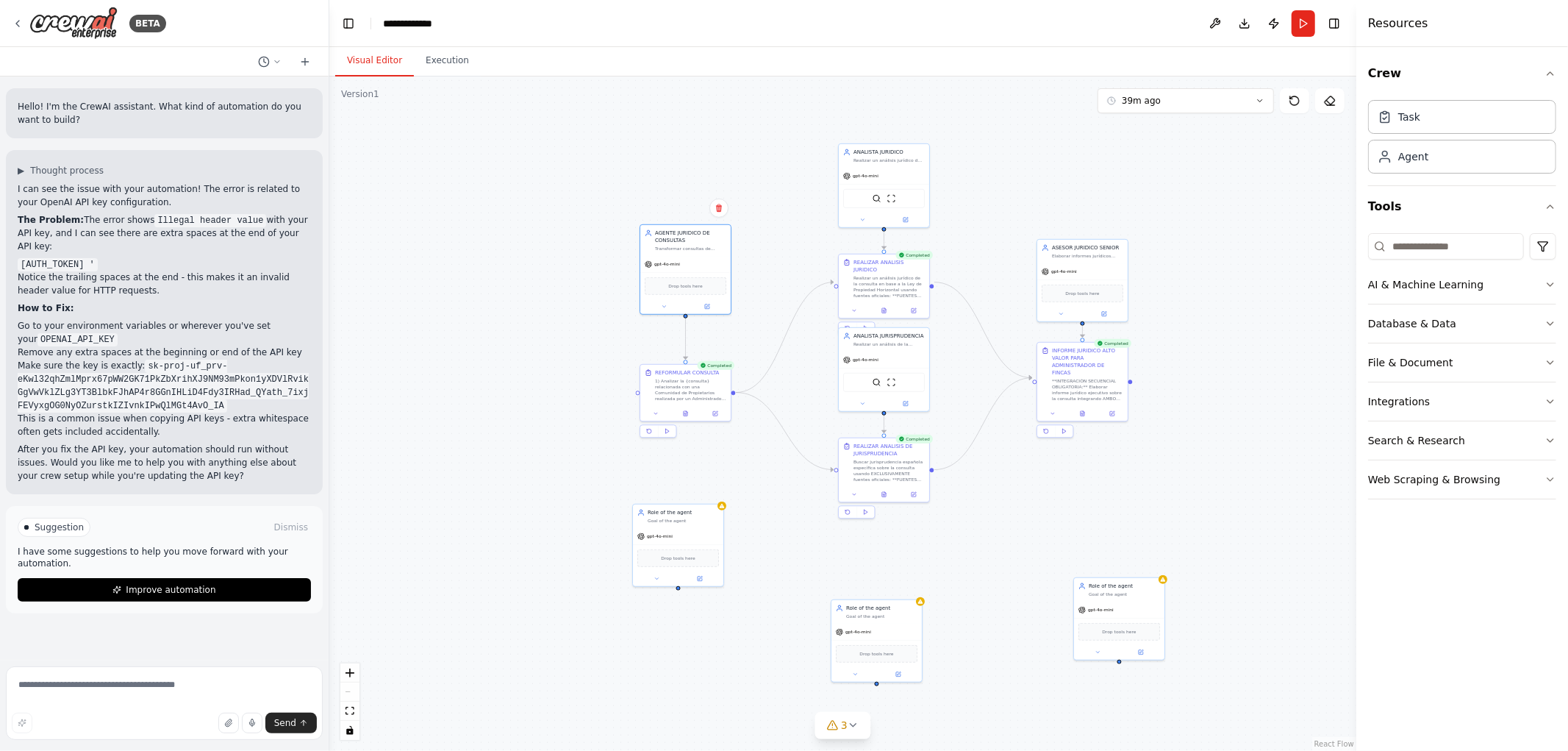
click at [462, 508] on div ".deletable-edge-delete-btn { width: 20px; height: 20px; border: 0px solid #ffff…" at bounding box center [843, 414] width 1027 height 675
click at [679, 531] on div "gpt-4o-mini" at bounding box center [678, 535] width 90 height 16
click at [708, 304] on icon at bounding box center [707, 304] width 4 height 4
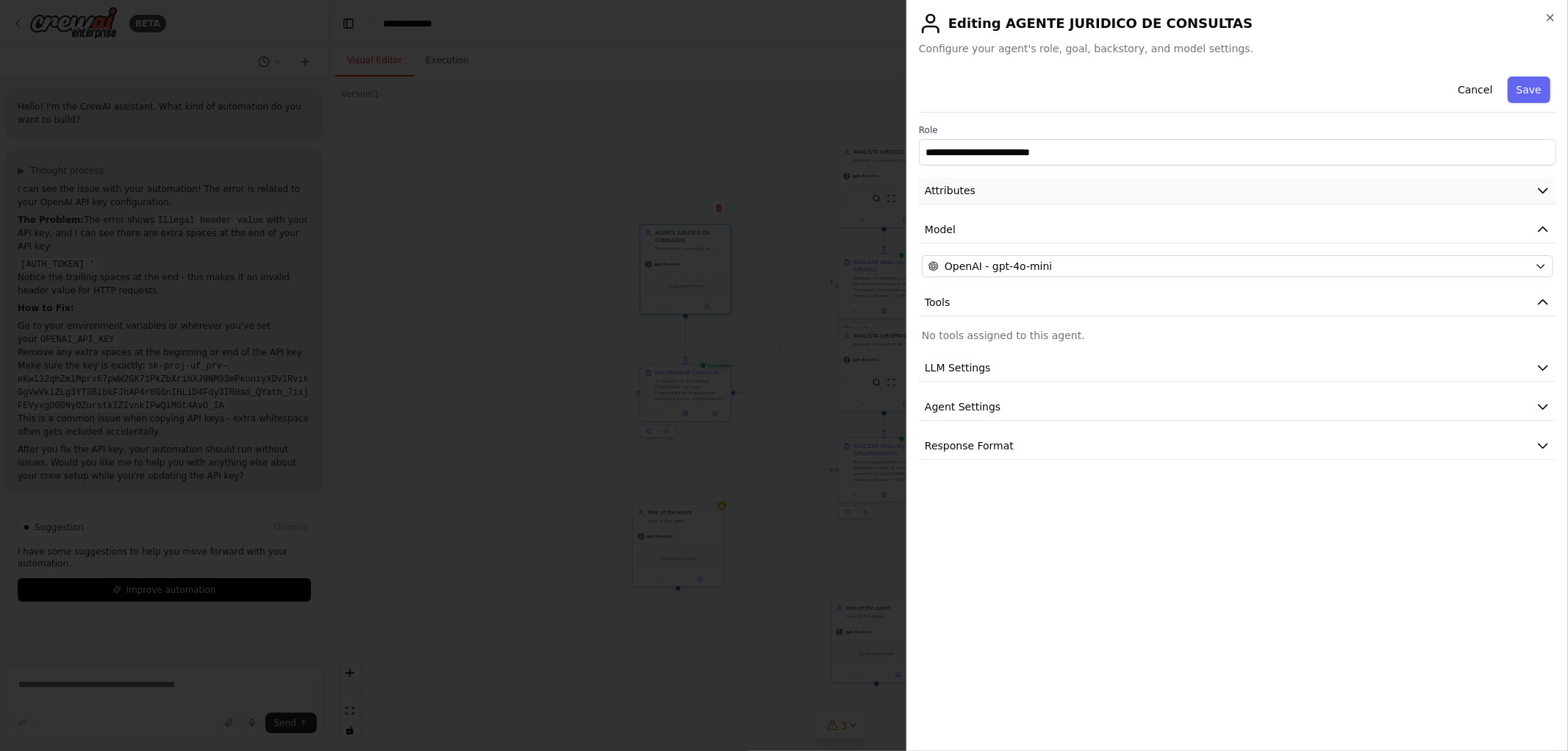
click at [1123, 196] on button "Attributes" at bounding box center [1237, 191] width 637 height 27
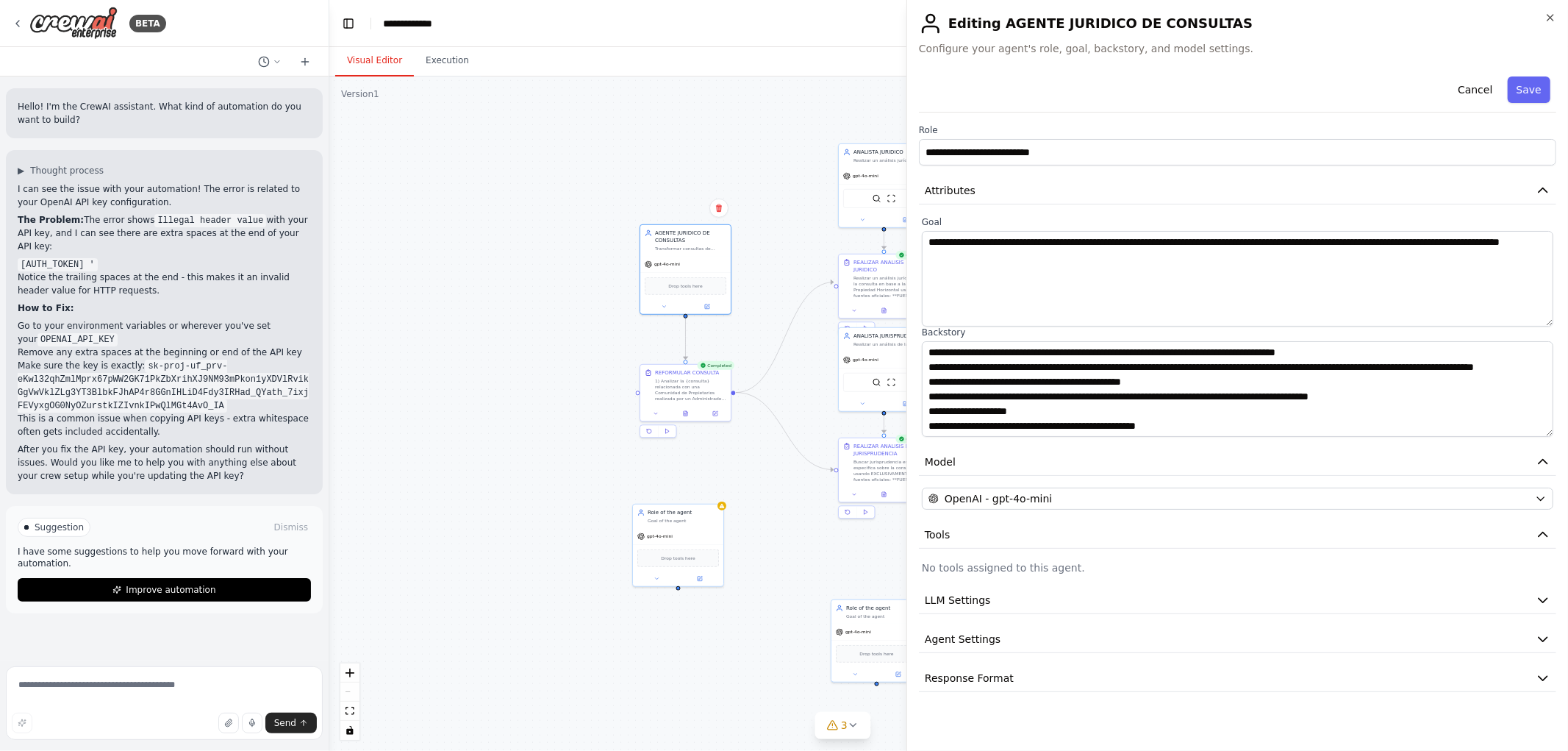
drag, startPoint x: 589, startPoint y: 276, endPoint x: 583, endPoint y: 281, distance: 7.8
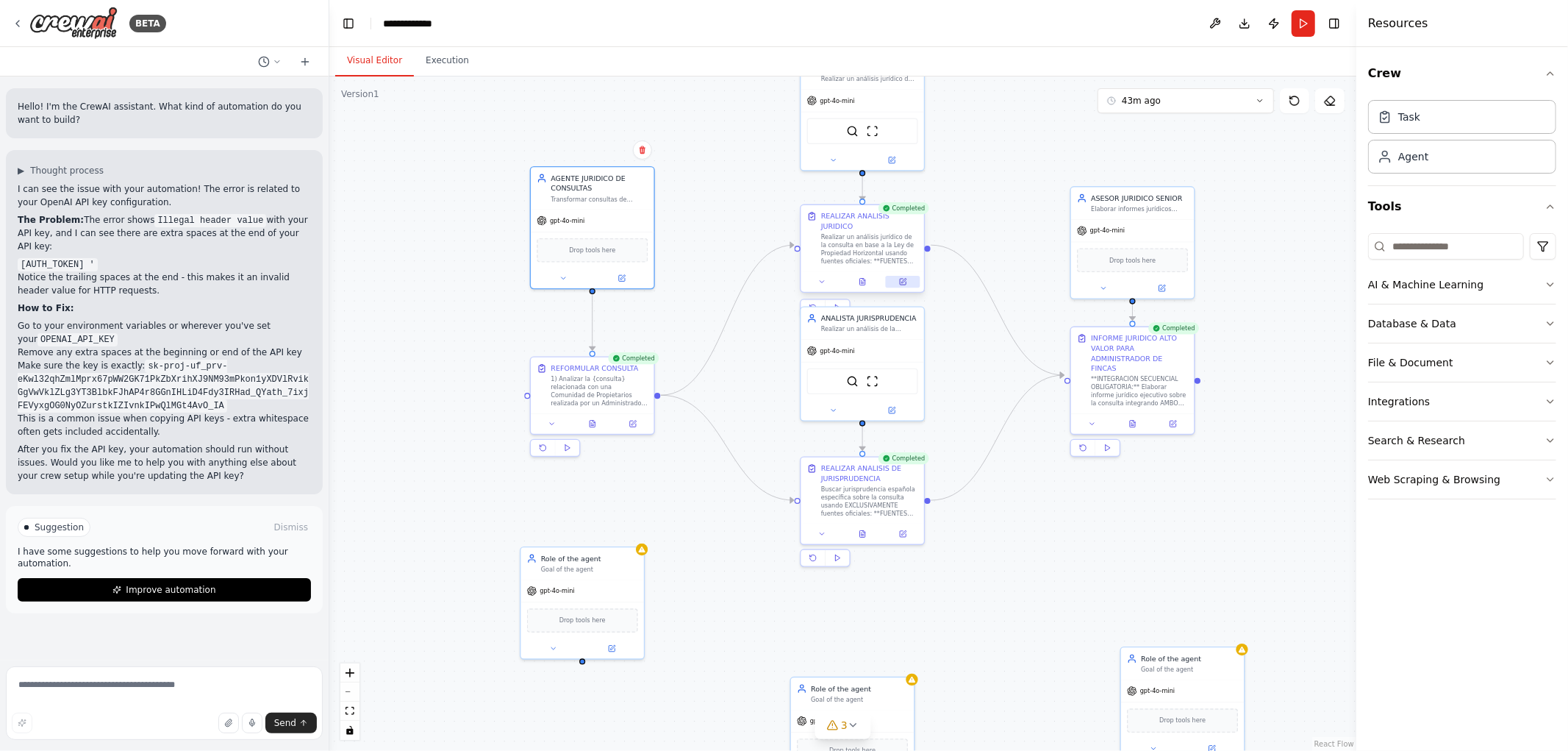
click at [907, 276] on button at bounding box center [904, 281] width 35 height 12
click at [902, 531] on icon at bounding box center [903, 531] width 6 height 6
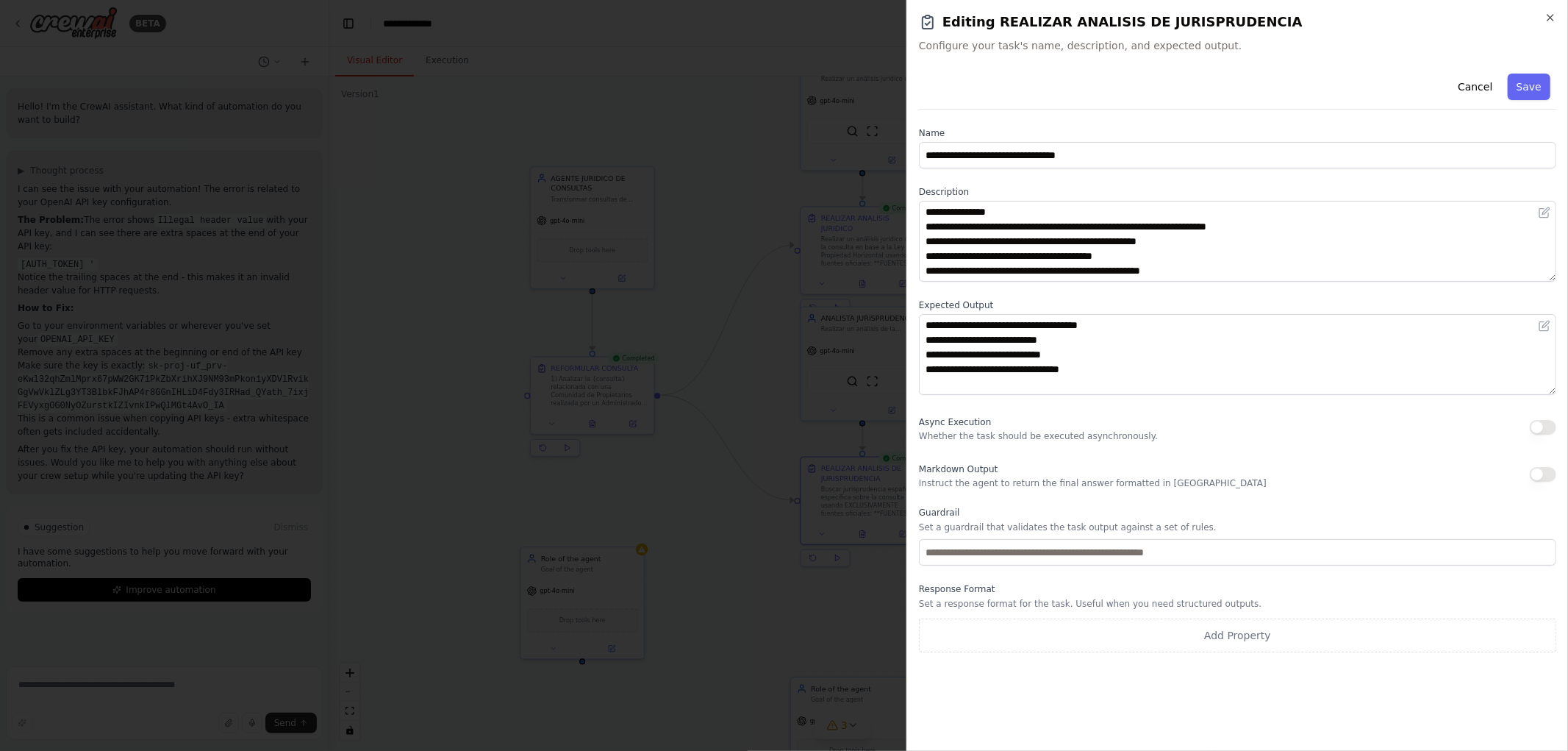
scroll to position [81, 0]
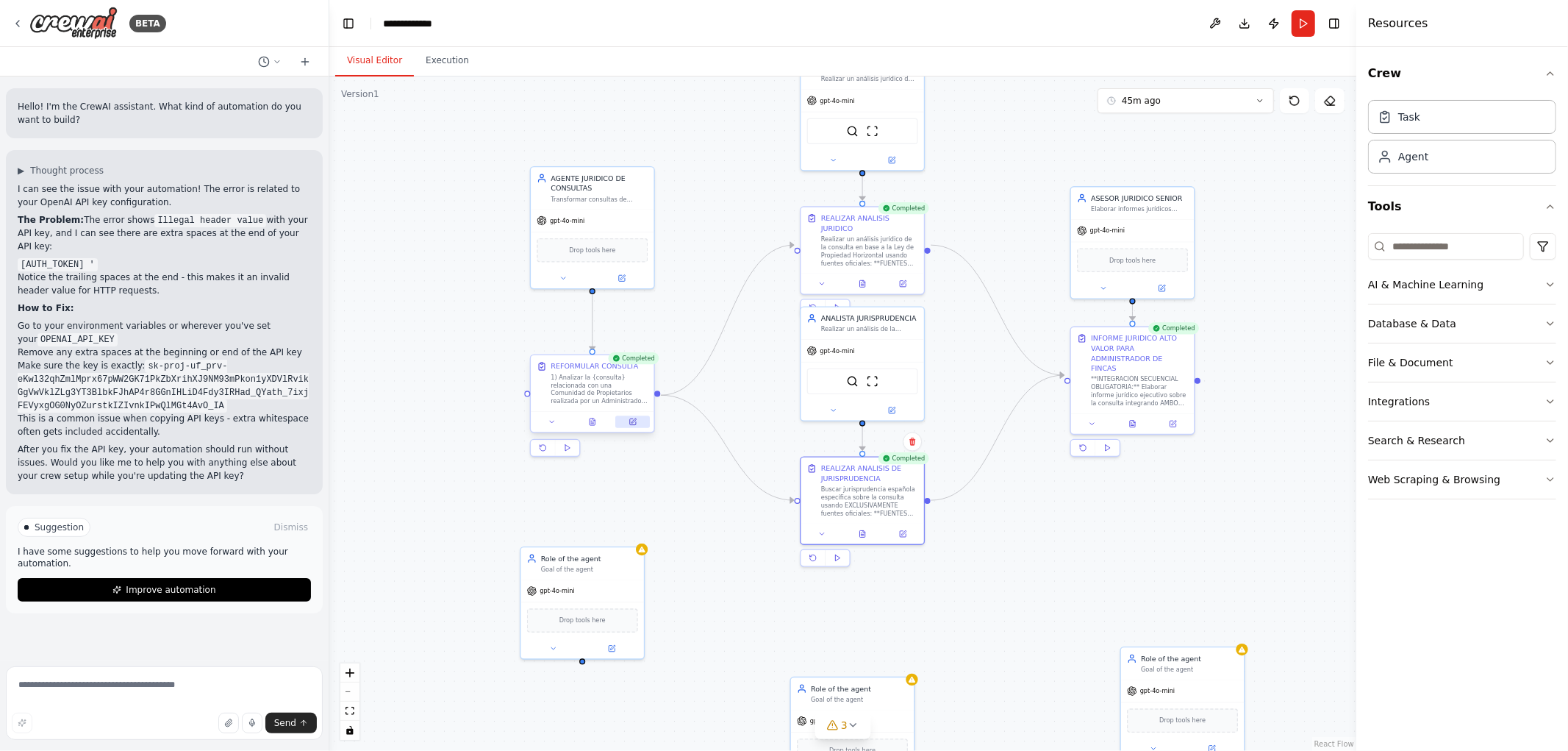
click at [630, 421] on icon at bounding box center [632, 422] width 6 height 6
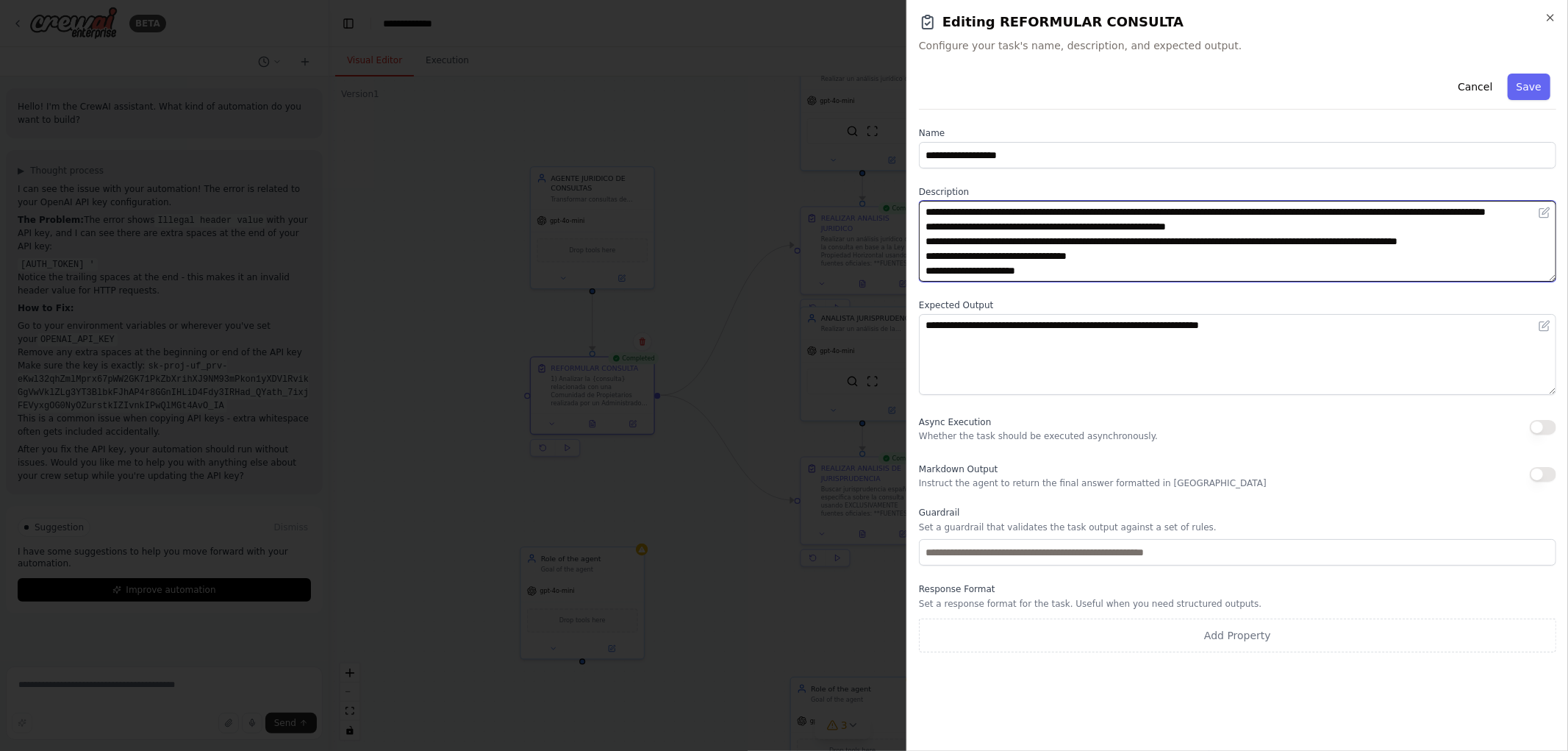
drag, startPoint x: 1311, startPoint y: 209, endPoint x: 1455, endPoint y: 235, distance: 146.3
click at [1454, 219] on textarea "**********" at bounding box center [1237, 241] width 637 height 81
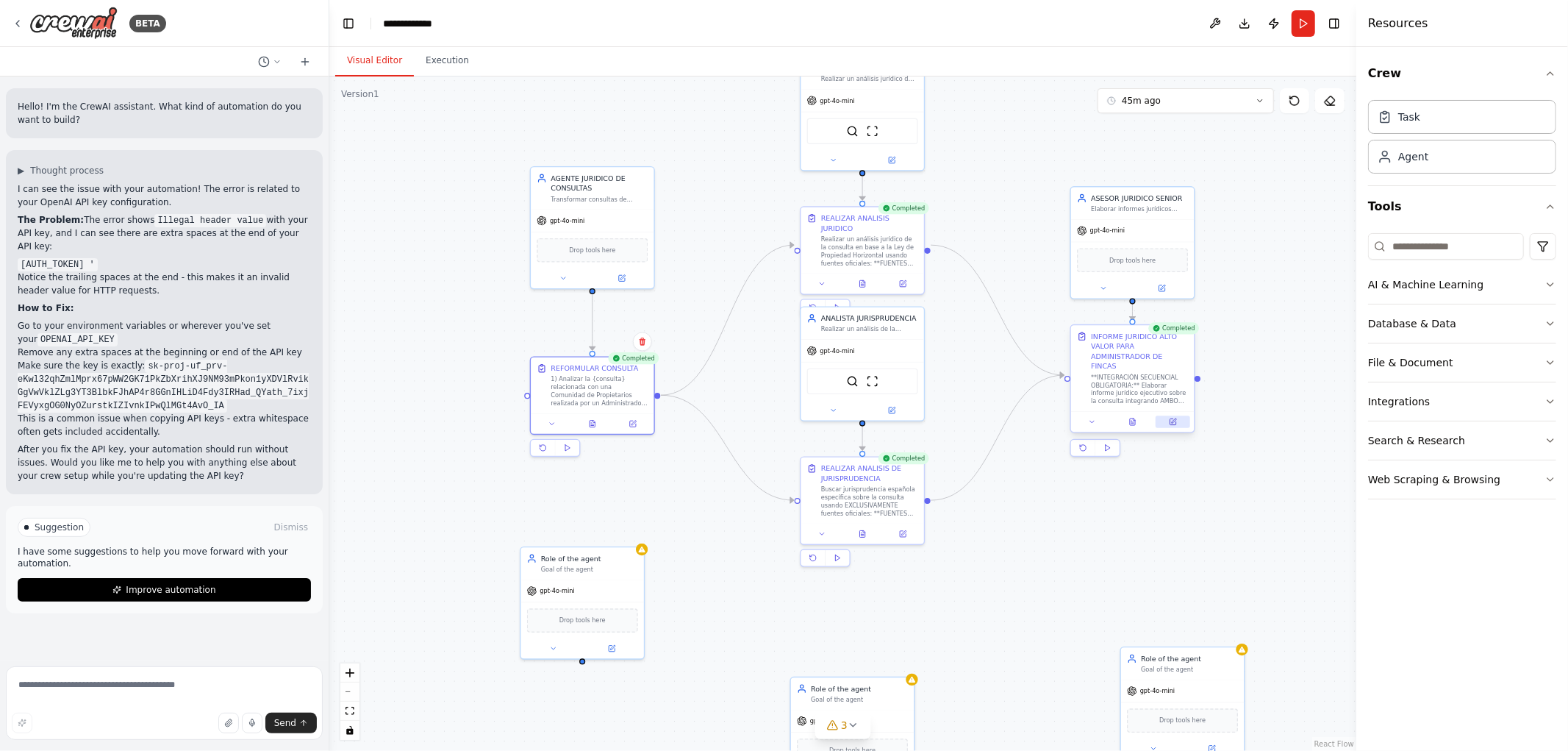
click at [1169, 418] on icon at bounding box center [1173, 422] width 8 height 8
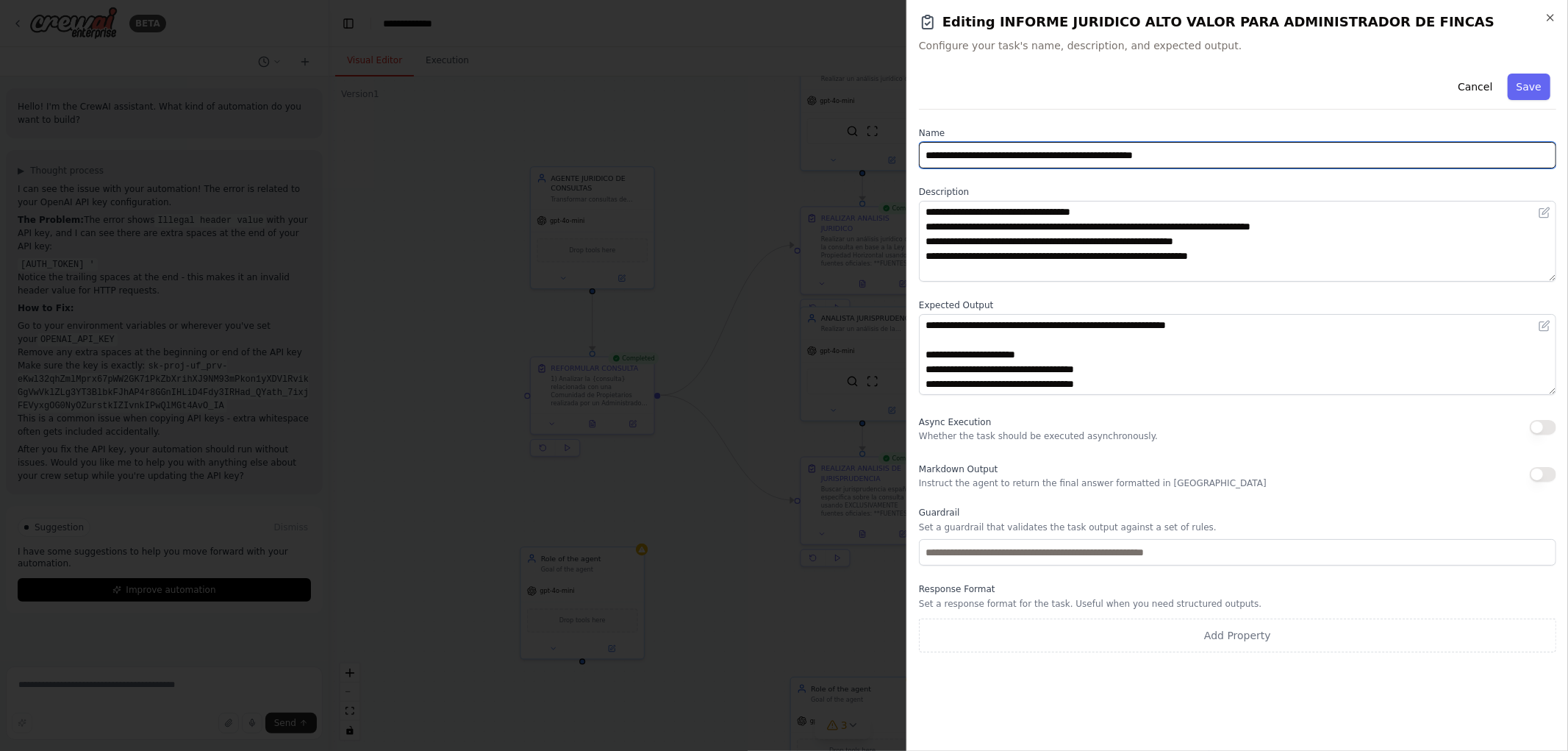
drag, startPoint x: 1118, startPoint y: 153, endPoint x: 1312, endPoint y: 162, distance: 194.2
click at [1312, 162] on input "**********" at bounding box center [1237, 155] width 637 height 26
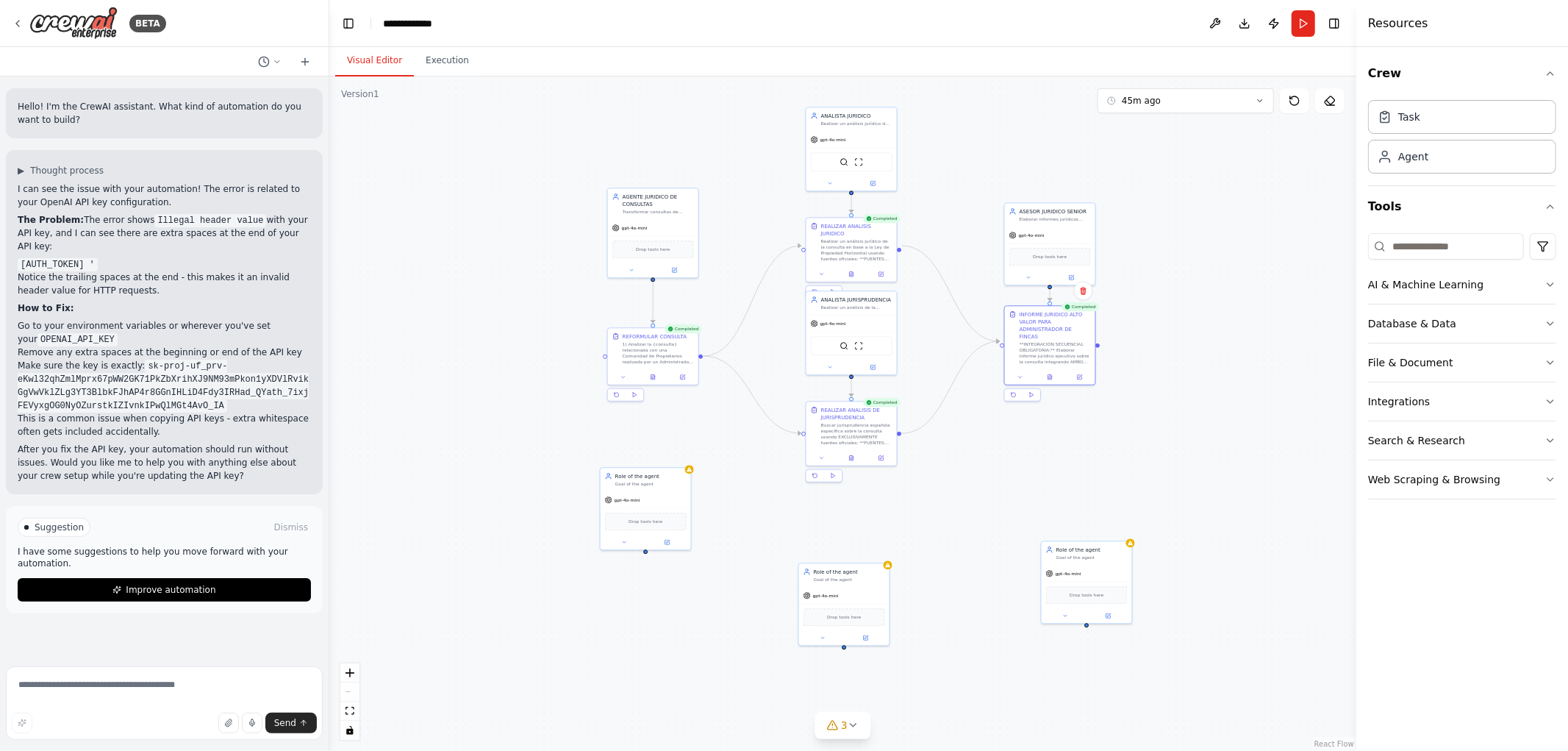
drag, startPoint x: 1258, startPoint y: 239, endPoint x: 1296, endPoint y: 188, distance: 63.6
click at [1258, 241] on div ".deletable-edge-delete-btn { width: 20px; height: 20px; border: 0px solid #ffff…" at bounding box center [843, 414] width 1027 height 675
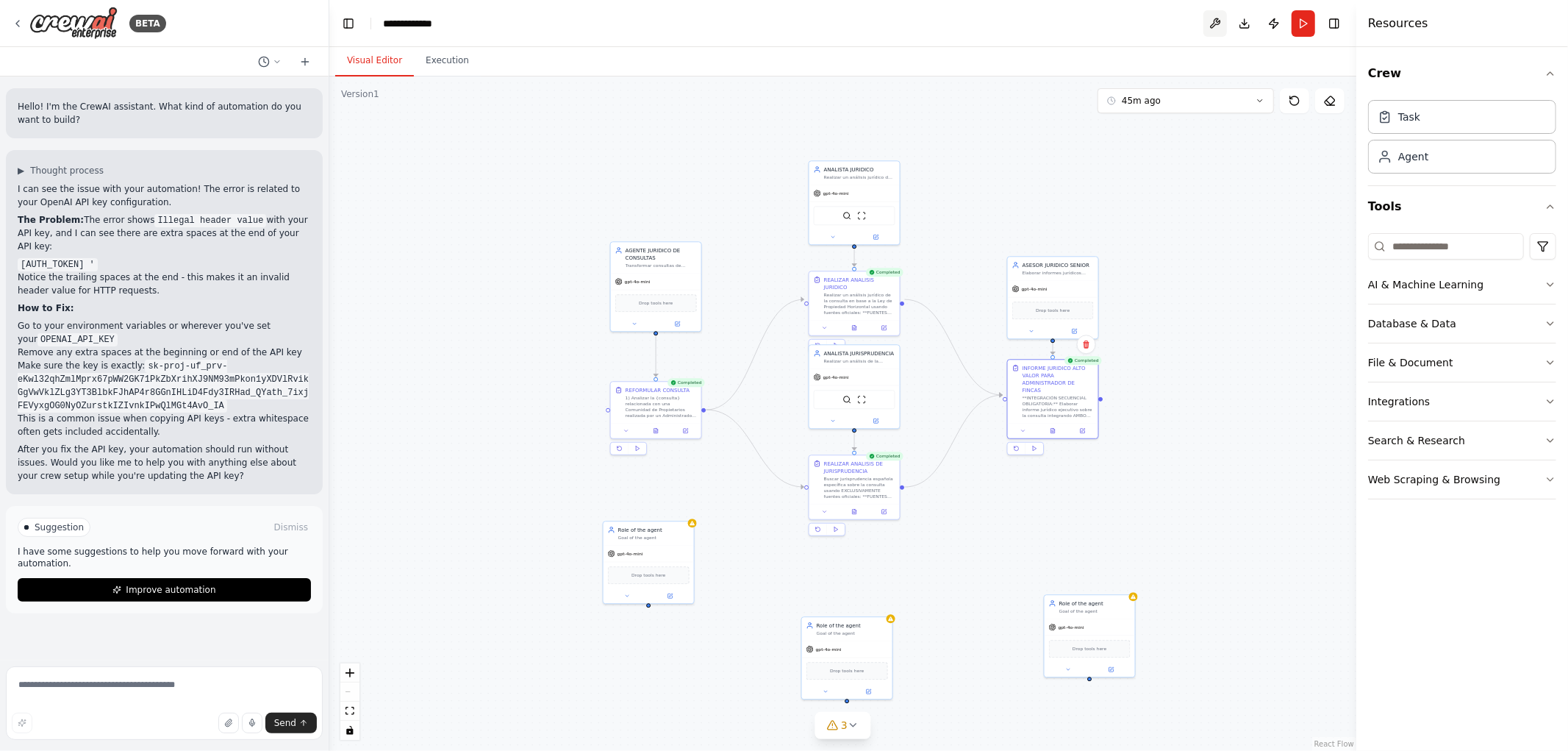
click at [1214, 23] on button at bounding box center [1215, 24] width 24 height 26
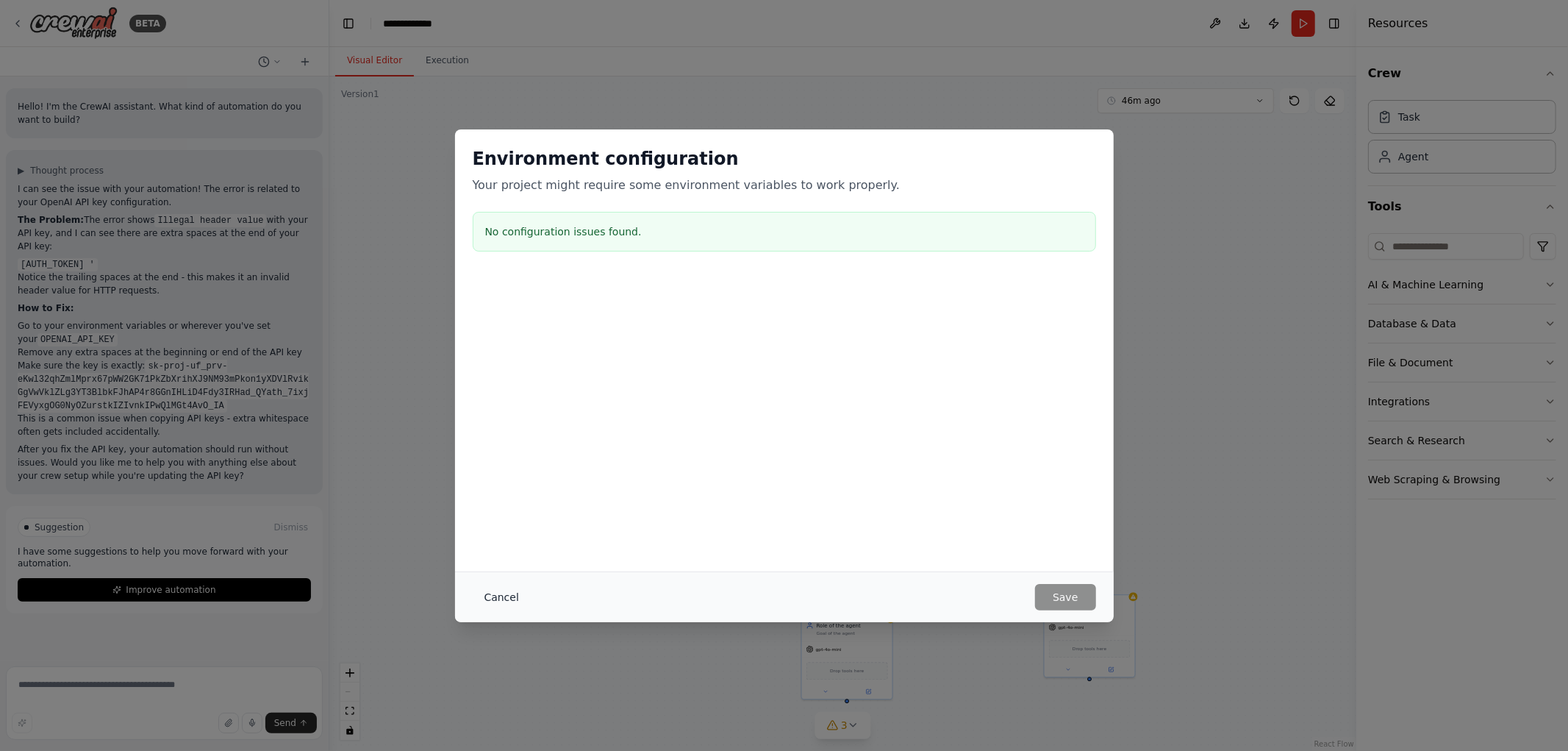
click at [516, 587] on button "Cancel" at bounding box center [502, 597] width 58 height 26
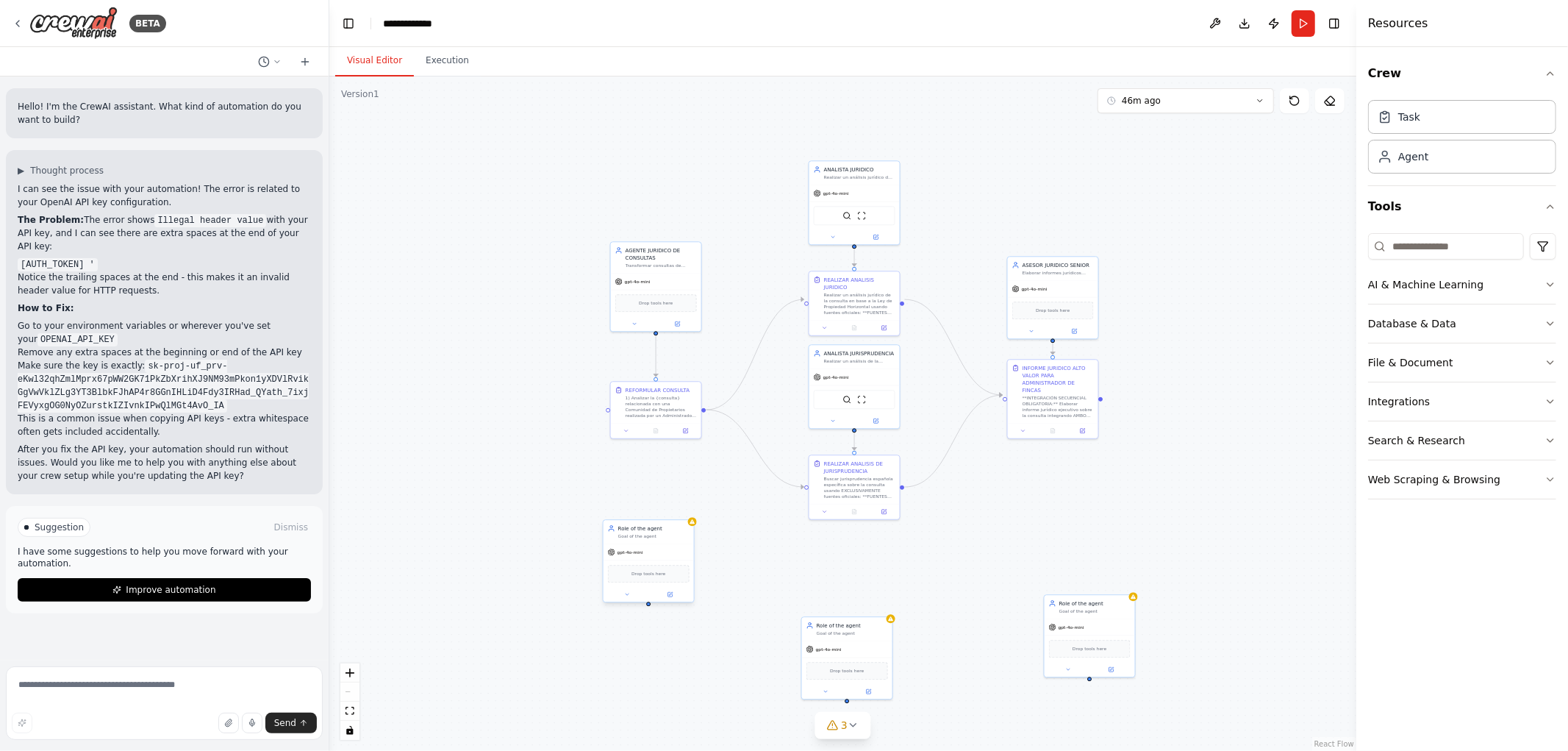
drag, startPoint x: 660, startPoint y: 569, endPoint x: 568, endPoint y: 555, distance: 93.1
click at [604, 555] on div "gpt-4o-mini Drop tools here" at bounding box center [649, 573] width 90 height 58
drag, startPoint x: 841, startPoint y: 626, endPoint x: 754, endPoint y: 577, distance: 99.8
click at [754, 587] on div "Role of the agent Goal of the agent" at bounding box center [774, 599] width 90 height 24
drag, startPoint x: 1113, startPoint y: 629, endPoint x: 993, endPoint y: 605, distance: 122.4
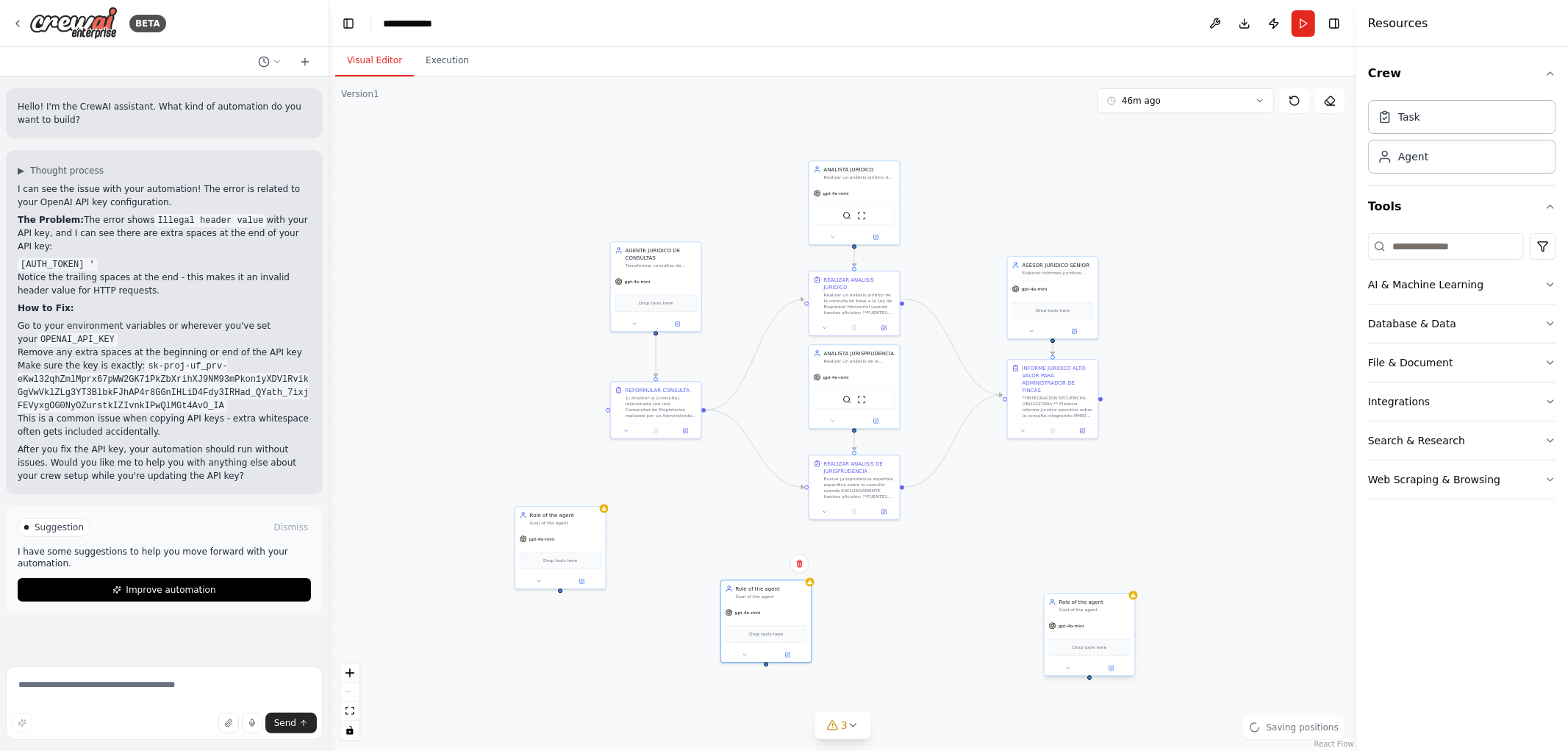
click at [1045, 627] on div "gpt-4o-mini" at bounding box center [1090, 626] width 90 height 16
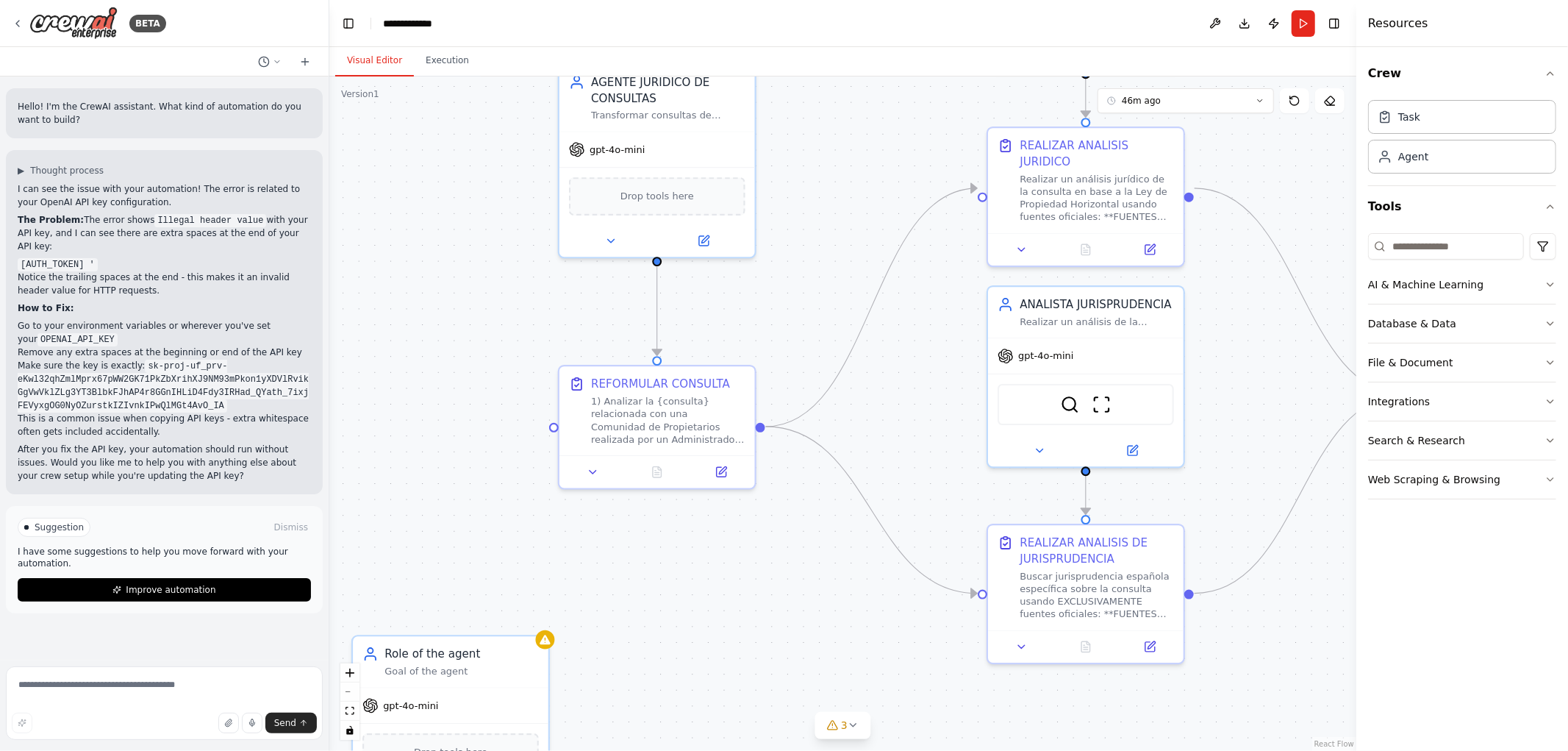
drag, startPoint x: 754, startPoint y: 306, endPoint x: 781, endPoint y: 341, distance: 44.2
click at [781, 347] on div ".deletable-edge-delete-btn { width: 20px; height: 20px; border: 0px solid #ffff…" at bounding box center [843, 414] width 1027 height 675
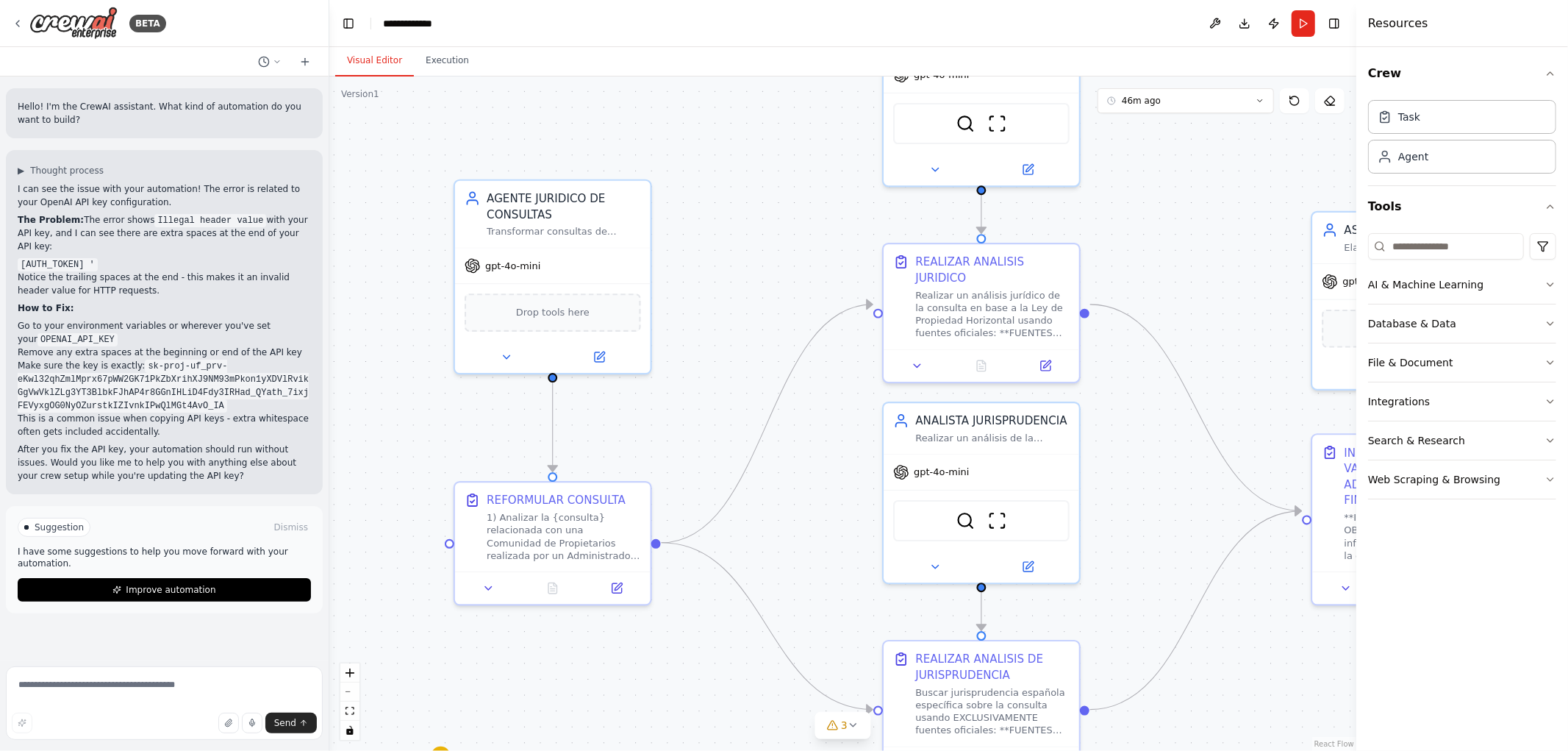
drag, startPoint x: 837, startPoint y: 240, endPoint x: 761, endPoint y: 297, distance: 95.0
click at [761, 297] on div ".deletable-edge-delete-btn { width: 20px; height: 20px; border: 0px solid #ffff…" at bounding box center [843, 414] width 1027 height 675
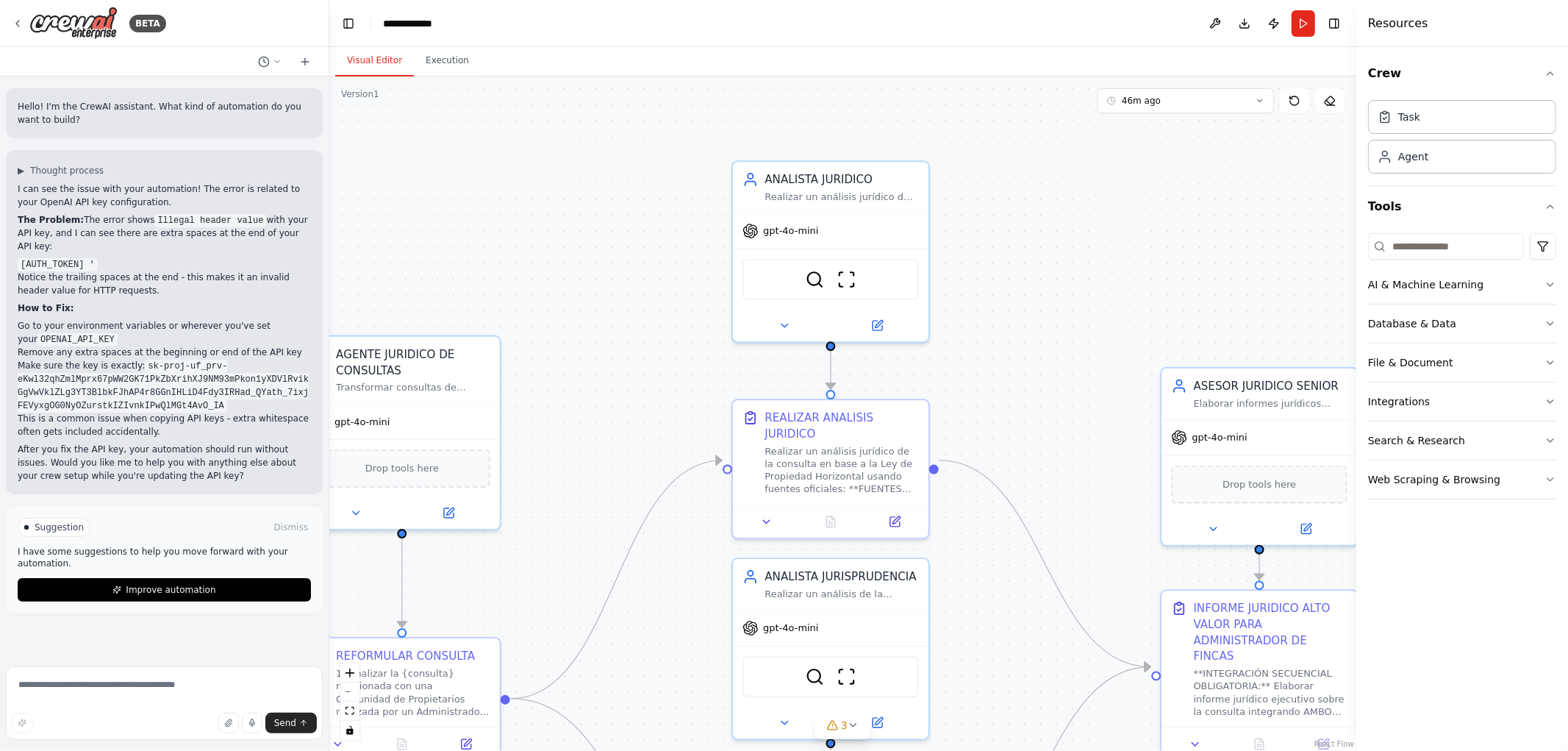
drag, startPoint x: 1145, startPoint y: 303, endPoint x: 1083, endPoint y: 344, distance: 74.3
click at [1083, 344] on div ".deletable-edge-delete-btn { width: 20px; height: 20px; border: 0px solid #ffff…" at bounding box center [843, 414] width 1027 height 675
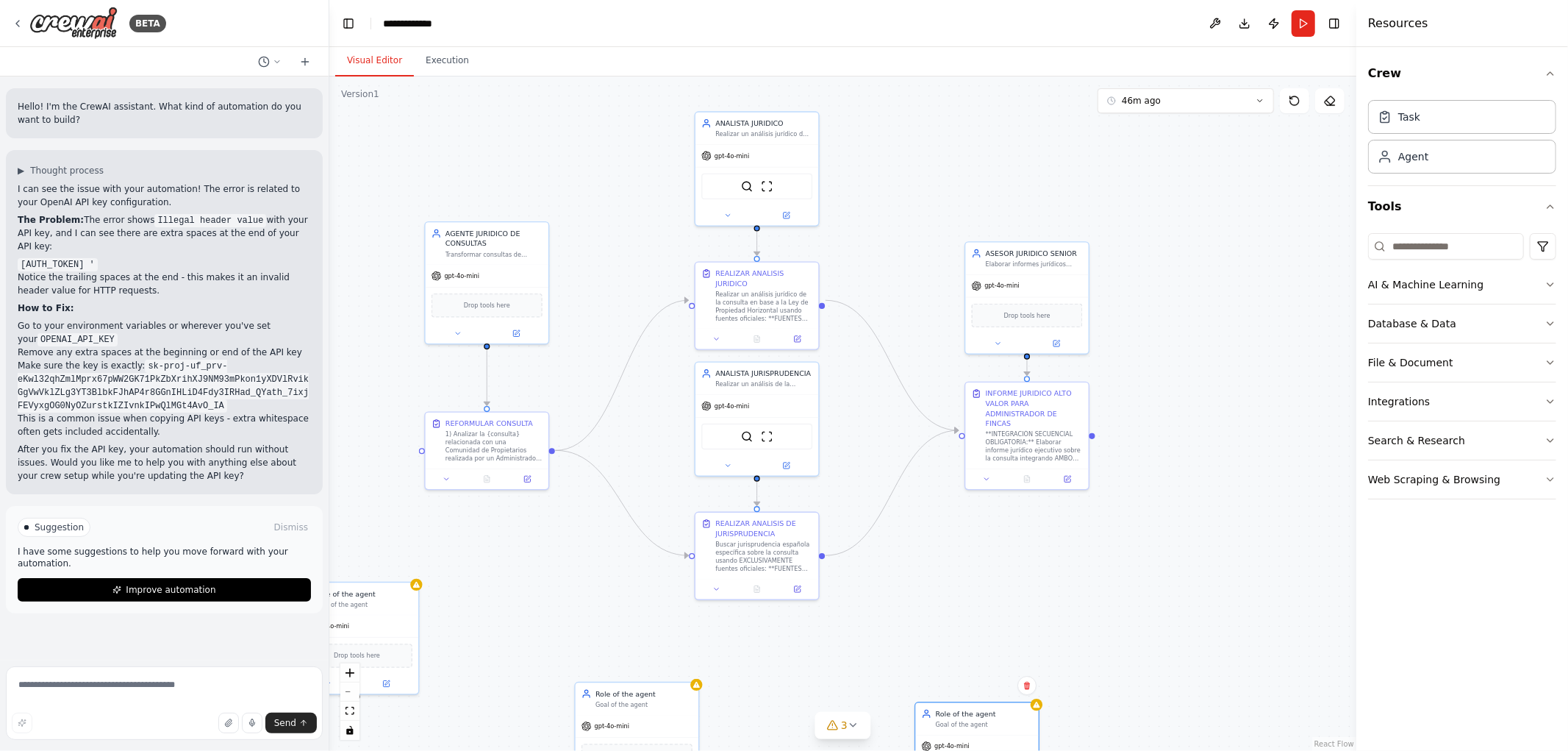
drag, startPoint x: 1074, startPoint y: 378, endPoint x: 912, endPoint y: 266, distance: 196.9
click at [913, 267] on div ".deletable-edge-delete-btn { width: 20px; height: 20px; border: 0px solid #ffff…" at bounding box center [843, 414] width 1027 height 675
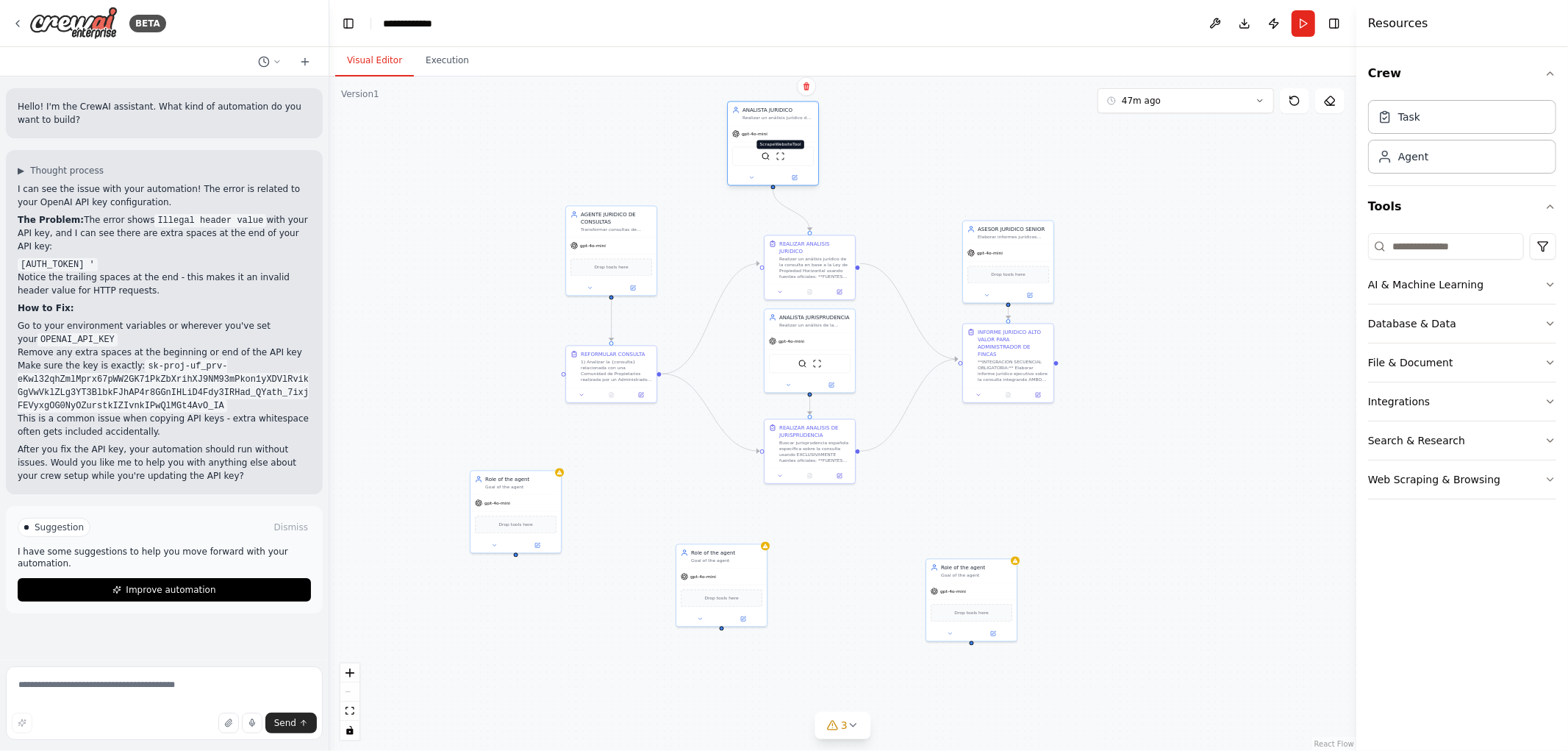
drag, startPoint x: 818, startPoint y: 177, endPoint x: 835, endPoint y: 158, distance: 25.5
click at [785, 158] on img at bounding box center [780, 155] width 9 height 9
click at [829, 262] on div "Realizar un análisis jurídico de la consulta en base a la Ley de Propiedad Hori…" at bounding box center [793, 273] width 72 height 24
drag, startPoint x: 833, startPoint y: 165, endPoint x: 813, endPoint y: 160, distance: 20.6
click at [813, 160] on img at bounding box center [817, 163] width 9 height 9
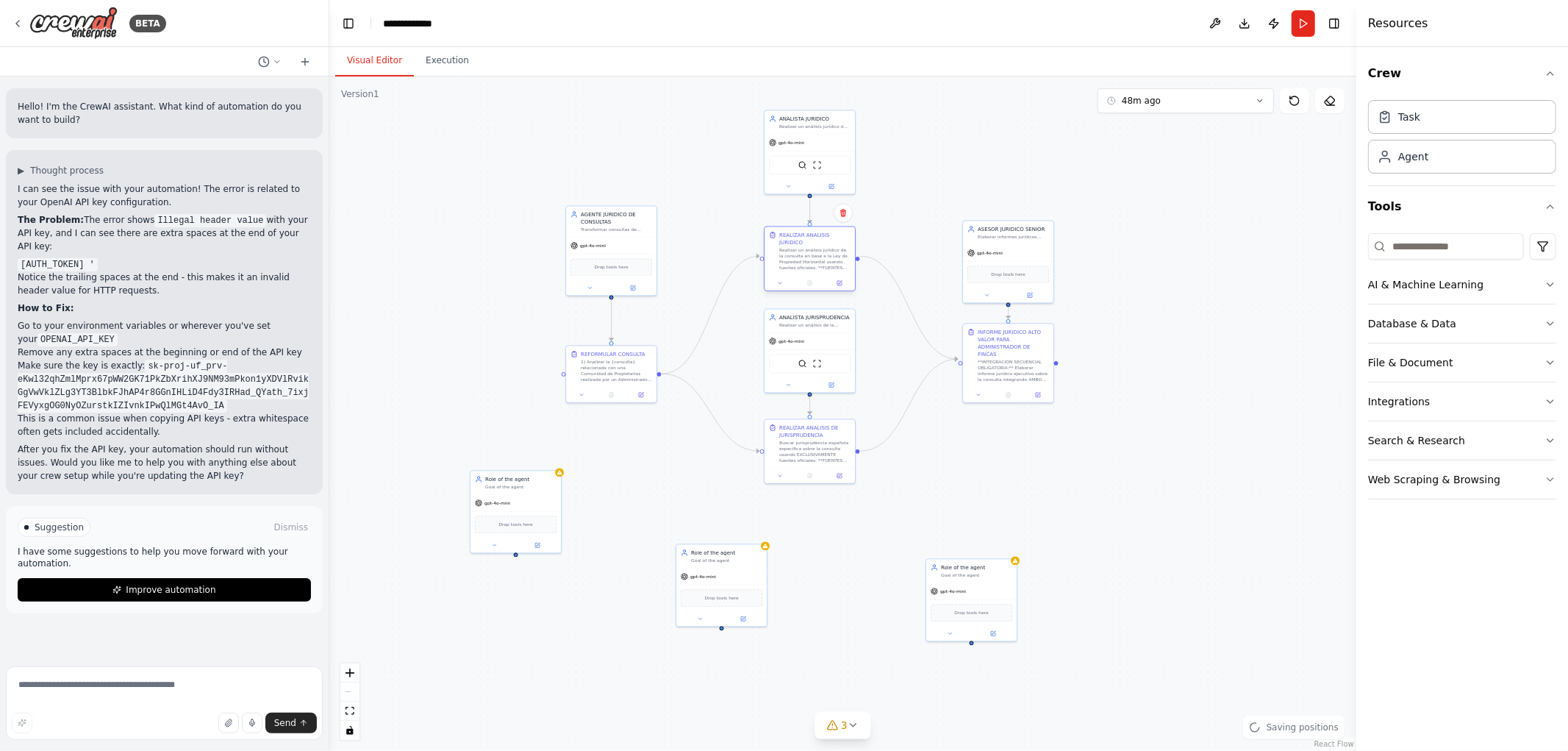
drag, startPoint x: 807, startPoint y: 263, endPoint x: 811, endPoint y: 240, distance: 23.3
click at [811, 247] on div "Realizar un análisis jurídico de la consulta en base a la Ley de Propiedad Hori…" at bounding box center [815, 258] width 72 height 24
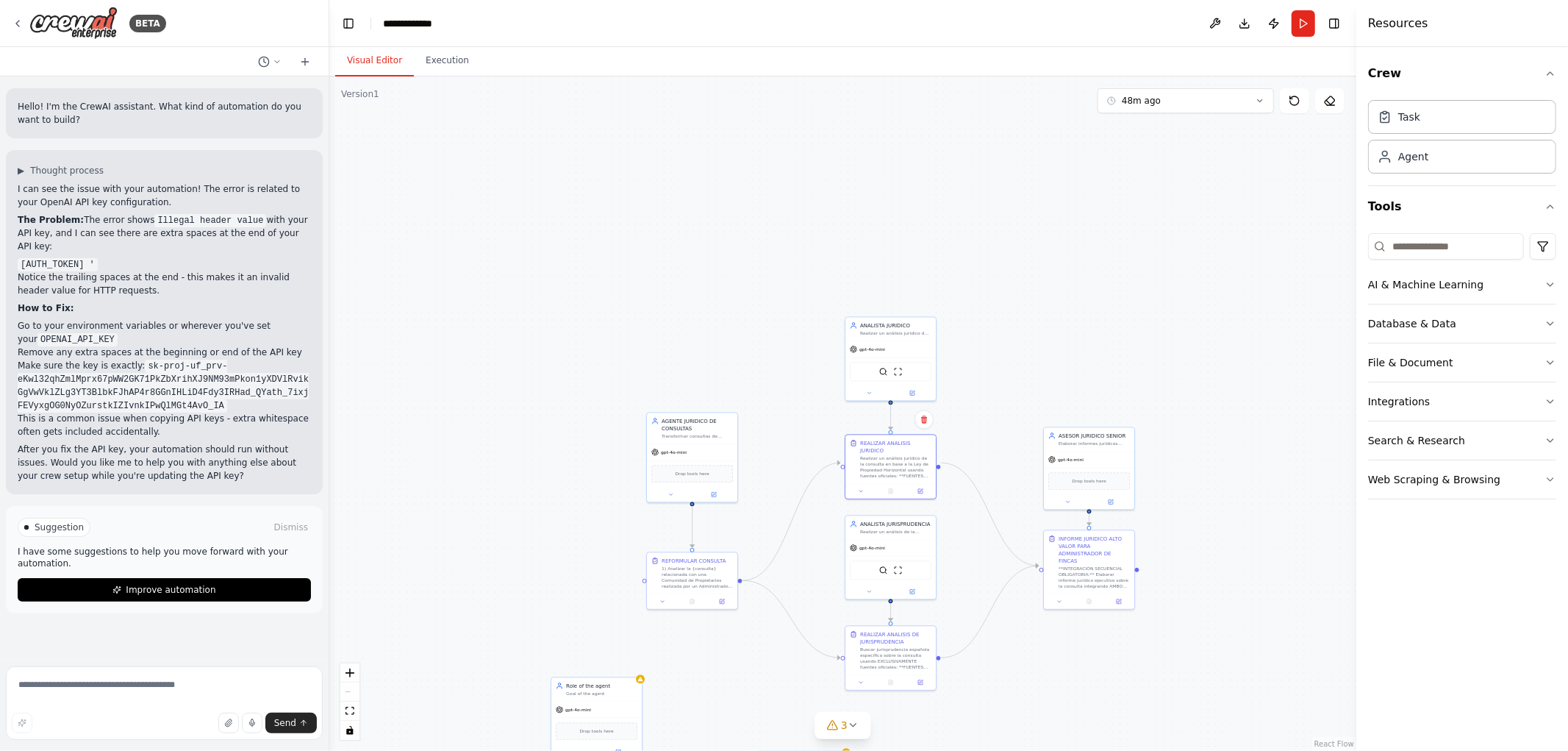
drag, startPoint x: 952, startPoint y: 156, endPoint x: 993, endPoint y: 239, distance: 92.6
click at [993, 239] on div ".deletable-edge-delete-btn { width: 20px; height: 20px; border: 0px solid #ffff…" at bounding box center [843, 414] width 1027 height 675
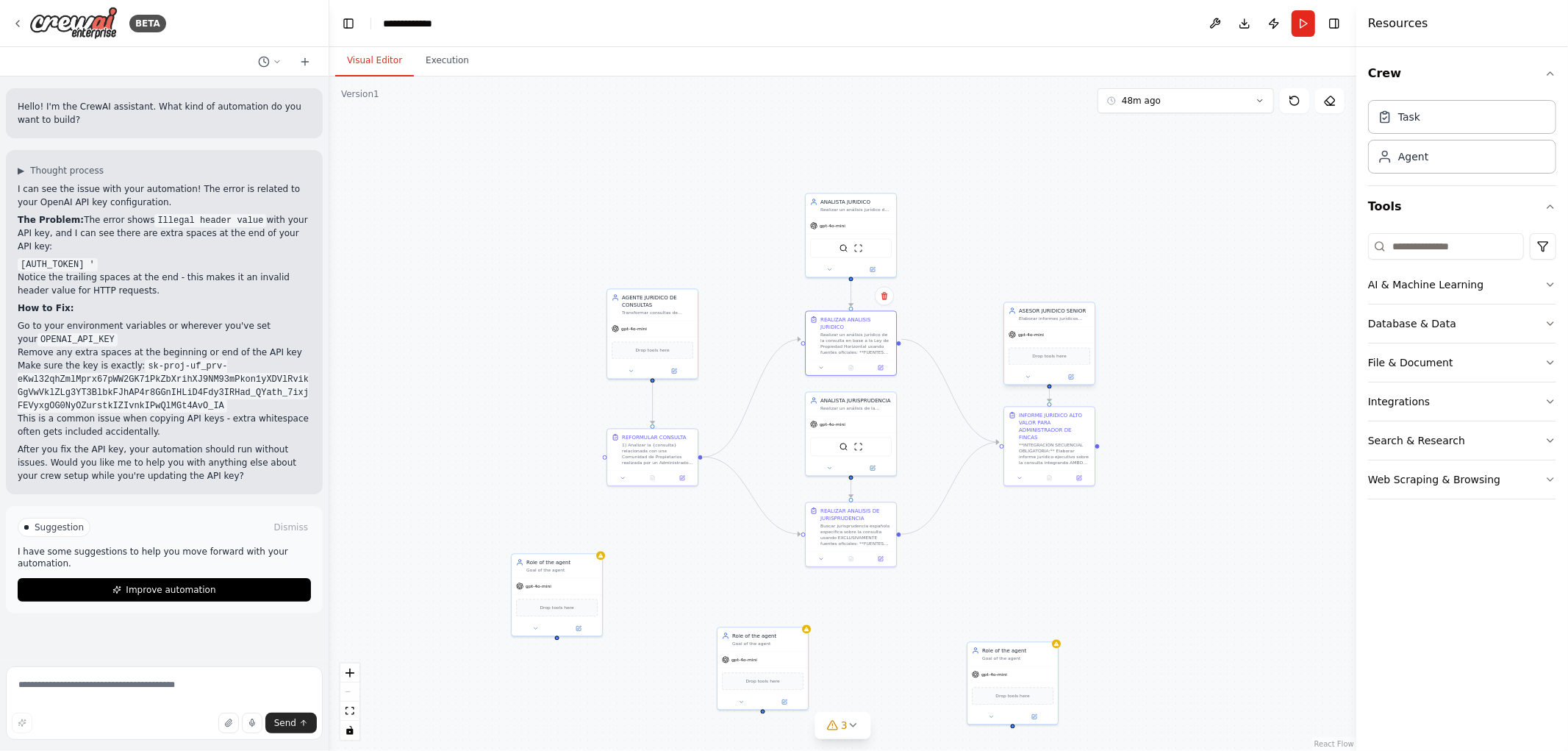
click at [1055, 345] on div "Drop tools here" at bounding box center [1049, 356] width 90 height 27
click at [1163, 527] on div ".deletable-edge-delete-btn { width: 20px; height: 20px; border: 0px solid #ffff…" at bounding box center [843, 414] width 1027 height 675
click at [1137, 457] on div ".deletable-edge-delete-btn { width: 20px; height: 20px; border: 0px solid #ffff…" at bounding box center [843, 414] width 1027 height 675
drag, startPoint x: 520, startPoint y: 229, endPoint x: 436, endPoint y: 172, distance: 101.5
click at [436, 172] on div ".deletable-edge-delete-btn { width: 20px; height: 20px; border: 0px solid #ffff…" at bounding box center [843, 414] width 1027 height 675
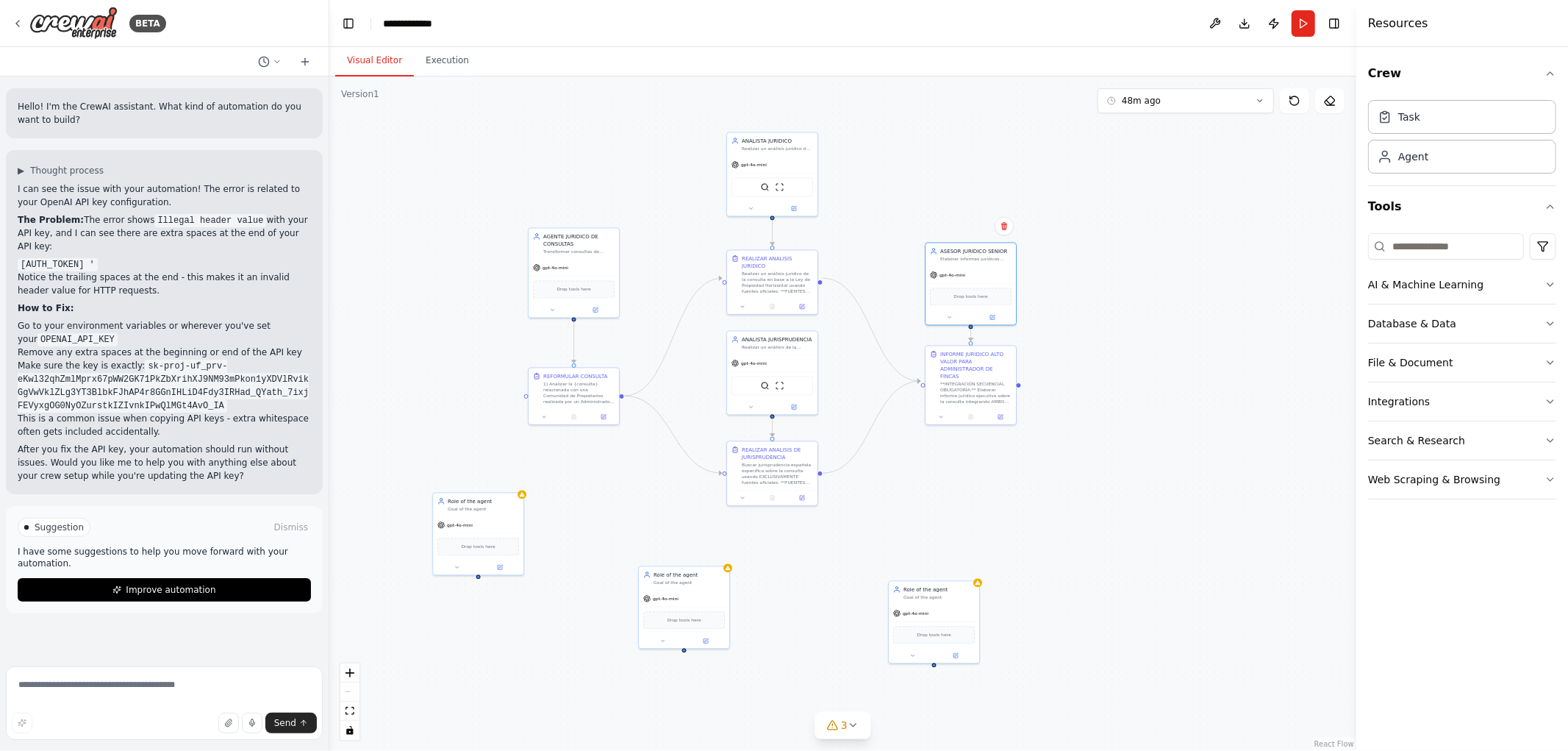
click at [1284, 405] on div ".deletable-edge-delete-btn { width: 20px; height: 20px; border: 0px solid #ffff…" at bounding box center [843, 414] width 1027 height 675
click at [1284, 393] on div ".deletable-edge-delete-btn { width: 20px; height: 20px; border: 0px solid #ffff…" at bounding box center [843, 414] width 1027 height 675
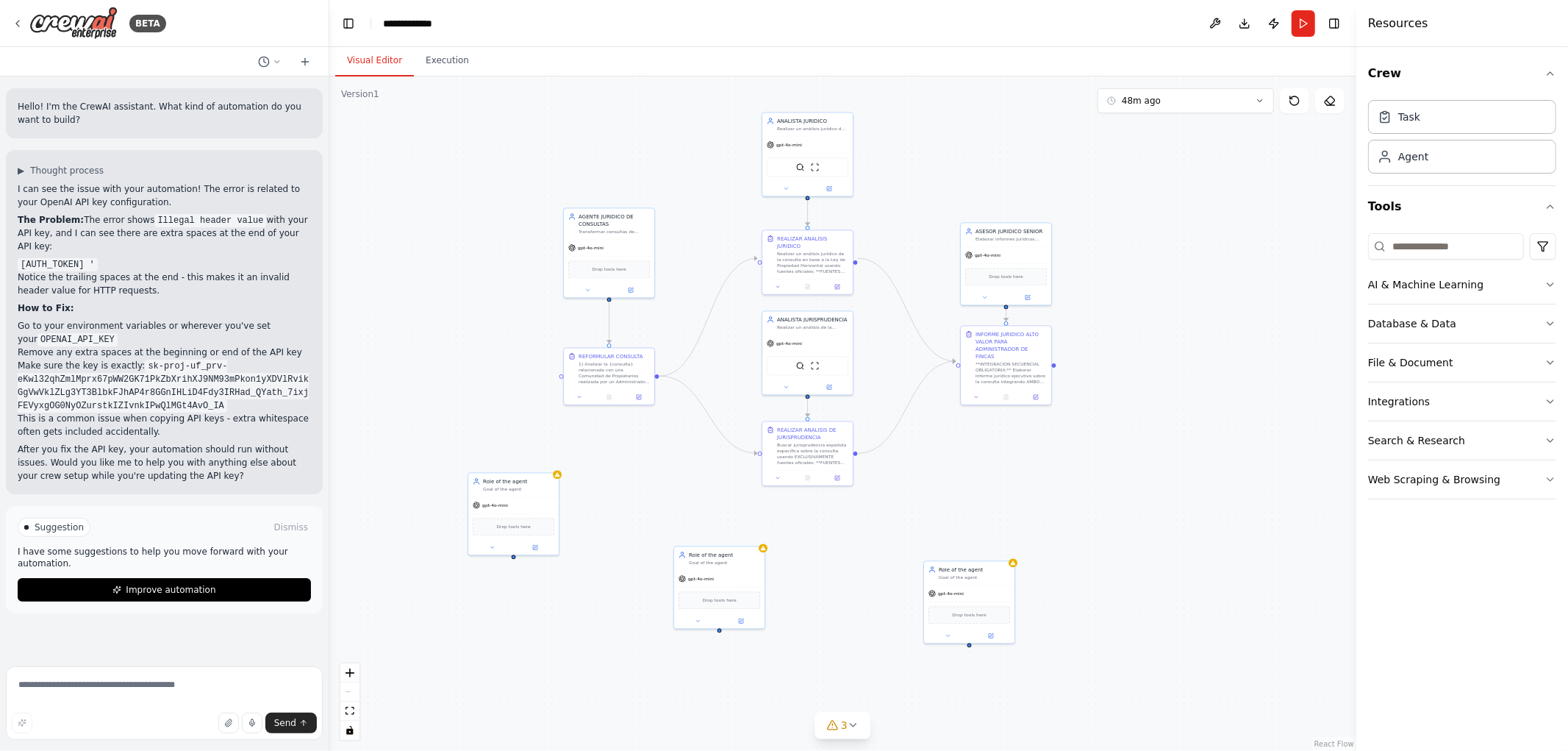
drag, startPoint x: 1162, startPoint y: 436, endPoint x: 1178, endPoint y: 384, distance: 54.4
click at [1206, 384] on div ".deletable-edge-delete-btn { width: 20px; height: 20px; border: 0px solid #ffff…" at bounding box center [843, 414] width 1027 height 675
